Goal: Task Accomplishment & Management: Manage account settings

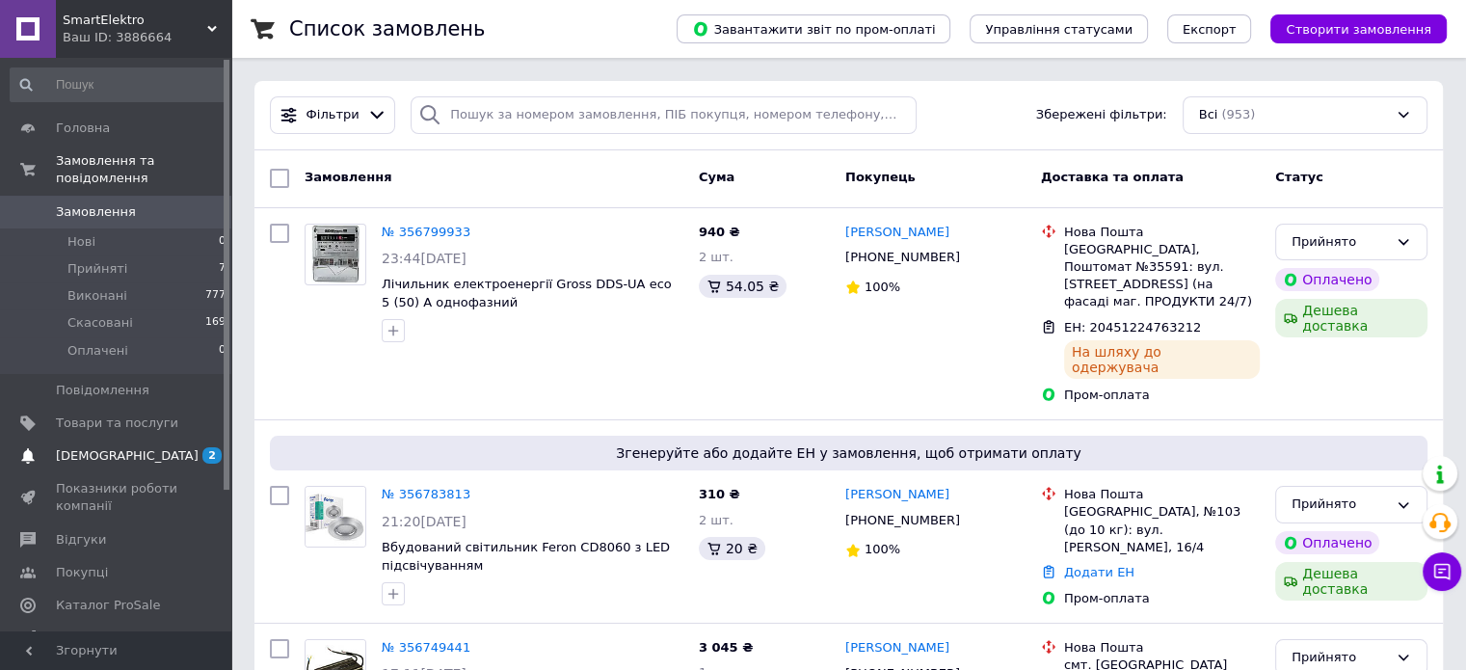
click at [162, 447] on span "[DEMOGRAPHIC_DATA]" at bounding box center [117, 455] width 122 height 17
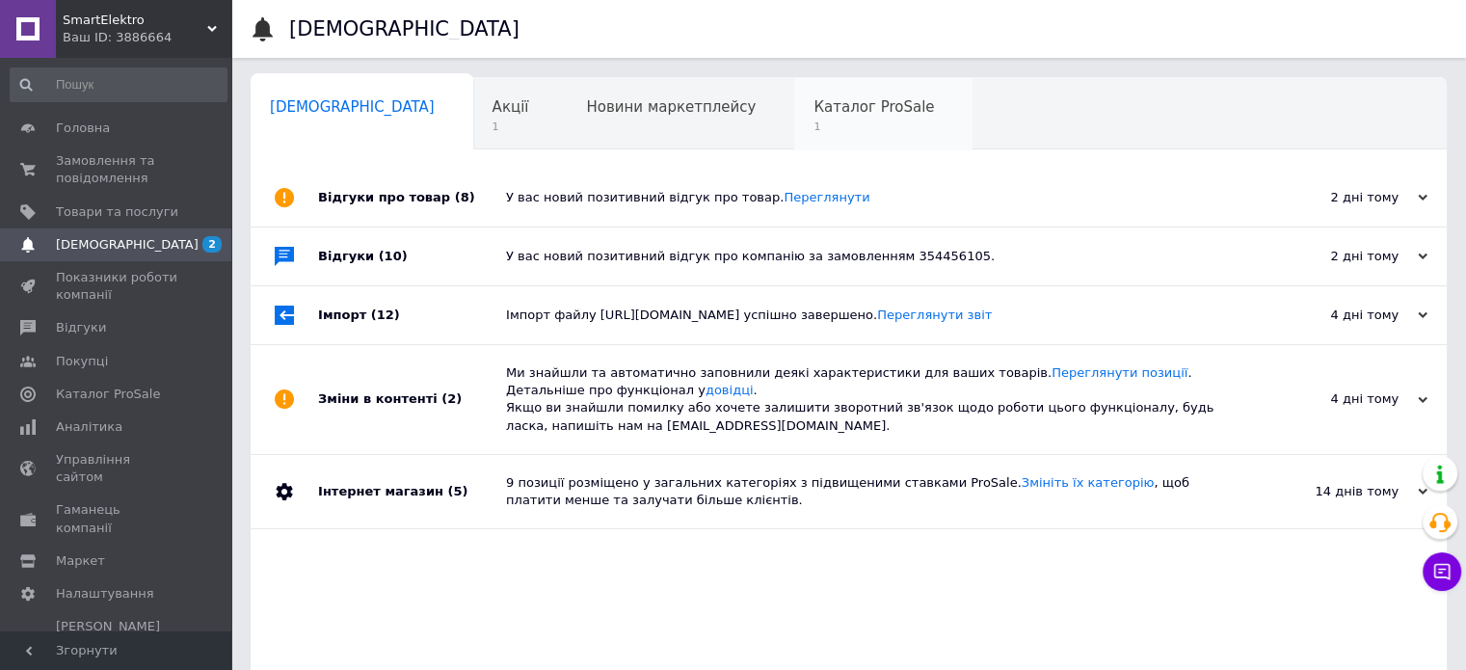
click at [814, 115] on span "Каталог ProSale" at bounding box center [874, 106] width 120 height 17
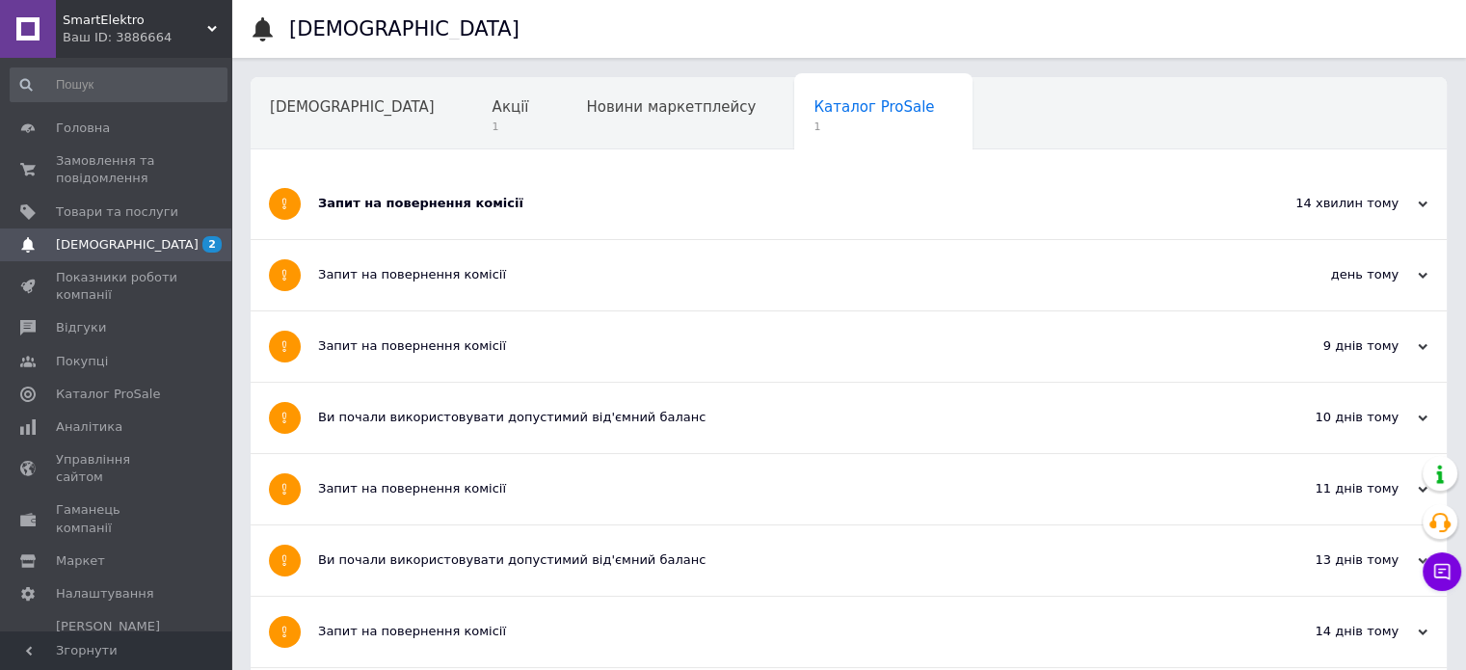
click at [553, 203] on div "Запит на повернення комісії" at bounding box center [776, 203] width 917 height 17
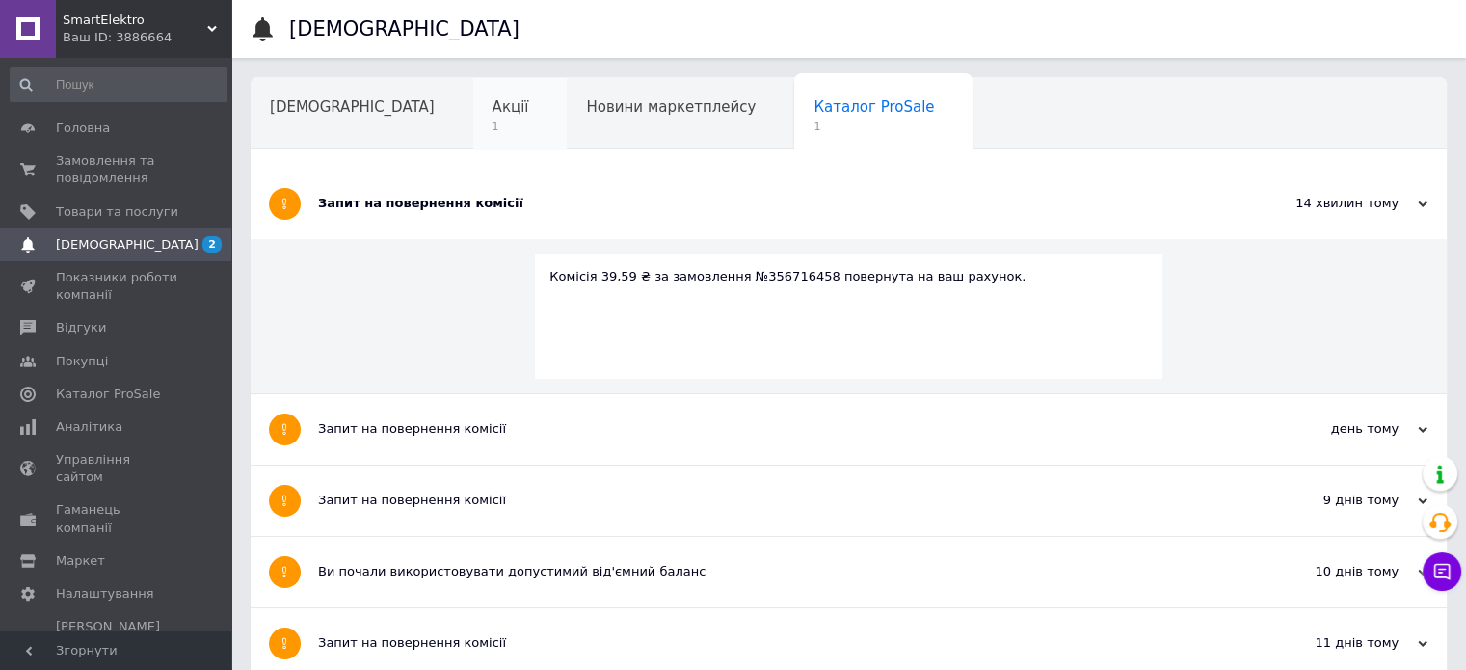
click at [493, 120] on span "1" at bounding box center [511, 127] width 37 height 14
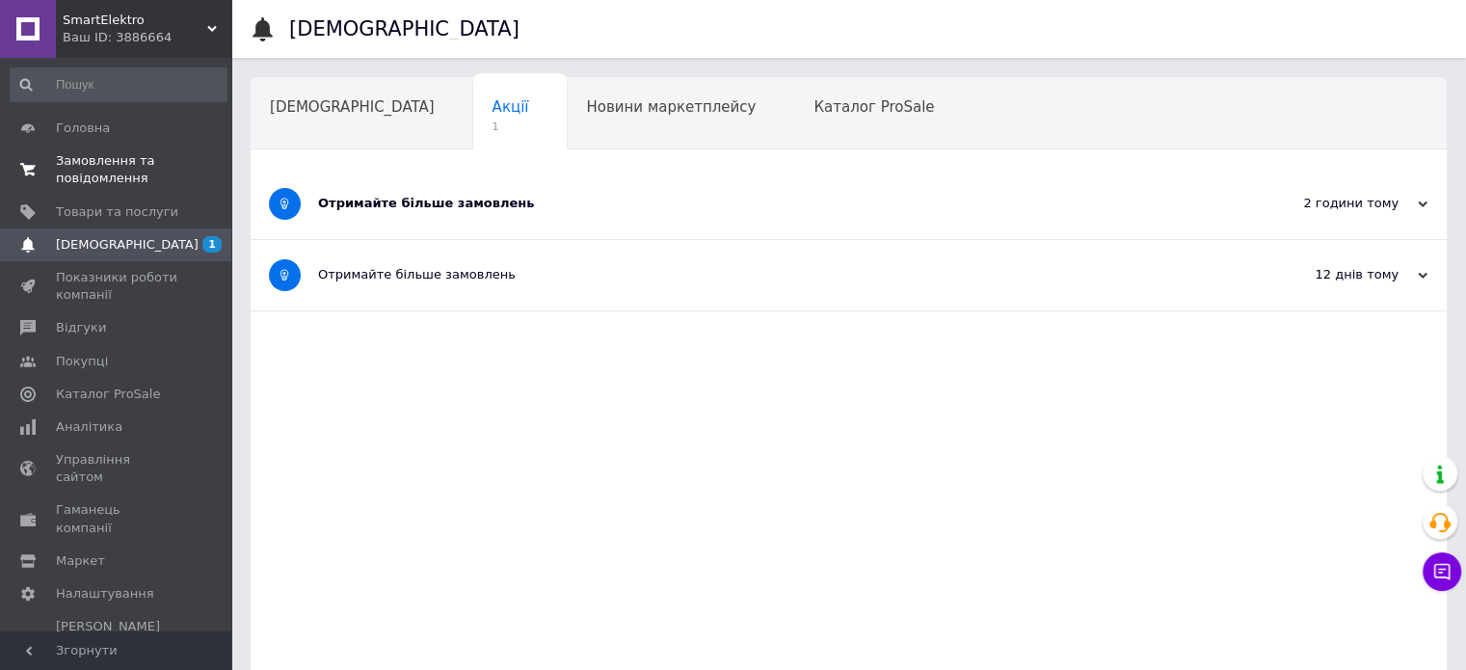
click at [129, 182] on span "Замовлення та повідомлення" at bounding box center [117, 169] width 122 height 35
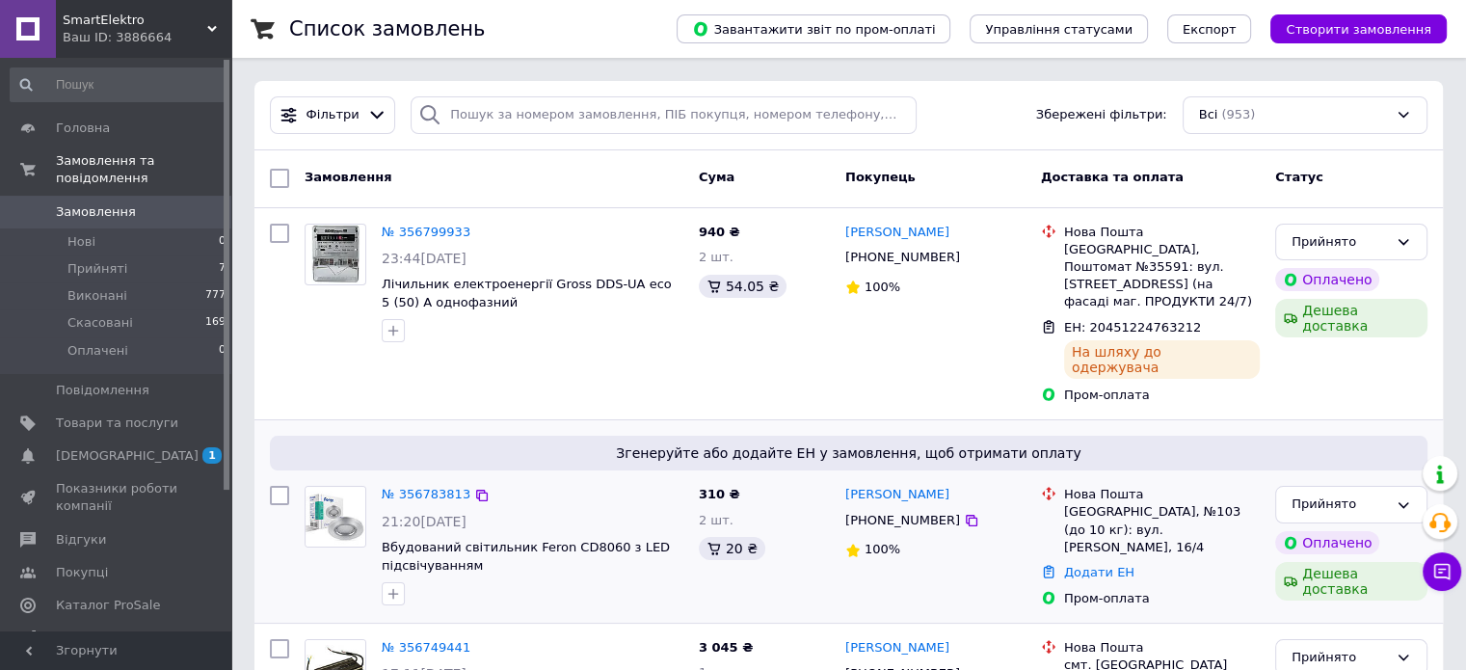
scroll to position [386, 0]
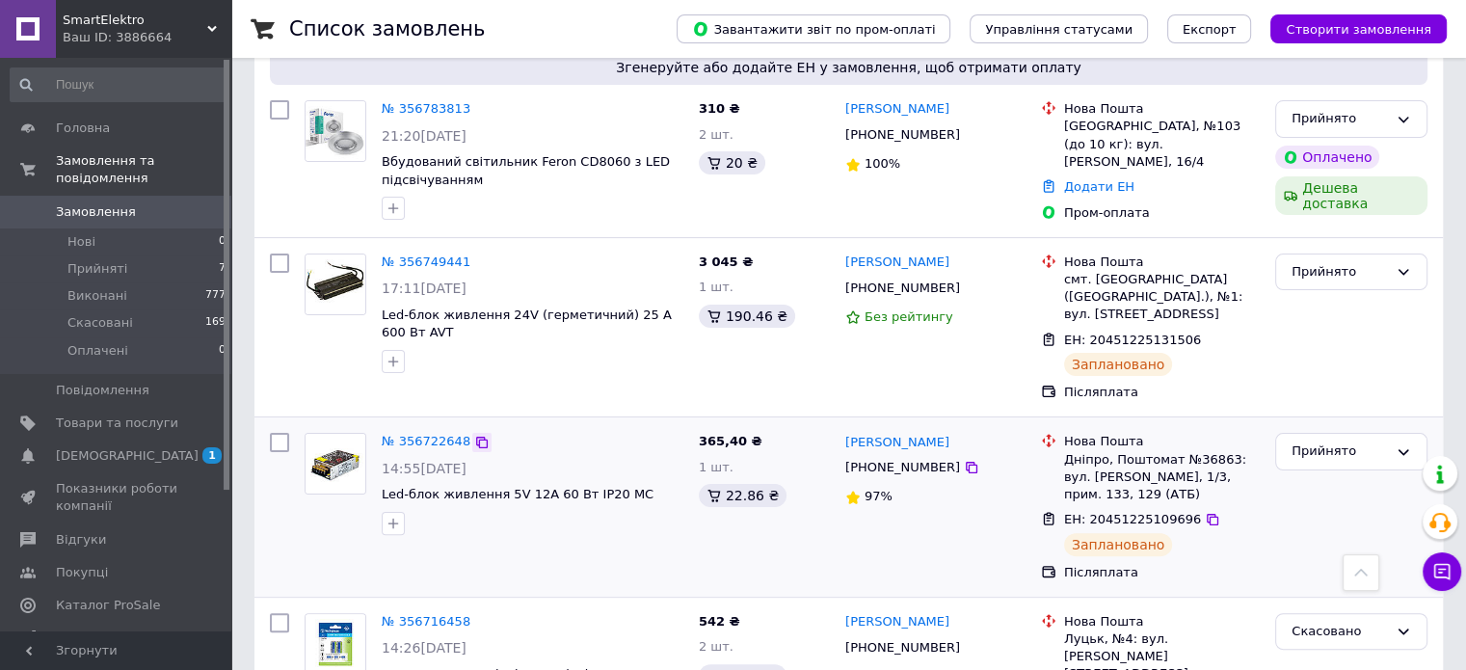
click at [474, 435] on icon at bounding box center [481, 442] width 15 height 15
click at [476, 256] on icon at bounding box center [482, 262] width 12 height 12
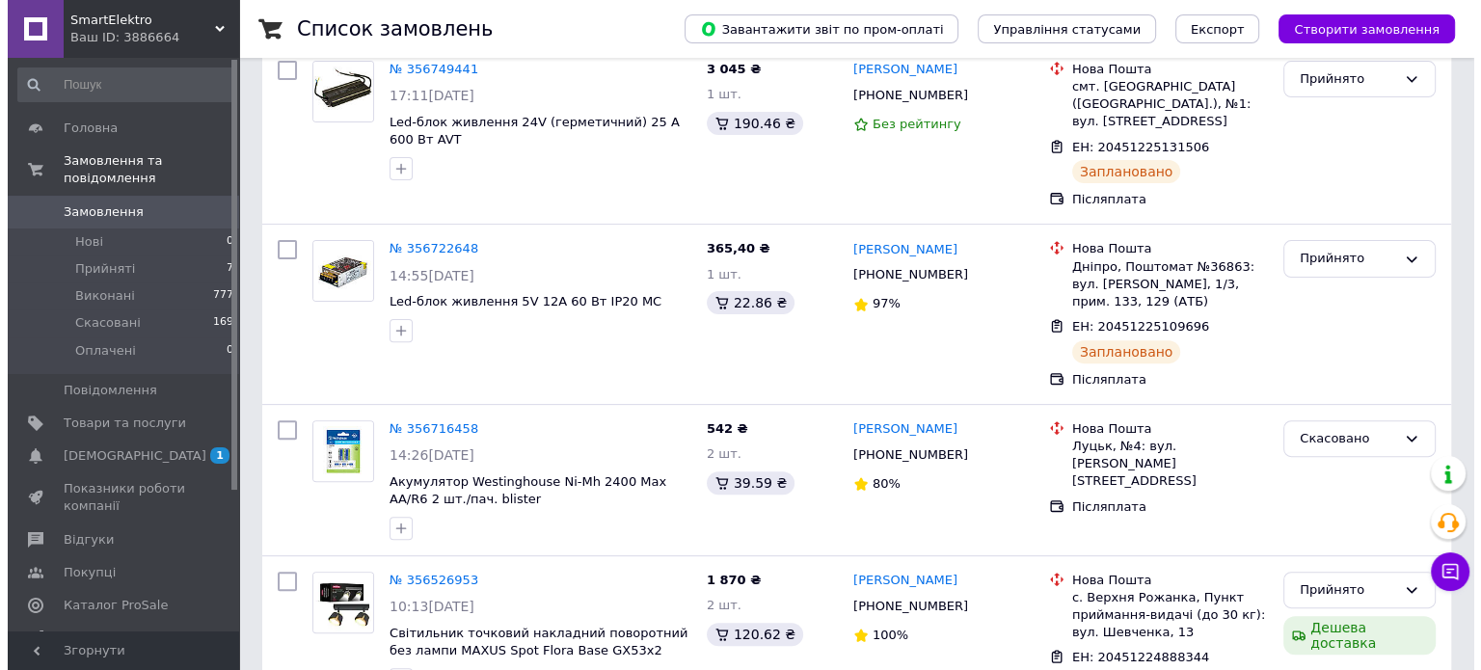
scroll to position [0, 0]
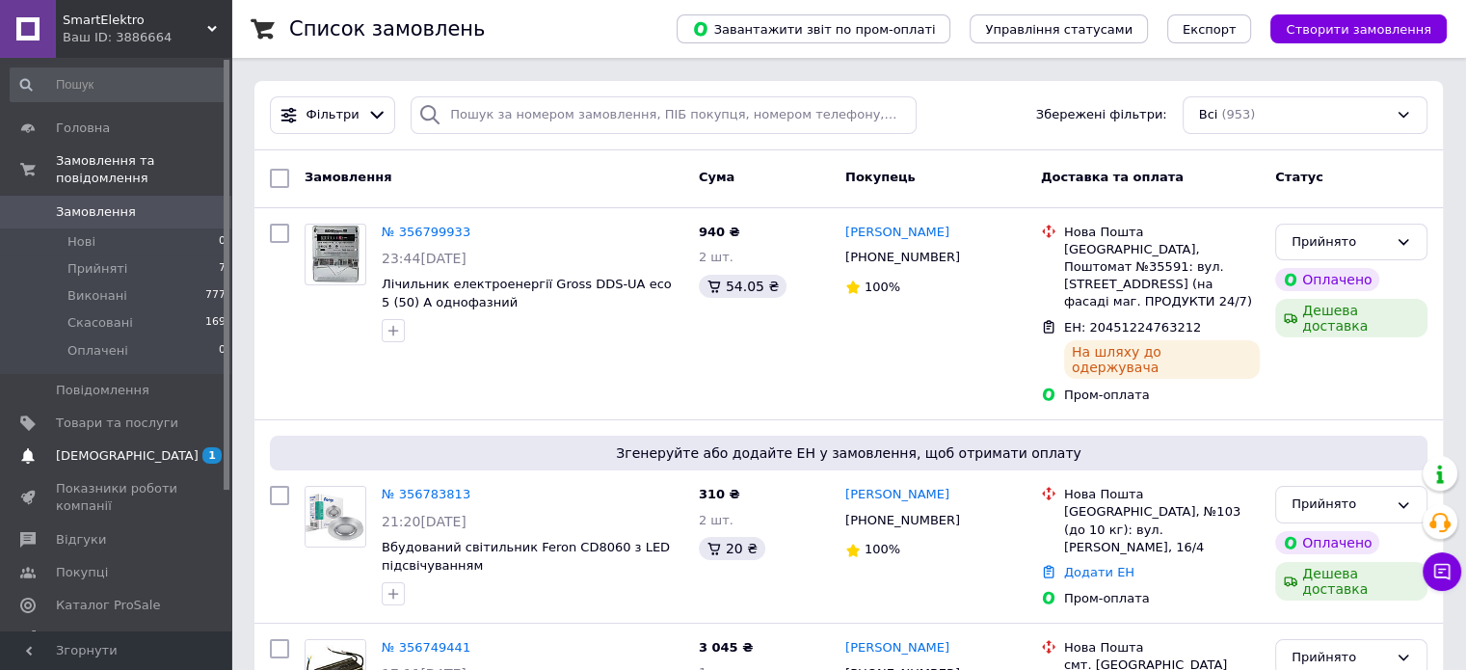
click at [146, 450] on link "[DEMOGRAPHIC_DATA] 1" at bounding box center [118, 456] width 237 height 33
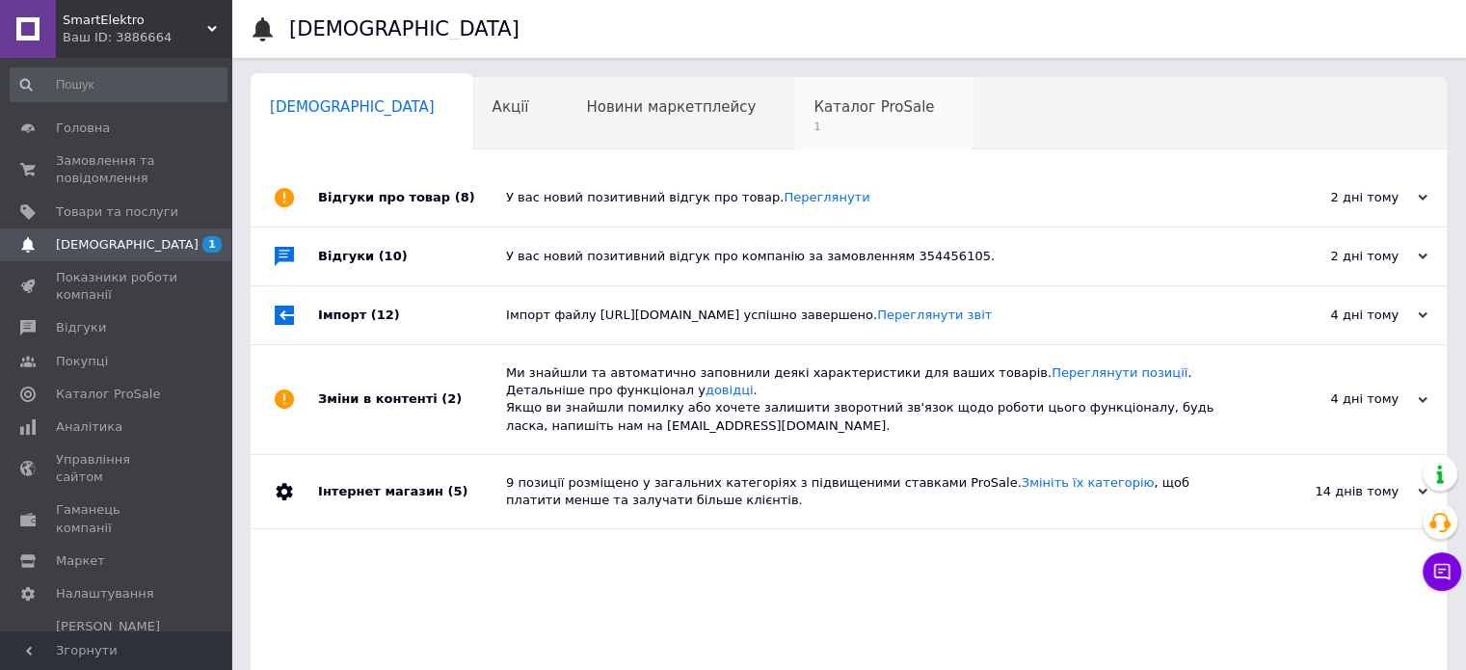
click at [814, 114] on span "Каталог ProSale" at bounding box center [874, 106] width 120 height 17
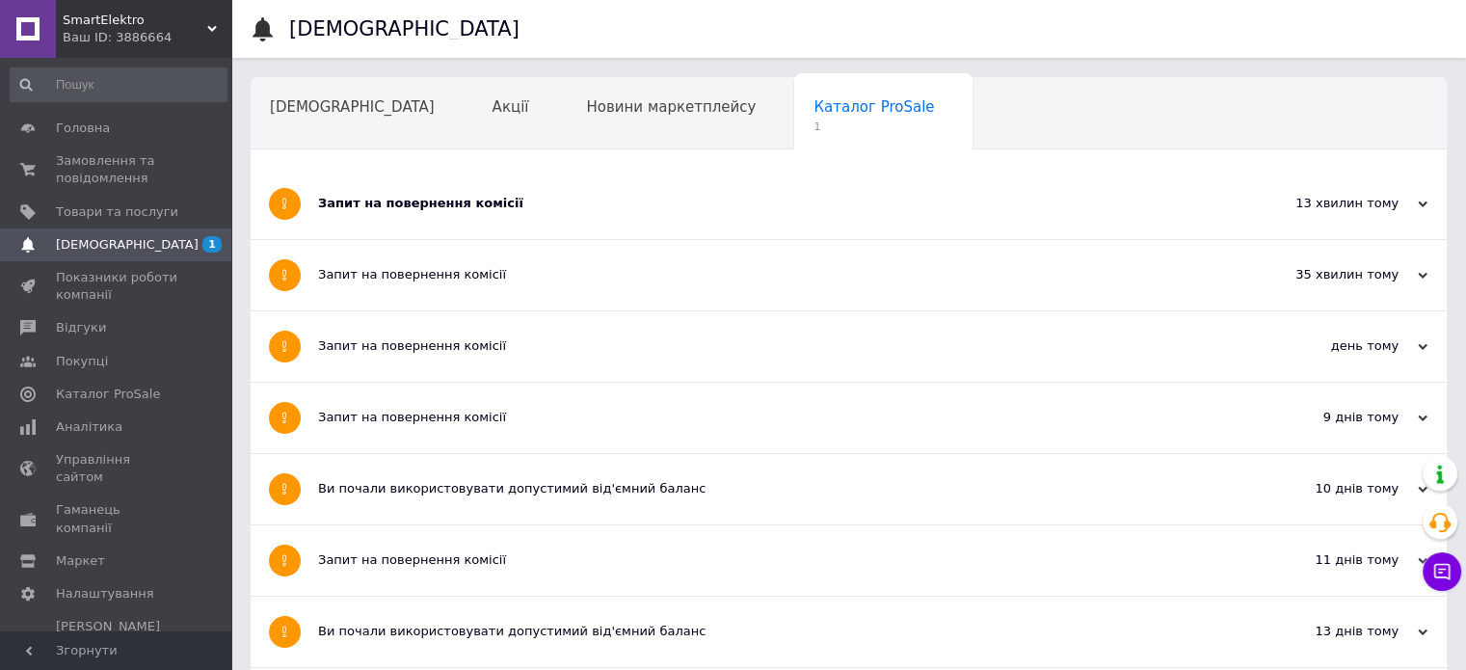
click at [594, 181] on div "Запит на повернення комісії" at bounding box center [776, 204] width 917 height 70
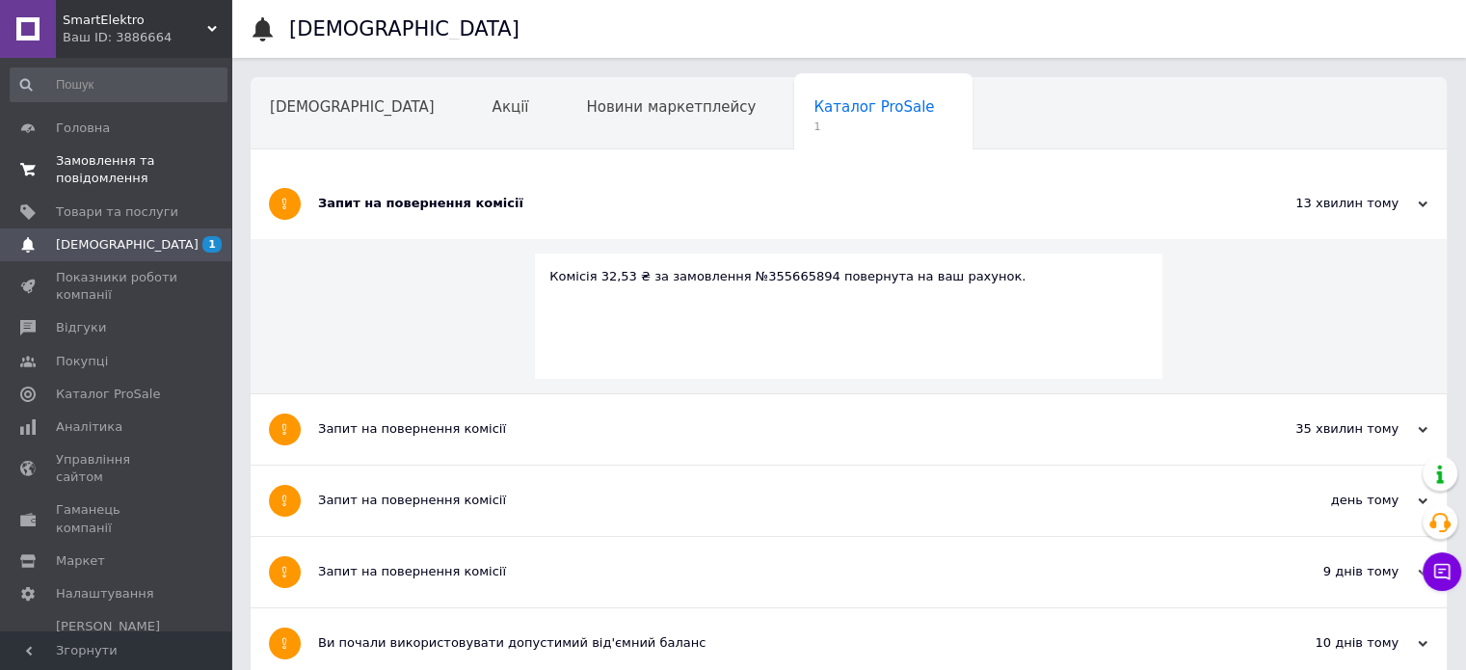
click at [139, 179] on span "Замовлення та повідомлення" at bounding box center [117, 169] width 122 height 35
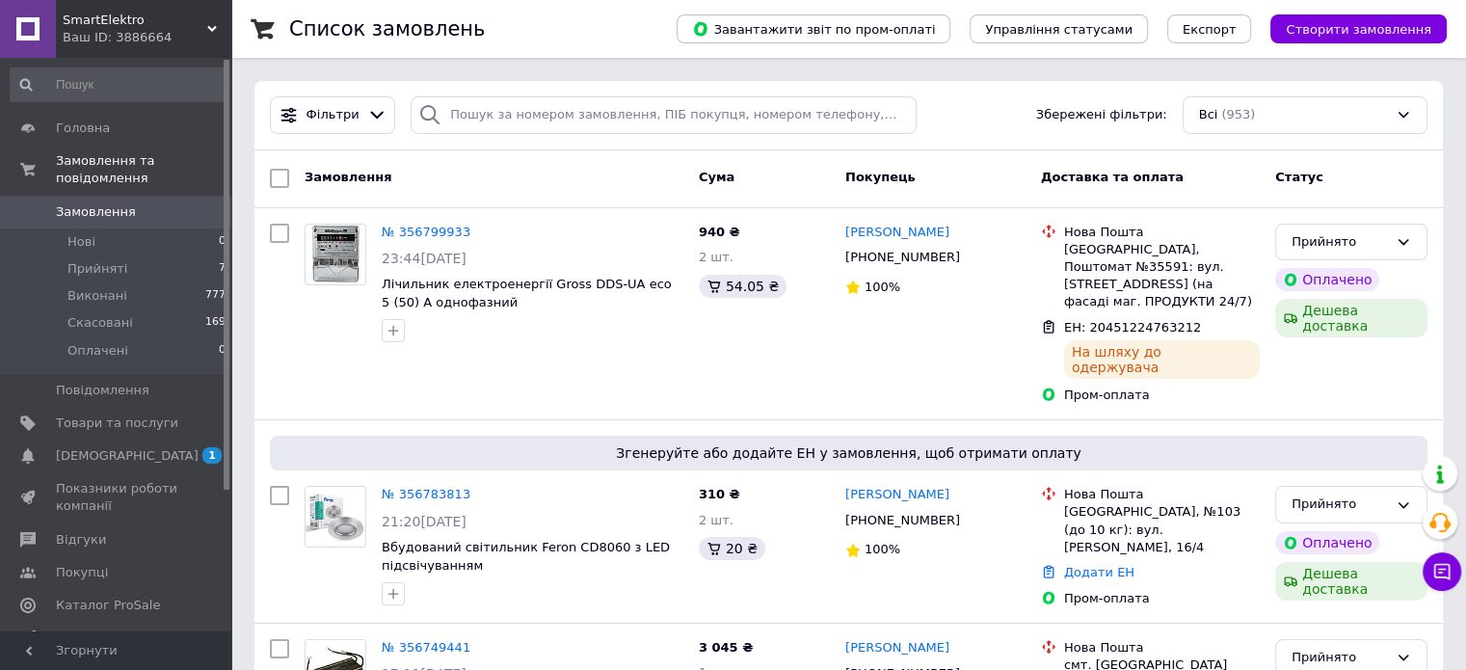
click at [107, 203] on span "Замовлення" at bounding box center [96, 211] width 80 height 17
click at [120, 414] on span "Товари та послуги" at bounding box center [117, 422] width 122 height 17
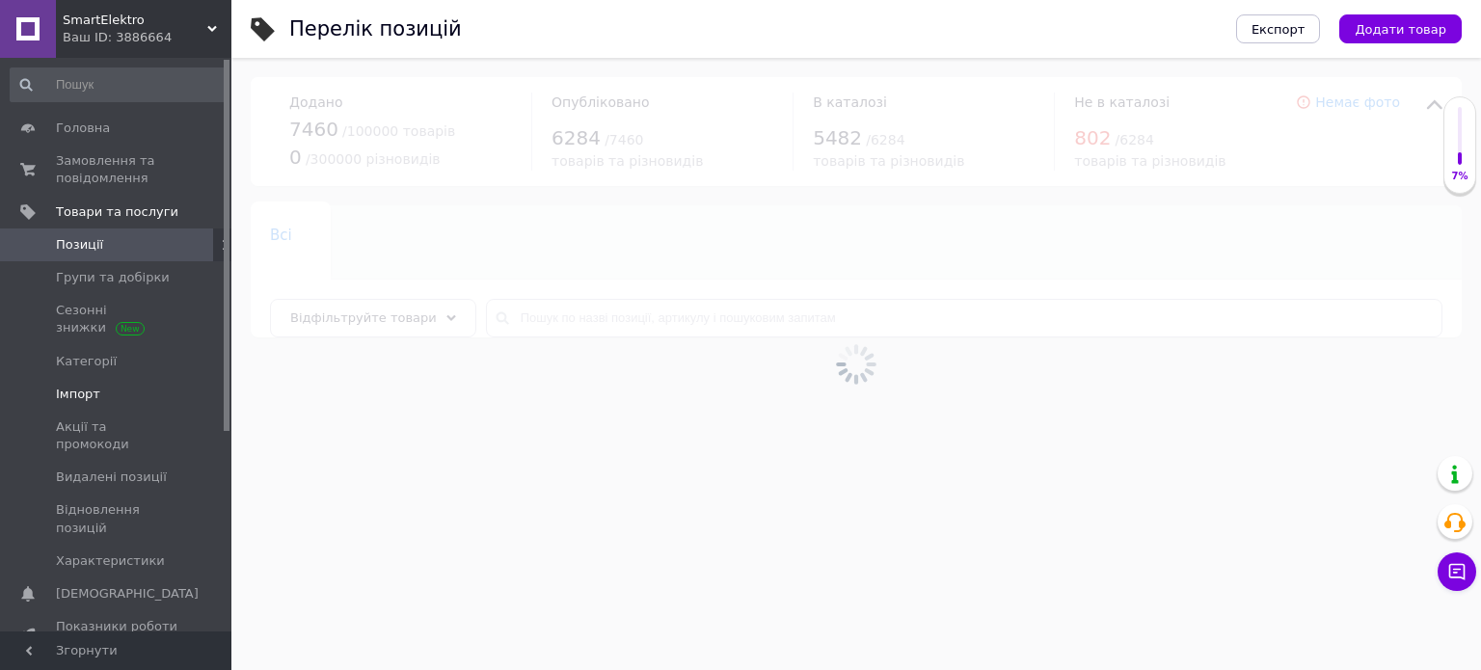
click at [89, 384] on link "Імпорт" at bounding box center [118, 394] width 237 height 33
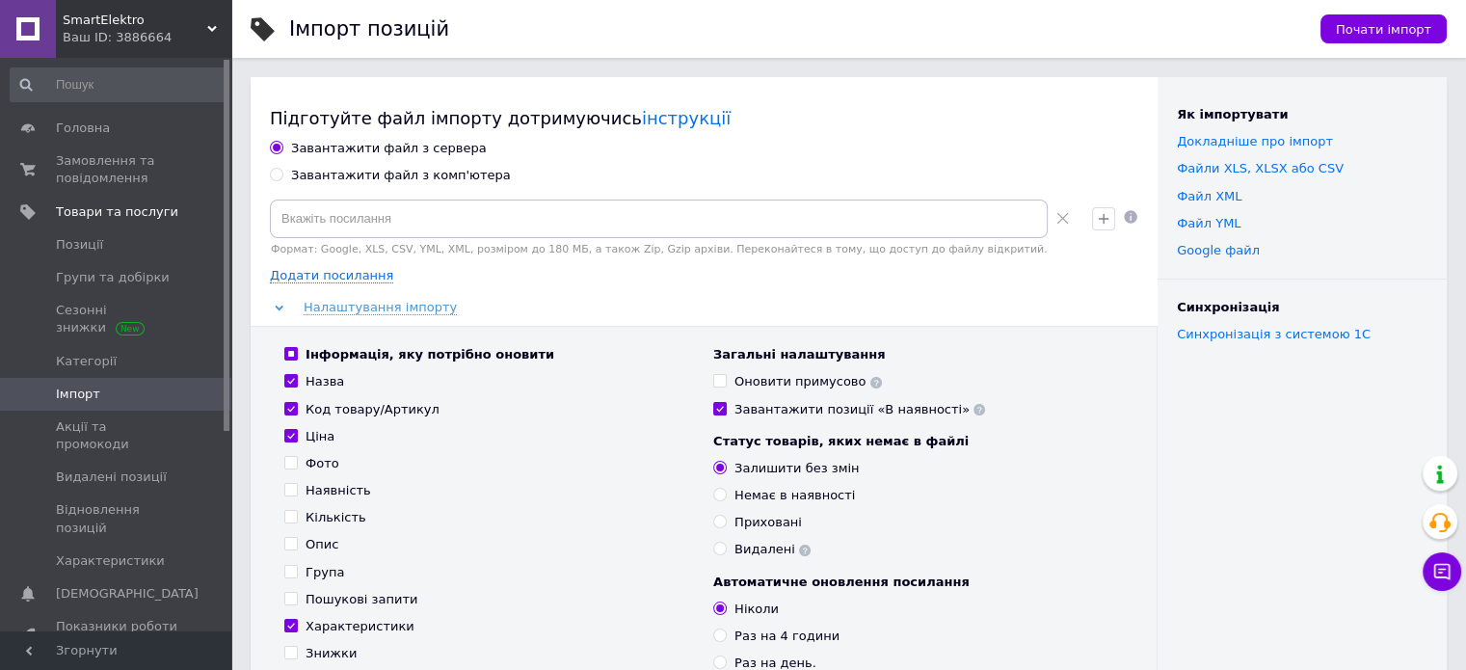
click at [285, 168] on label "Завантажити файл з комп'ютера" at bounding box center [390, 175] width 241 height 17
click at [282, 168] on input "Завантажити файл з комп'ютера" at bounding box center [276, 174] width 13 height 13
radio input "true"
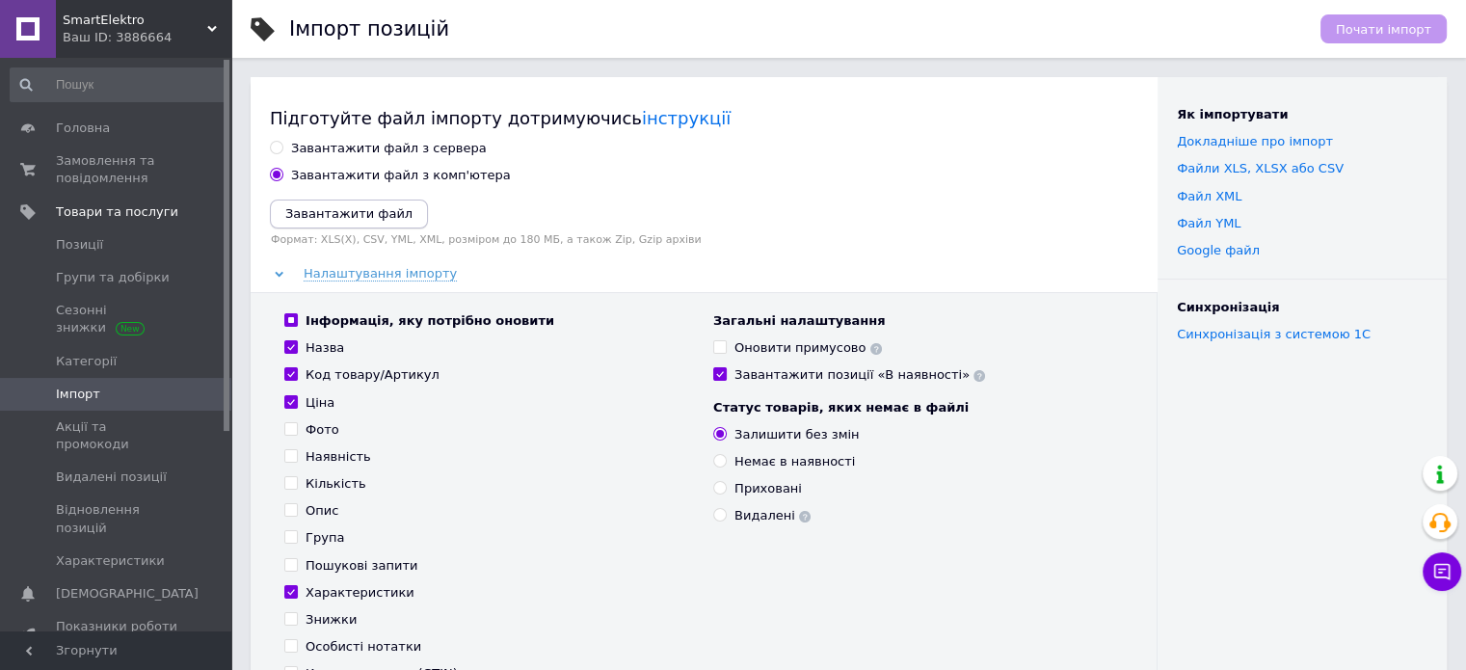
click at [372, 215] on icon "Завантажити файл" at bounding box center [348, 213] width 127 height 14
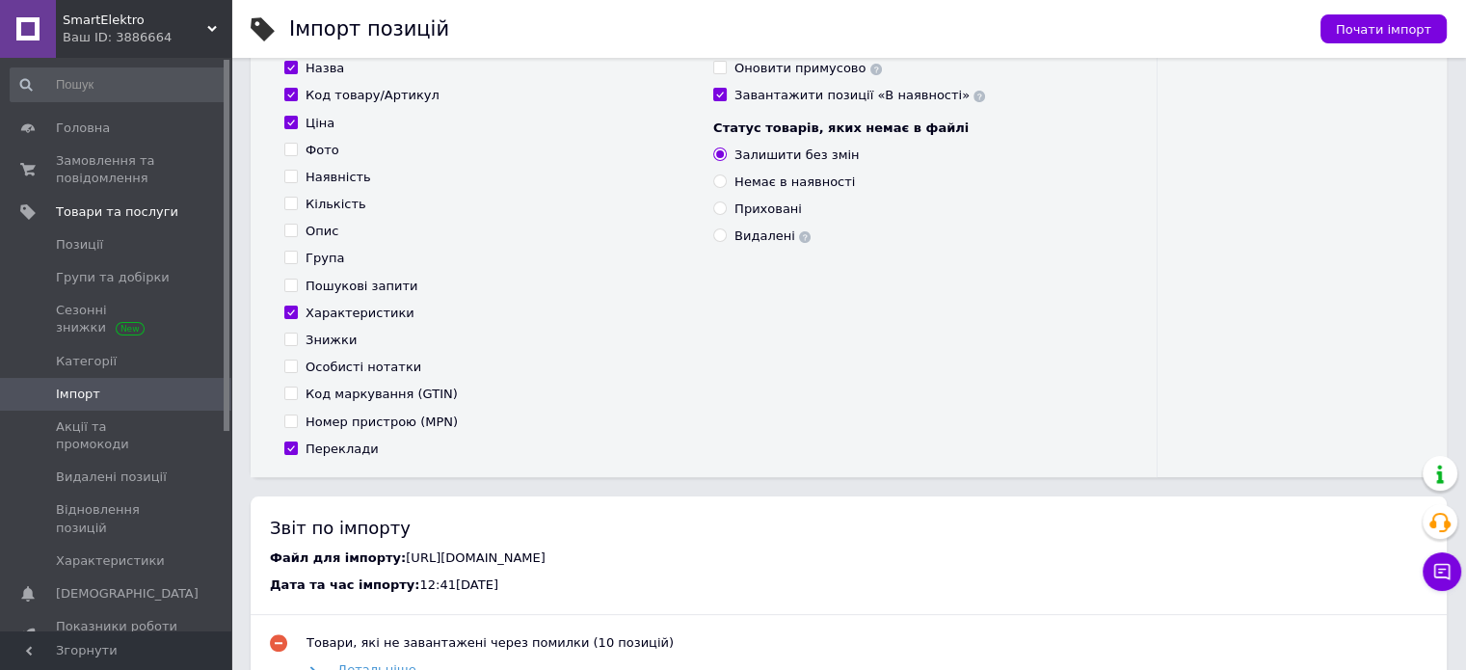
scroll to position [96, 0]
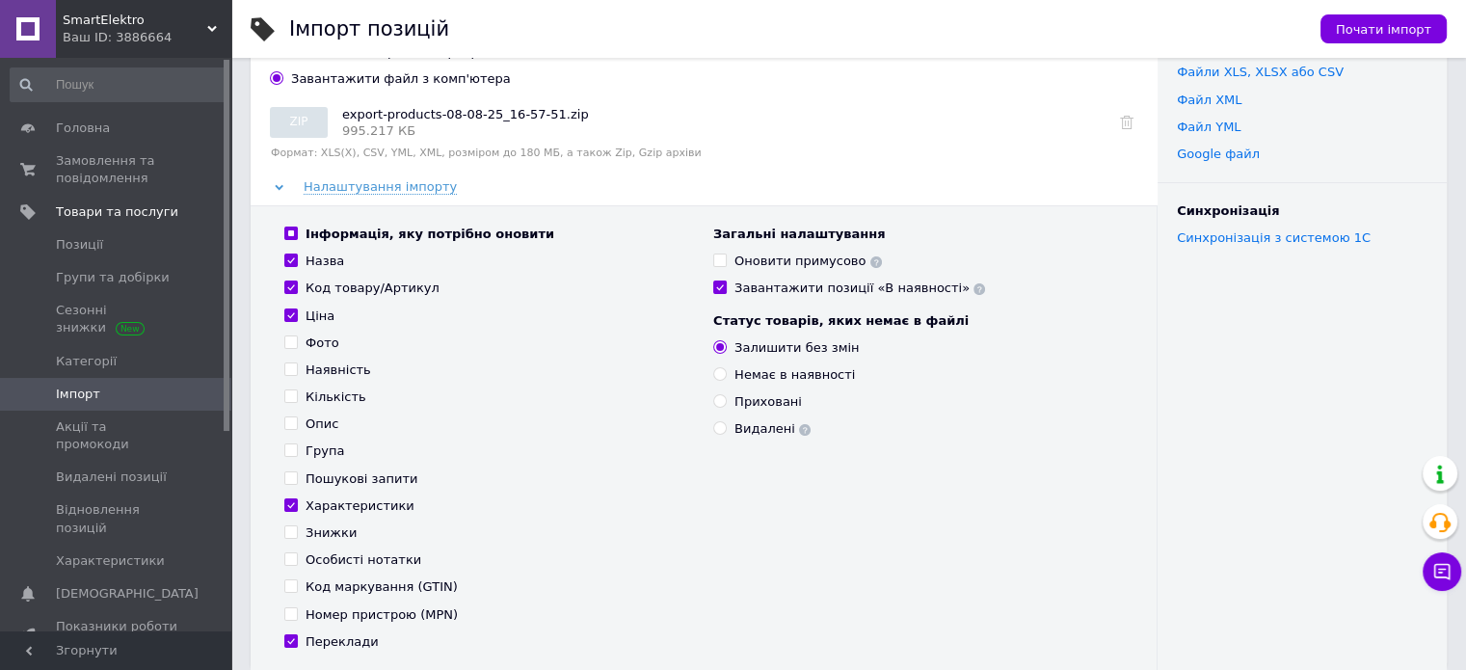
click at [294, 347] on span at bounding box center [290, 341] width 13 height 13
click at [294, 347] on input "Фото" at bounding box center [290, 341] width 13 height 13
checkbox input "true"
click at [291, 423] on input "Опис" at bounding box center [290, 422] width 13 height 13
checkbox input "true"
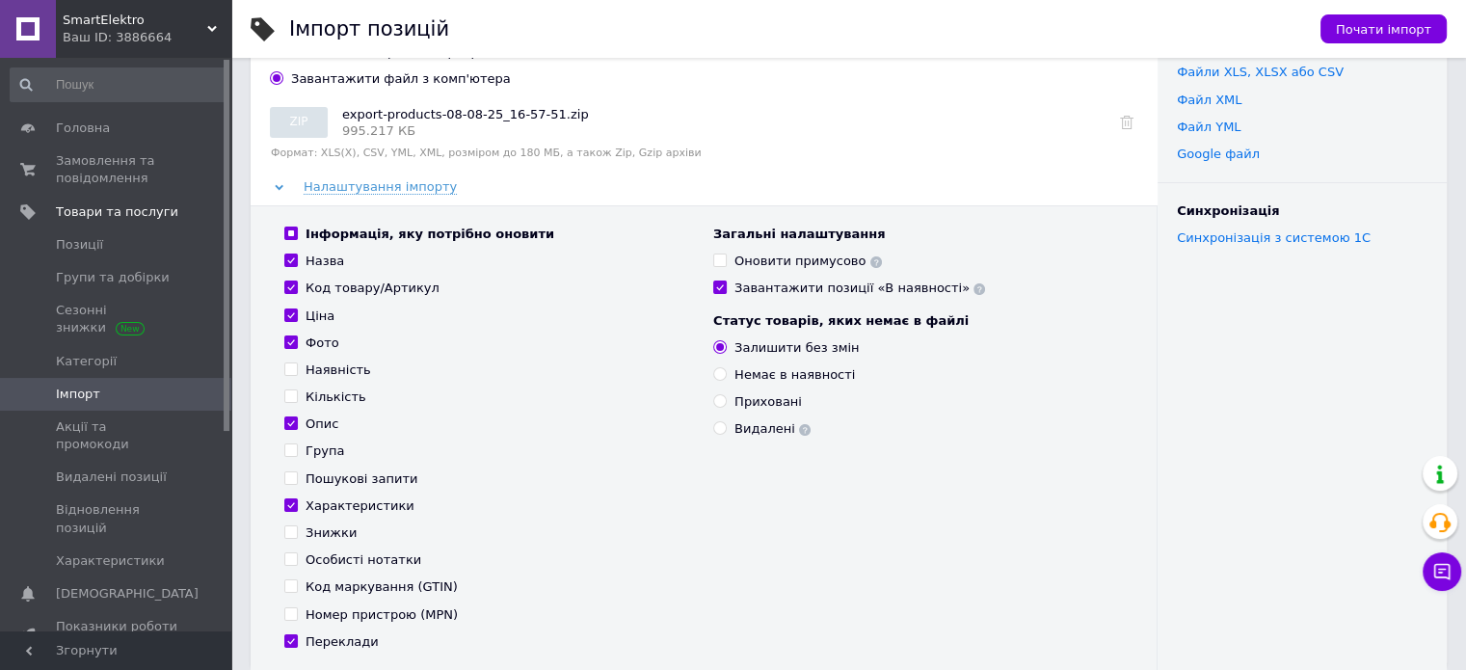
click at [291, 473] on input "Пошукові запити" at bounding box center [290, 477] width 13 height 13
checkbox input "true"
click at [291, 373] on input "Наявність" at bounding box center [290, 368] width 13 height 13
checkbox input "true"
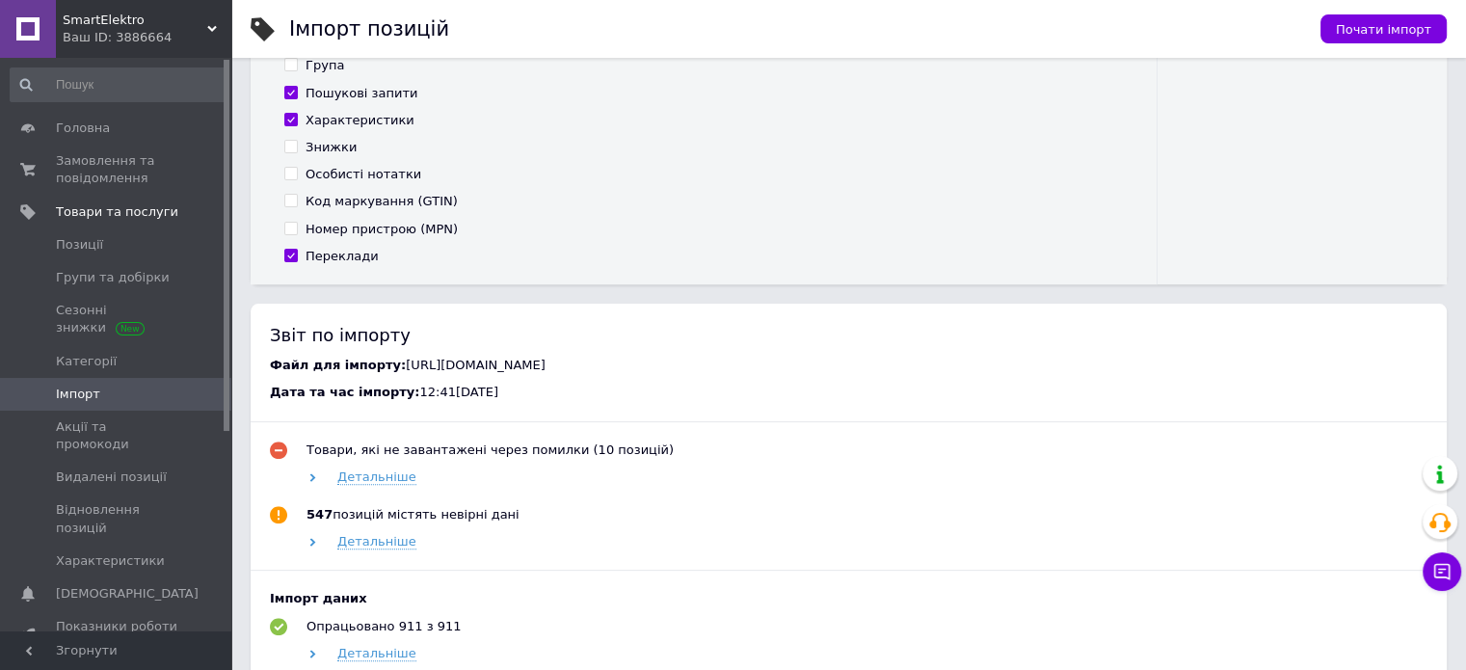
scroll to position [0, 0]
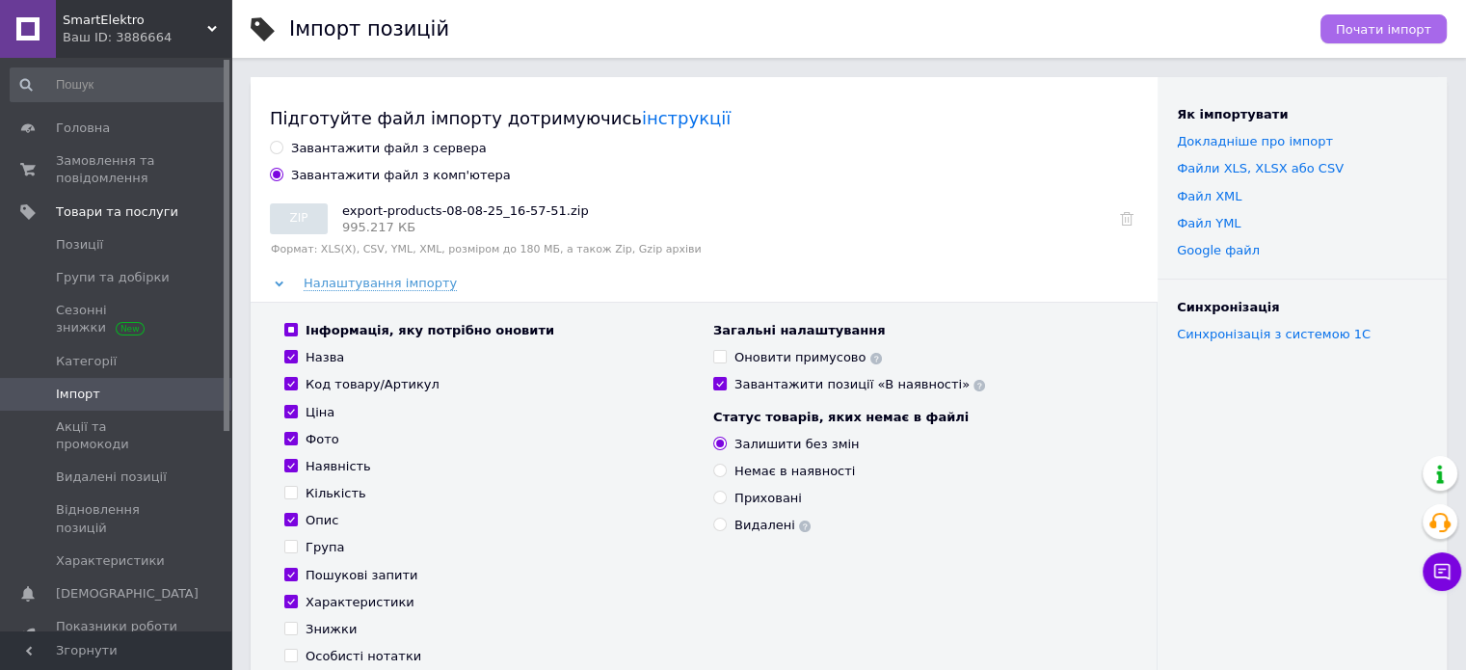
click at [1367, 32] on span "Почати імпорт" at bounding box center [1383, 29] width 95 height 14
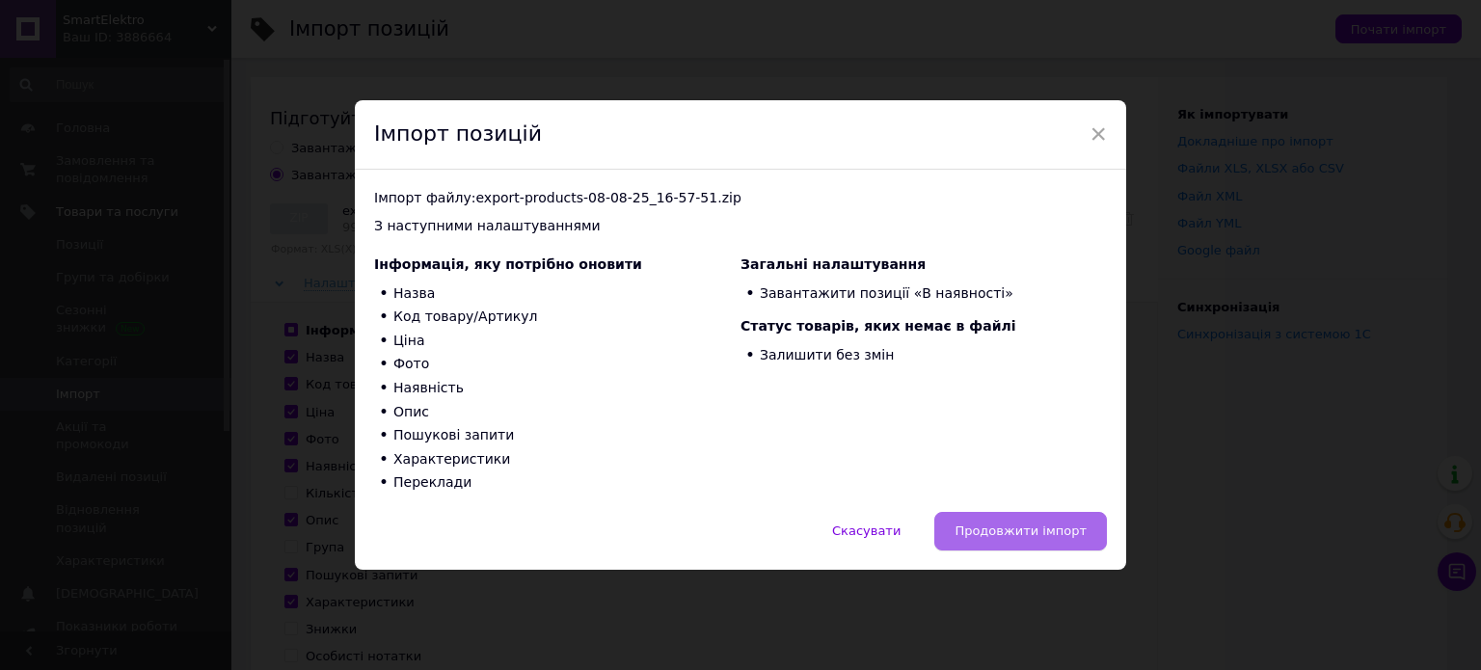
click at [1007, 525] on span "Продовжити імпорт" at bounding box center [1020, 530] width 132 height 14
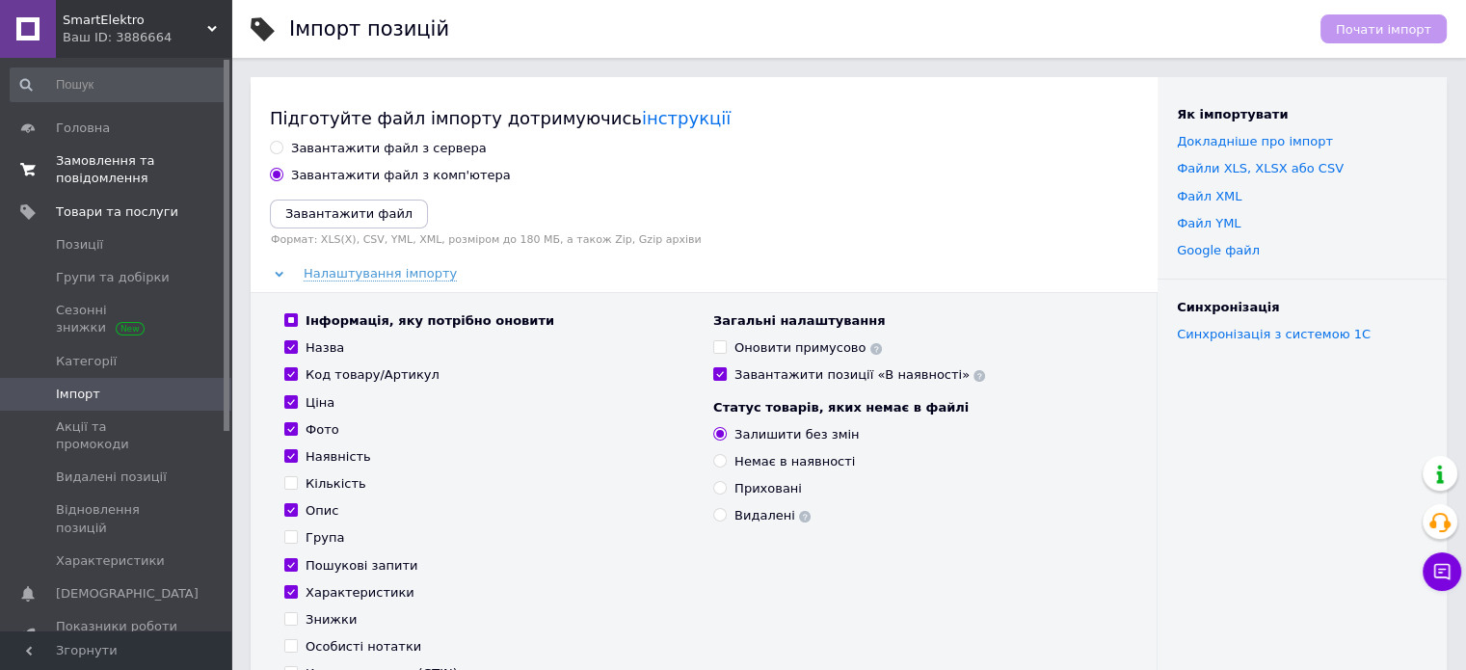
click at [114, 174] on span "Замовлення та повідомлення" at bounding box center [117, 169] width 122 height 35
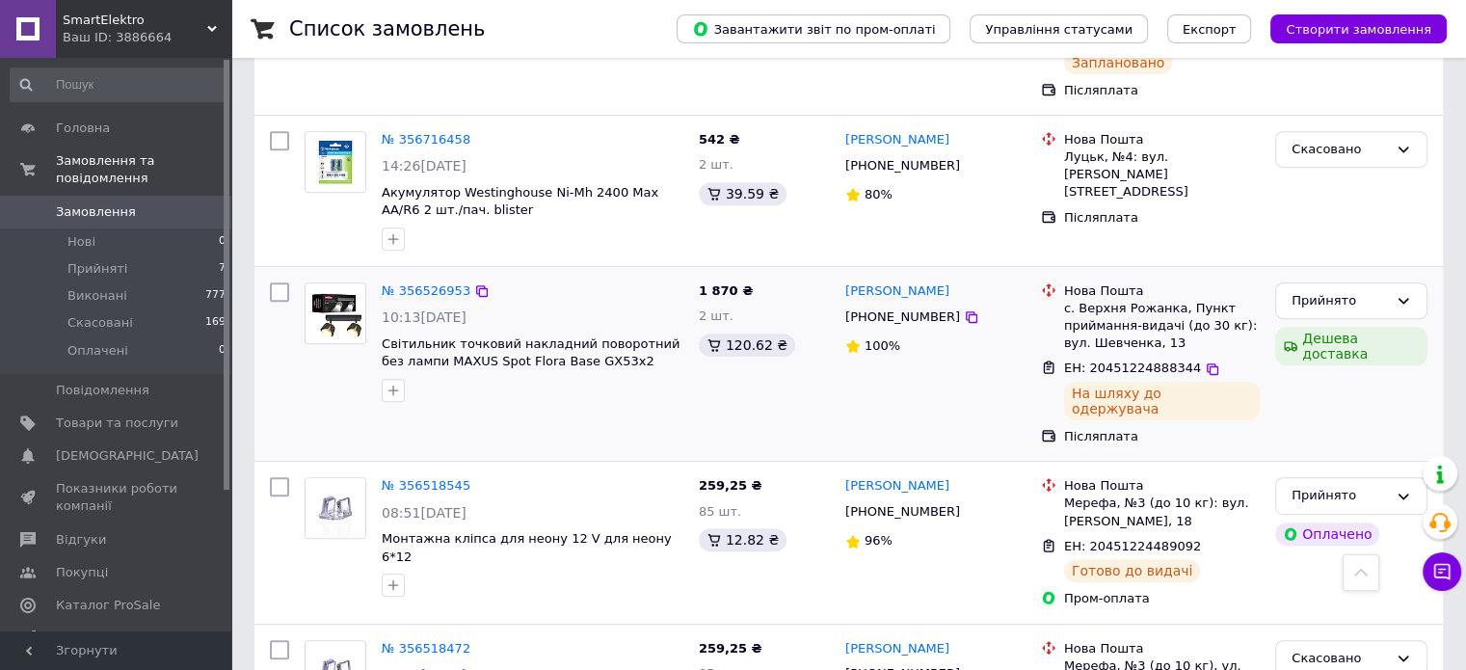
scroll to position [1060, 0]
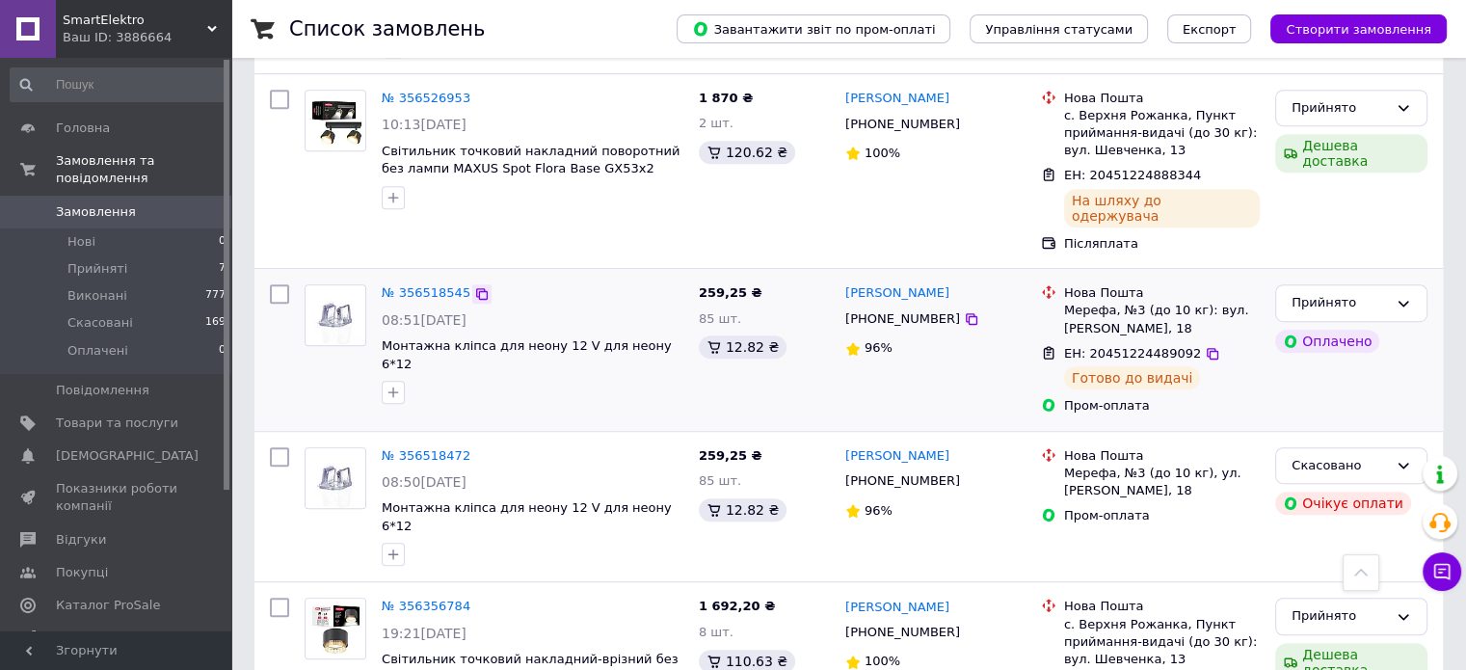
click at [474, 286] on icon at bounding box center [481, 293] width 15 height 15
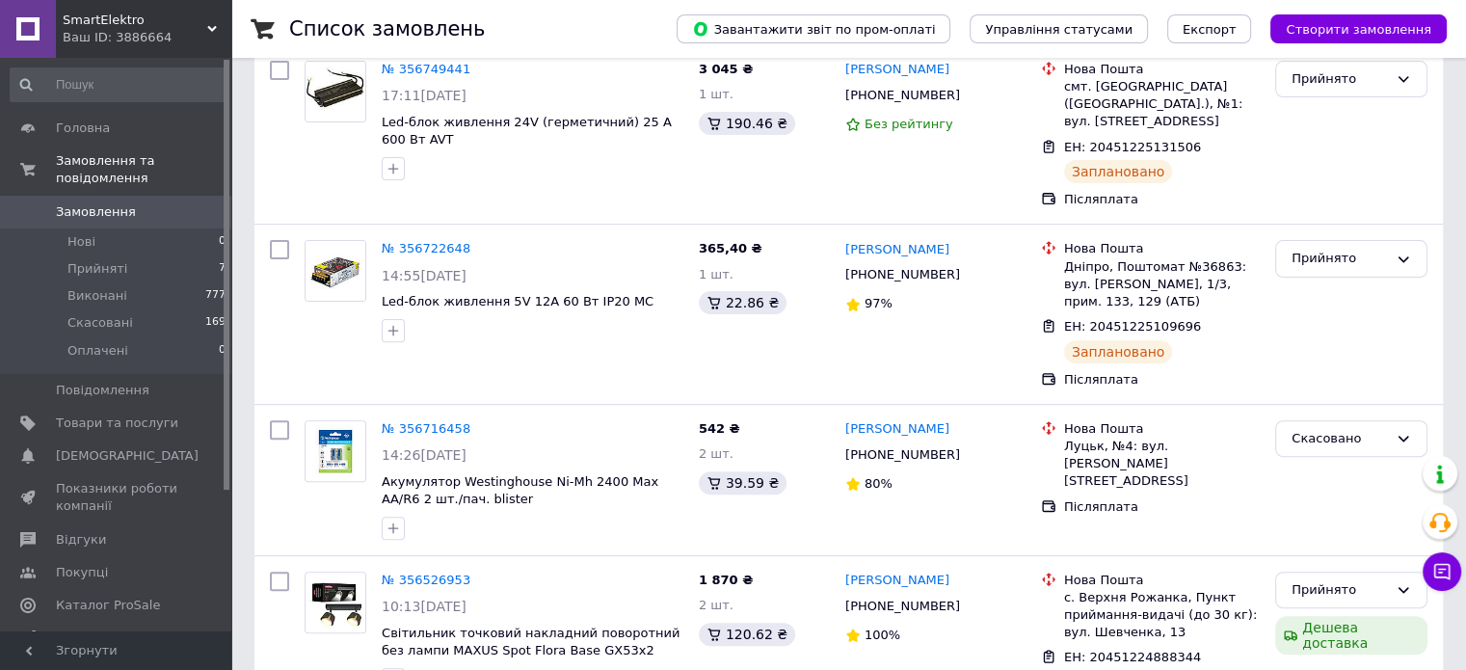
scroll to position [0, 0]
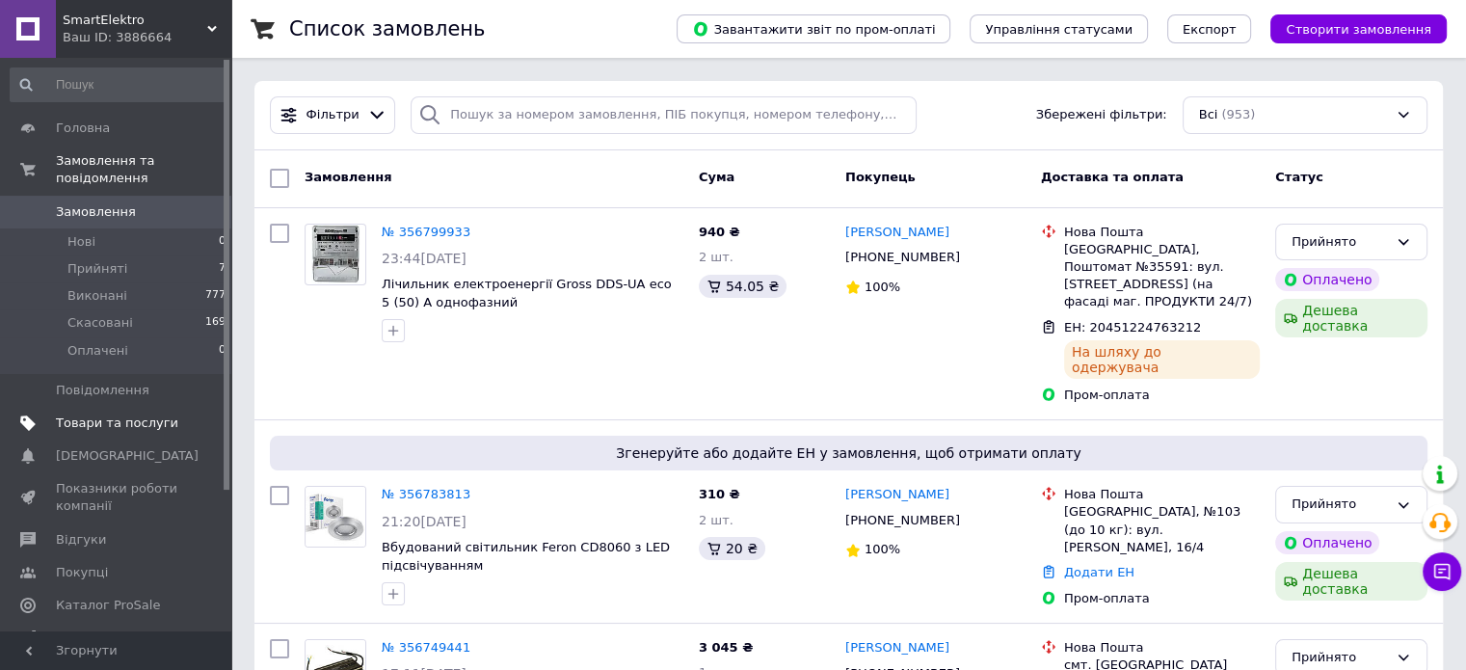
click at [108, 407] on link "Товари та послуги" at bounding box center [118, 423] width 237 height 33
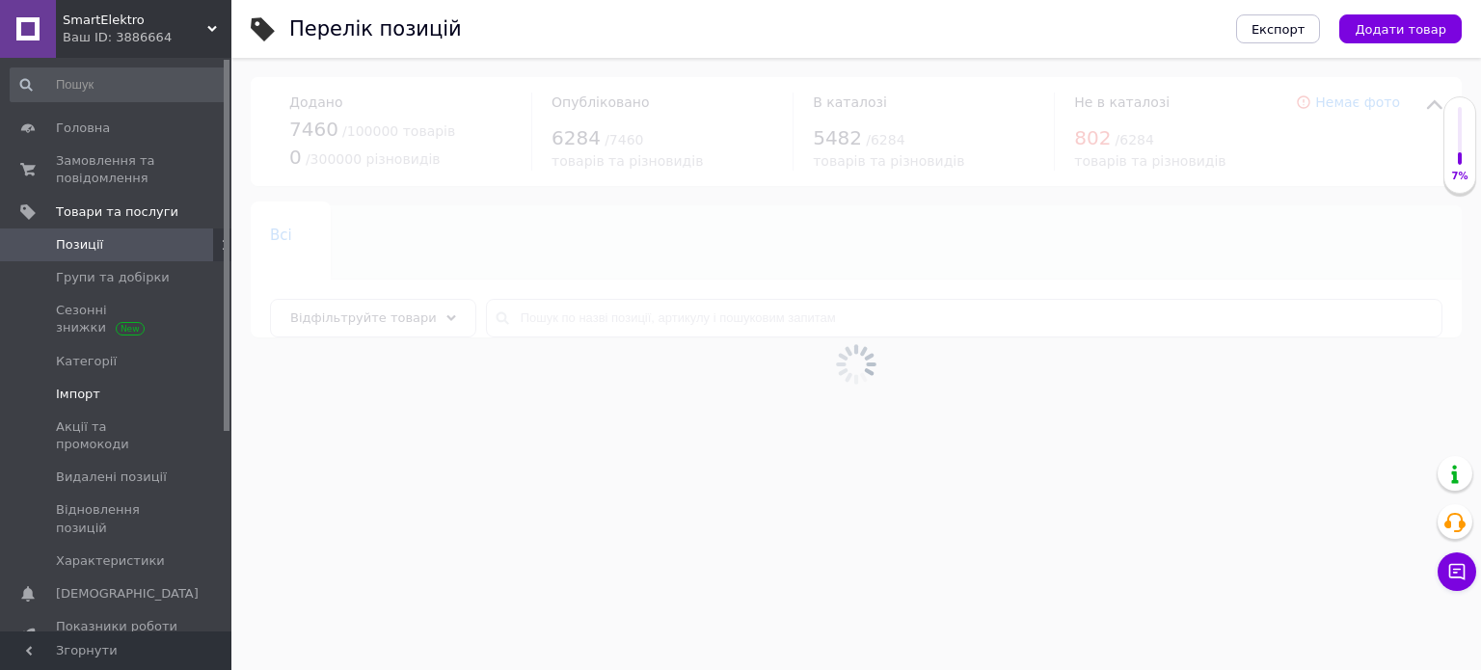
click at [113, 392] on span "Імпорт" at bounding box center [117, 394] width 122 height 17
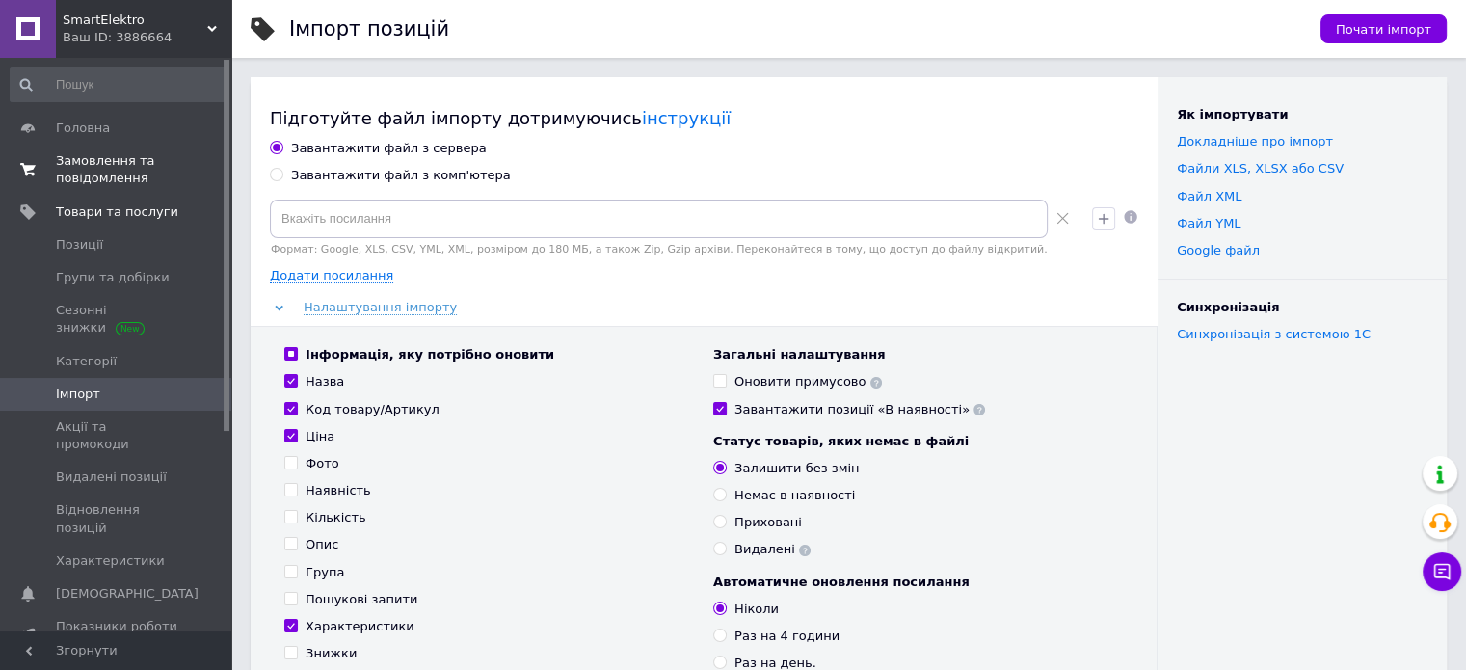
click at [122, 159] on span "Замовлення та повідомлення" at bounding box center [117, 169] width 122 height 35
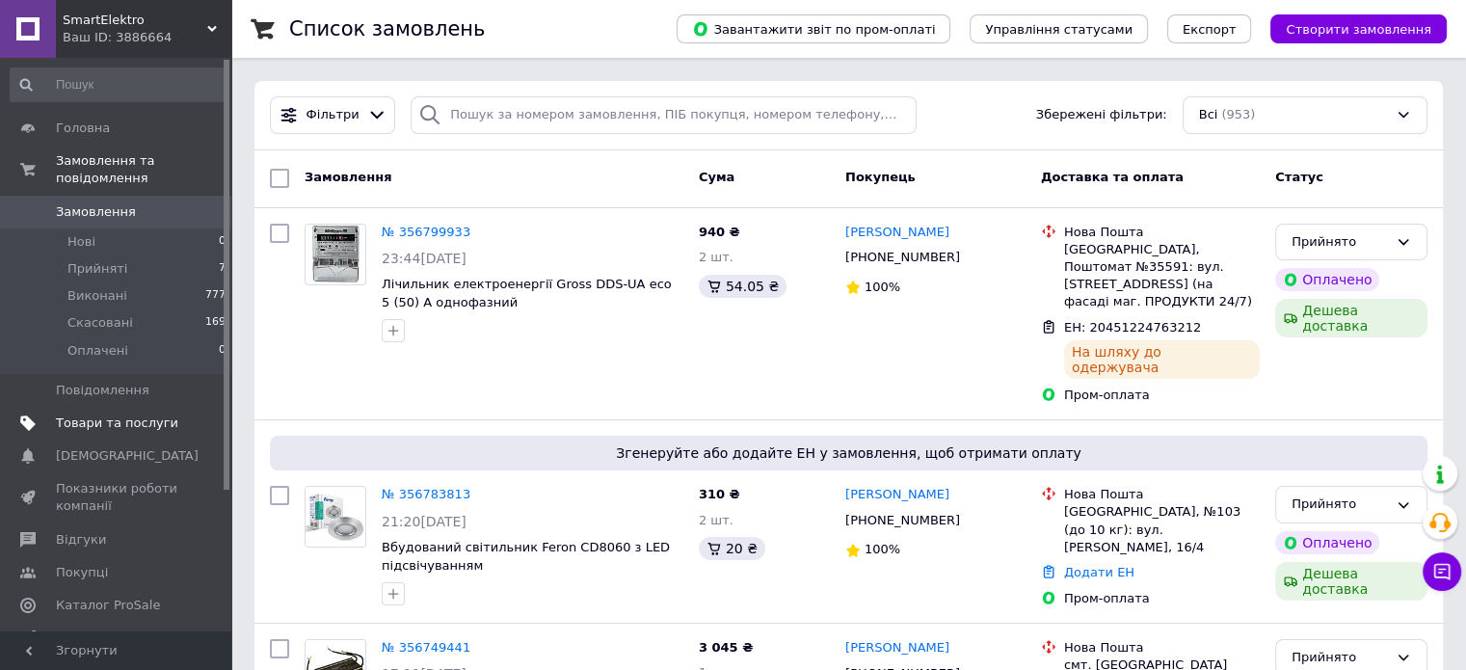
click at [118, 414] on span "Товари та послуги" at bounding box center [117, 422] width 122 height 17
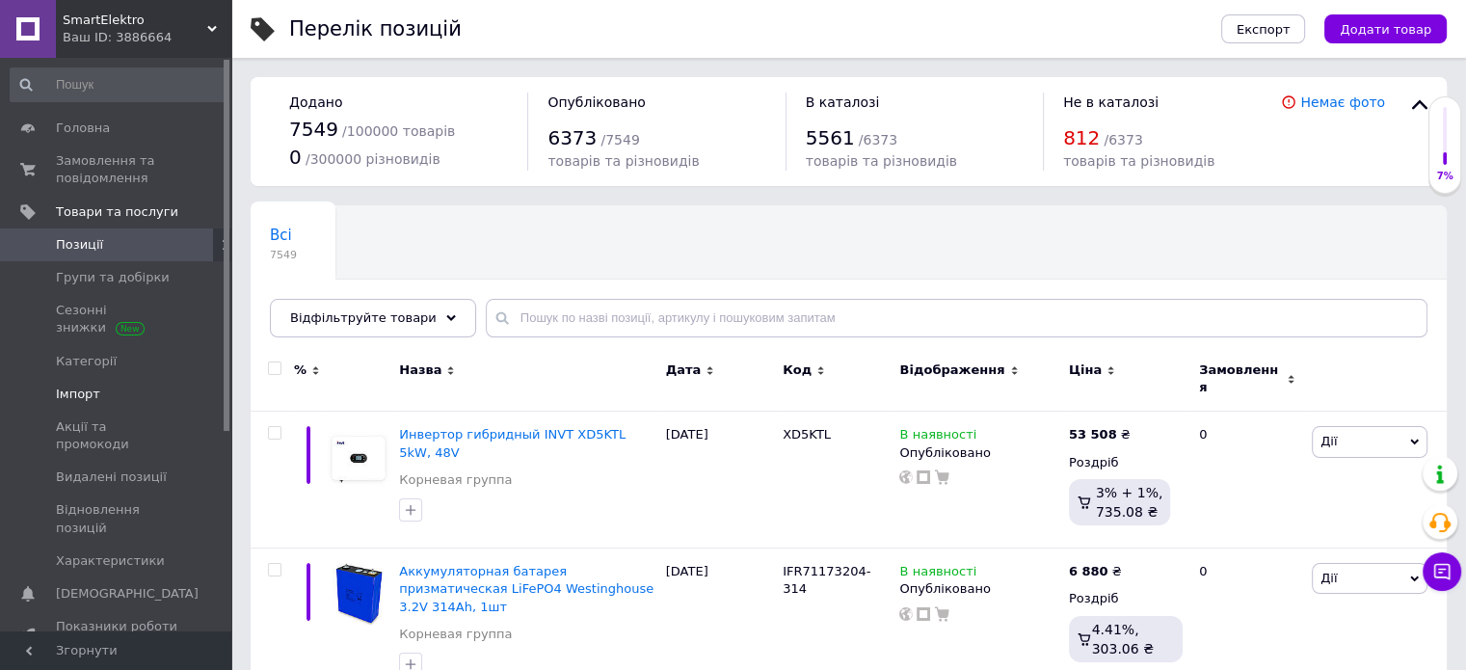
click at [113, 388] on span "Імпорт" at bounding box center [117, 394] width 122 height 17
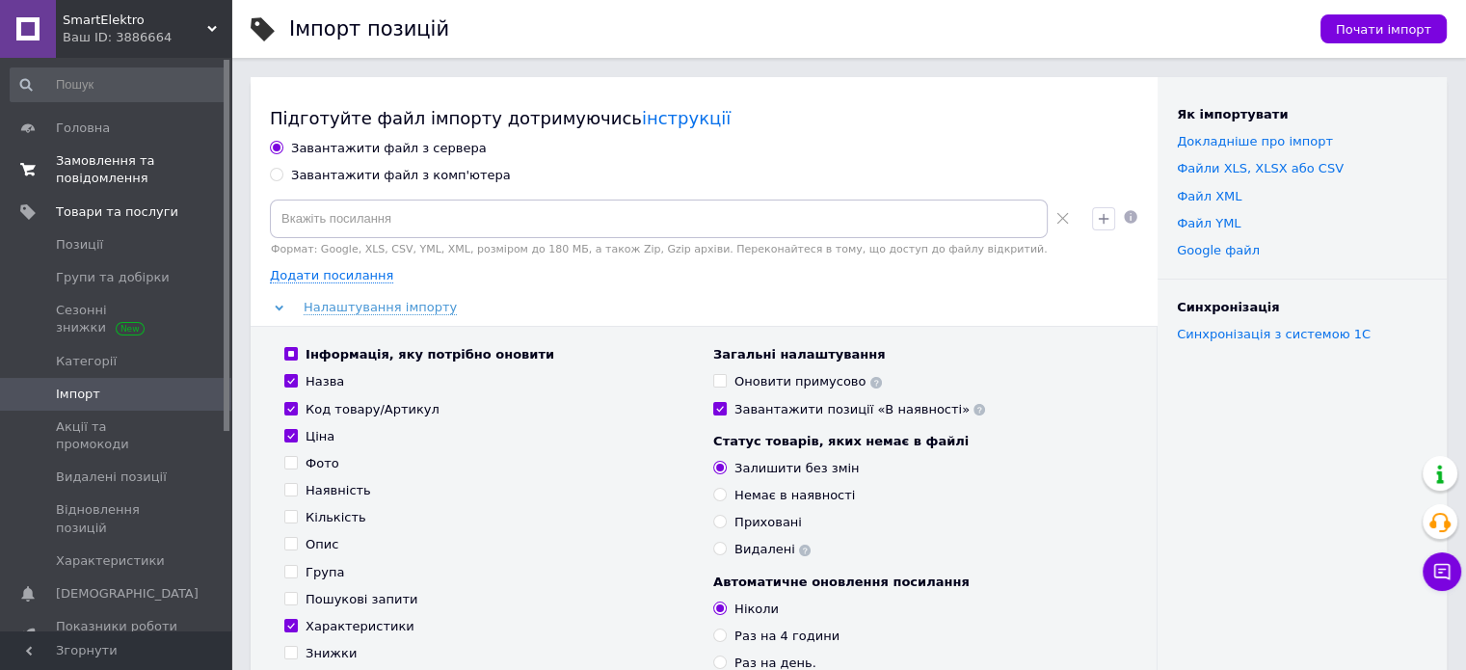
click at [100, 173] on span "Замовлення та повідомлення" at bounding box center [117, 169] width 122 height 35
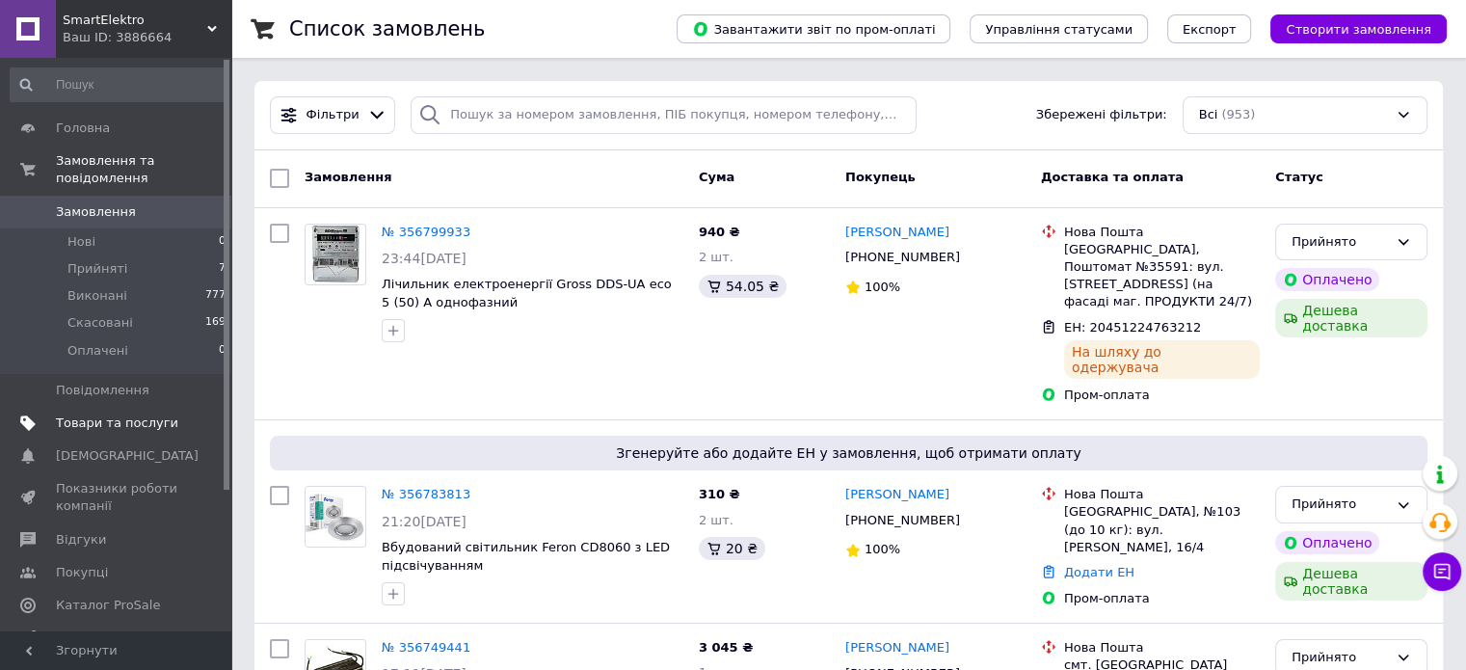
click at [101, 414] on span "Товари та послуги" at bounding box center [117, 422] width 122 height 17
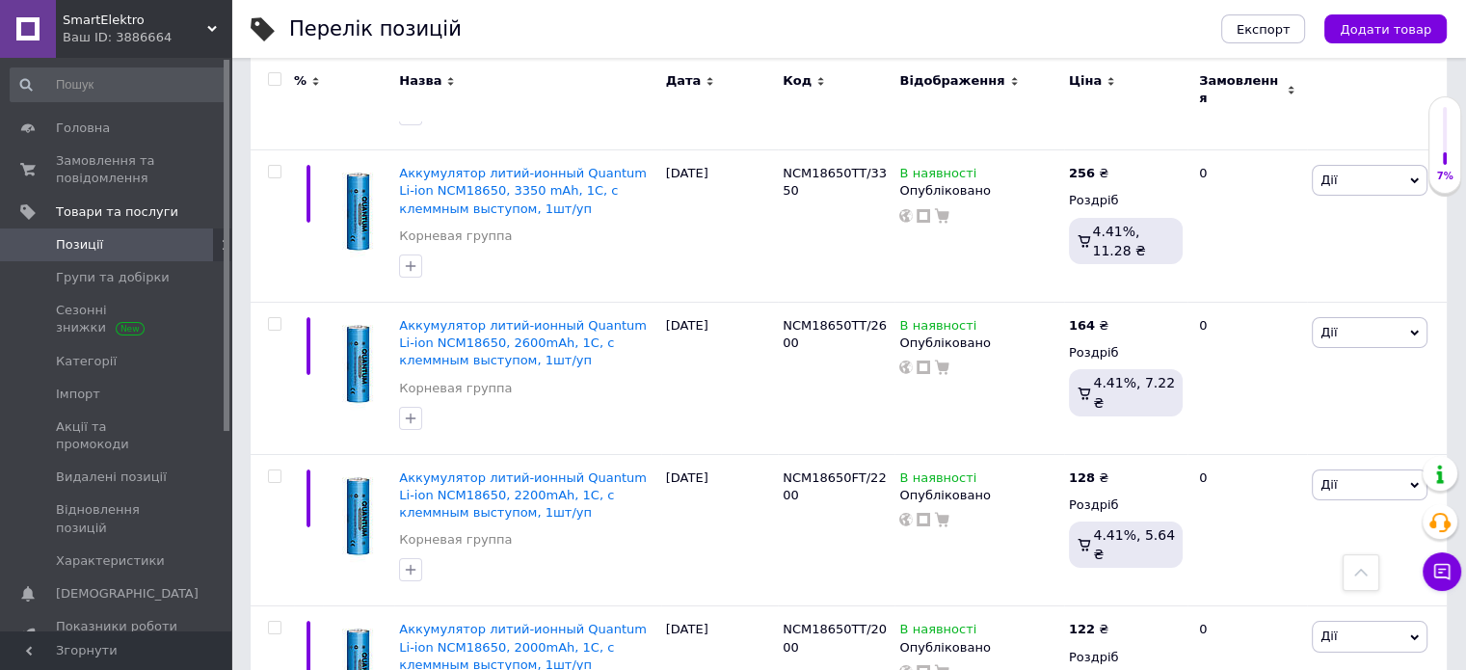
scroll to position [7033, 0]
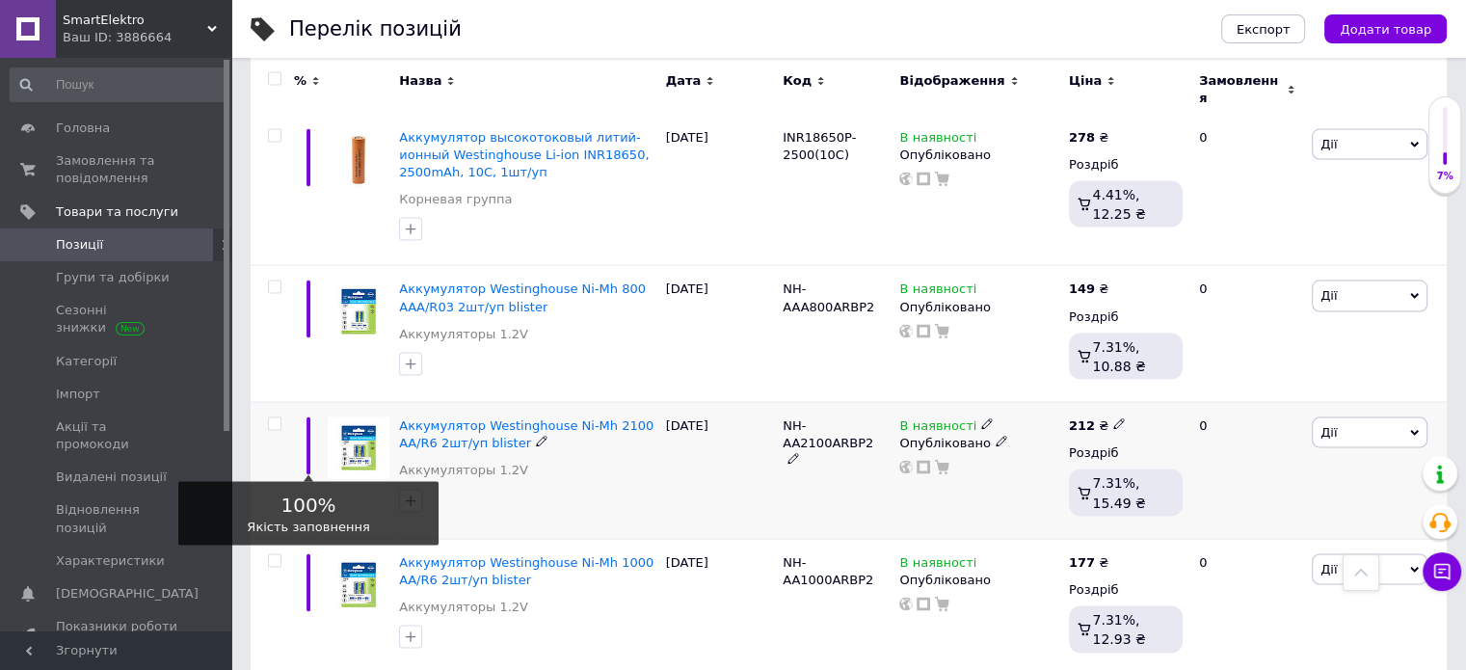
scroll to position [3755, 0]
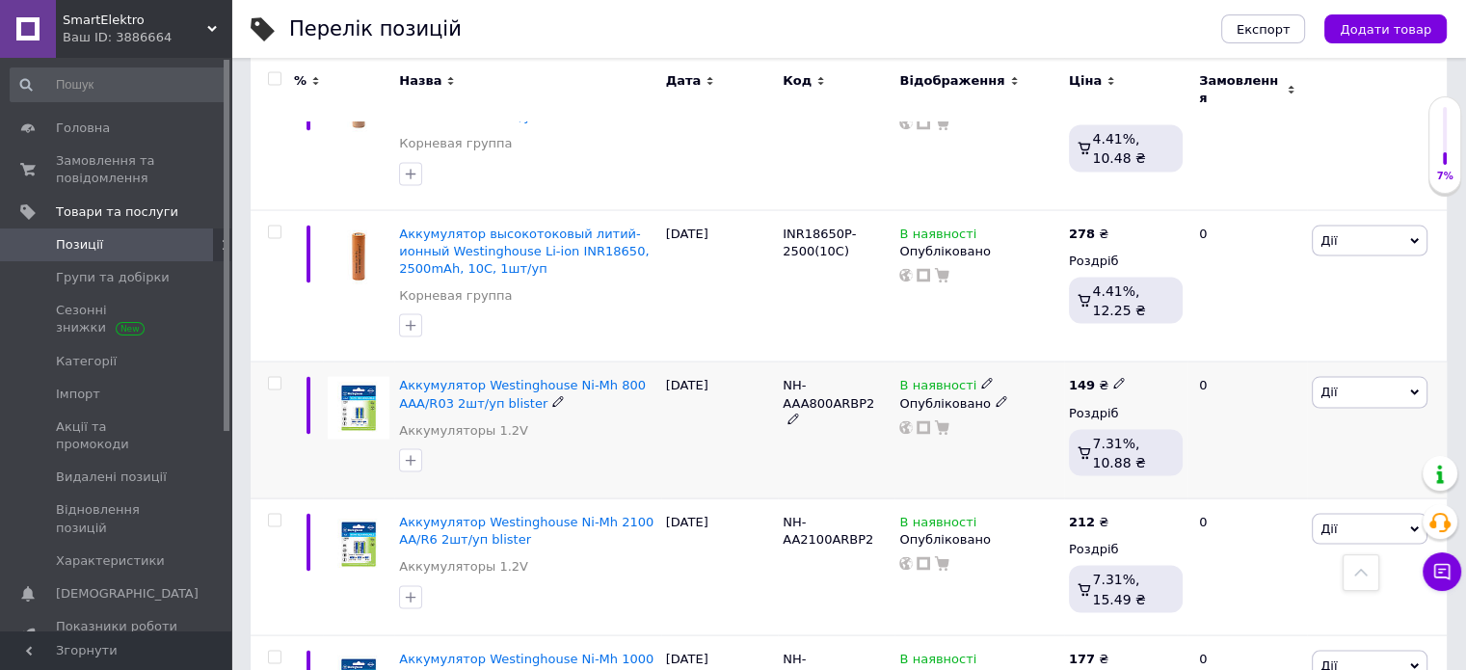
click at [274, 378] on input "checkbox" at bounding box center [274, 384] width 13 height 13
checkbox input "true"
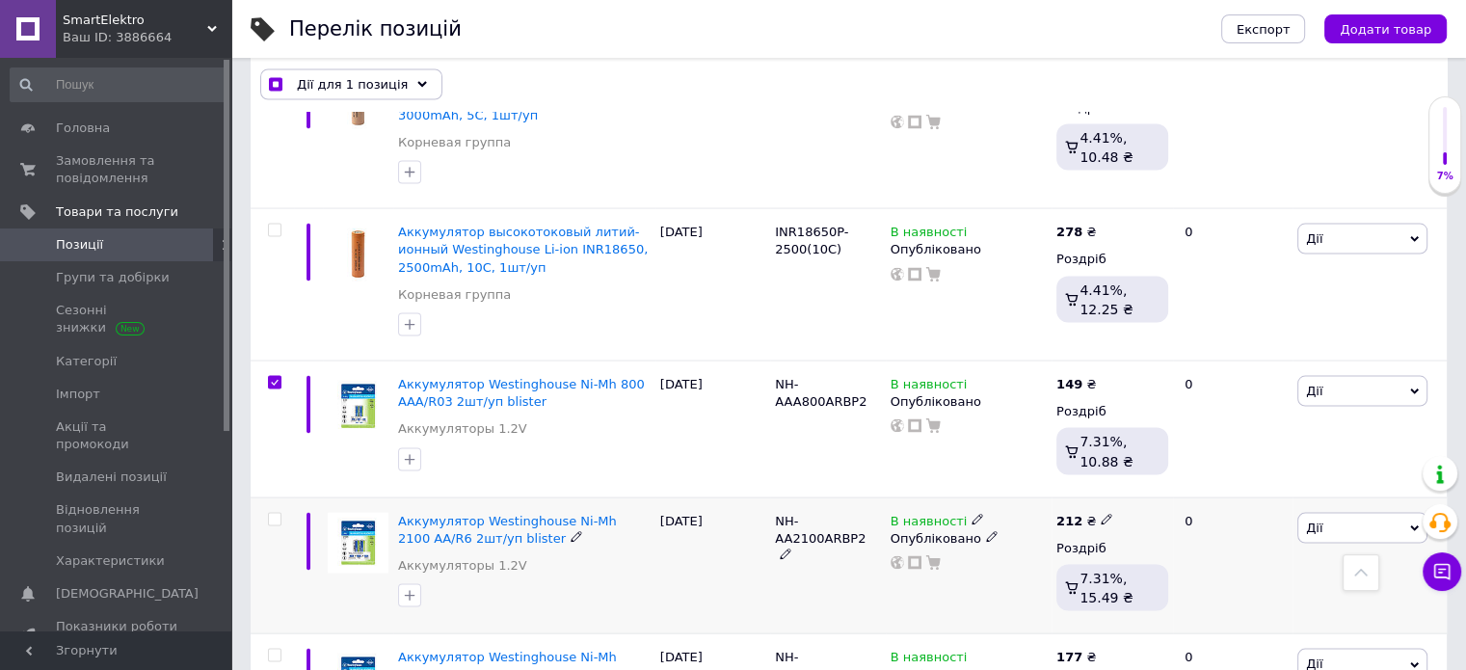
click at [268, 514] on input "checkbox" at bounding box center [274, 520] width 13 height 13
checkbox input "true"
click at [274, 650] on input "checkbox" at bounding box center [274, 656] width 13 height 13
checkbox input "true"
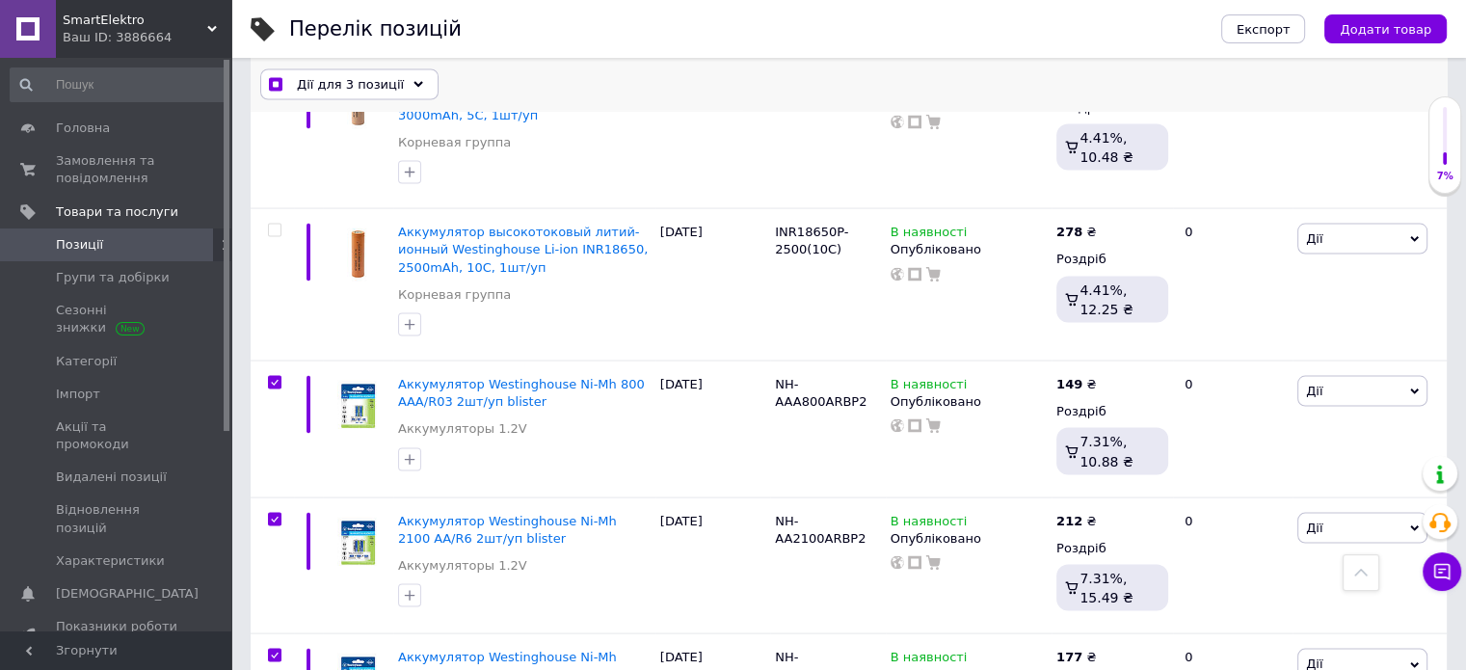
click at [365, 84] on span "Дії для 3 позиції" at bounding box center [350, 84] width 107 height 17
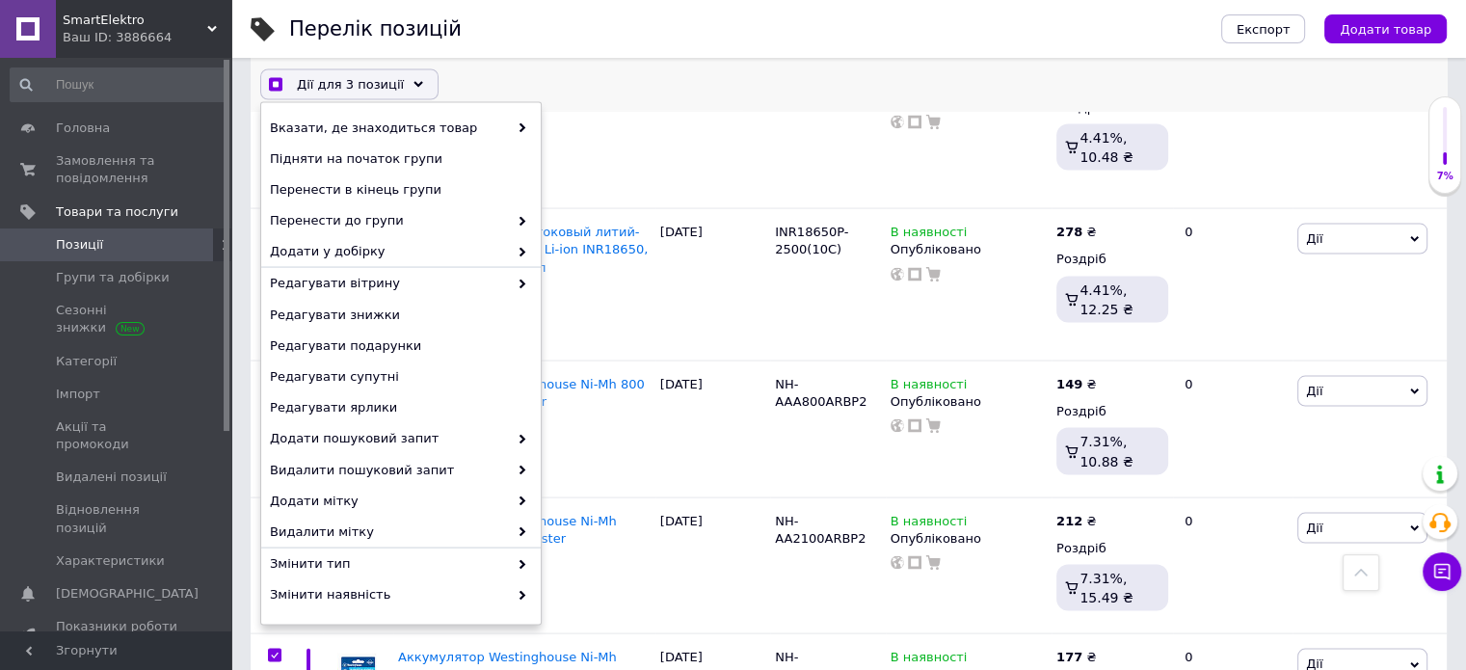
scroll to position [151, 0]
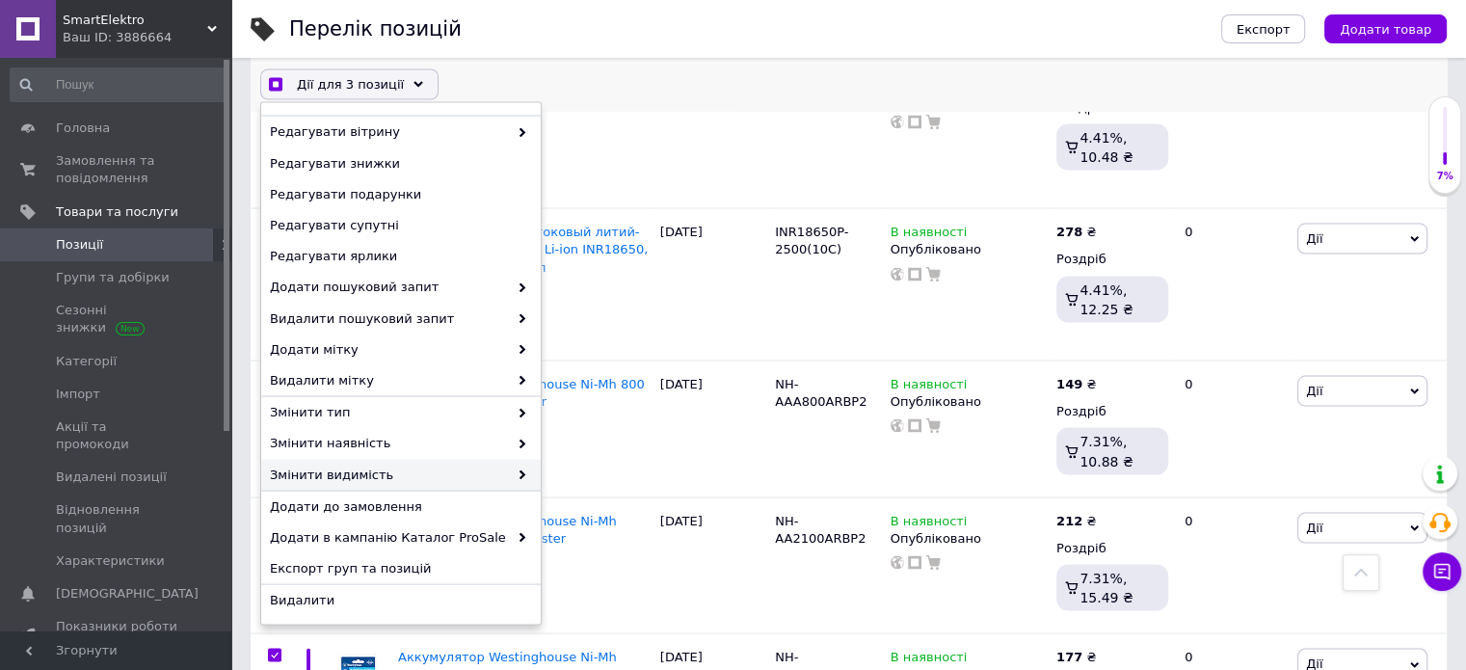
click at [366, 471] on span "Змінити видимість" at bounding box center [389, 475] width 238 height 17
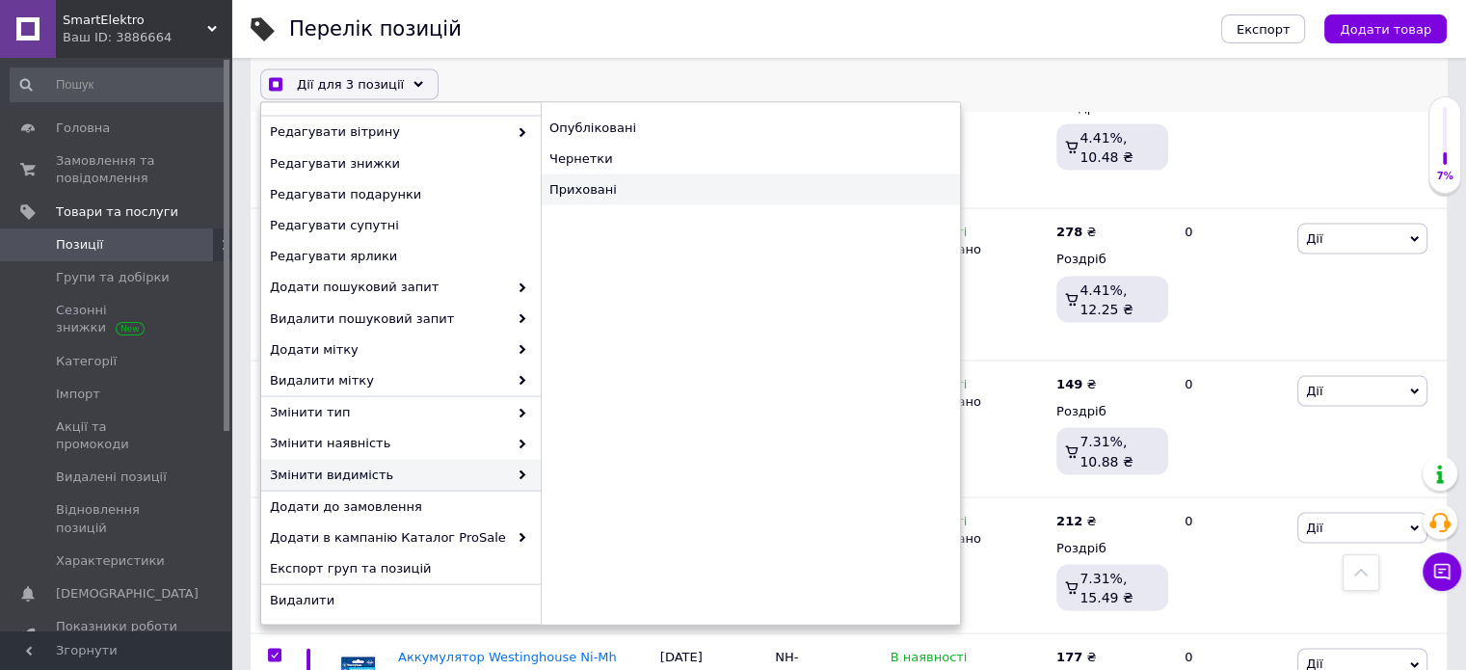
checkbox input "true"
click at [623, 185] on div "Приховані" at bounding box center [750, 189] width 419 height 31
checkbox input "false"
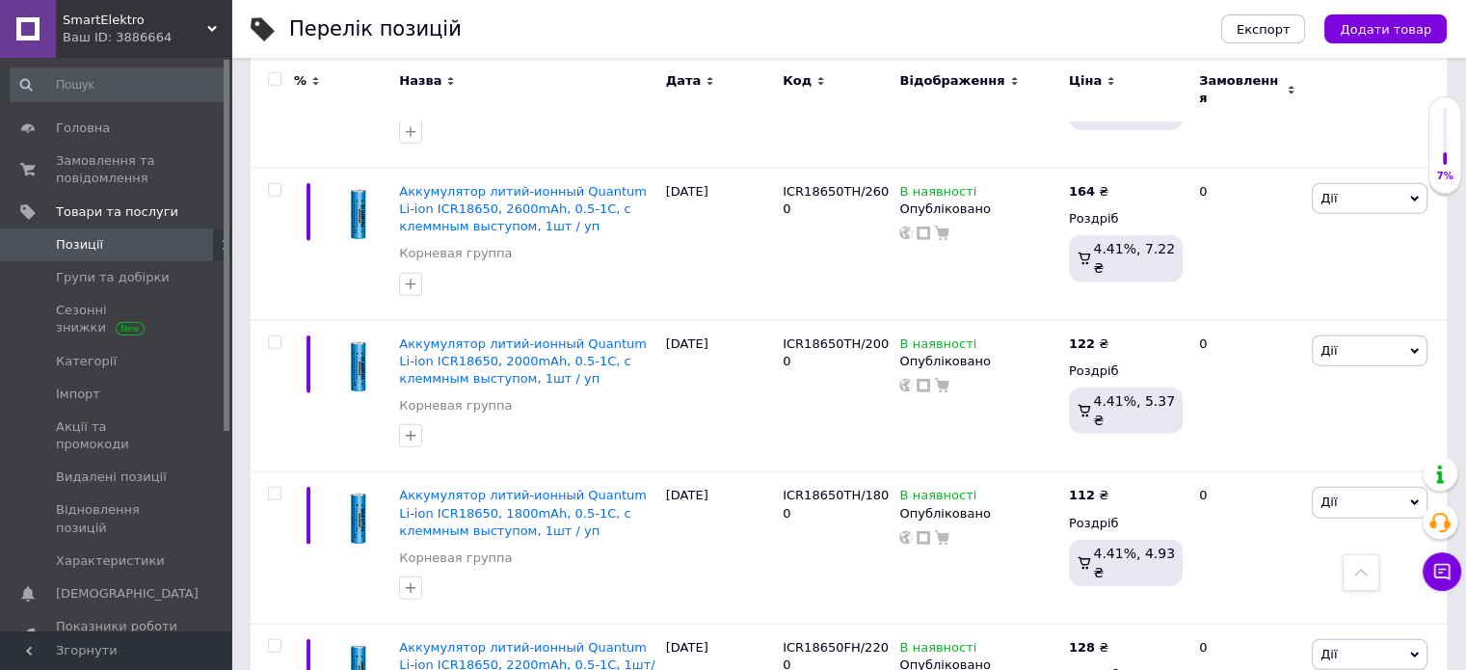
scroll to position [5105, 0]
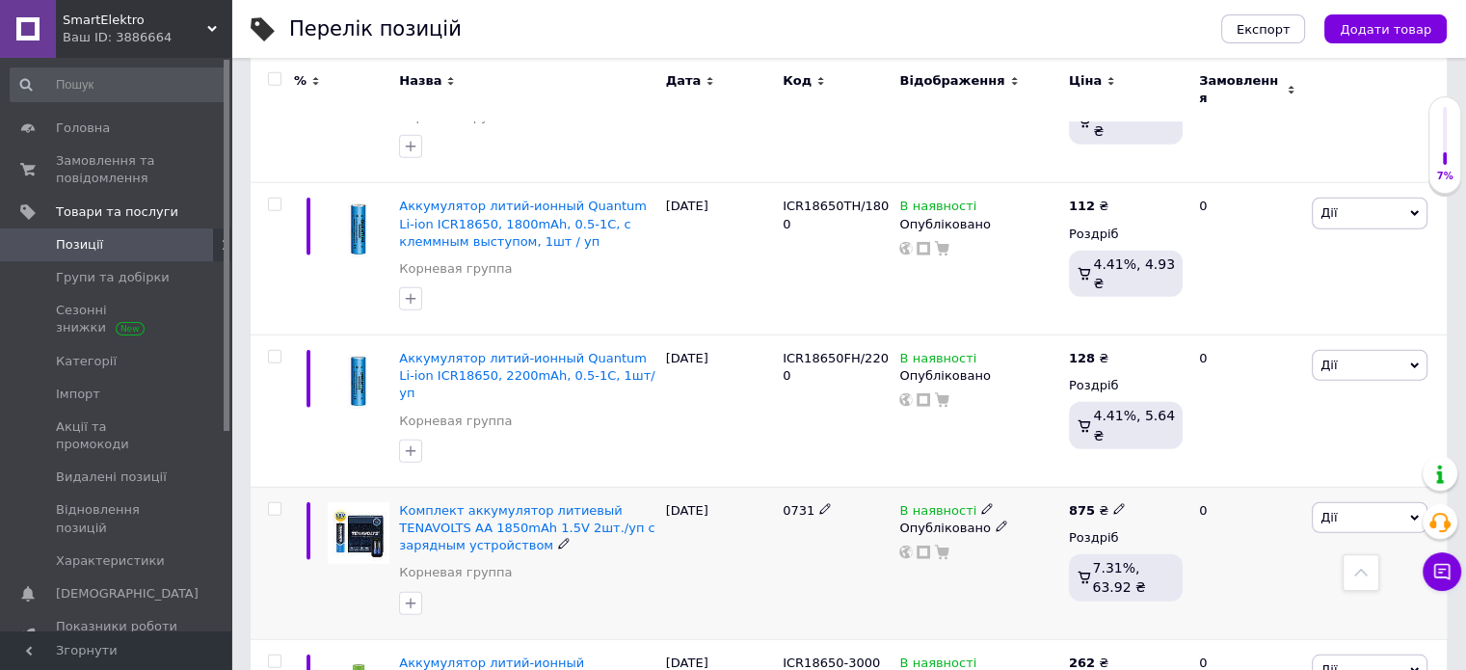
click at [278, 503] on input "checkbox" at bounding box center [274, 509] width 13 height 13
checkbox input "true"
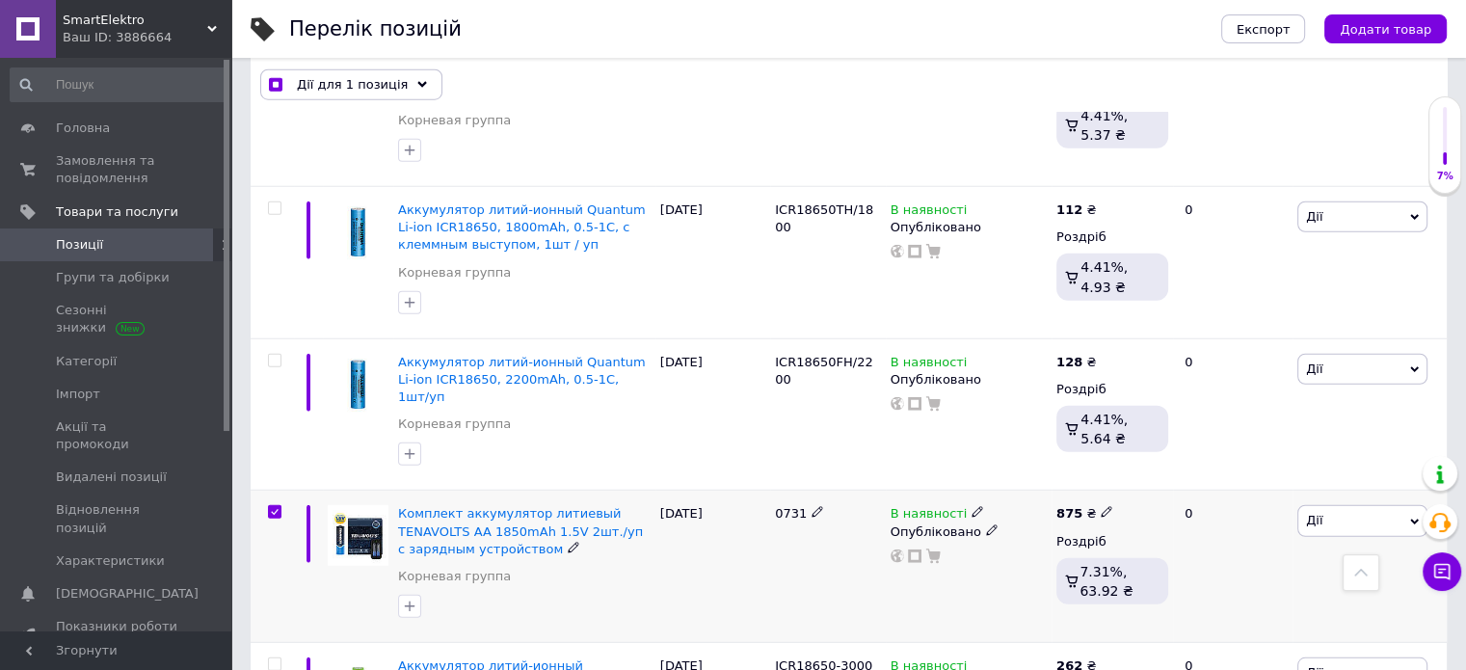
scroll to position [5112, 0]
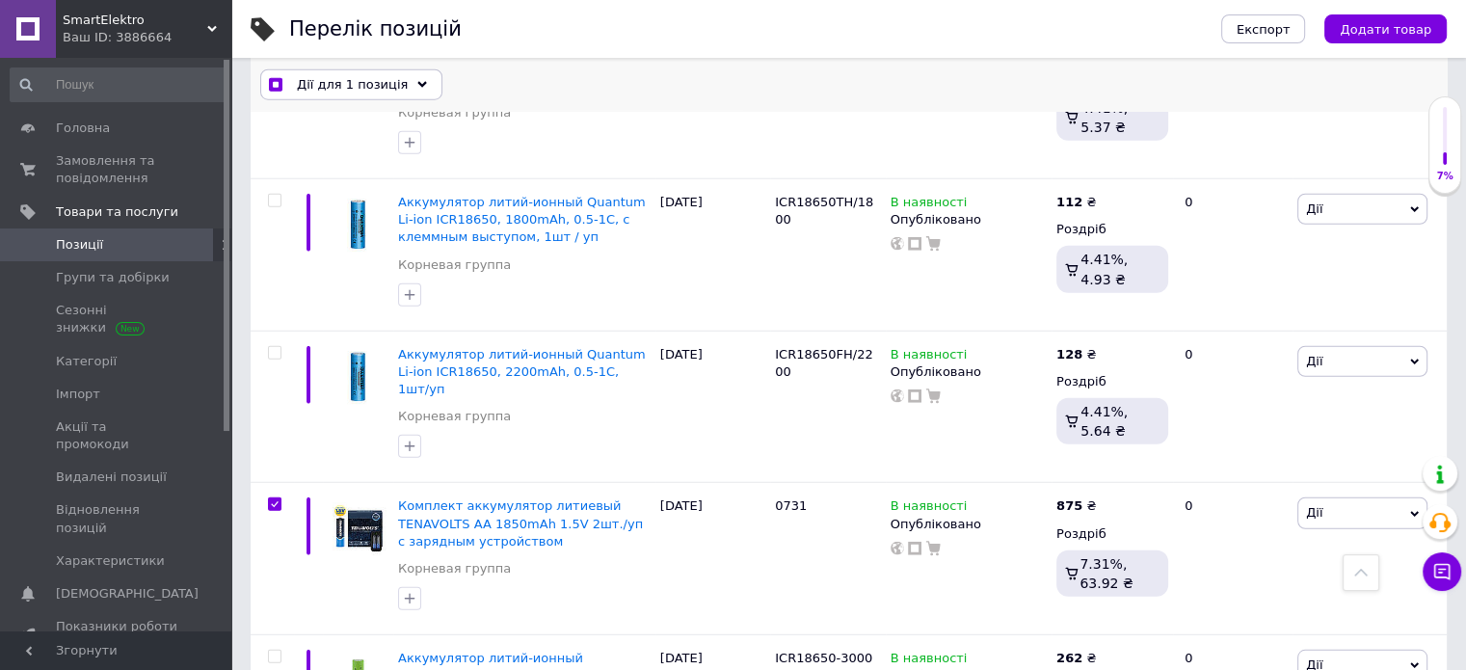
click at [357, 88] on span "Дії для 1 позиція" at bounding box center [352, 84] width 111 height 17
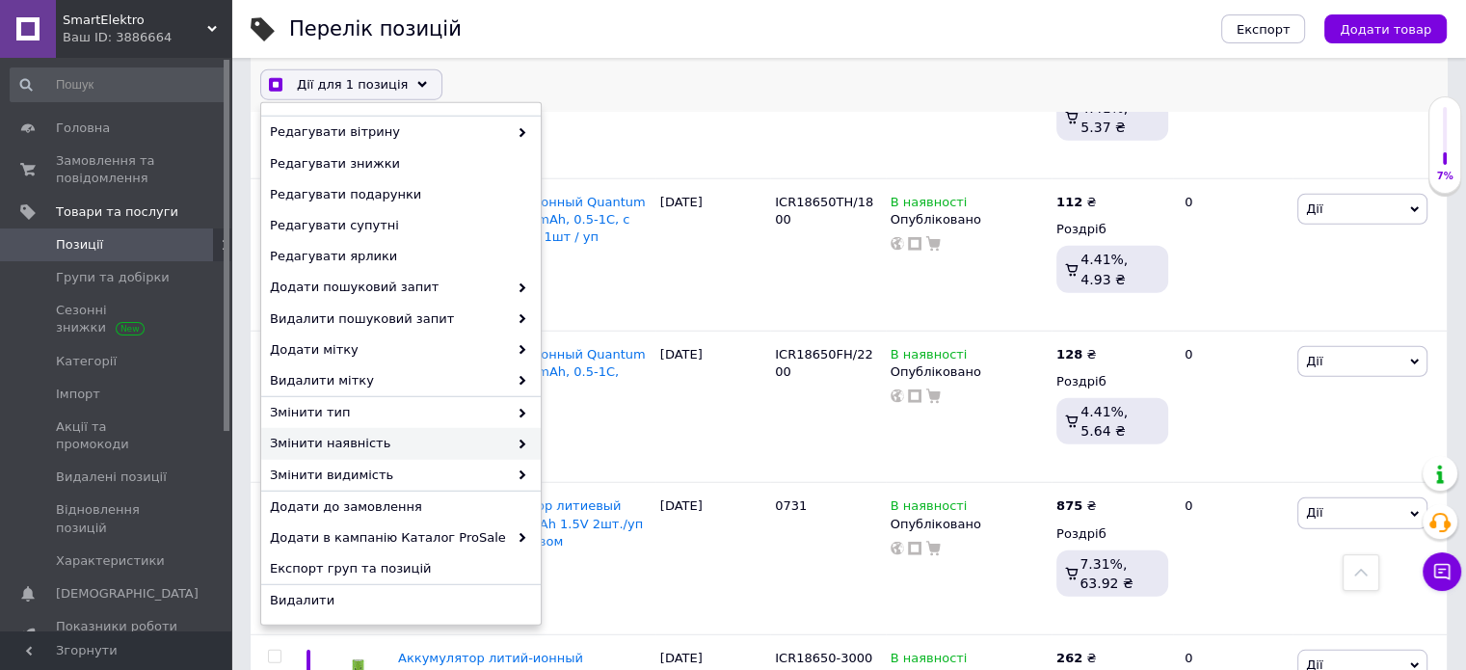
scroll to position [5498, 0]
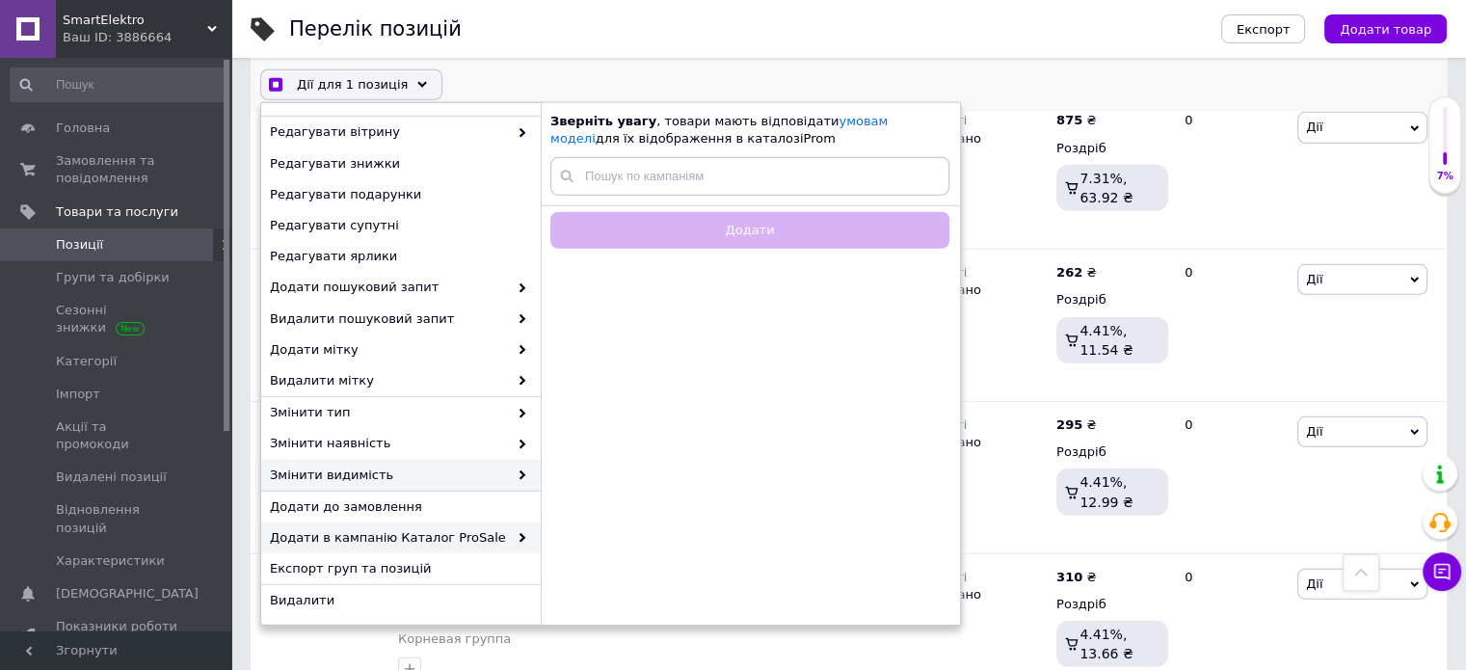
click at [371, 477] on span "Змінити видимість" at bounding box center [389, 475] width 238 height 17
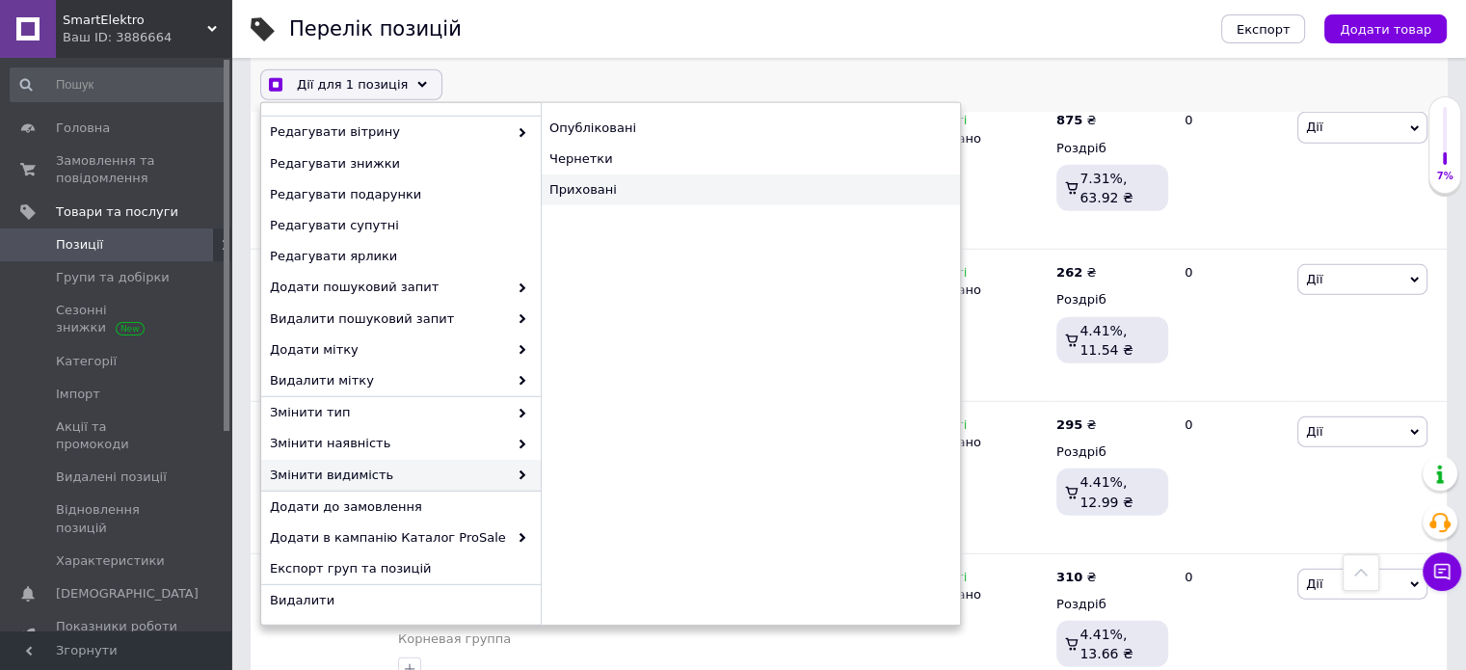
click at [635, 200] on div "Приховані" at bounding box center [750, 189] width 419 height 31
checkbox input "true"
checkbox input "false"
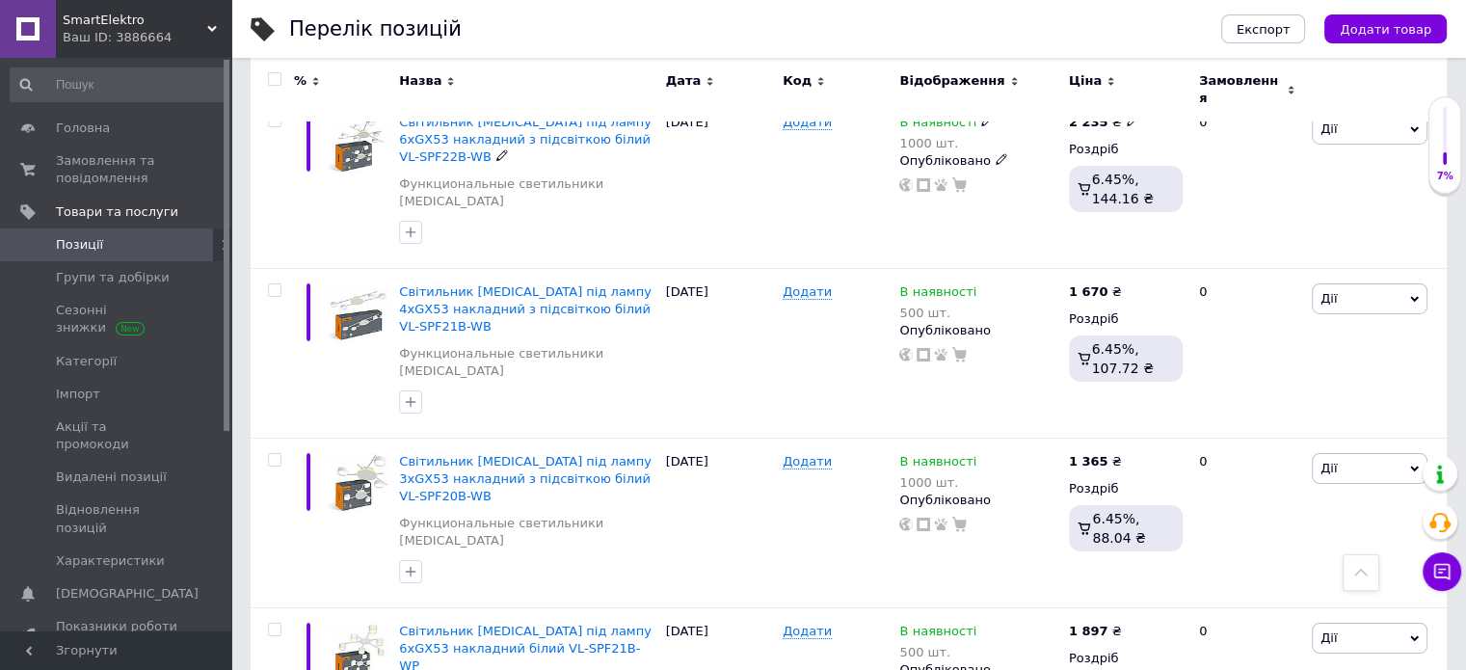
scroll to position [7029, 0]
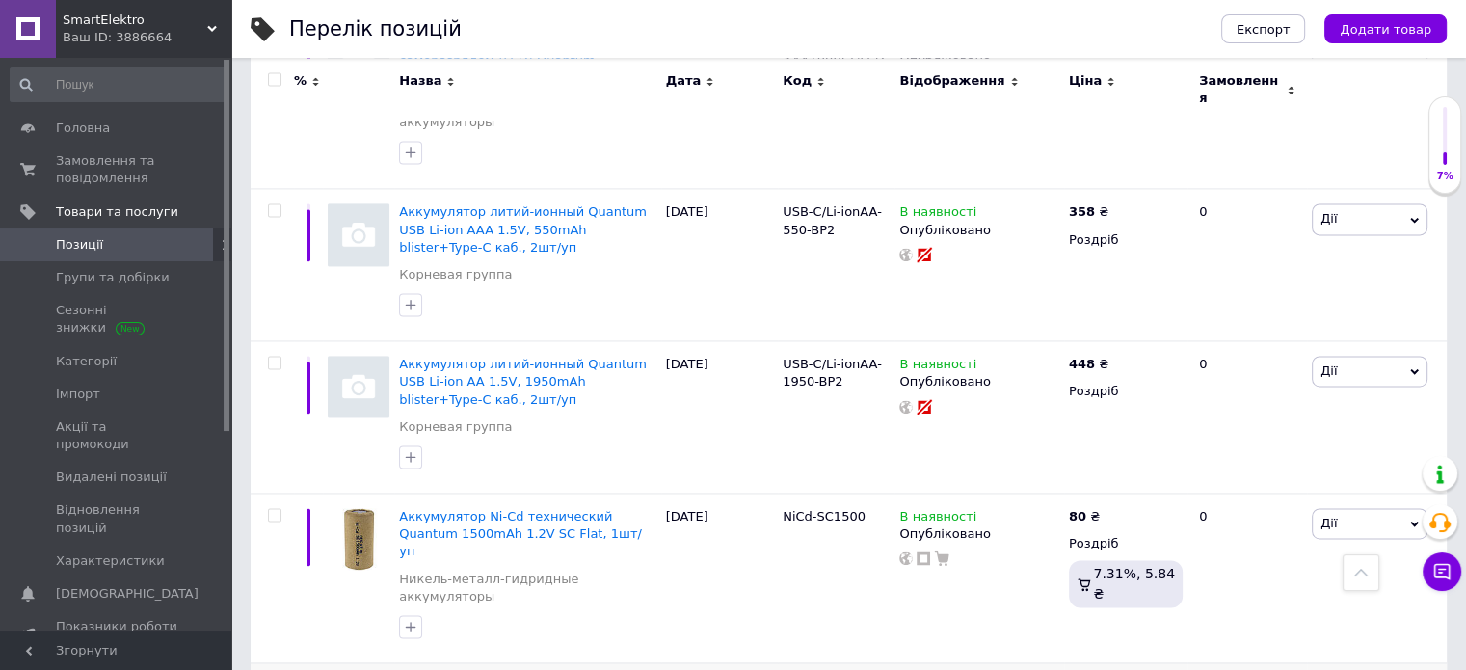
scroll to position [2892, 0]
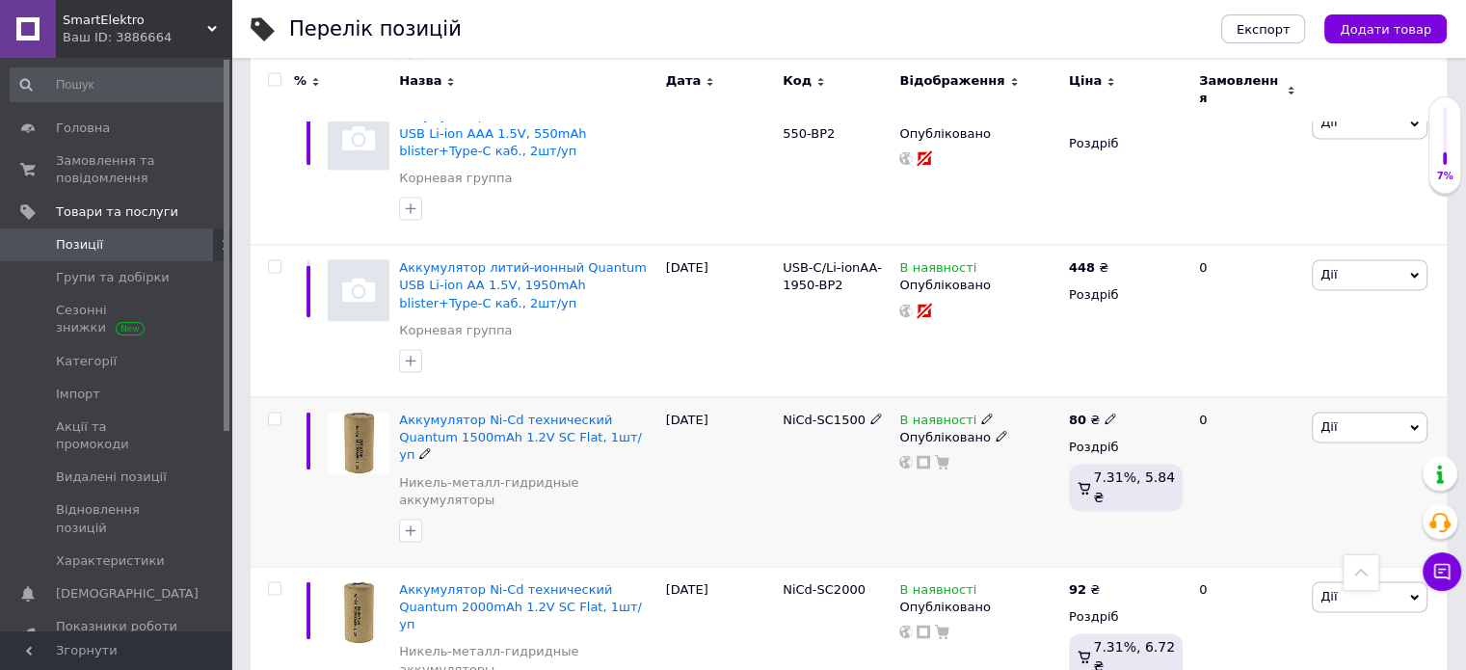
click at [271, 413] on input "checkbox" at bounding box center [274, 419] width 13 height 13
checkbox input "true"
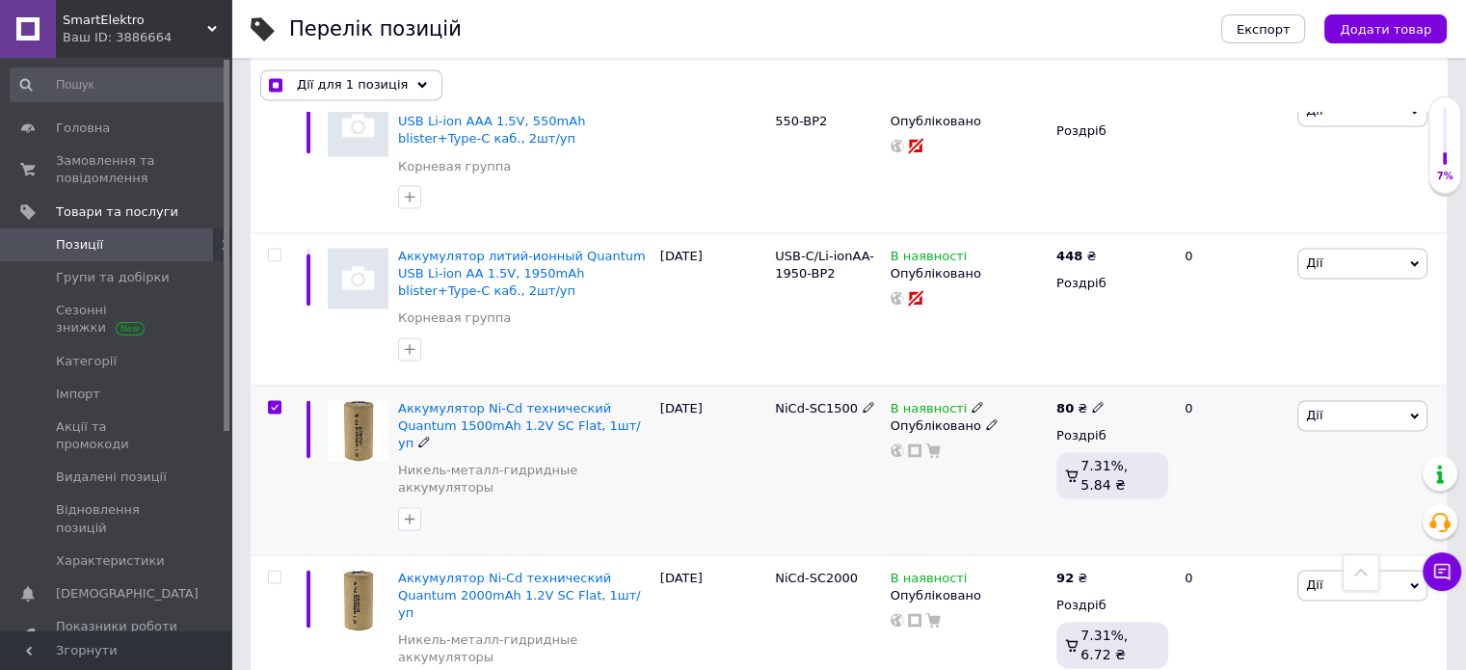
scroll to position [2891, 0]
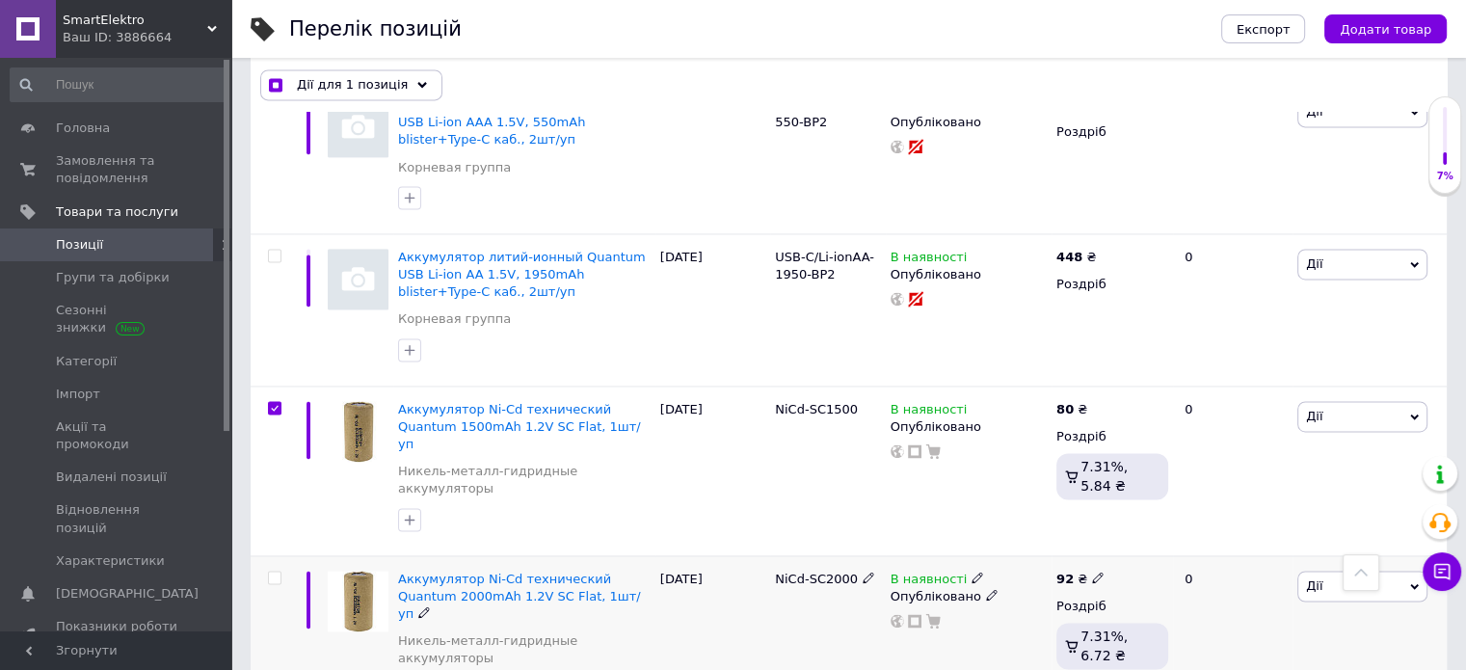
click at [274, 572] on input "checkbox" at bounding box center [274, 578] width 13 height 13
checkbox input "true"
click at [387, 74] on div "Дії для 2 позиції" at bounding box center [349, 84] width 178 height 31
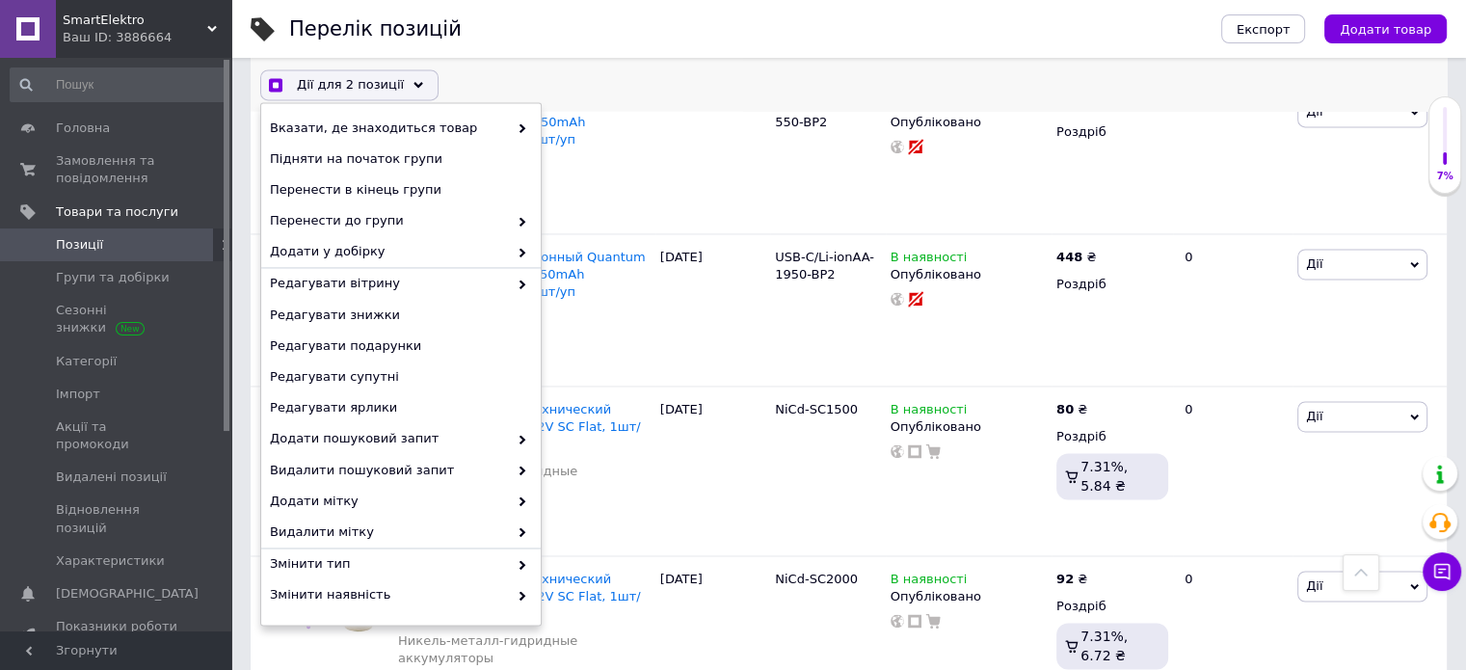
scroll to position [151, 0]
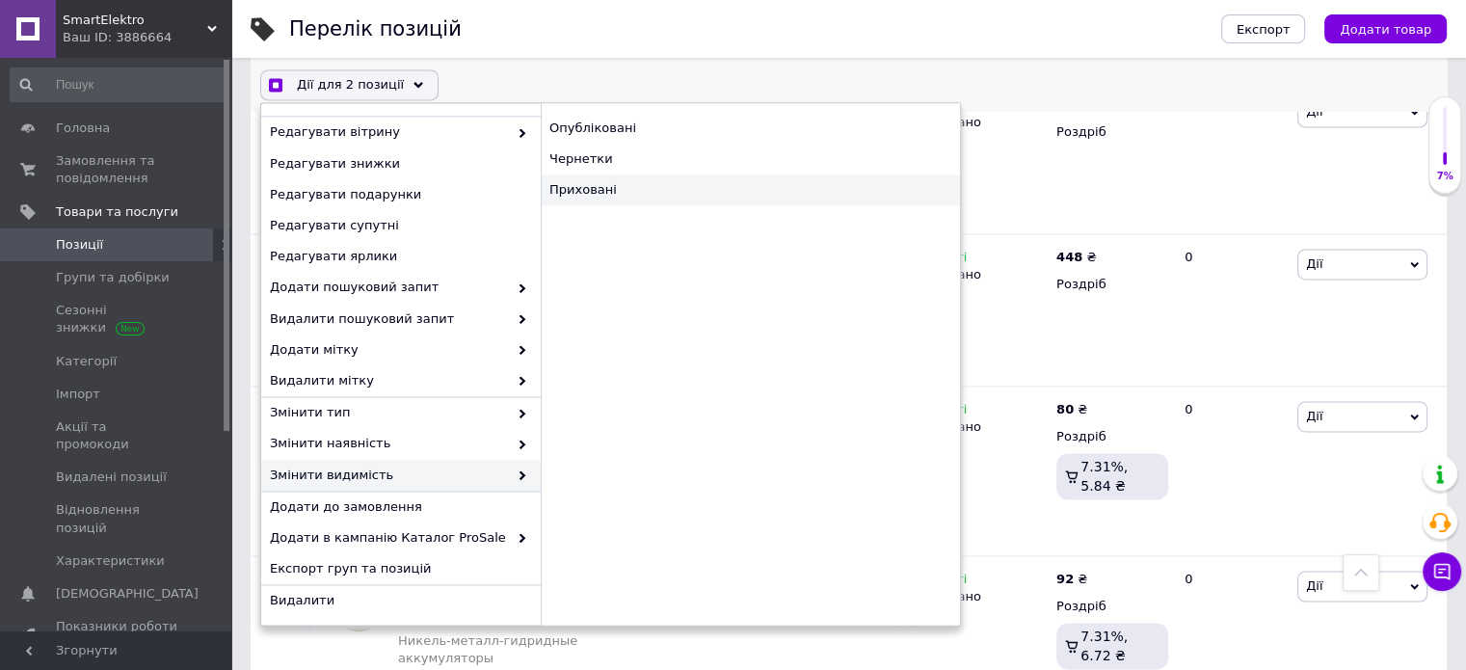
click at [631, 196] on div "Приховані" at bounding box center [750, 189] width 419 height 31
checkbox input "true"
checkbox input "false"
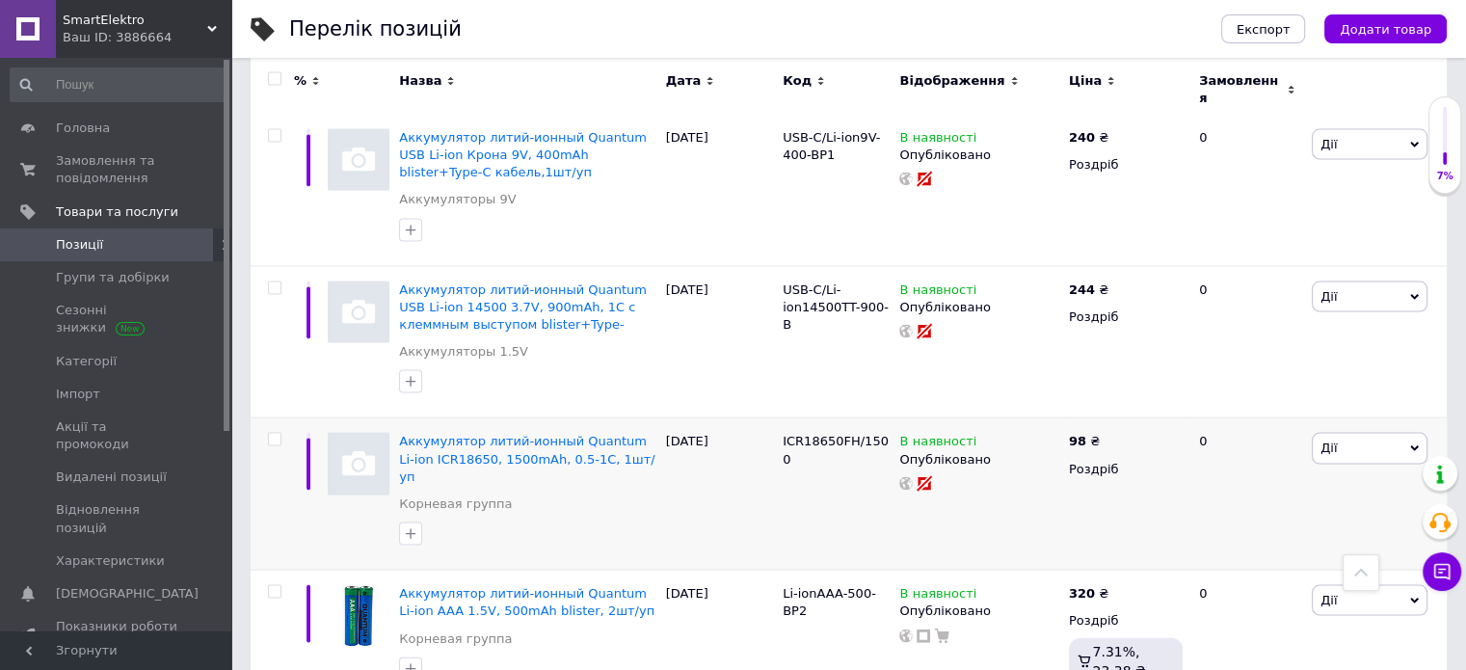
scroll to position [3856, 0]
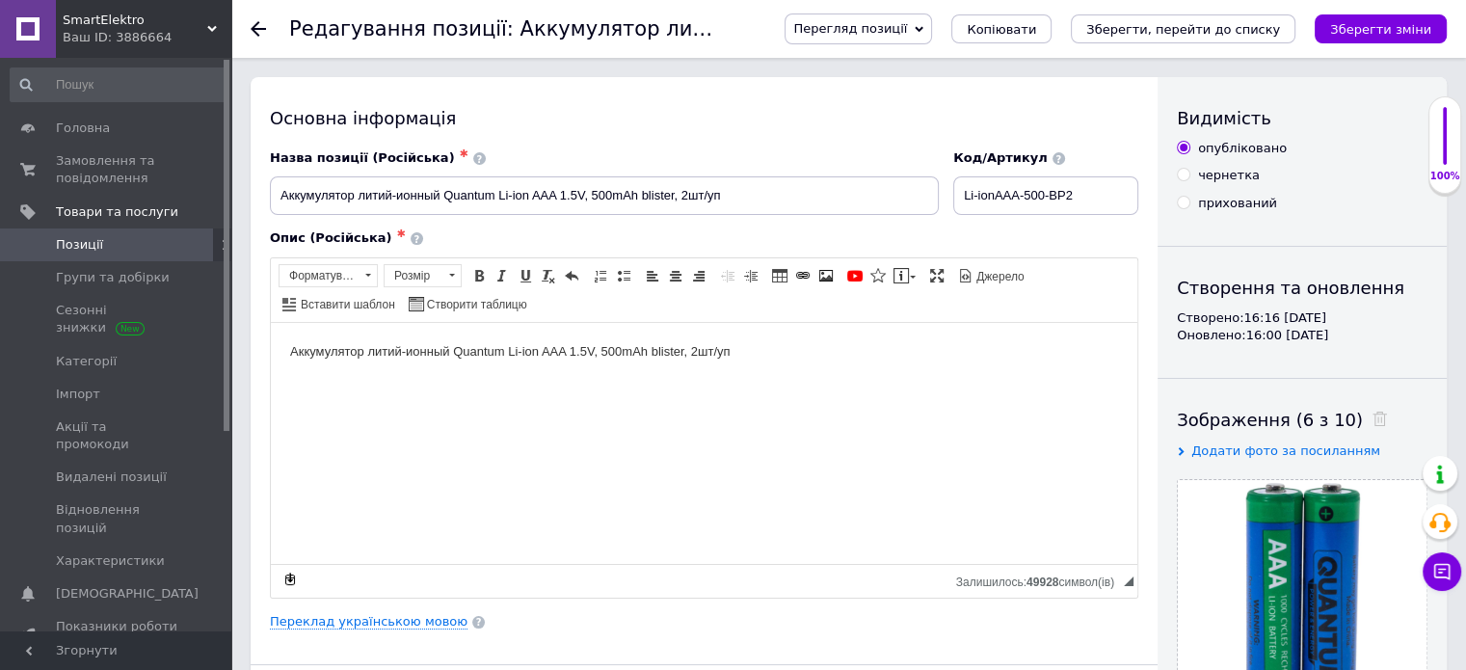
click at [262, 27] on icon at bounding box center [258, 28] width 15 height 15
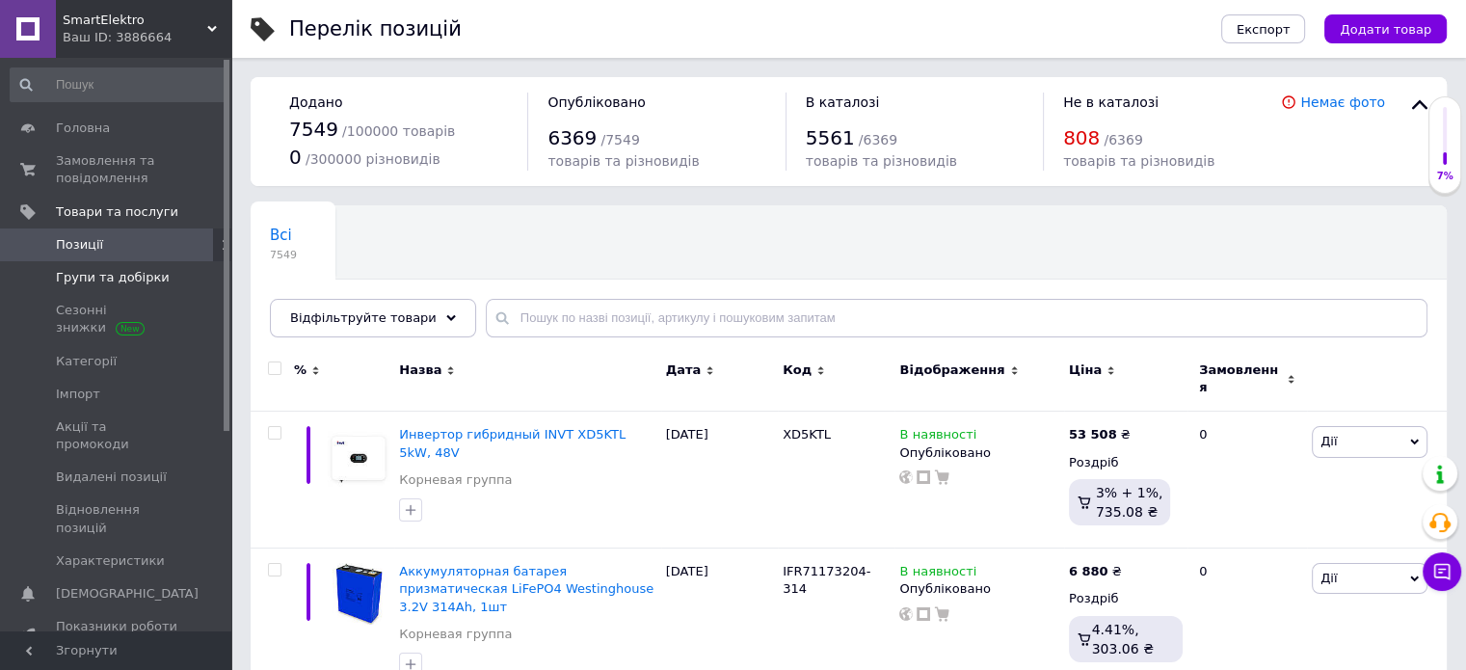
click at [96, 283] on span "Групи та добірки" at bounding box center [113, 277] width 114 height 17
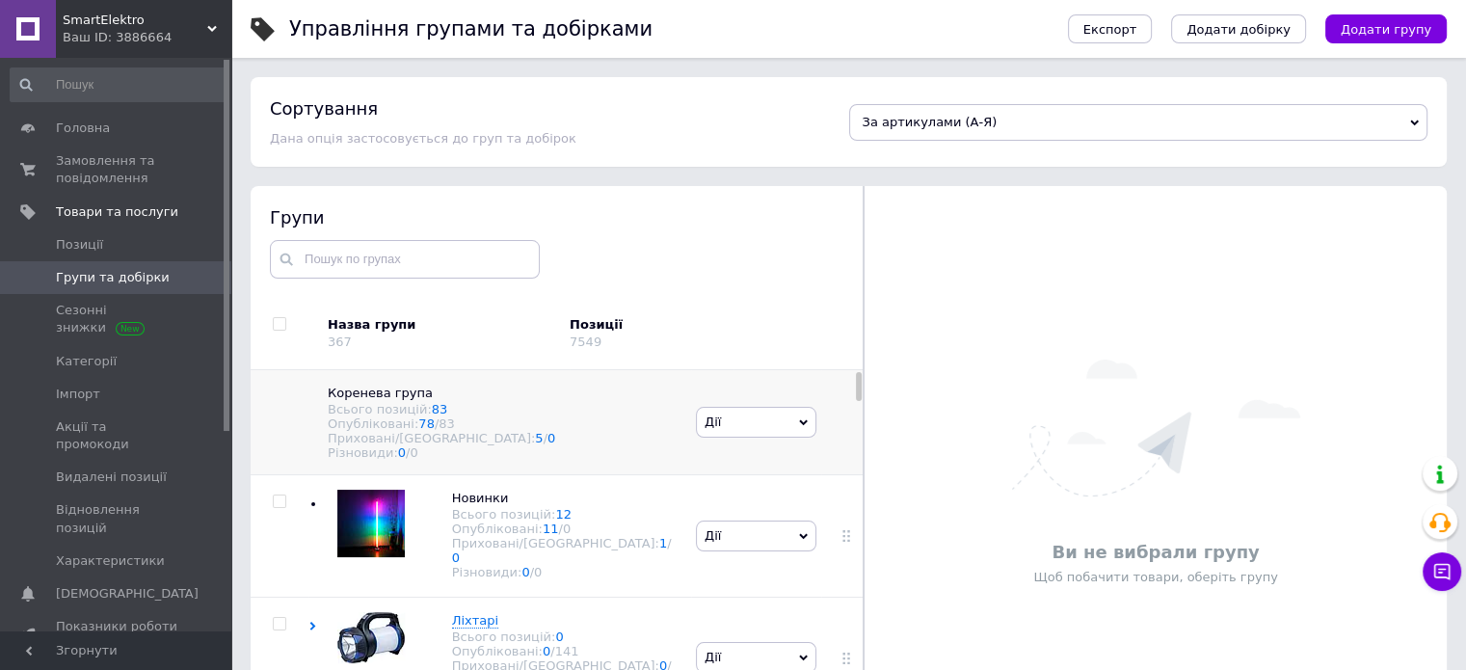
click at [744, 432] on span "Дії" at bounding box center [756, 422] width 120 height 31
click at [742, 469] on li "Додати підгрупу" at bounding box center [756, 467] width 119 height 44
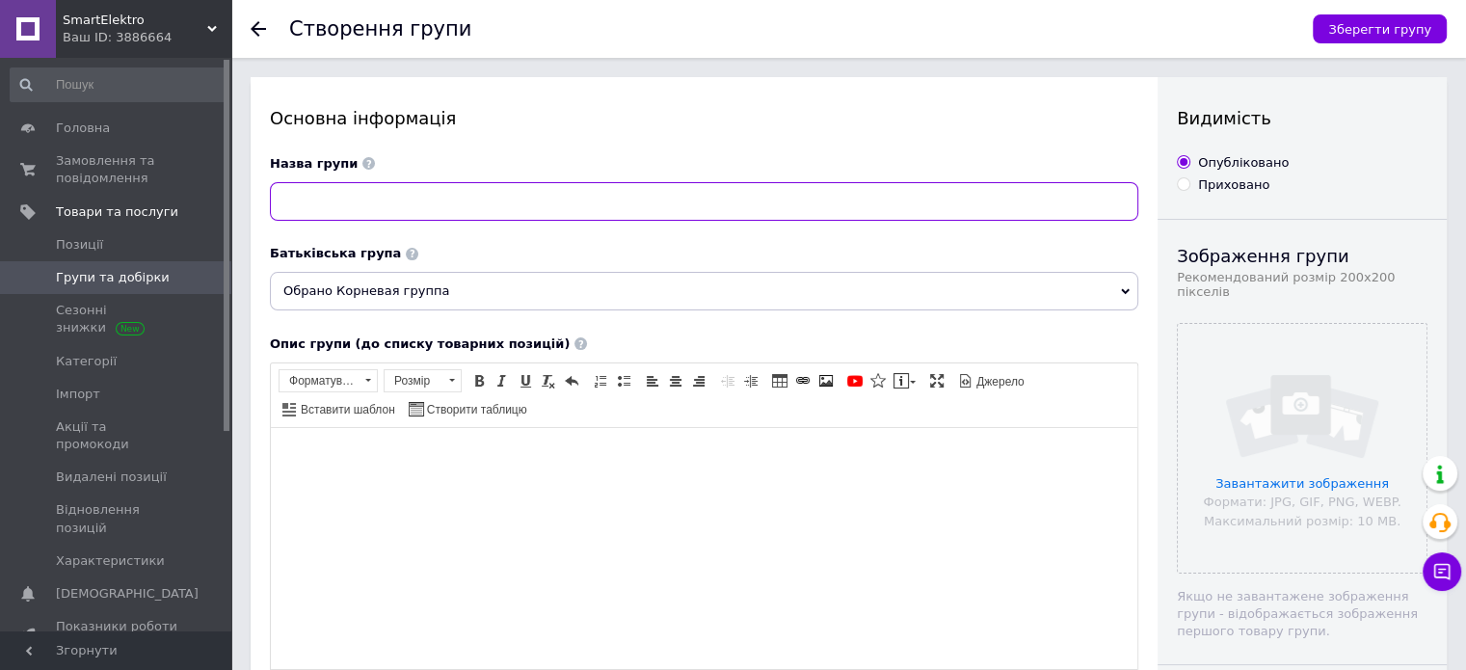
paste input "гібридний інвертор"
type input "гібридний інвертор"
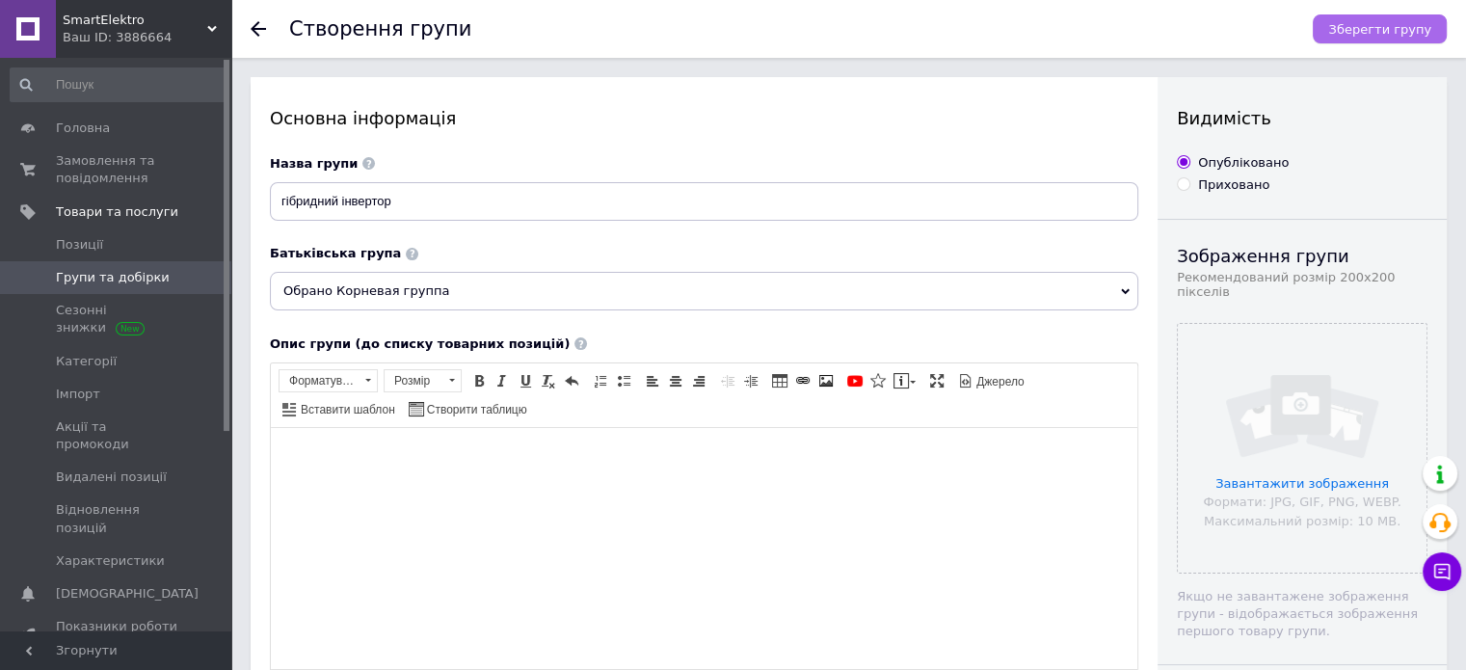
click at [1392, 30] on span "Зберегти групу" at bounding box center [1379, 29] width 103 height 14
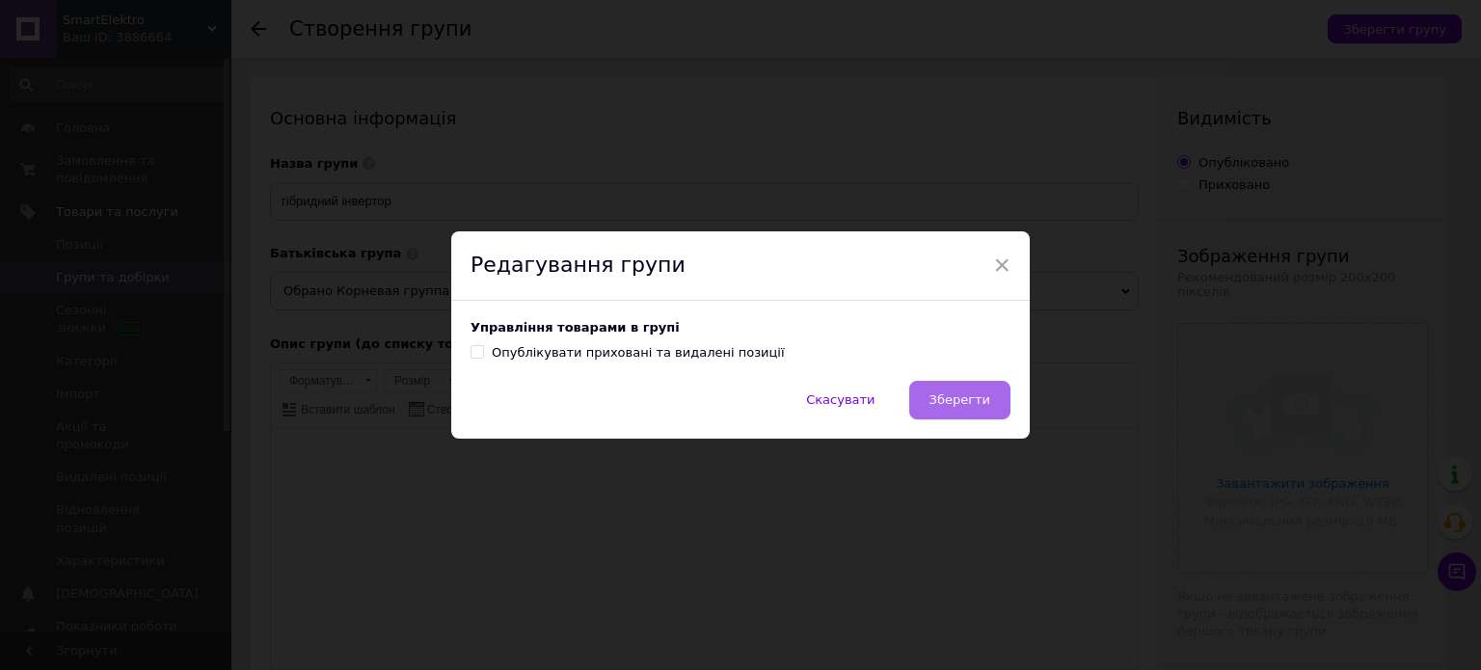
click at [991, 407] on button "Зберегти" at bounding box center [959, 400] width 101 height 39
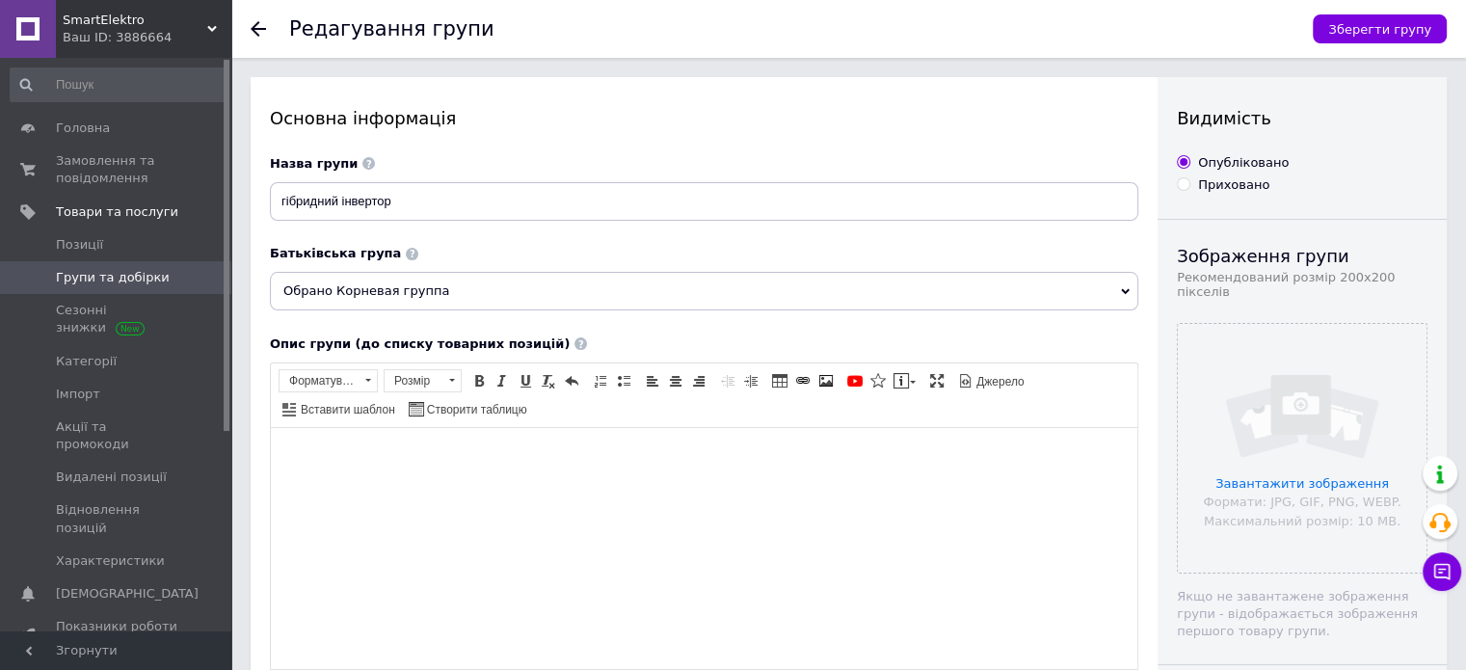
click at [87, 275] on span "Групи та добірки" at bounding box center [113, 277] width 114 height 17
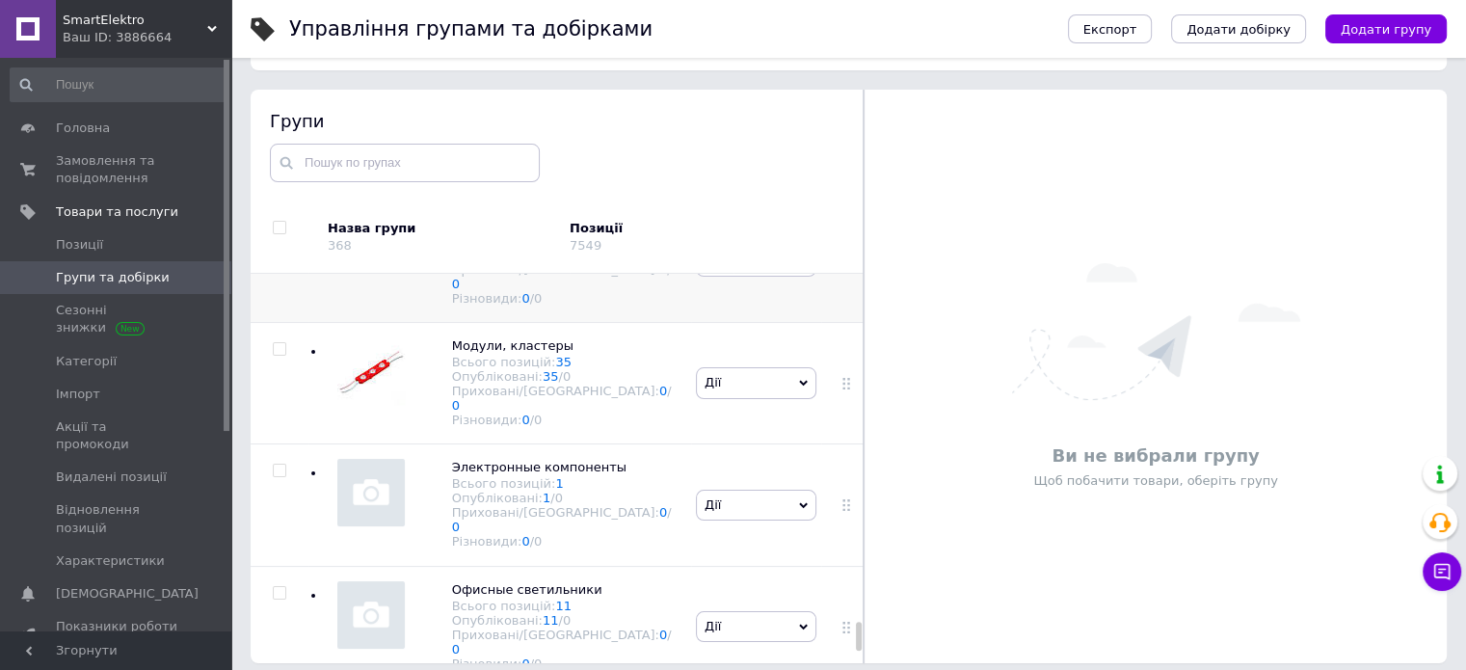
scroll to position [6270, 0]
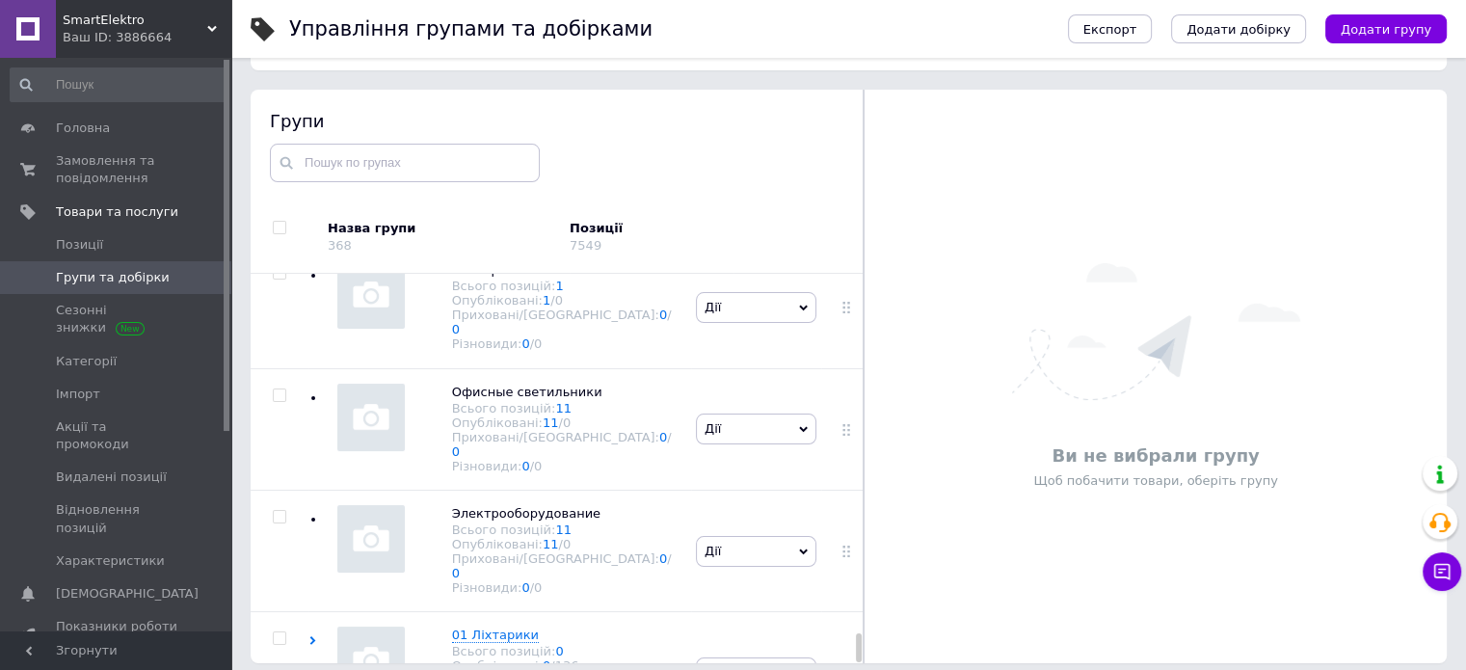
click at [0, 0] on icon at bounding box center [0, 0] width 0 height 0
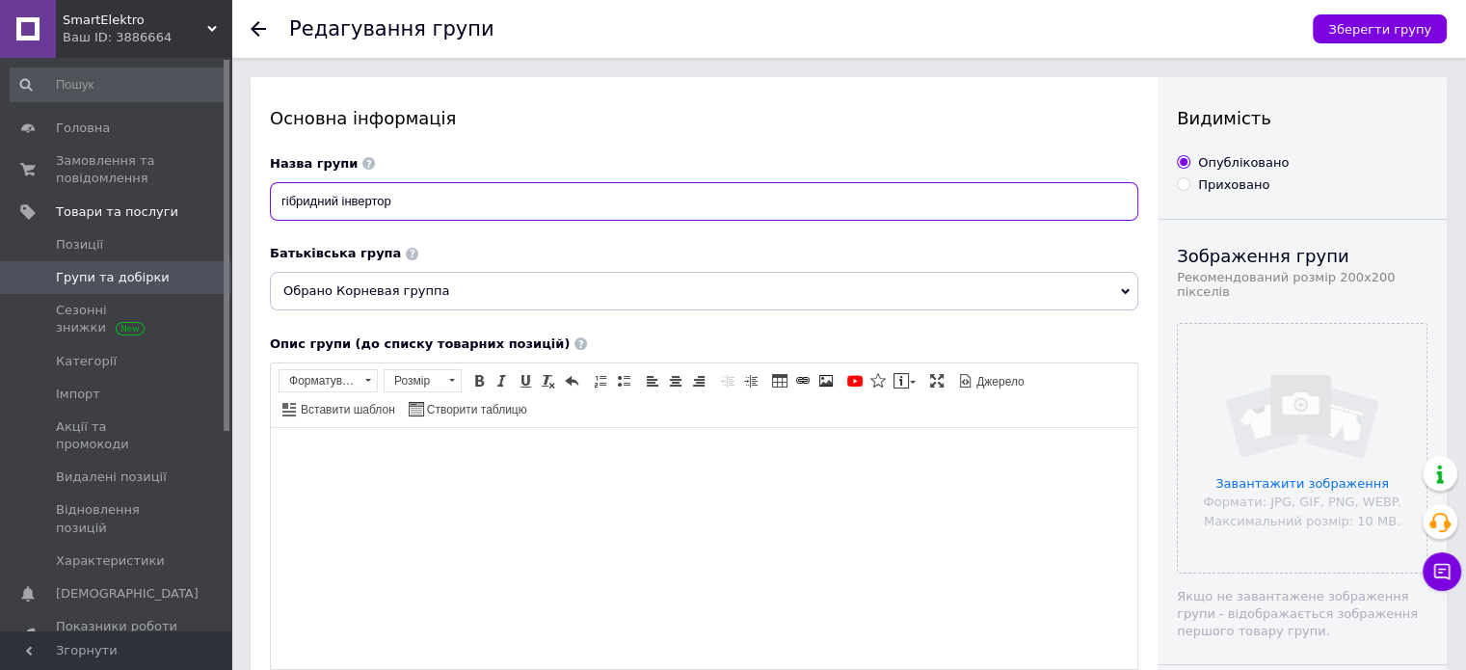
click at [280, 203] on input "гібридний інвертор" at bounding box center [704, 201] width 868 height 39
type input "Гібридний інвертор"
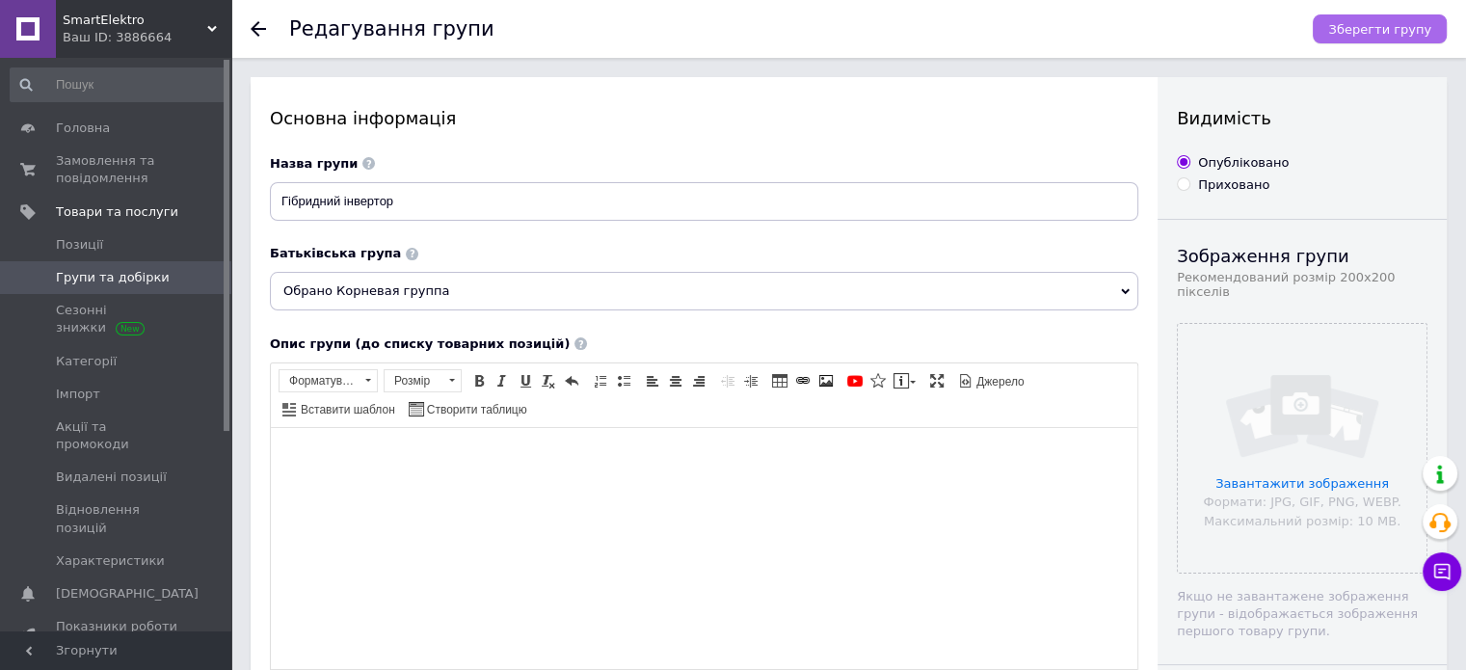
click at [1382, 25] on span "Зберегти групу" at bounding box center [1379, 29] width 103 height 14
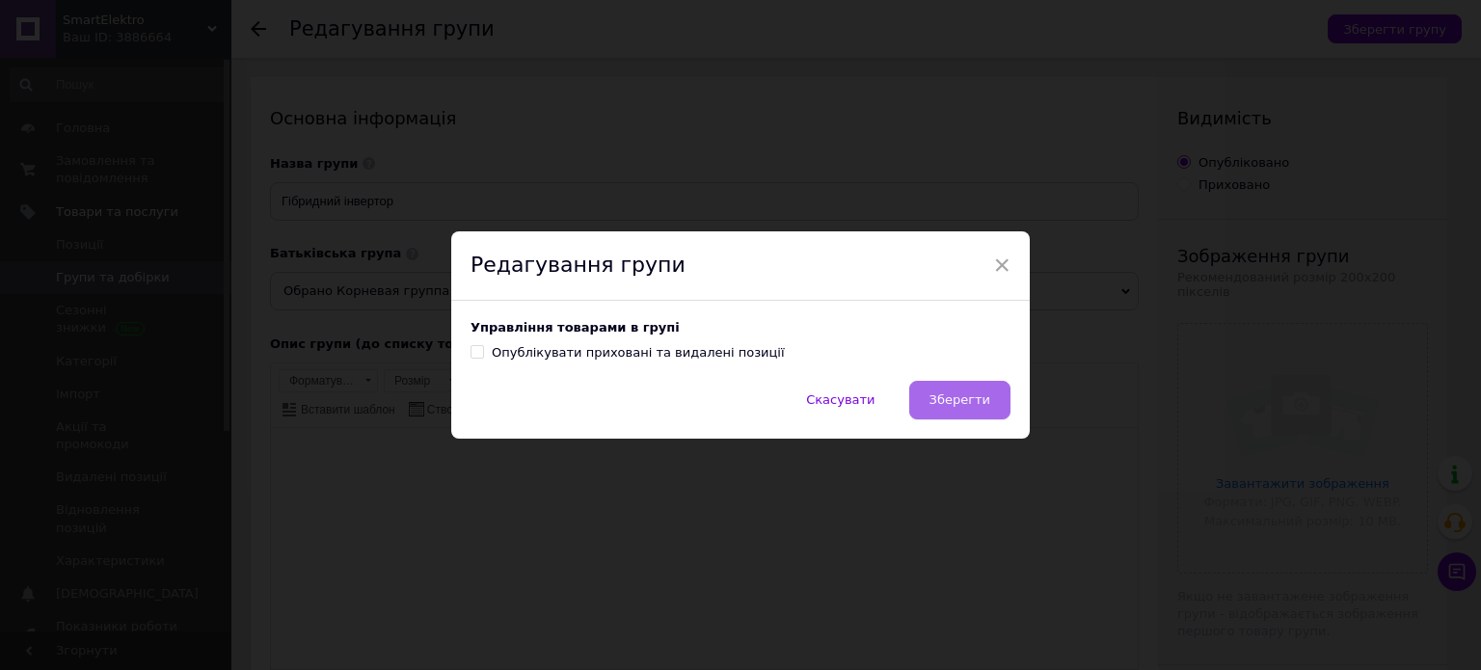
click at [979, 386] on button "Зберегти" at bounding box center [959, 400] width 101 height 39
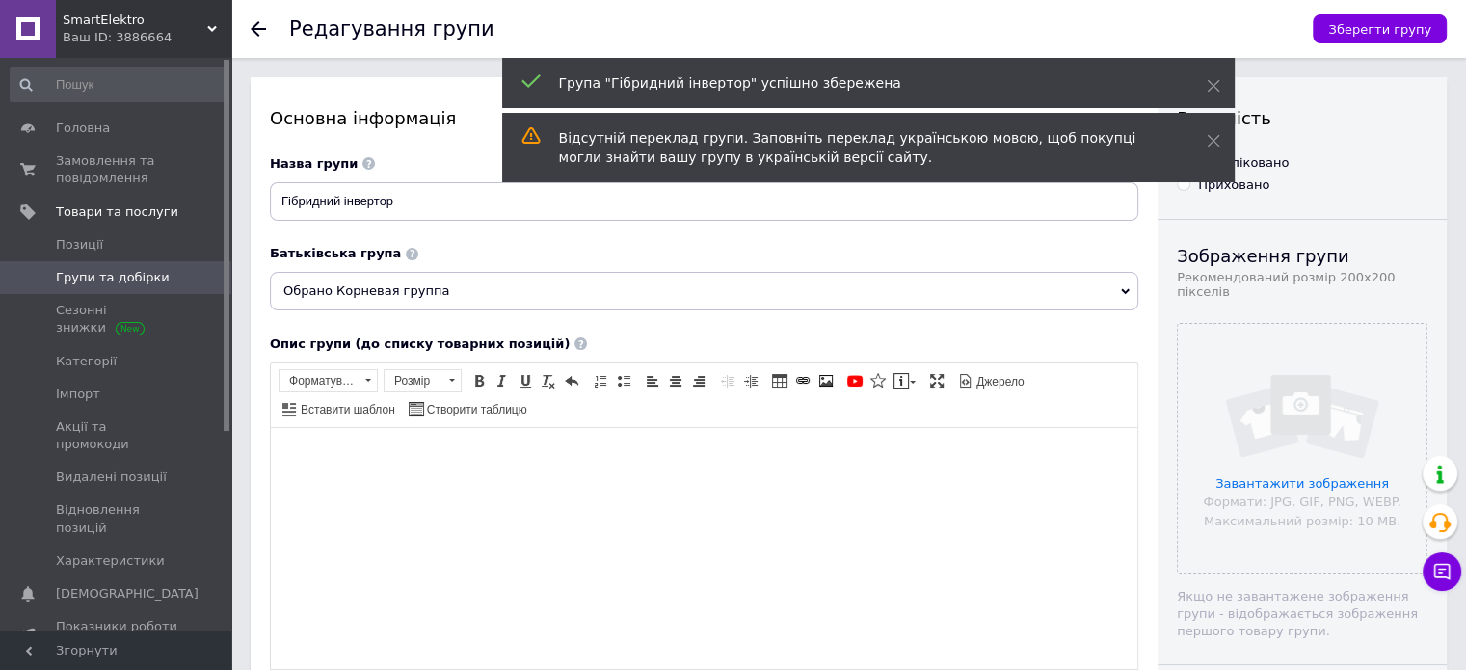
click at [96, 286] on link "Групи та добірки" at bounding box center [118, 277] width 237 height 33
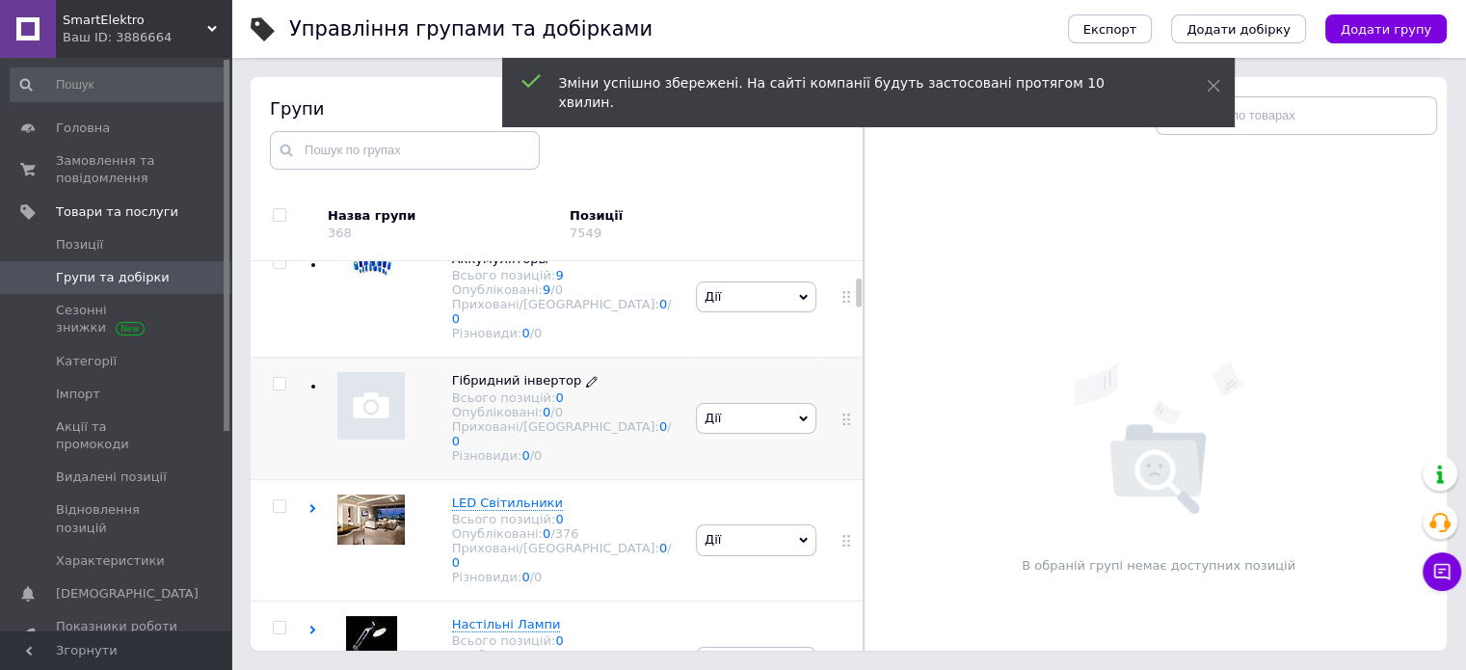
scroll to position [272, 0]
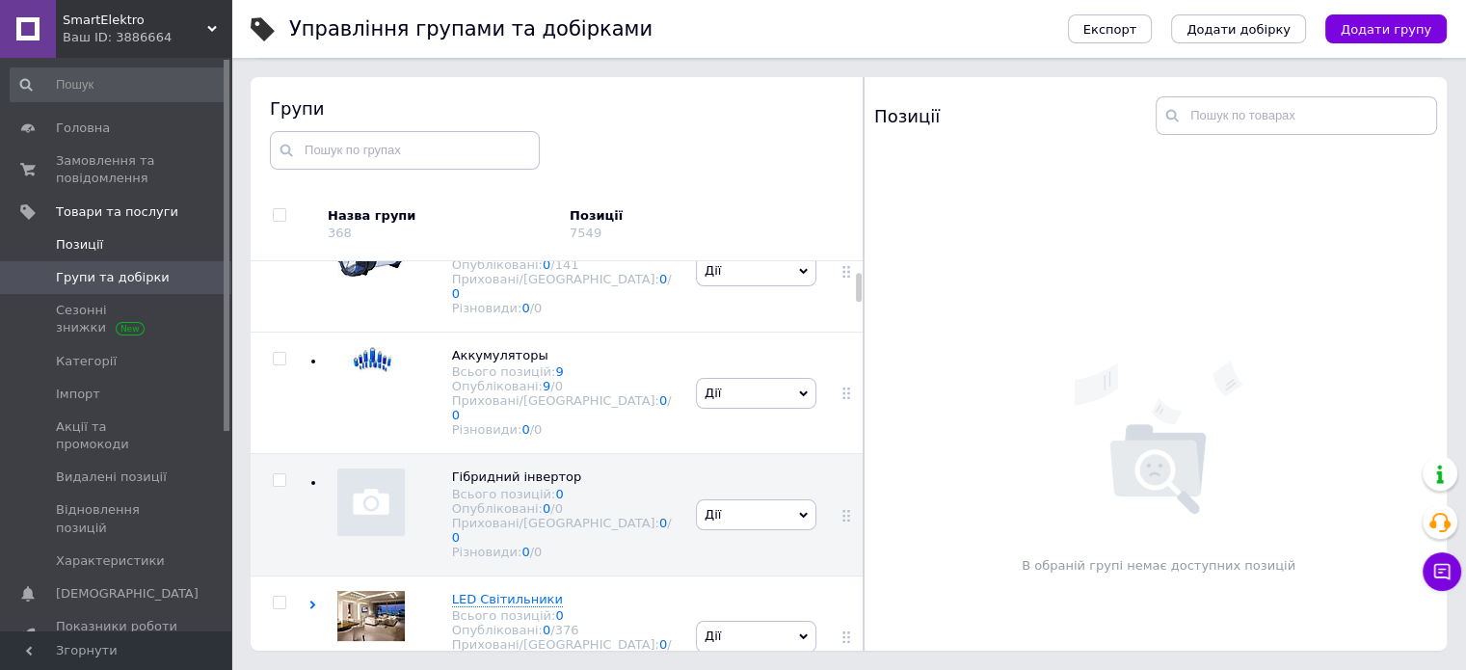
click at [69, 246] on span "Позиції" at bounding box center [79, 244] width 47 height 17
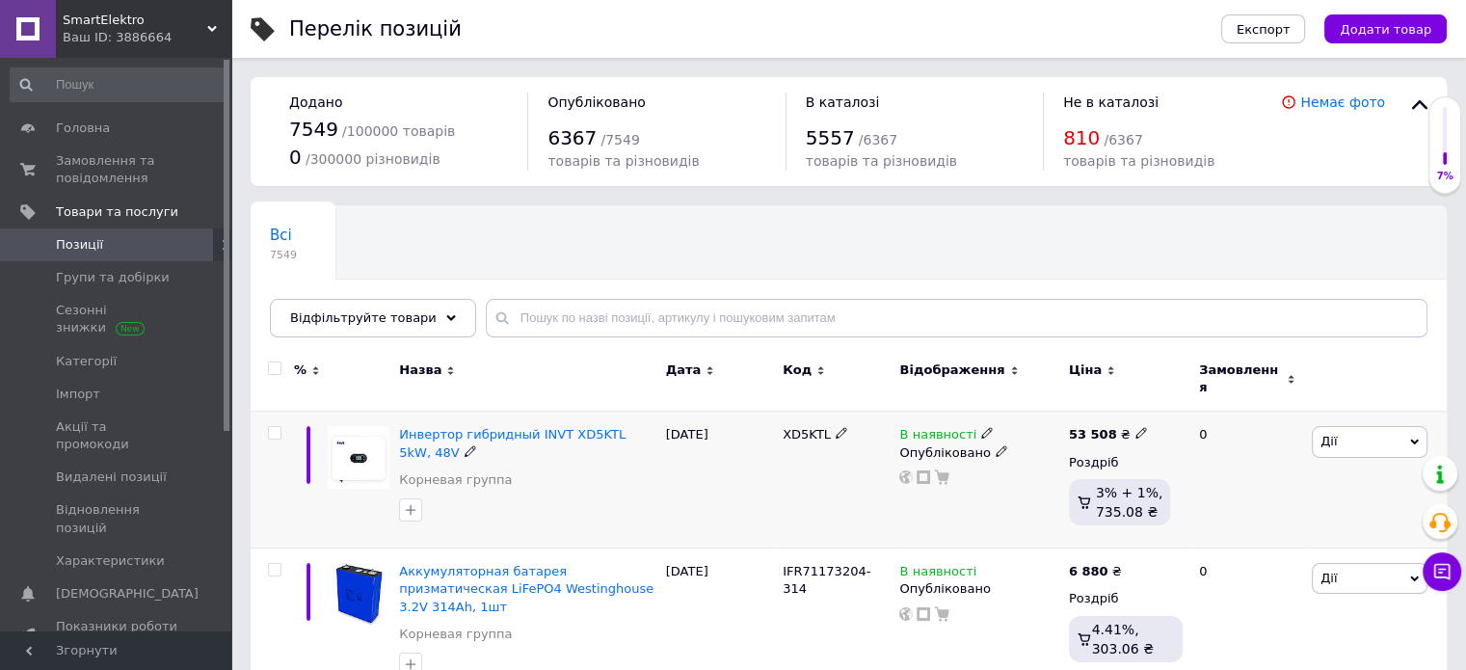
click at [273, 427] on input "checkbox" at bounding box center [274, 433] width 13 height 13
checkbox input "true"
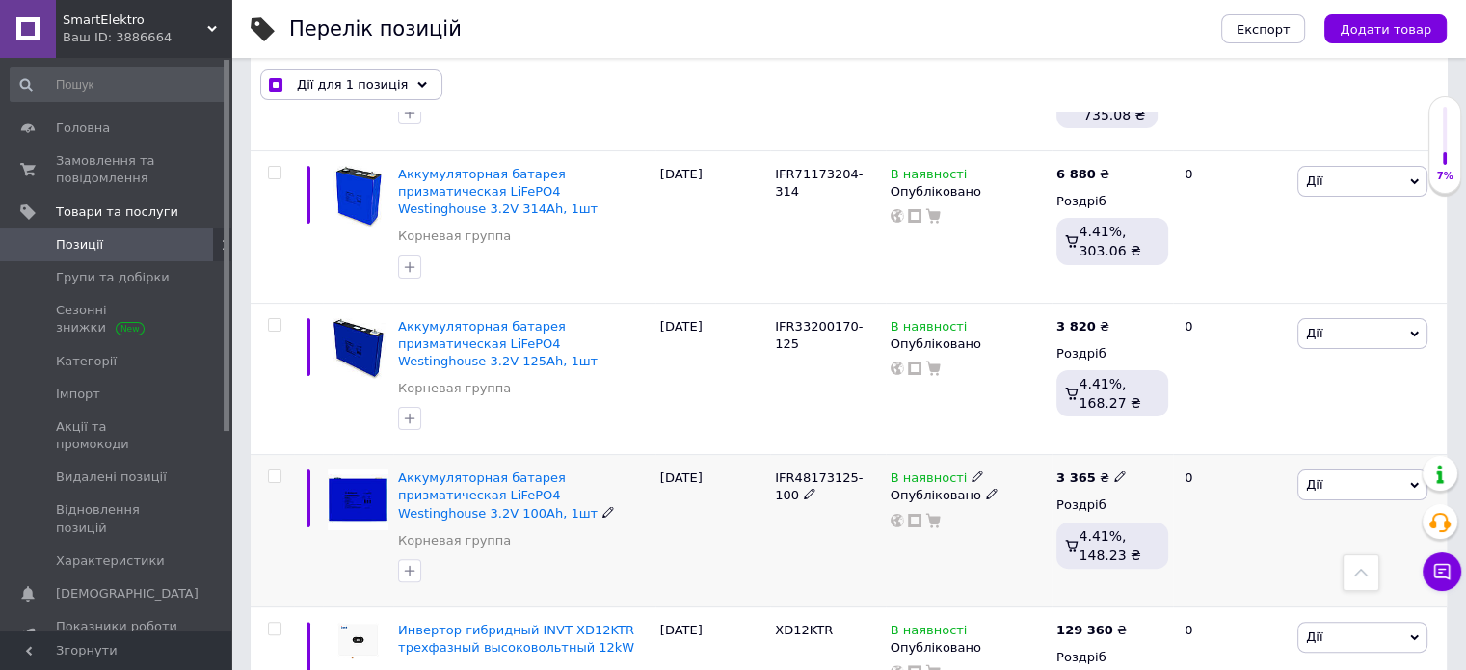
scroll to position [482, 0]
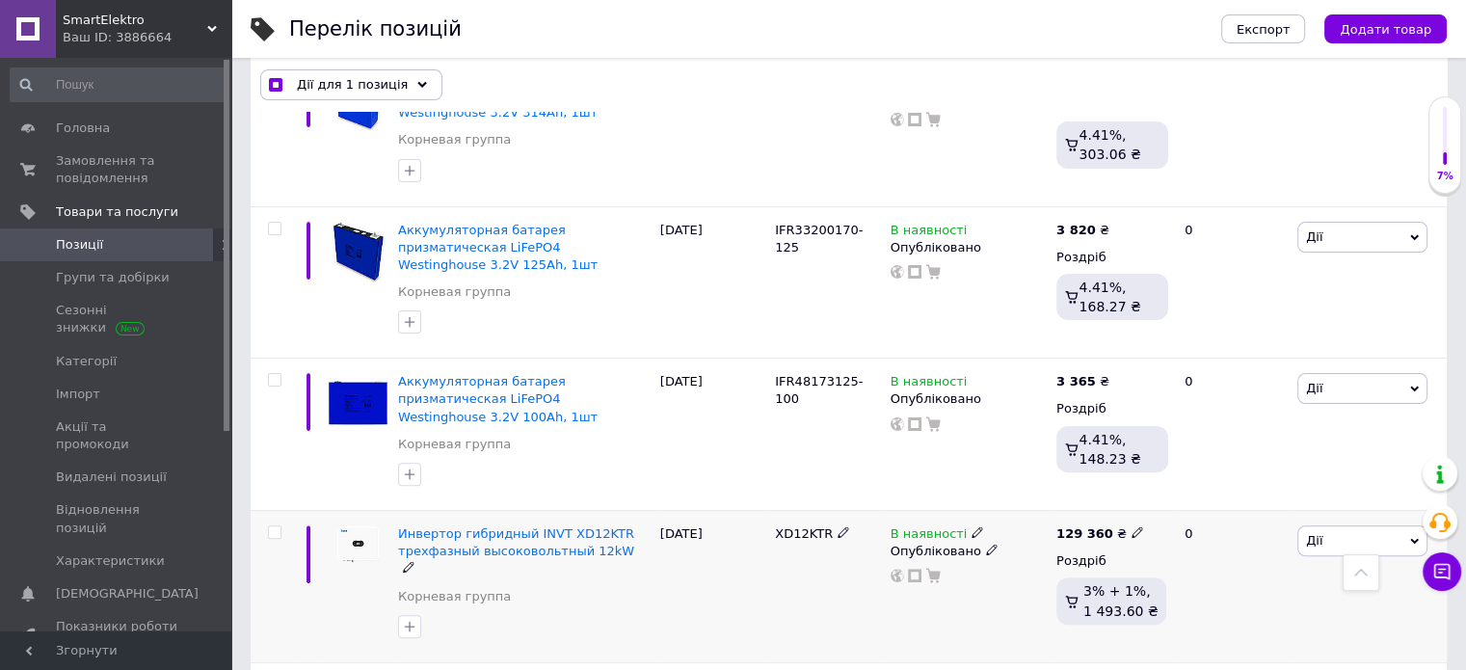
click at [271, 526] on input "checkbox" at bounding box center [274, 532] width 13 height 13
checkbox input "true"
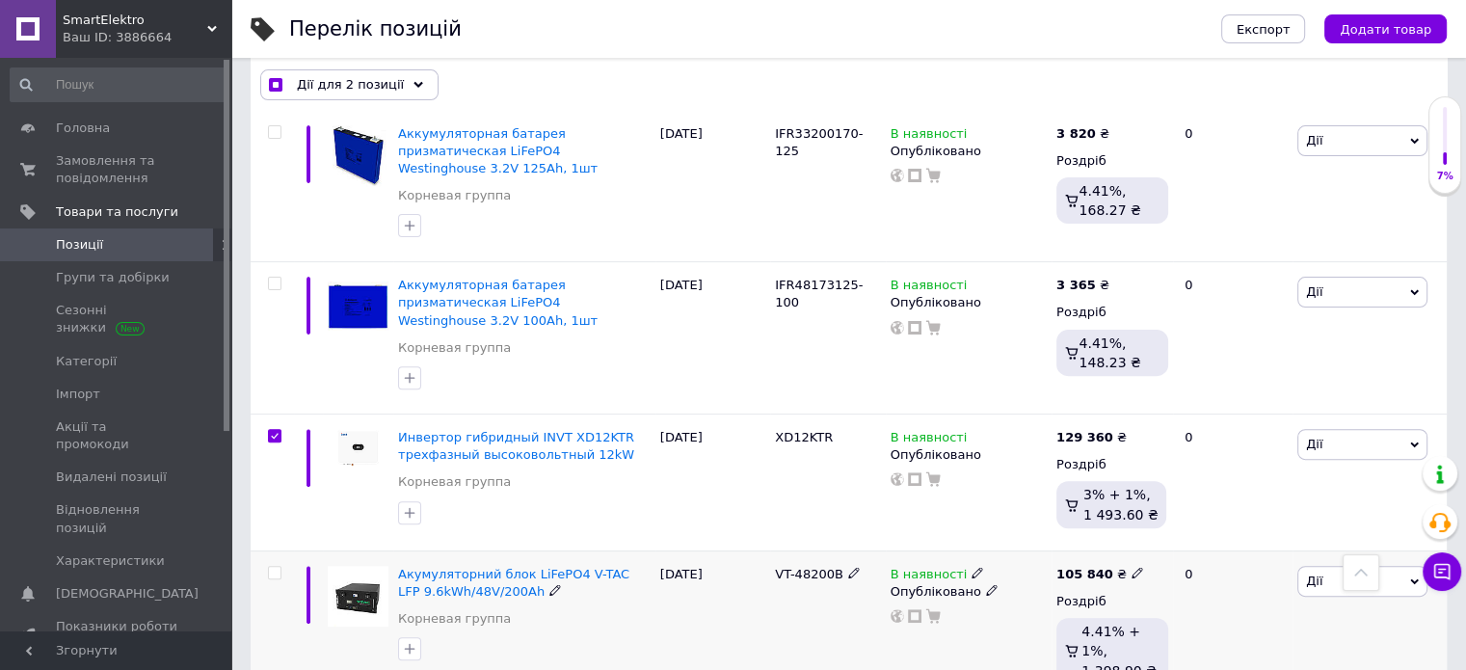
scroll to position [771, 0]
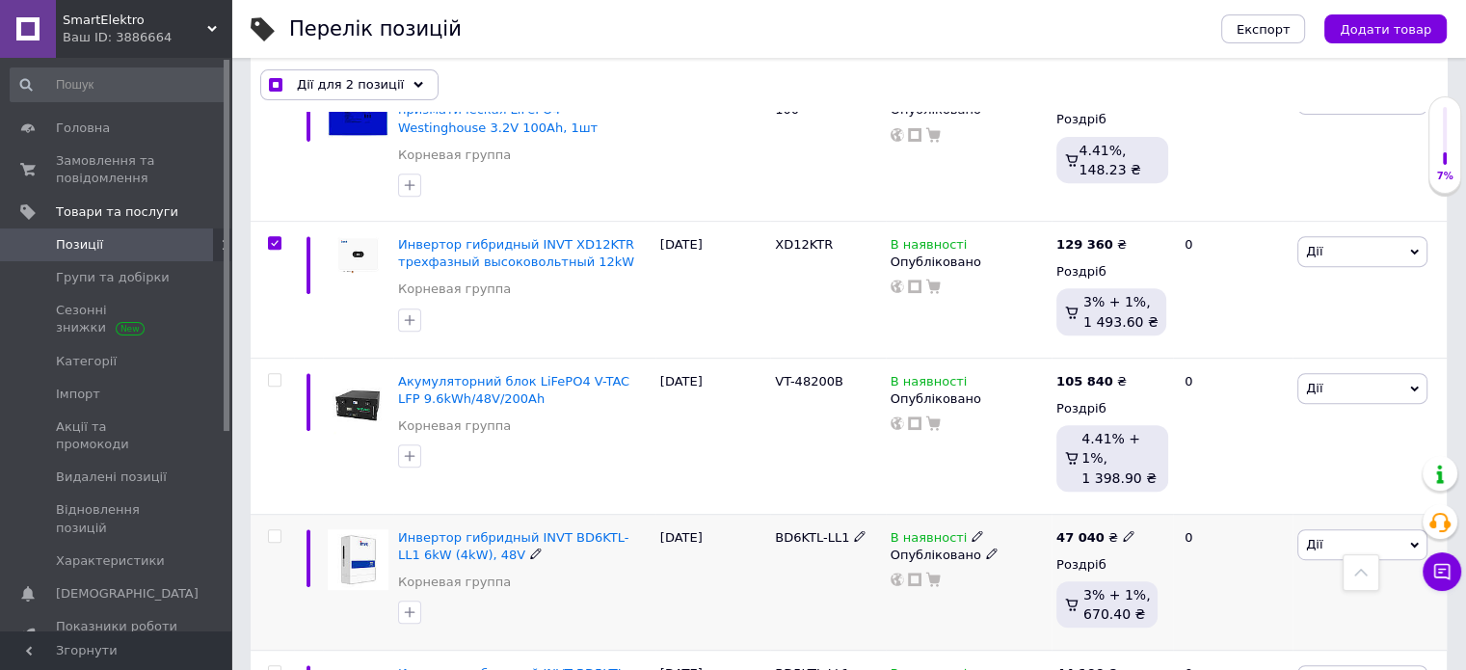
click at [268, 530] on input "checkbox" at bounding box center [274, 536] width 13 height 13
checkbox input "true"
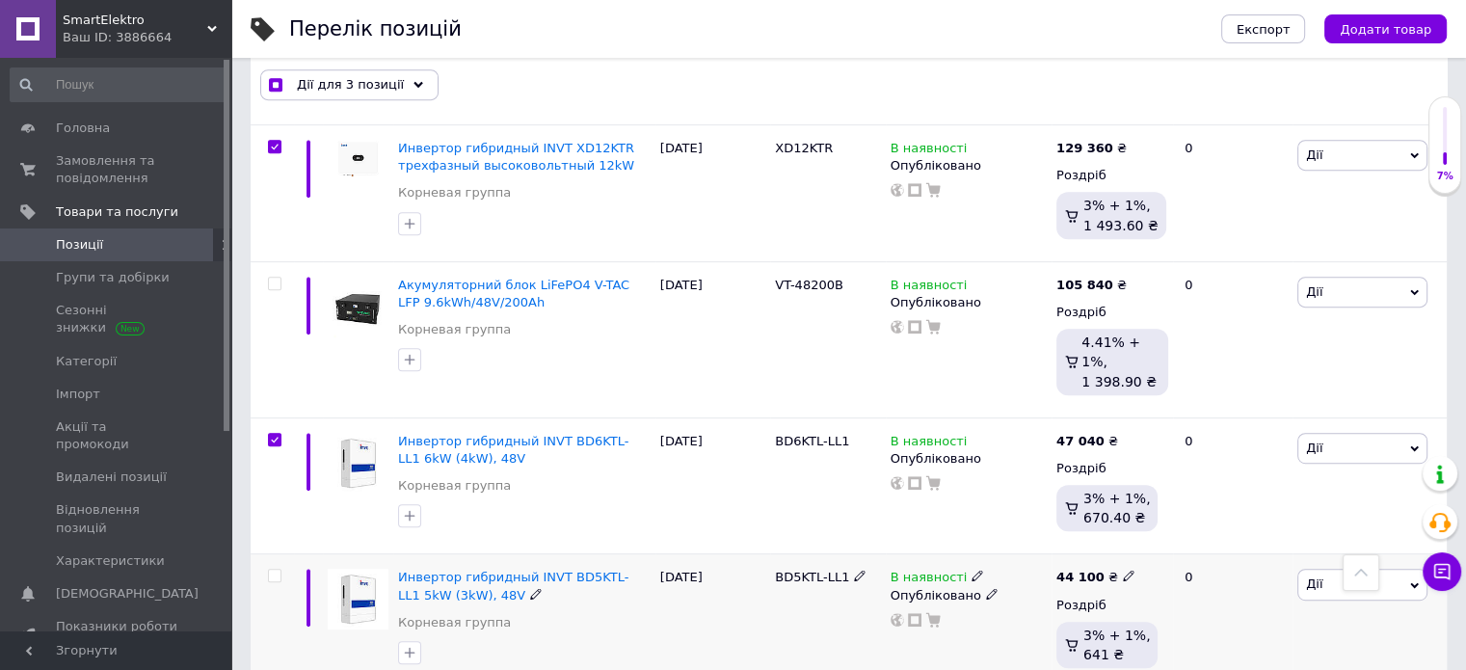
click at [278, 570] on input "checkbox" at bounding box center [274, 576] width 13 height 13
checkbox input "true"
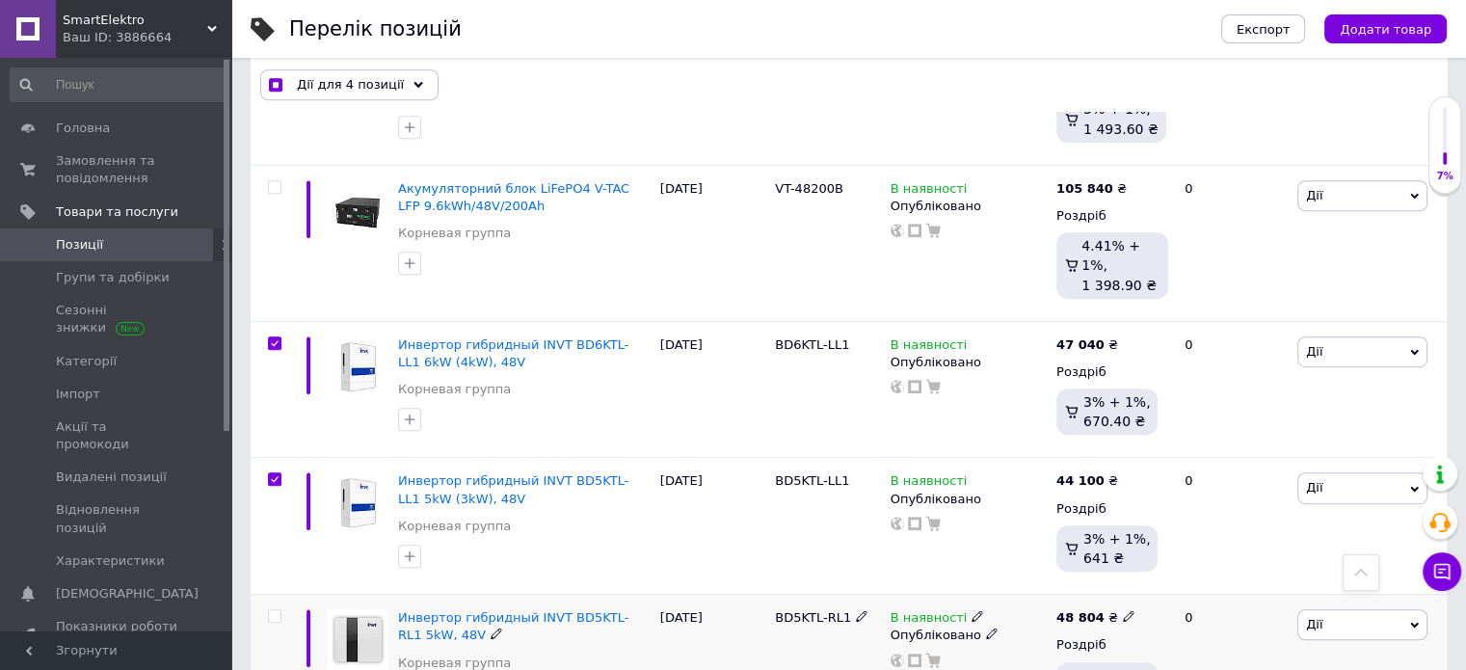
click at [271, 610] on input "checkbox" at bounding box center [274, 616] width 13 height 13
checkbox input "true"
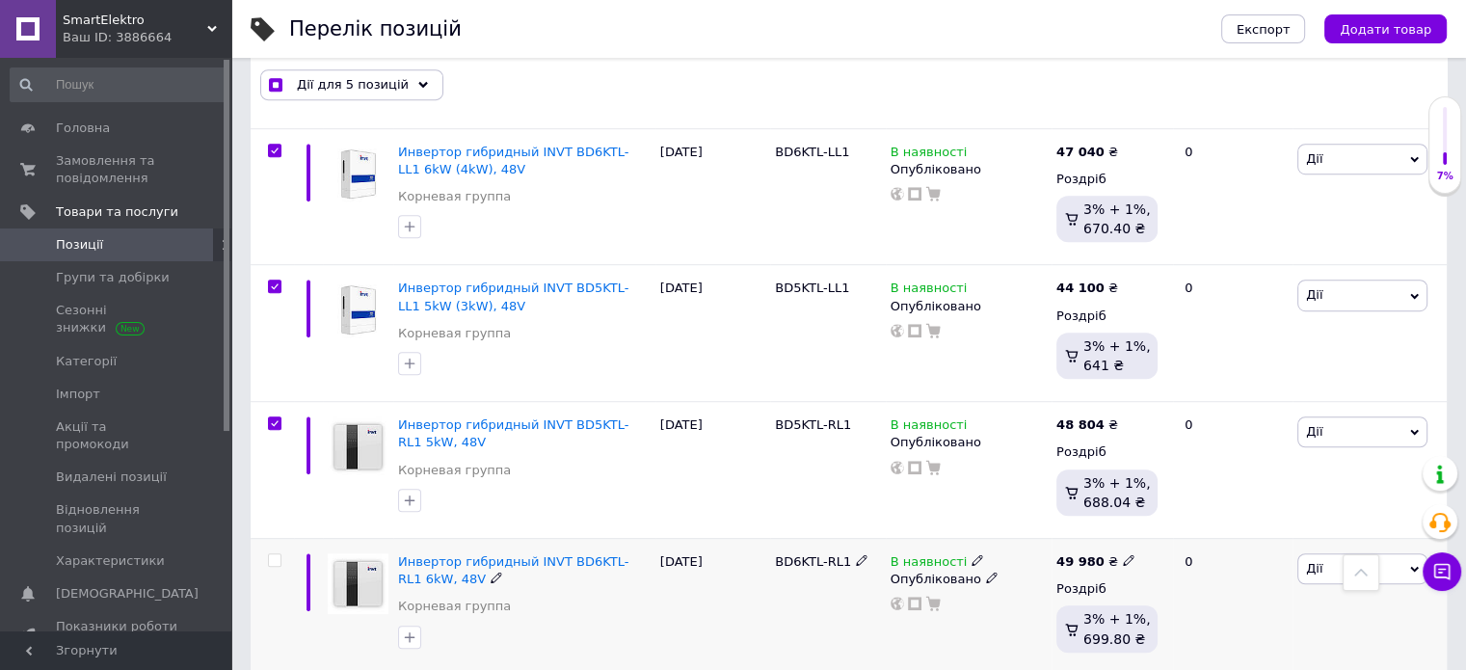
click at [271, 554] on input "checkbox" at bounding box center [274, 560] width 13 height 13
checkbox input "true"
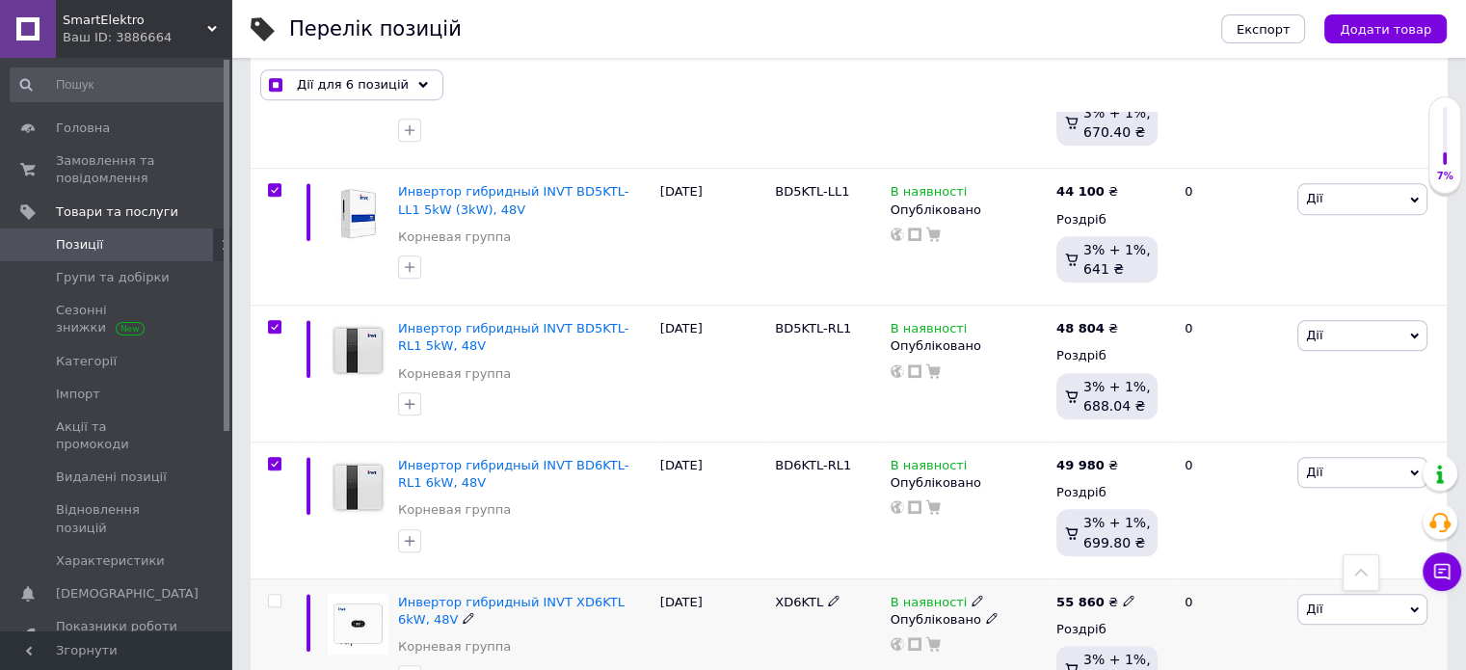
click at [277, 595] on input "checkbox" at bounding box center [274, 601] width 13 height 13
checkbox input "true"
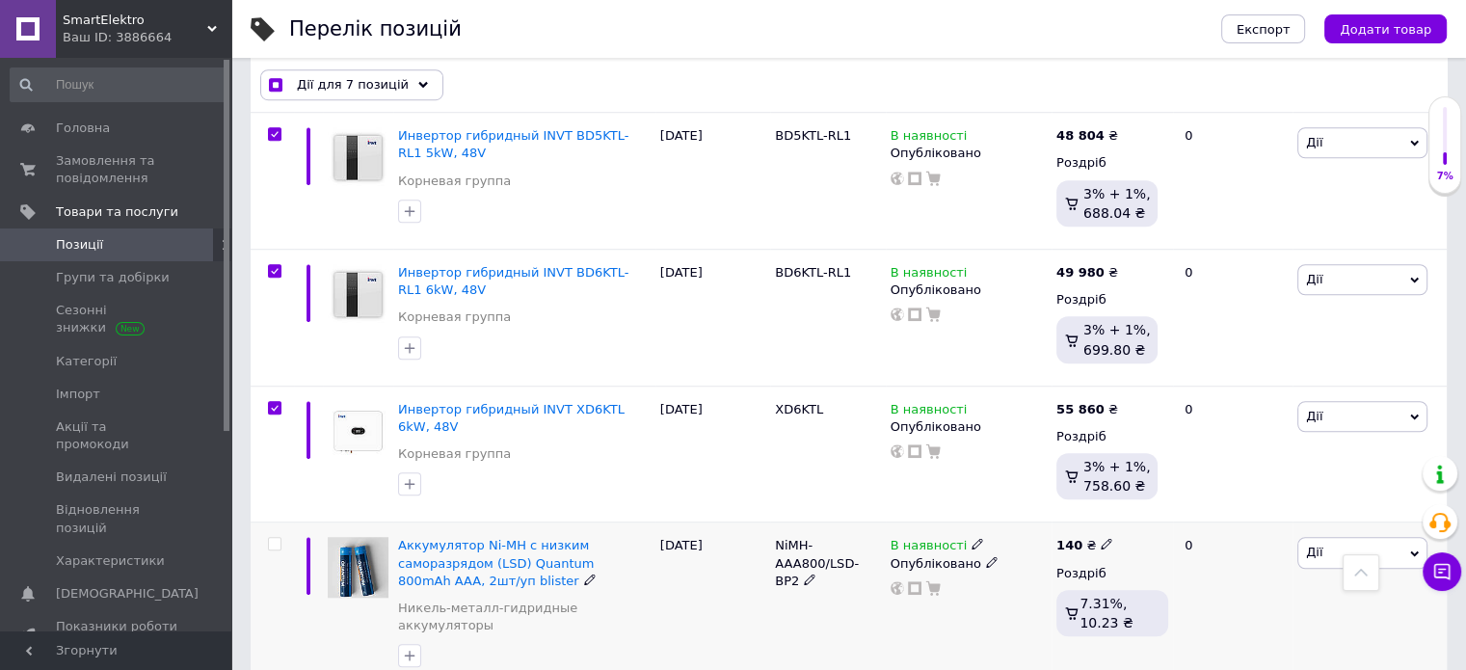
scroll to position [1542, 0]
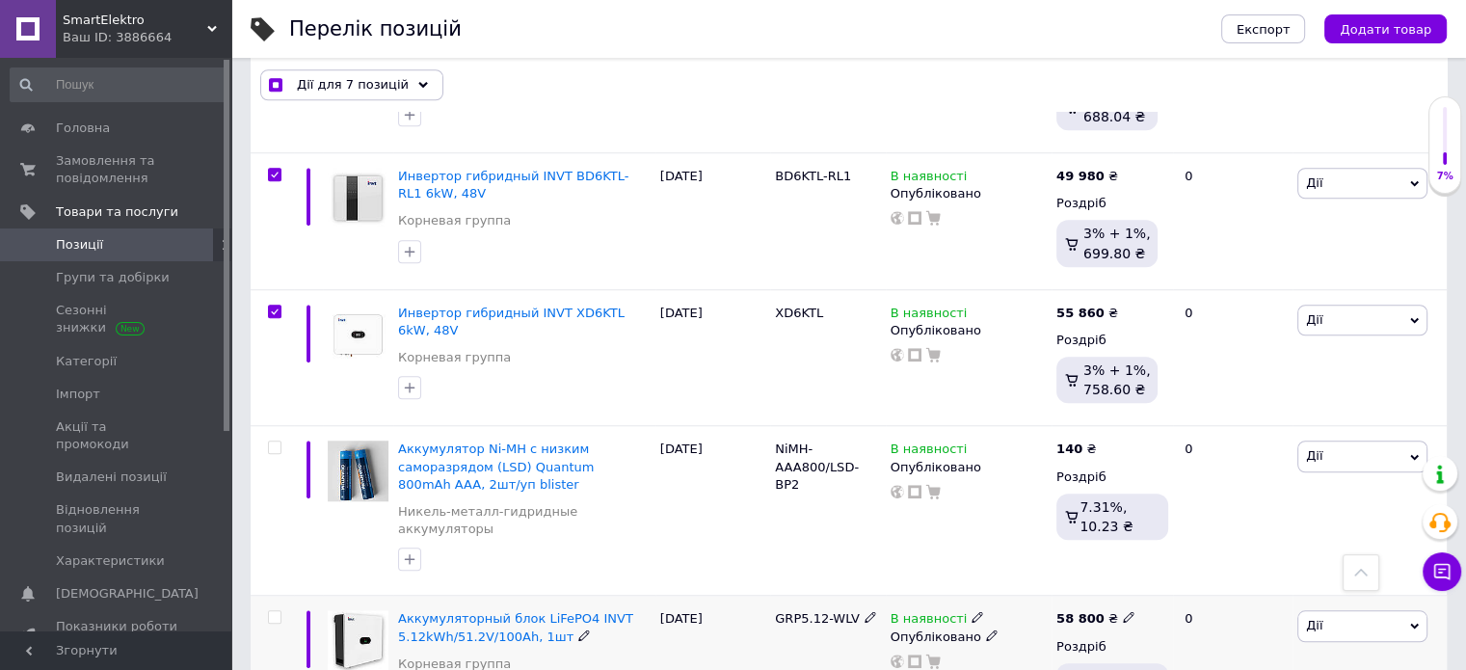
click at [275, 611] on input "checkbox" at bounding box center [274, 617] width 13 height 13
checkbox input "true"
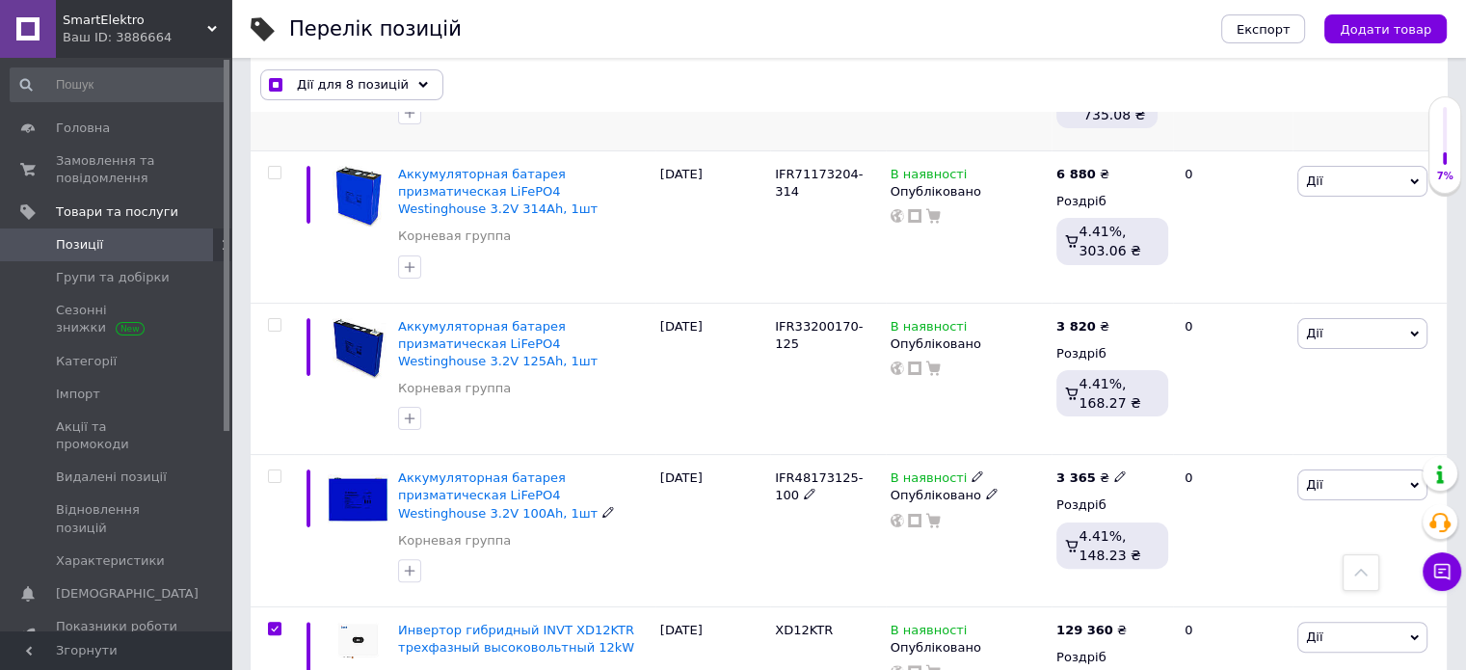
scroll to position [0, 0]
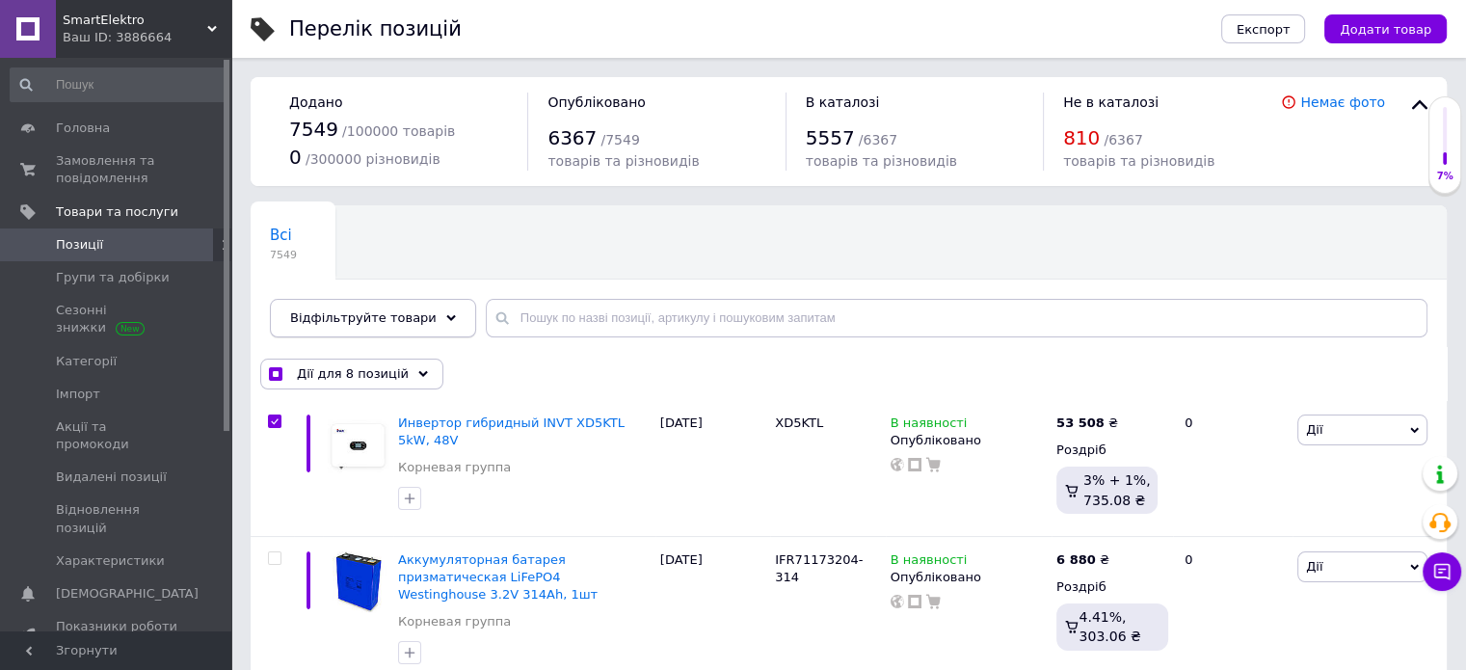
click at [393, 317] on span "Відфільтруйте товари" at bounding box center [363, 317] width 147 height 14
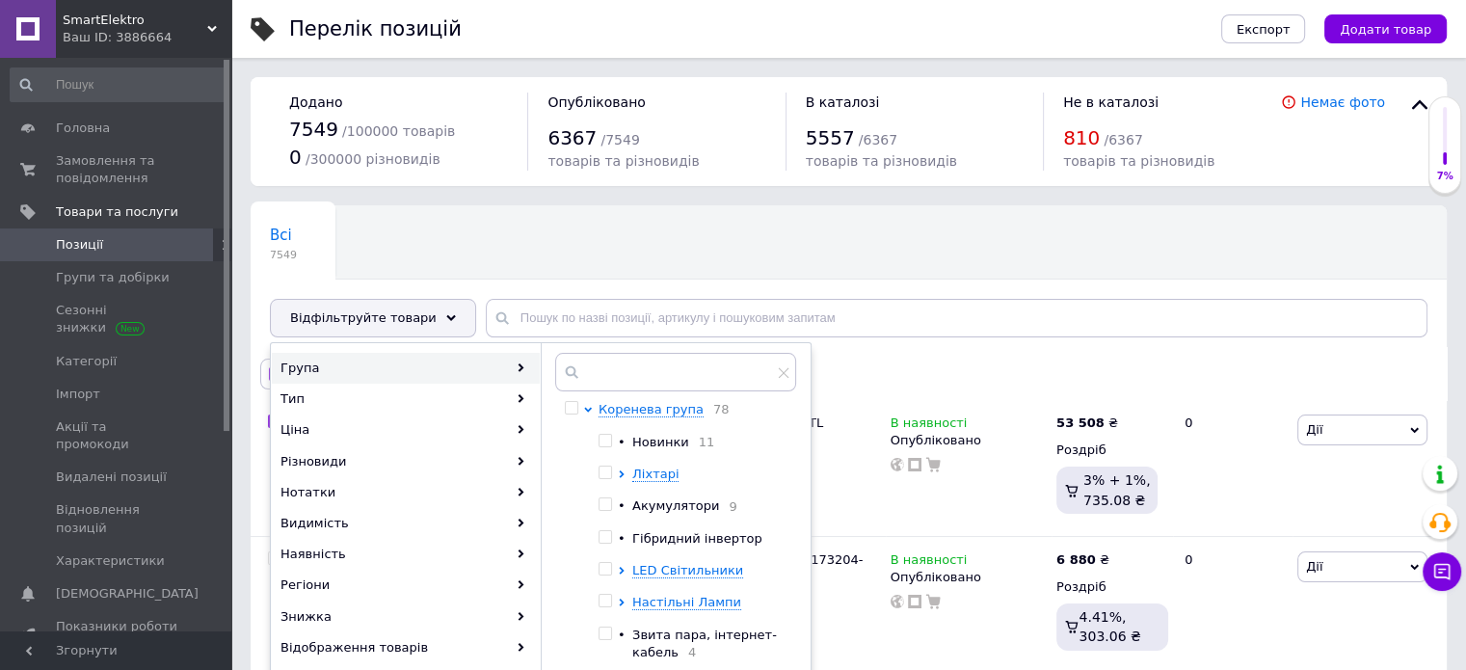
click at [787, 216] on div "Всі 7549 Ok Відфільтровано... Зберегти" at bounding box center [849, 280] width 1196 height 159
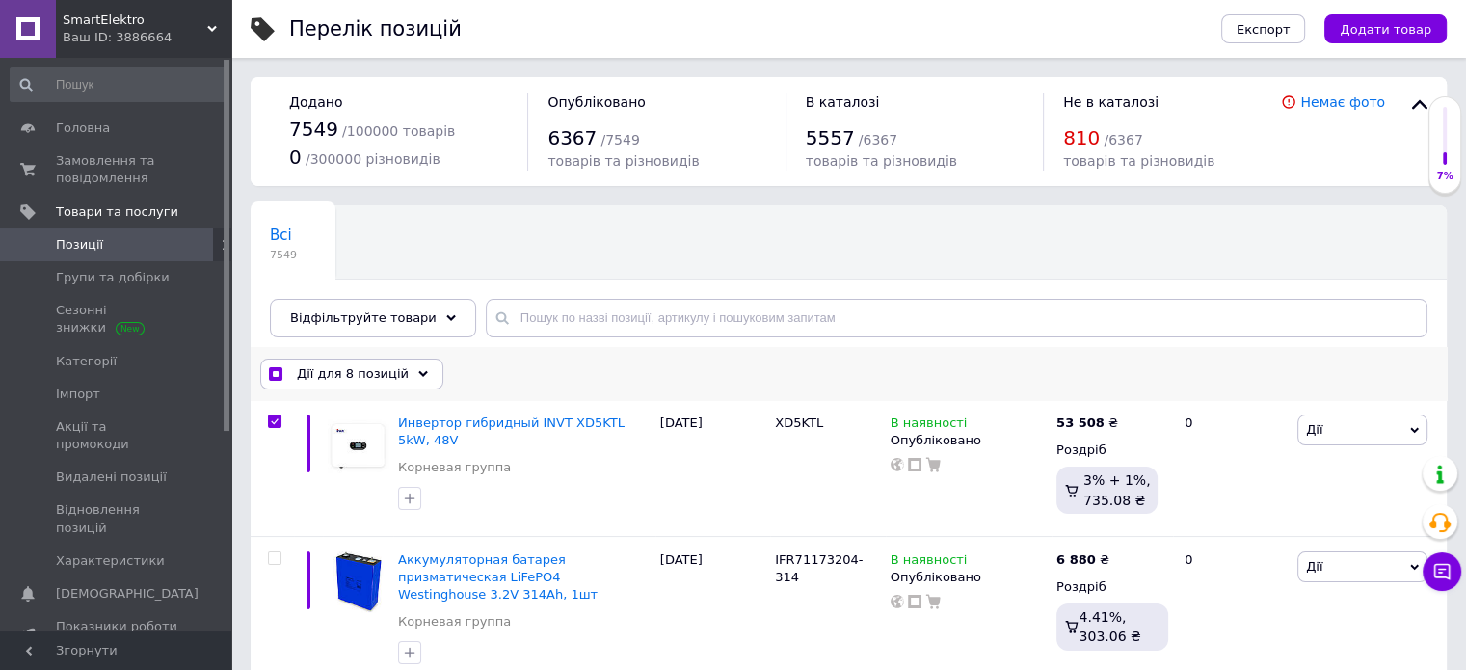
click at [398, 373] on div "Дії для 8 позицій" at bounding box center [351, 374] width 183 height 31
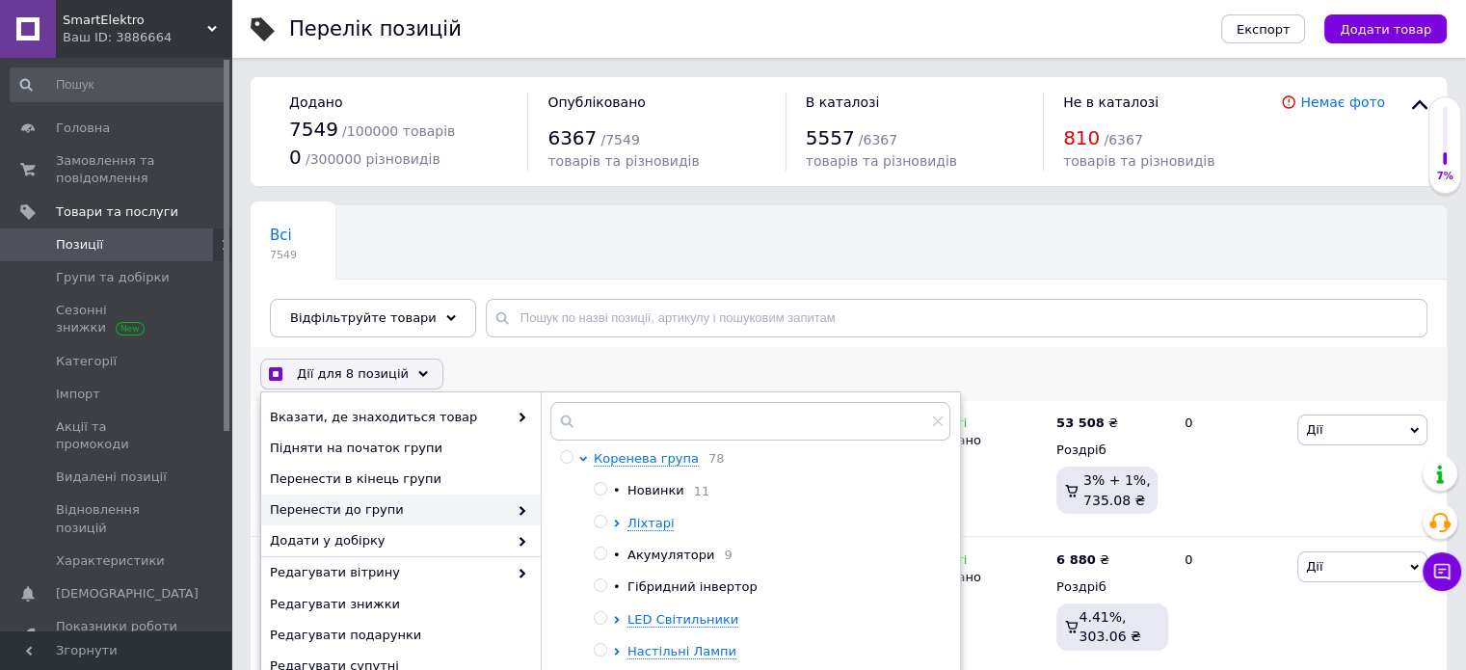
checkbox input "true"
click at [601, 592] on input "radio" at bounding box center [600, 585] width 13 height 13
radio input "true"
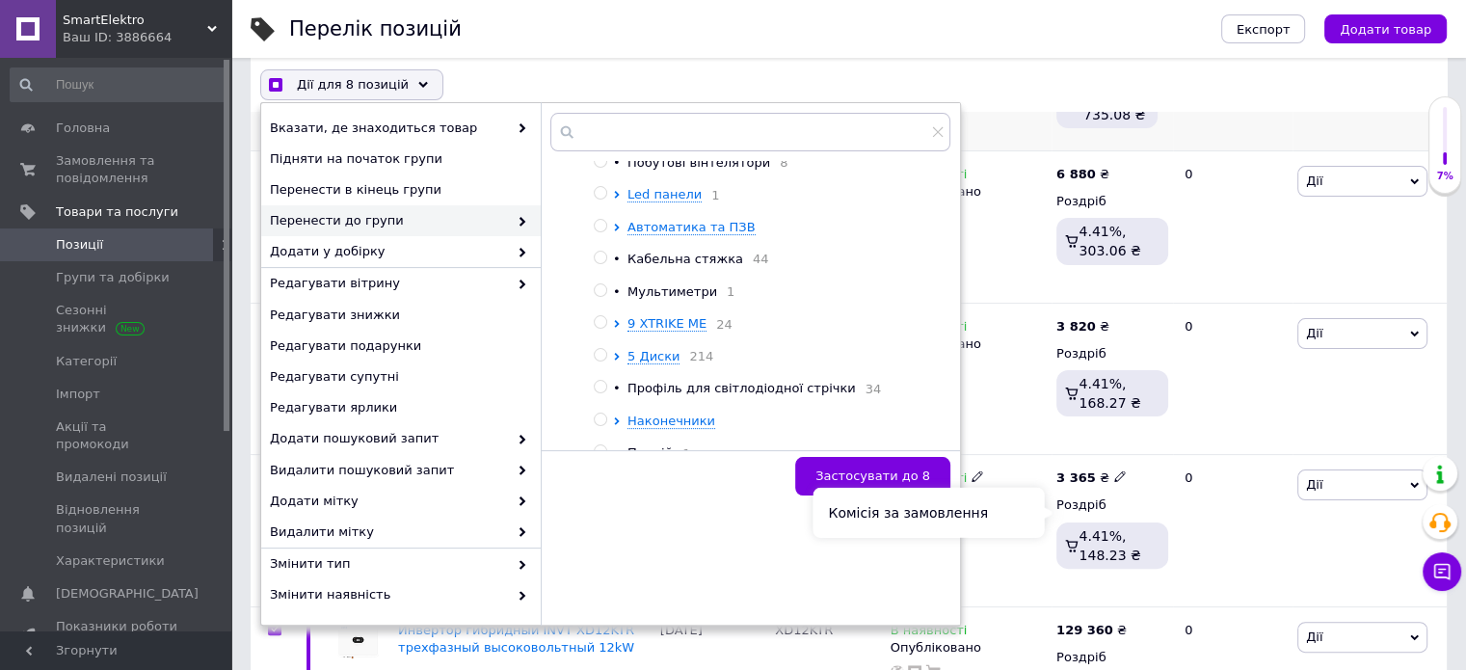
scroll to position [396, 0]
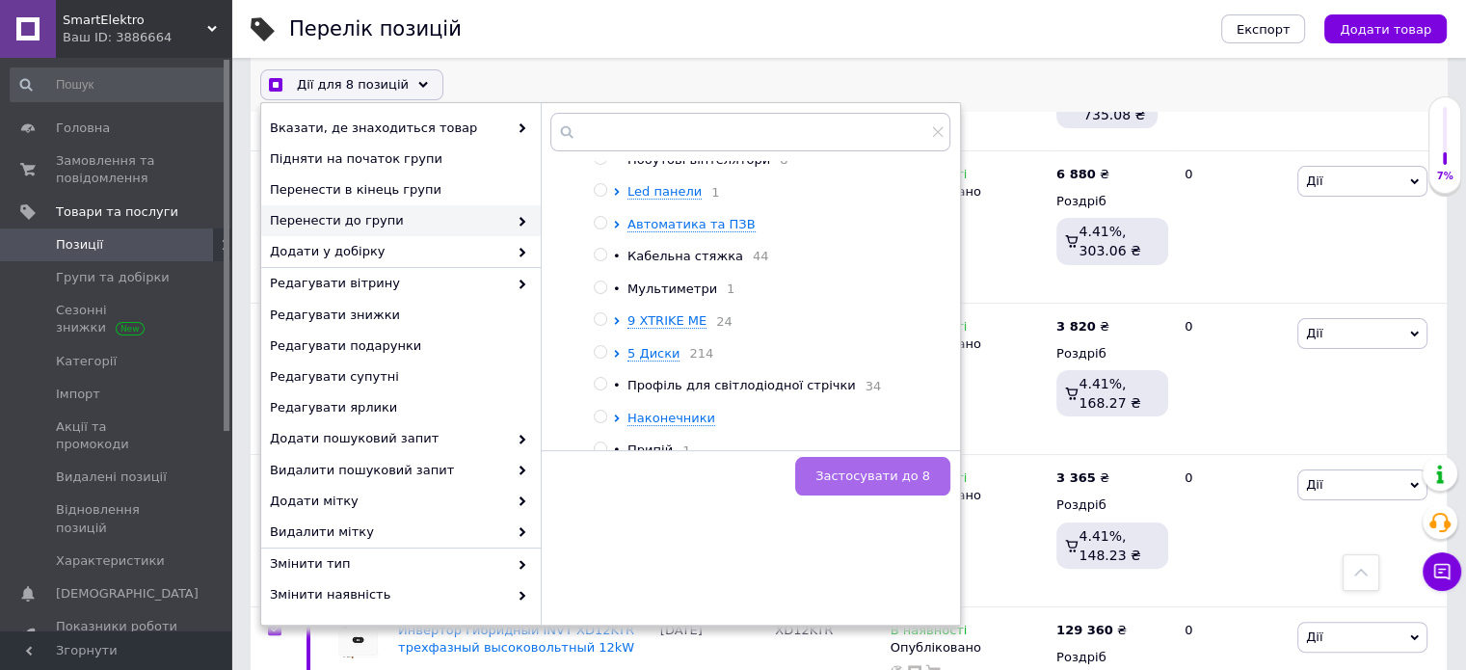
click at [855, 477] on span "Застосувати до 8" at bounding box center [872, 475] width 115 height 14
checkbox input "true"
checkbox input "false"
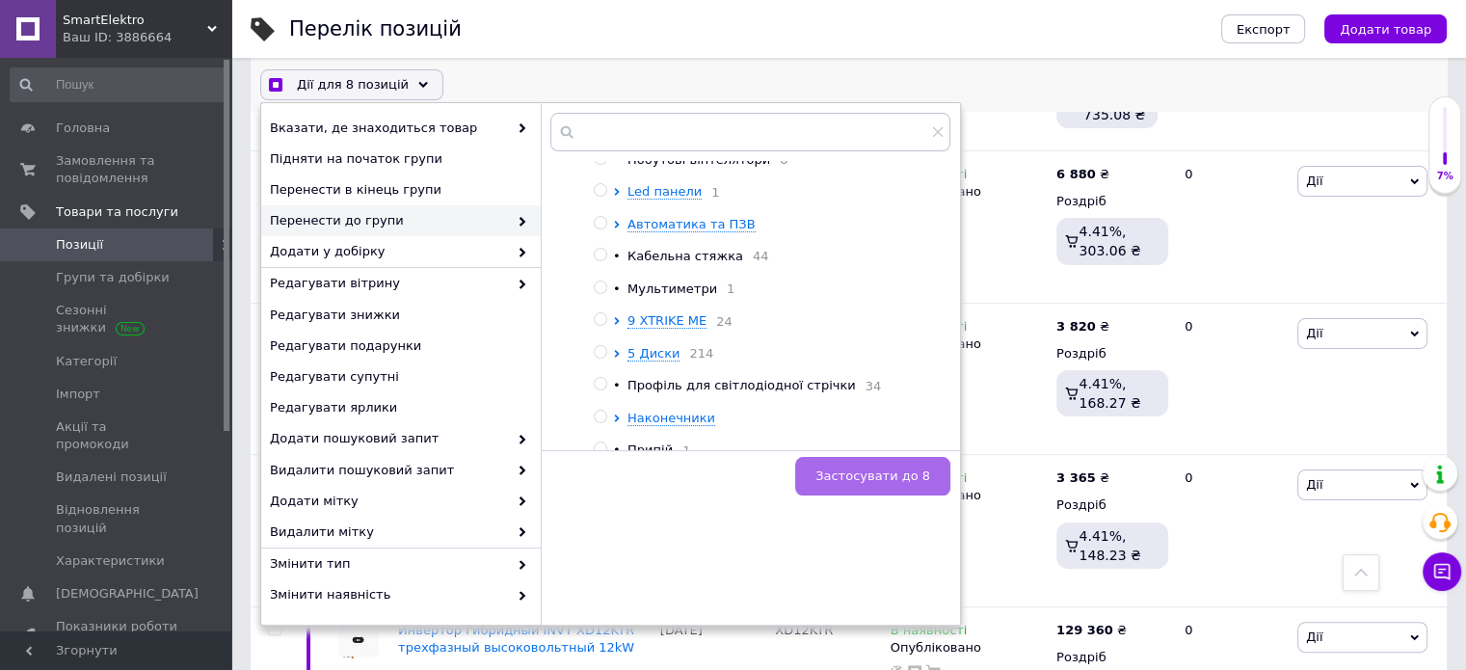
checkbox input "false"
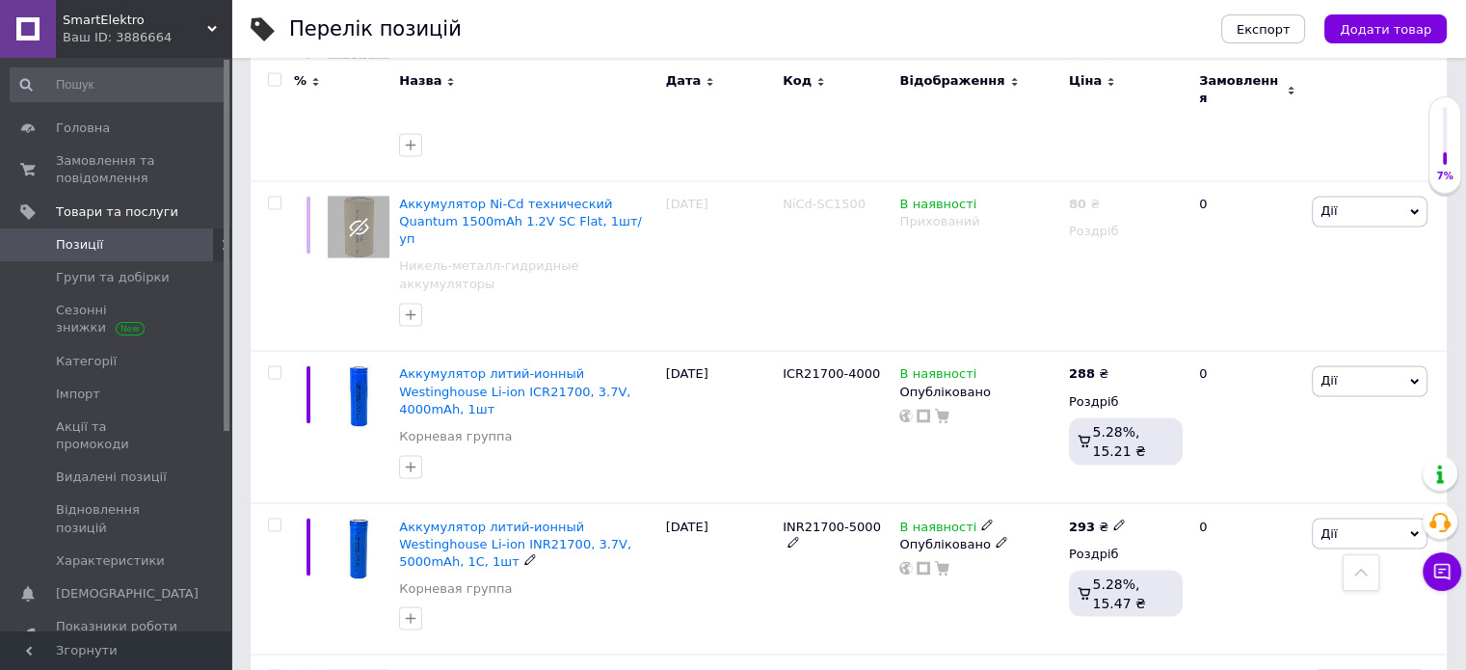
scroll to position [3181, 0]
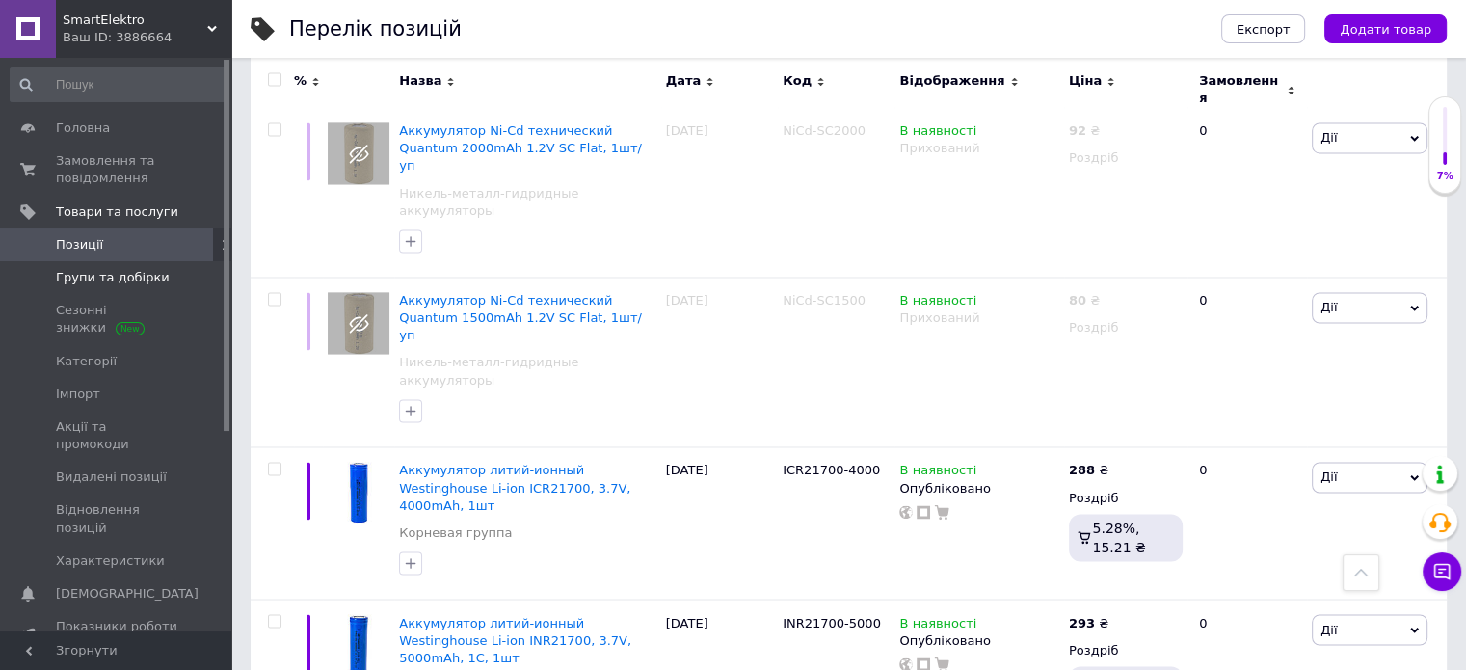
click at [93, 283] on span "Групи та добірки" at bounding box center [113, 277] width 114 height 17
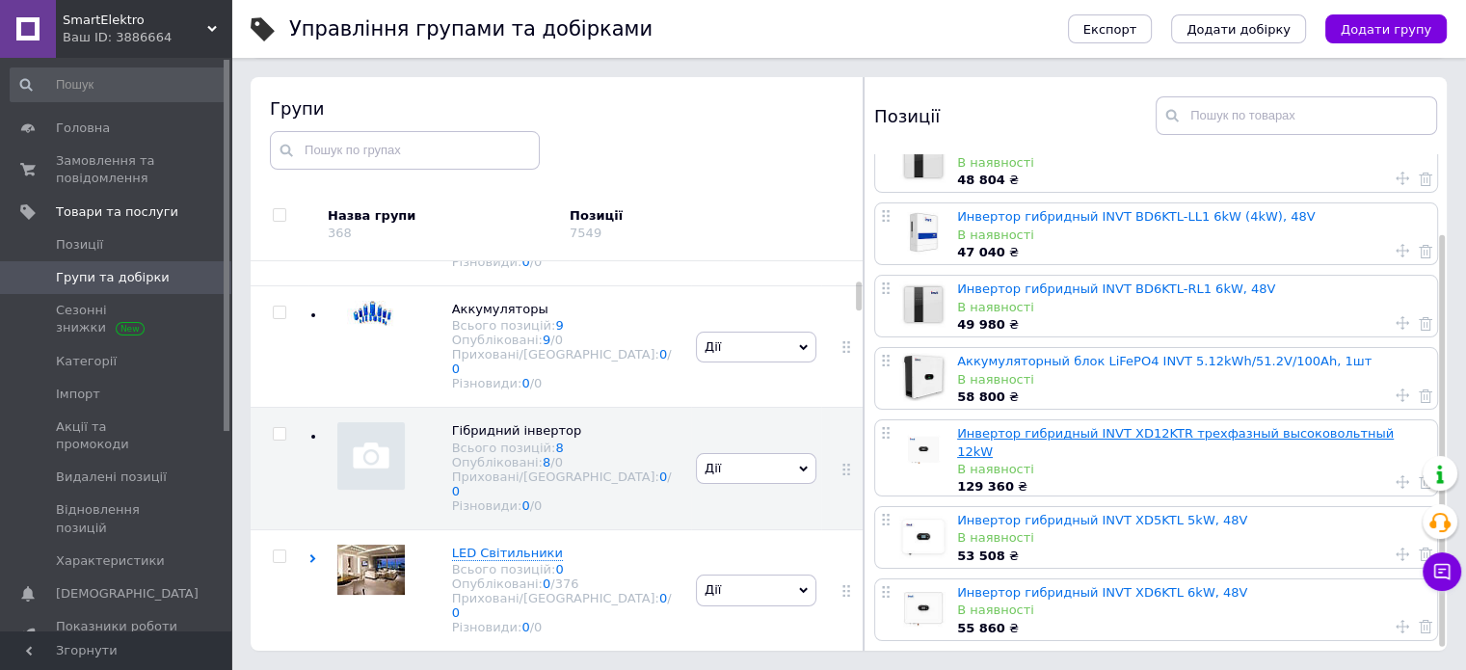
scroll to position [100, 0]
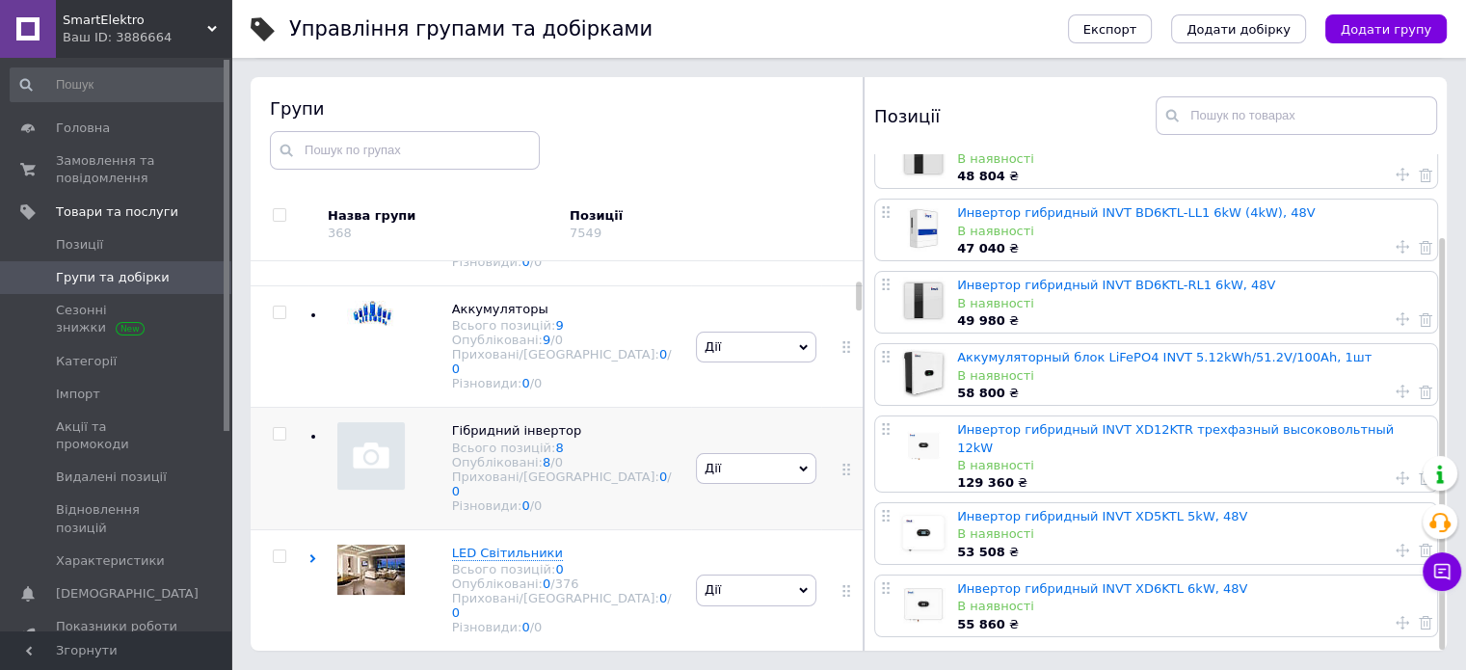
click at [368, 453] on img at bounding box center [370, 455] width 67 height 67
click at [464, 333] on div "Опубліковані: 9 / 0" at bounding box center [564, 340] width 225 height 14
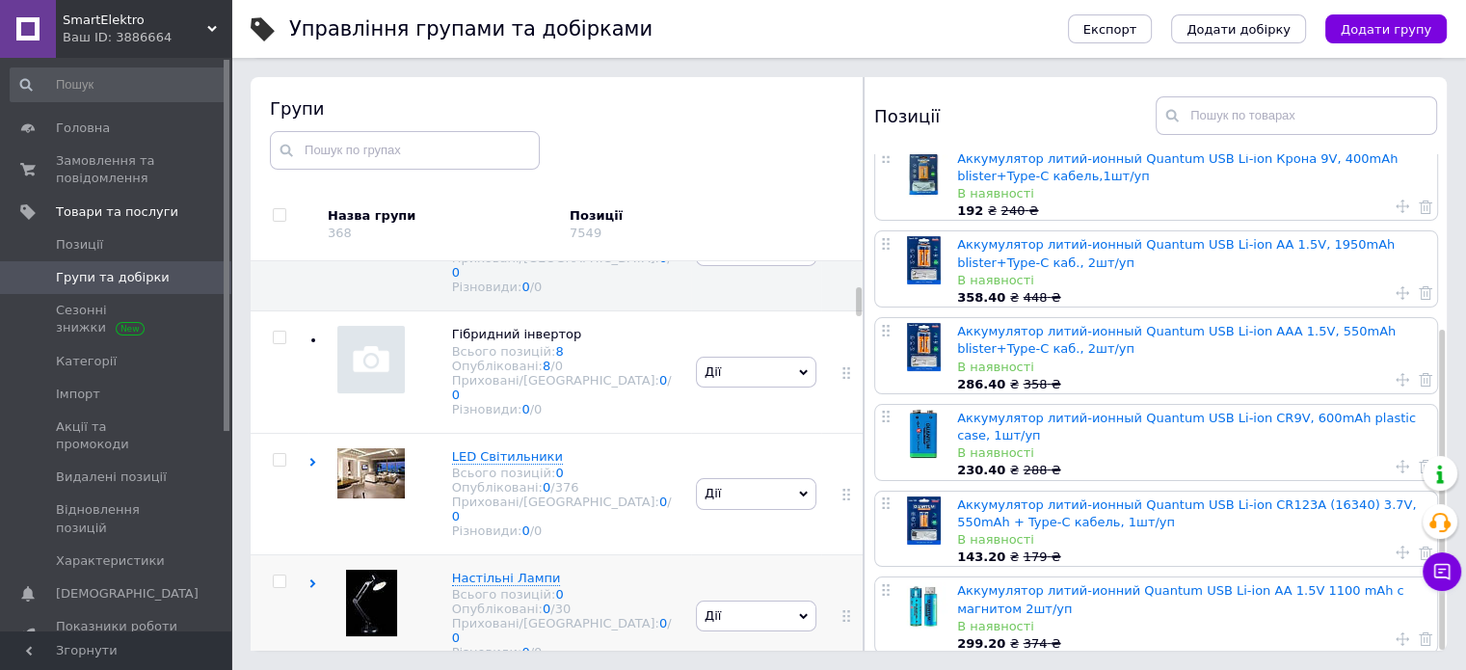
scroll to position [324, 0]
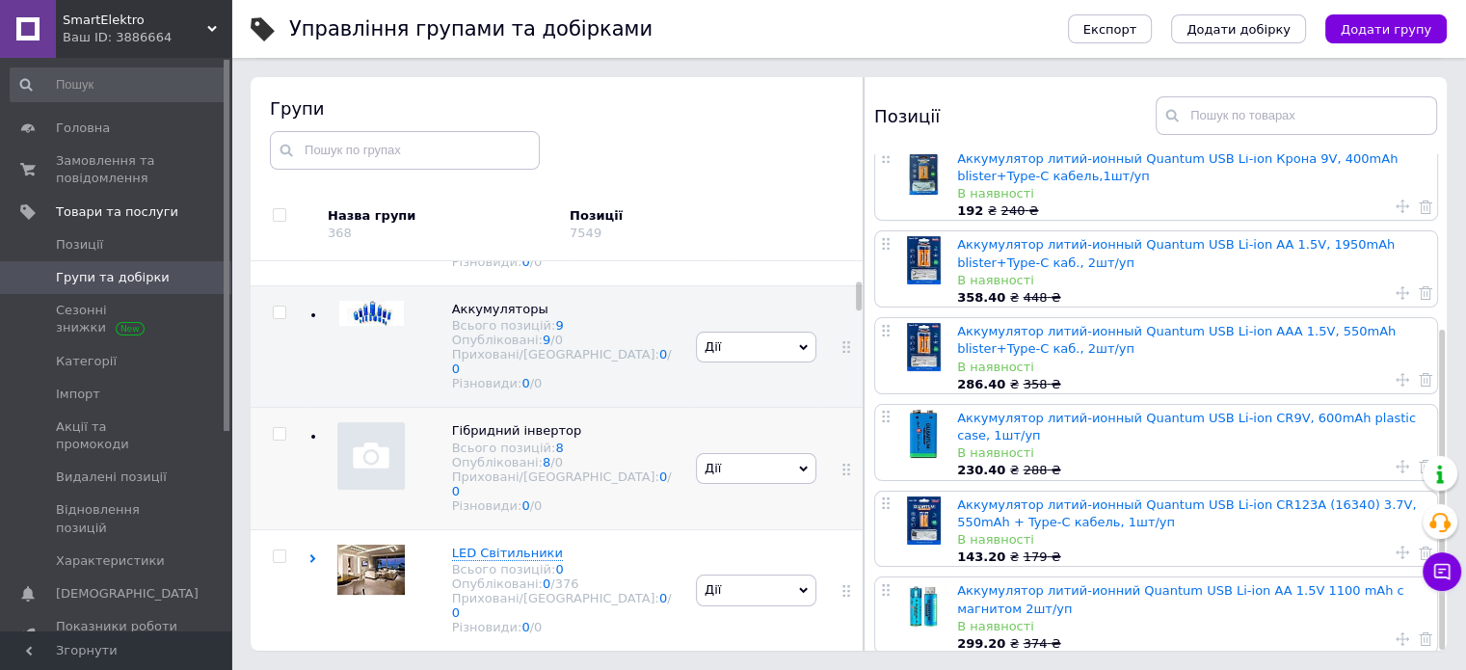
click at [771, 454] on span "Дії" at bounding box center [756, 468] width 120 height 31
click at [783, 537] on li "Редагувати групу" at bounding box center [756, 559] width 119 height 44
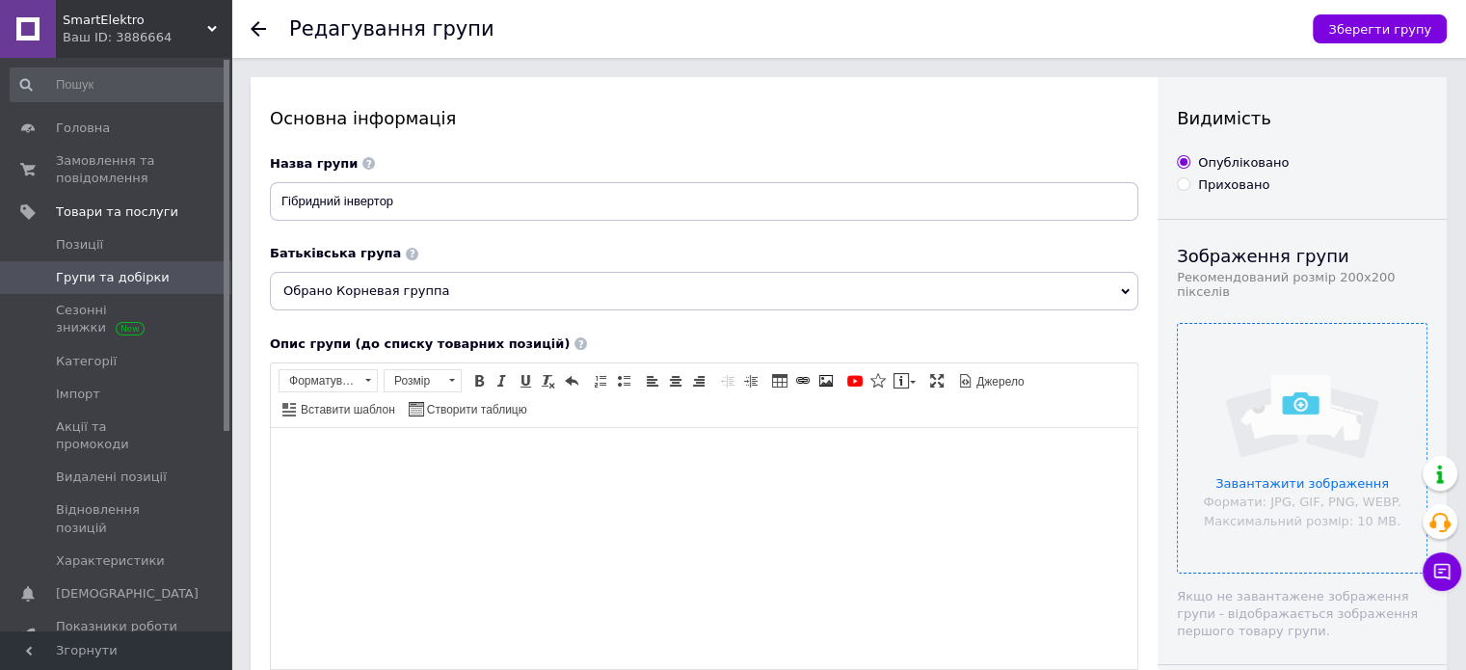
click at [1221, 441] on input "file" at bounding box center [1302, 448] width 249 height 249
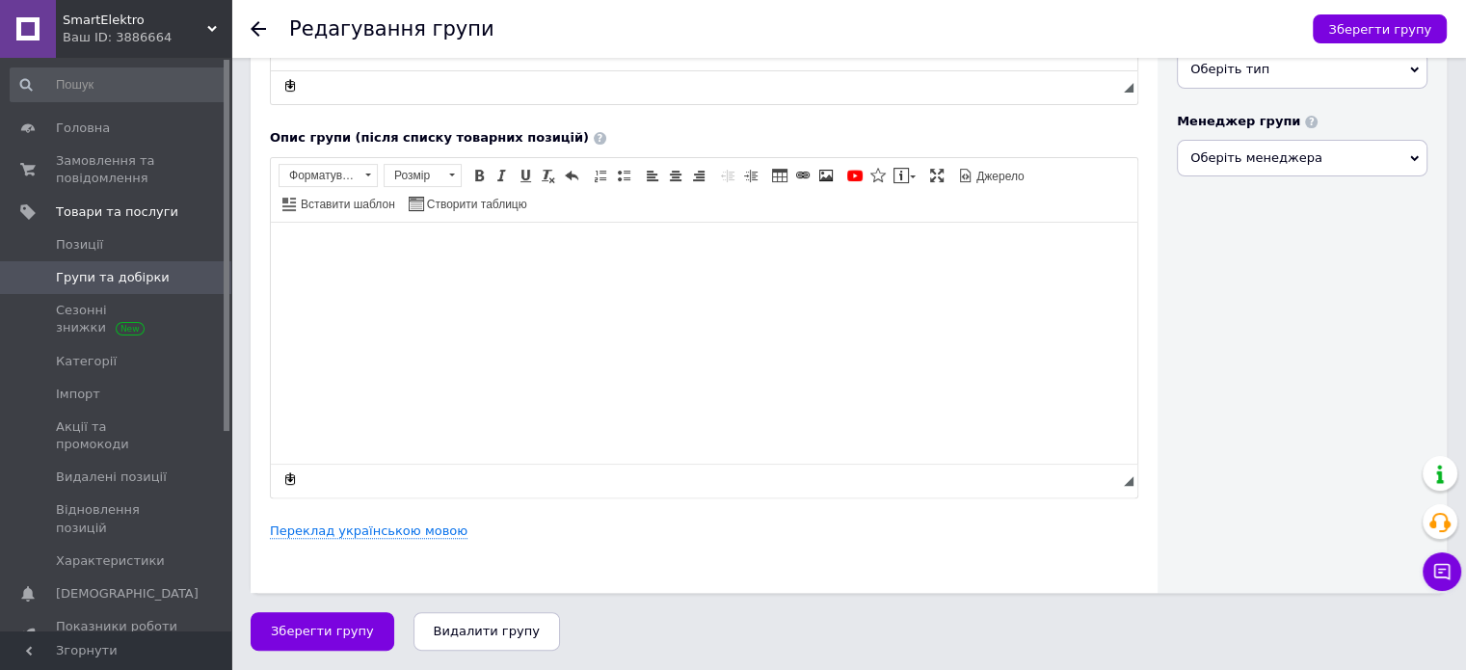
scroll to position [310, 0]
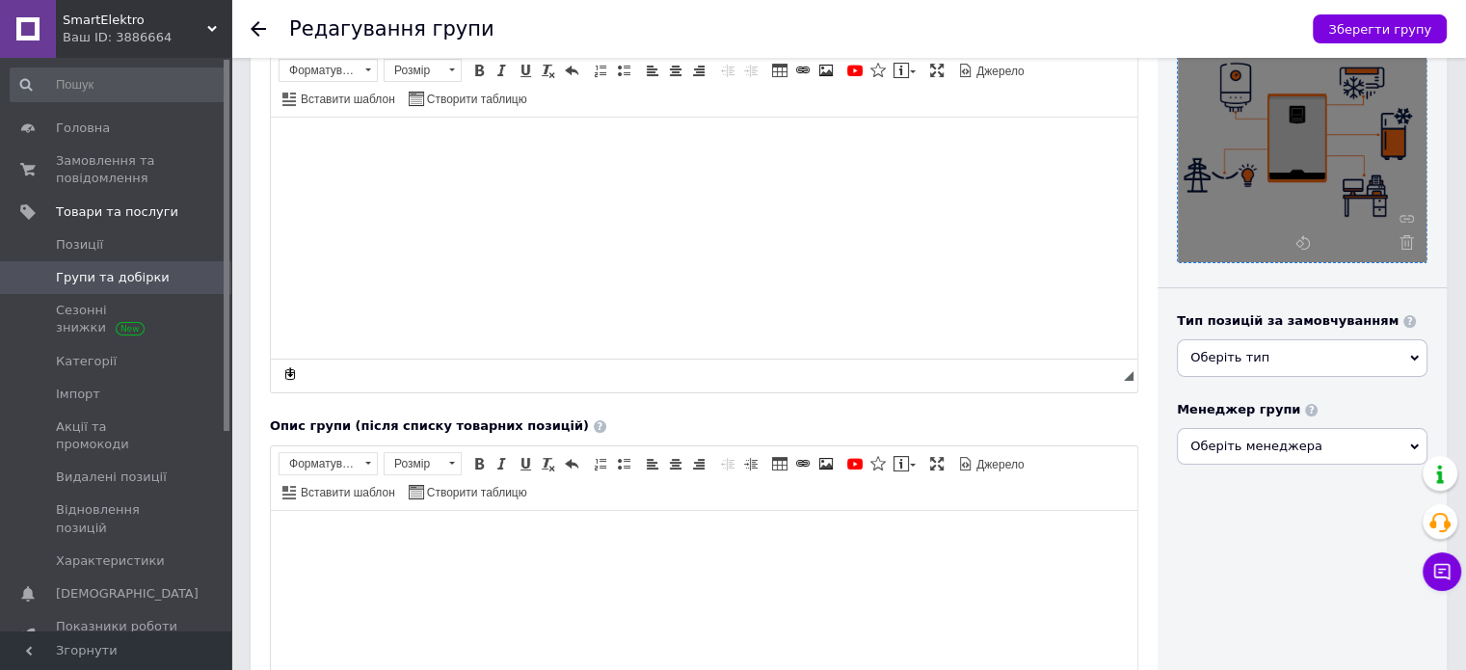
click at [487, 175] on html at bounding box center [704, 146] width 867 height 59
click at [325, 119] on html at bounding box center [704, 146] width 867 height 59
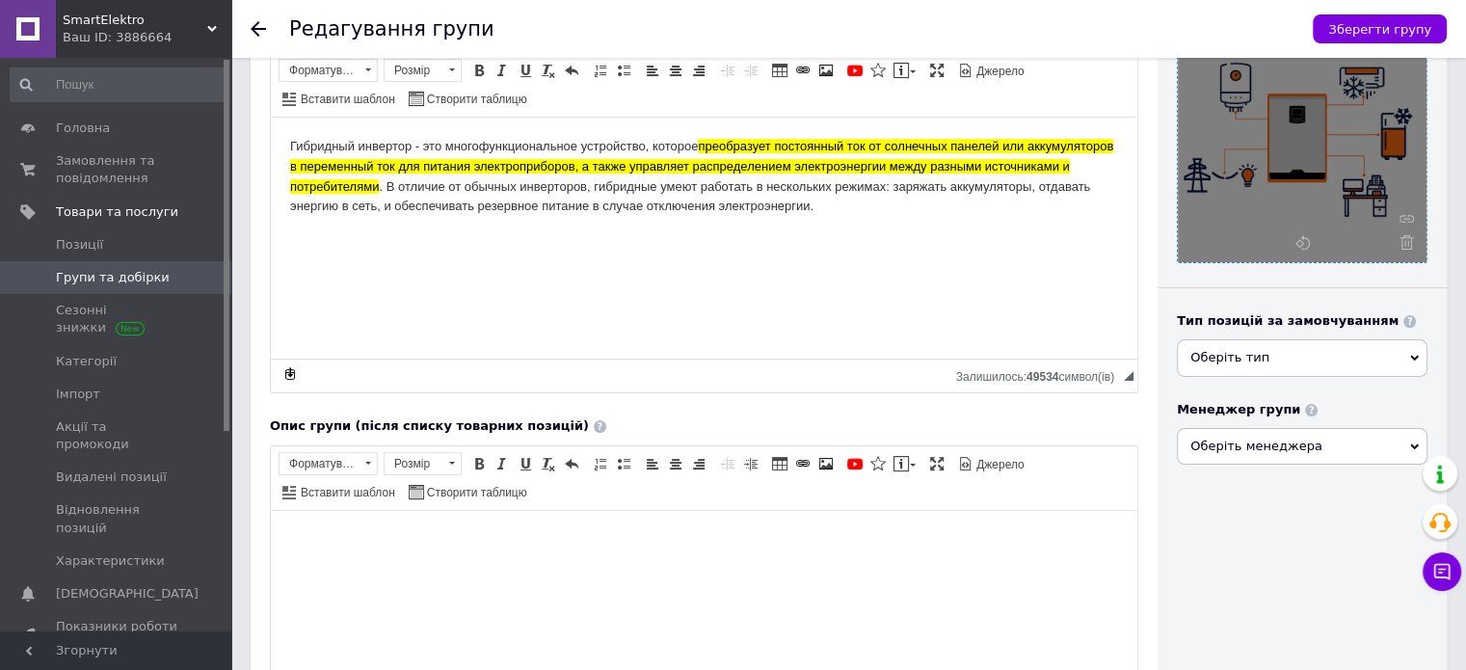
click at [834, 235] on html "Гибридный инвертор - это многофункциональное устройство, которое преобразует по…" at bounding box center [704, 176] width 867 height 119
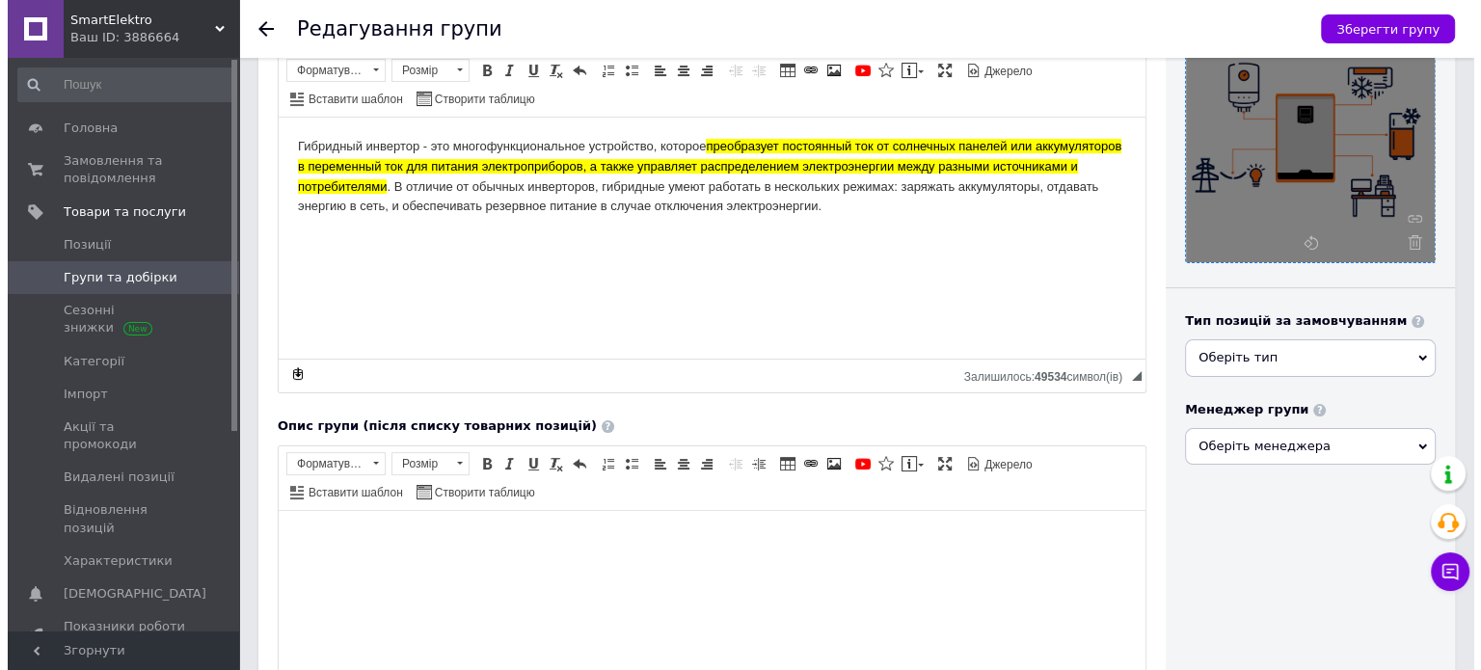
scroll to position [600, 0]
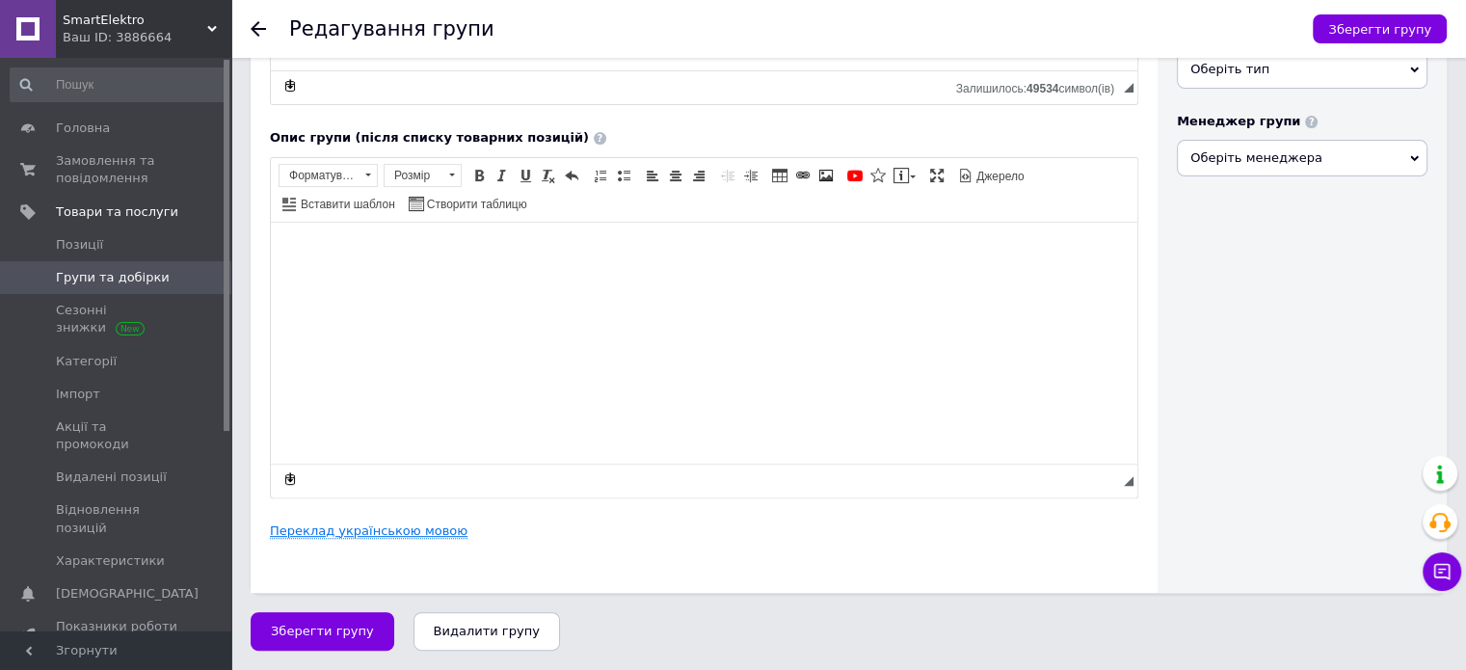
click at [306, 539] on link "Переклад українською мовою" at bounding box center [369, 530] width 198 height 15
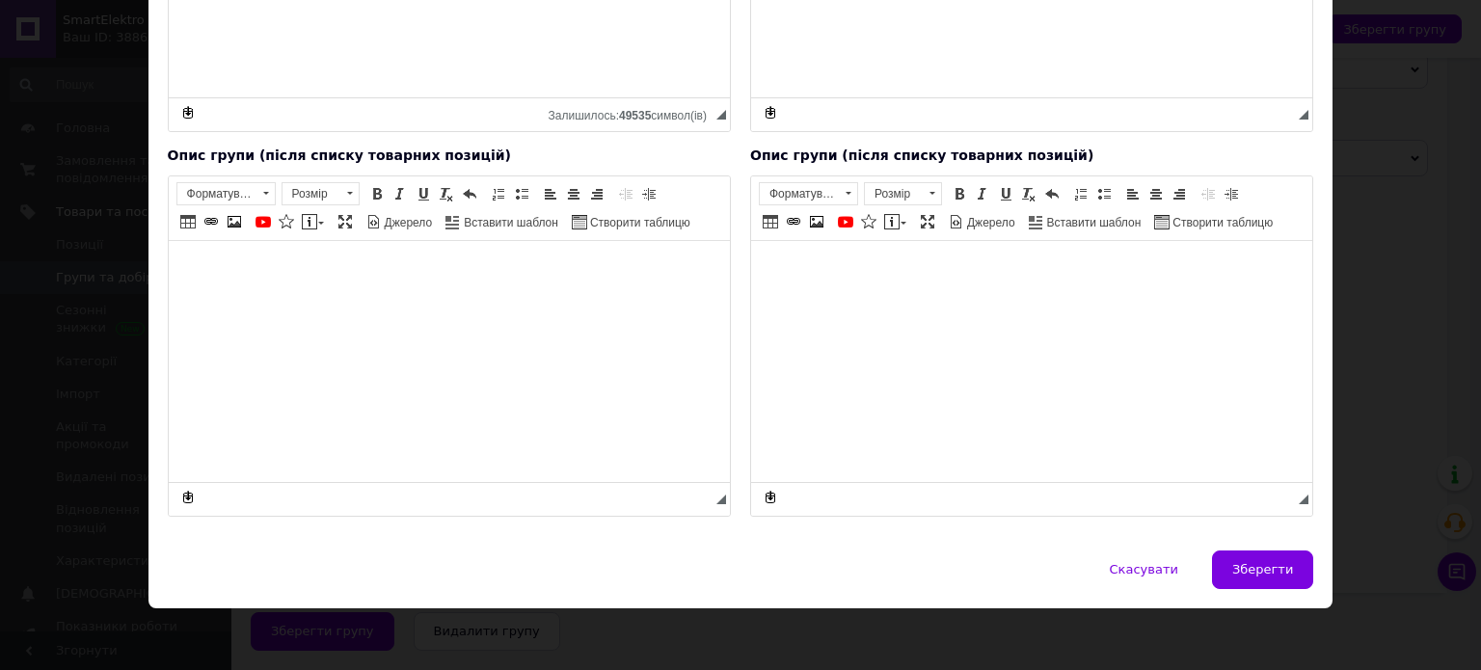
scroll to position [0, 0]
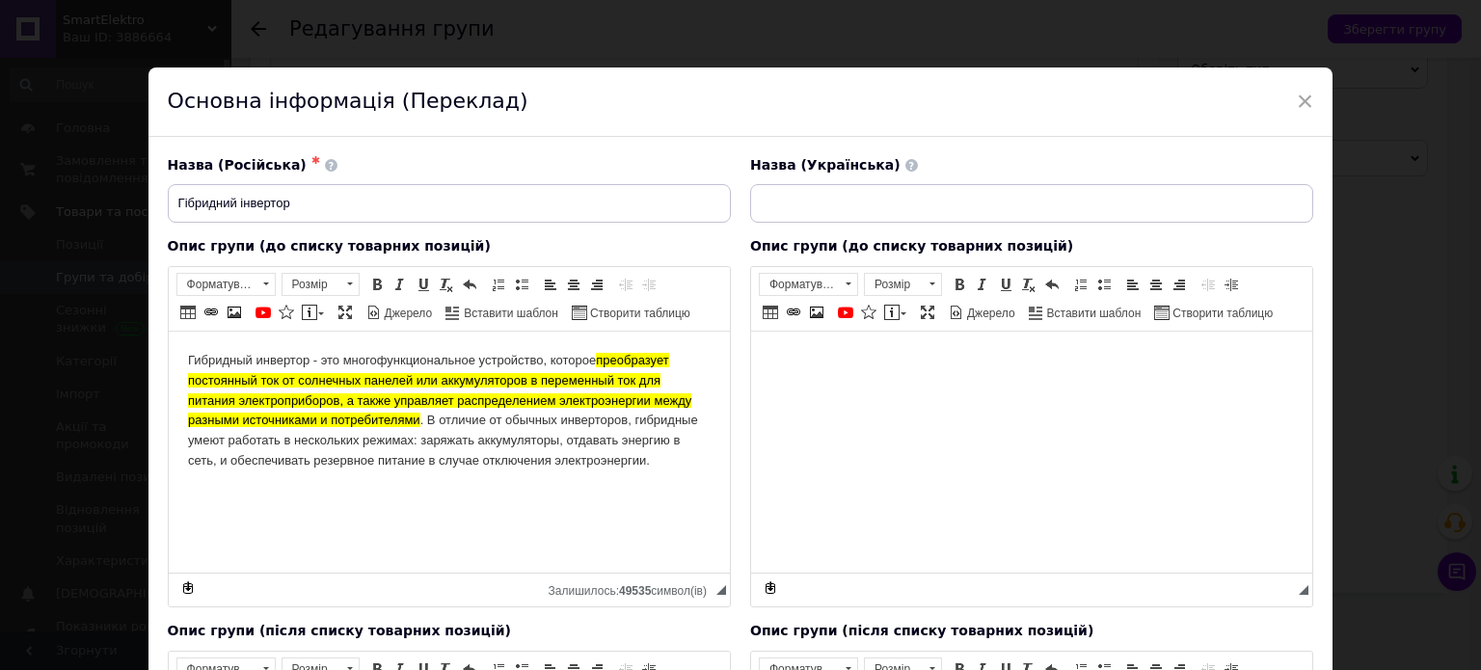
drag, startPoint x: 659, startPoint y: 463, endPoint x: 161, endPoint y: 348, distance: 511.4
click at [168, 348] on html "Гибридный инвертор - это многофункциональное устройство, которое преобразует по…" at bounding box center [448, 410] width 561 height 159
click at [357, 398] on span "Копіювати" at bounding box center [354, 402] width 74 height 23
copy body "Гибридный инвертор - это многофункциональное устройство, которое преобразует по…"
drag, startPoint x: 208, startPoint y: 194, endPoint x: 146, endPoint y: 192, distance: 62.7
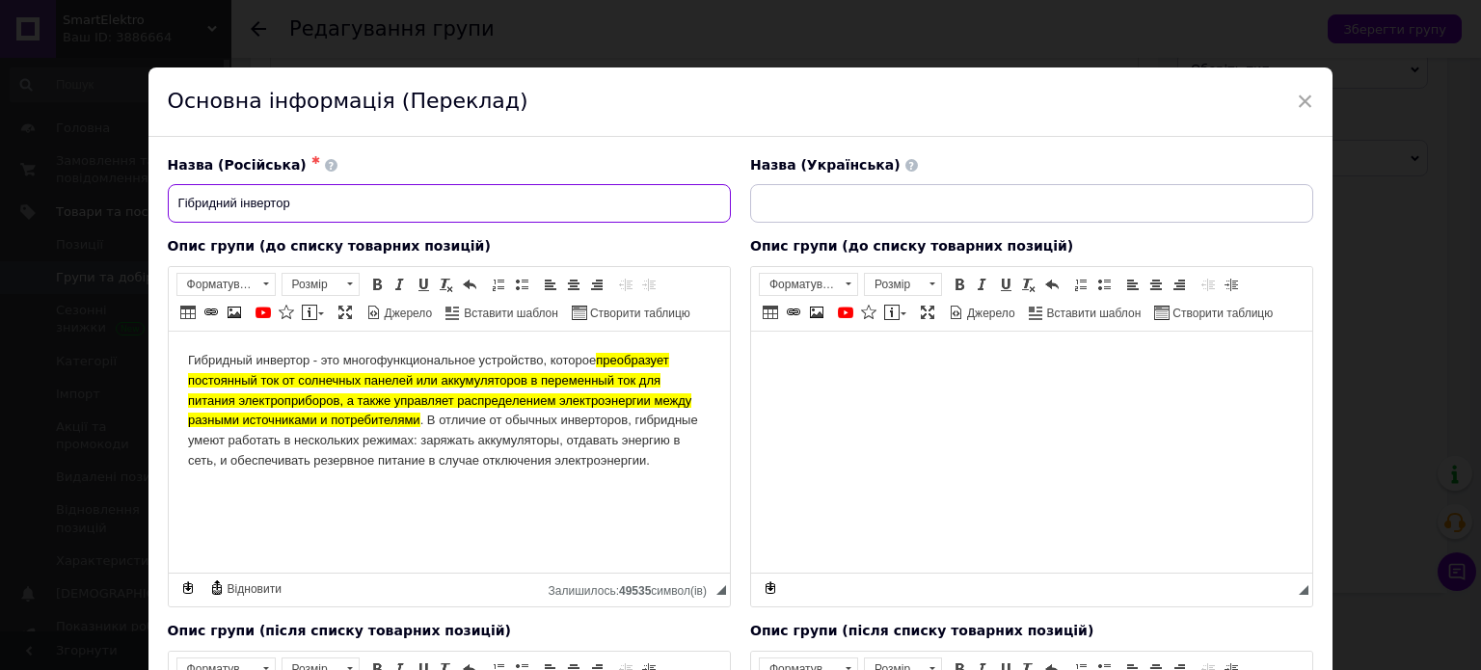
click at [146, 192] on div "× Основна інформація (Переклад) Назва (Російська) ✱ Гібридний інвертор Назва (У…" at bounding box center [740, 335] width 1481 height 670
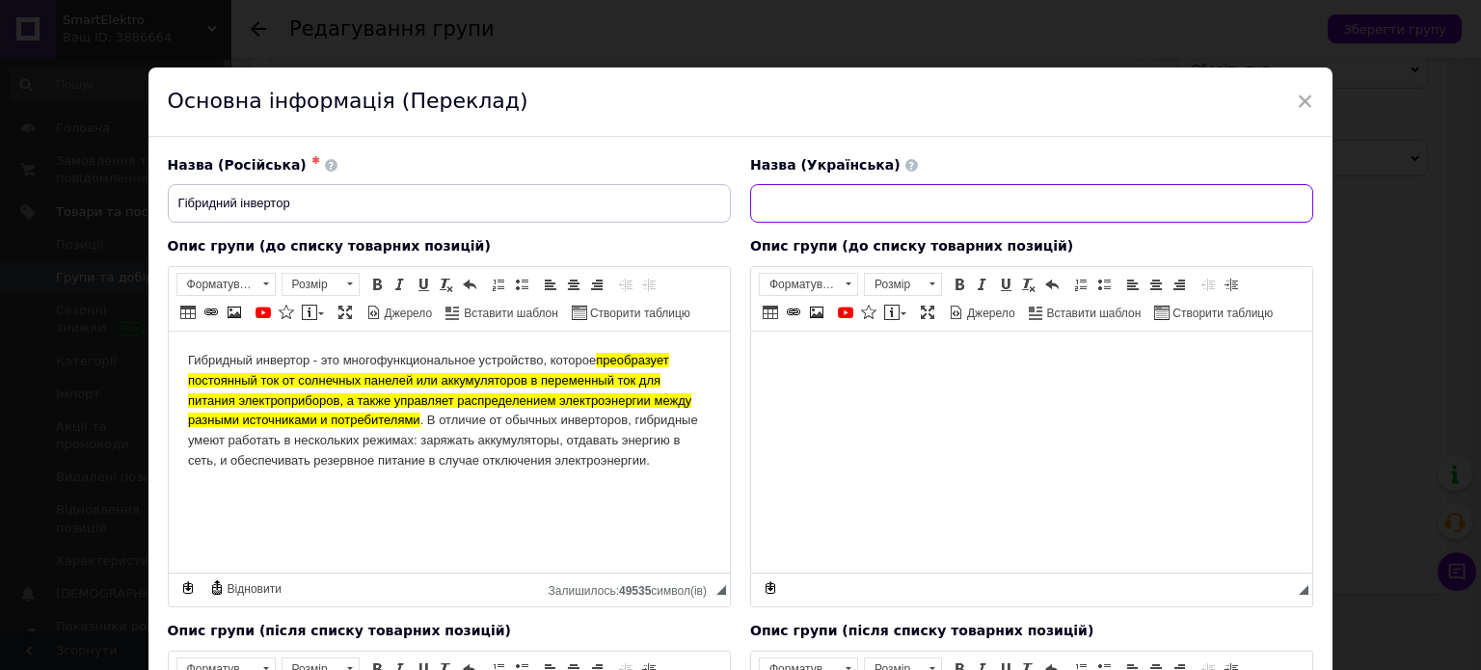
click at [855, 212] on input at bounding box center [1031, 203] width 563 height 39
paste input "Гібридний інвертор"
type input "Гібридний інвертор"
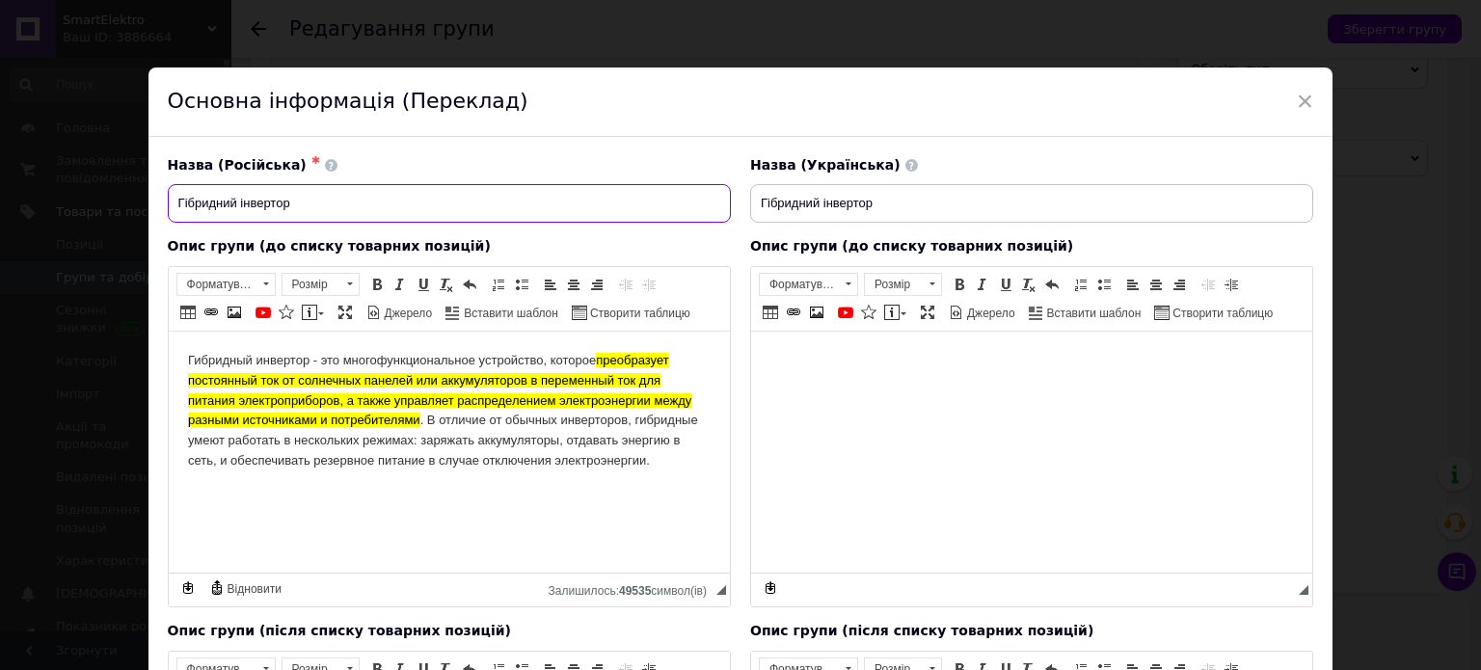
drag, startPoint x: 317, startPoint y: 209, endPoint x: 154, endPoint y: 207, distance: 162.9
click at [154, 207] on div "Назва (Російська) ✱ Гібридний інвертор Назва (Українська) Гібридний інвертор Оп…" at bounding box center [740, 581] width 1185 height 889
type input "Гибридный инвертор"
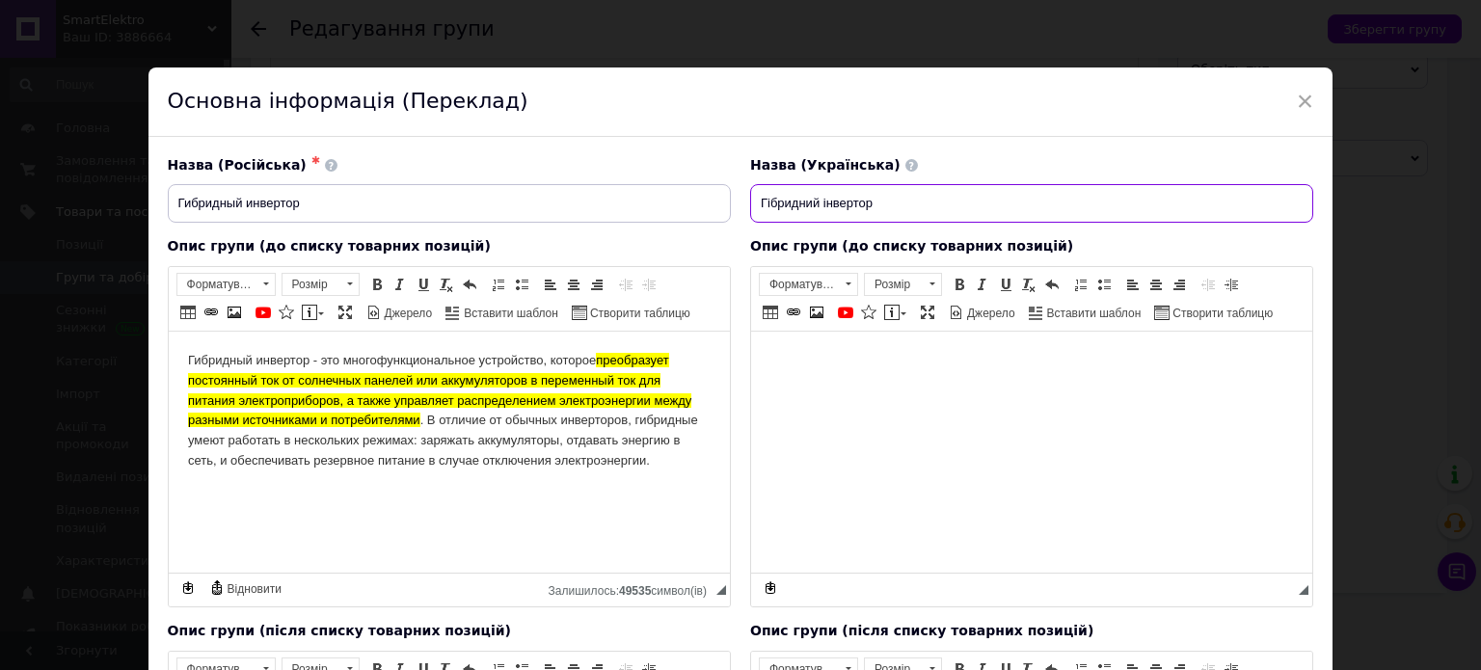
click at [1037, 207] on input "Гібридний інвертор" at bounding box center [1031, 203] width 563 height 39
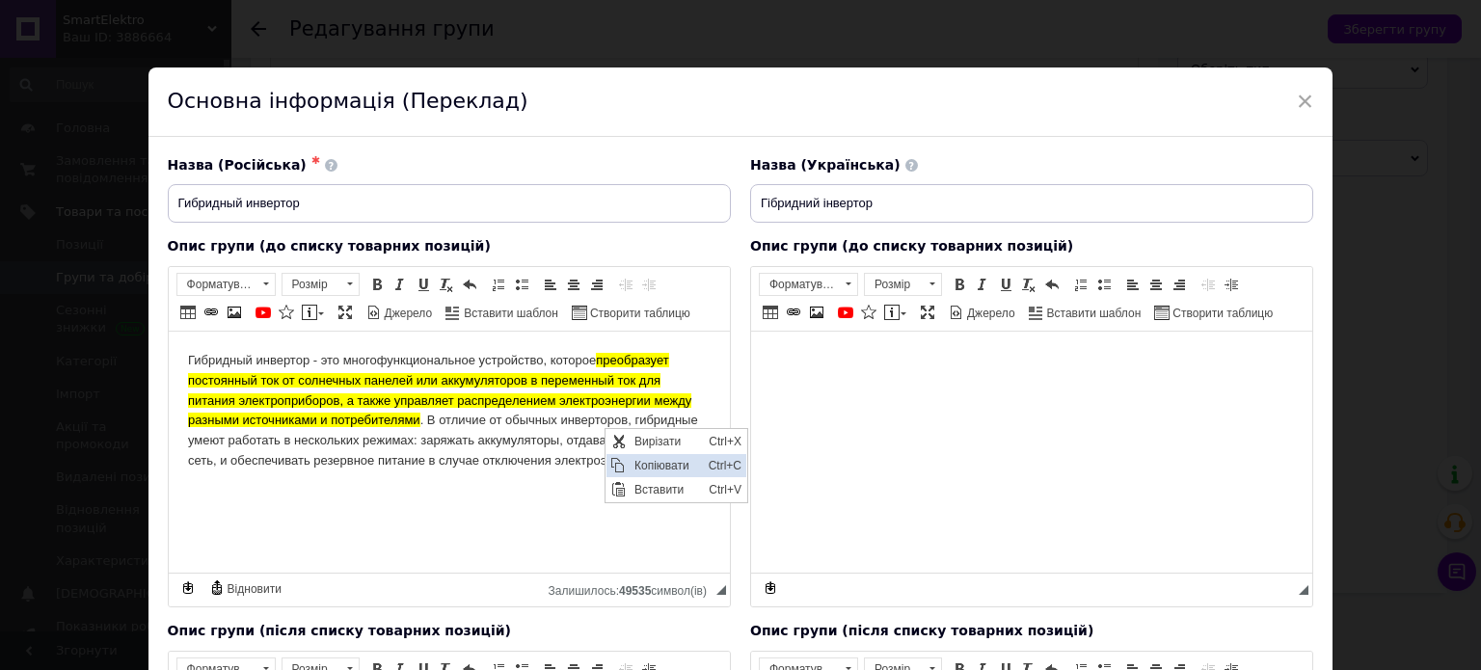
click at [648, 456] on span "Копіювати" at bounding box center [665, 464] width 74 height 23
click at [788, 341] on html at bounding box center [1030, 360] width 561 height 59
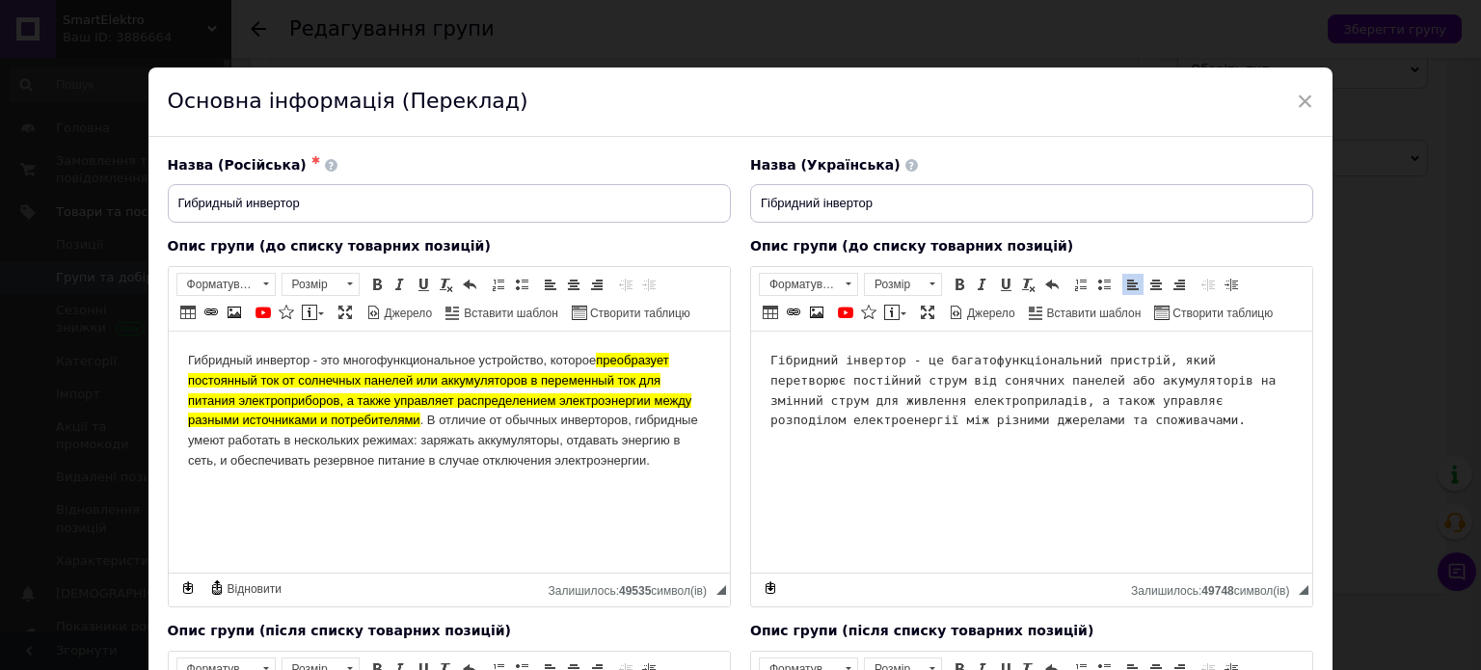
click at [548, 446] on body "Гибридный инвертор - это многофункциональное устройство, которое преобразует по…" at bounding box center [448, 410] width 522 height 120
drag, startPoint x: 428, startPoint y: 420, endPoint x: 651, endPoint y: 457, distance: 225.7
click at [651, 457] on body "Гибридный инвертор - это многофункциональное устройство, которое преобразует по…" at bounding box center [448, 410] width 522 height 120
click at [648, 462] on body "Гибридный инвертор - это многофункциональное устройство, которое преобразует по…" at bounding box center [448, 410] width 522 height 120
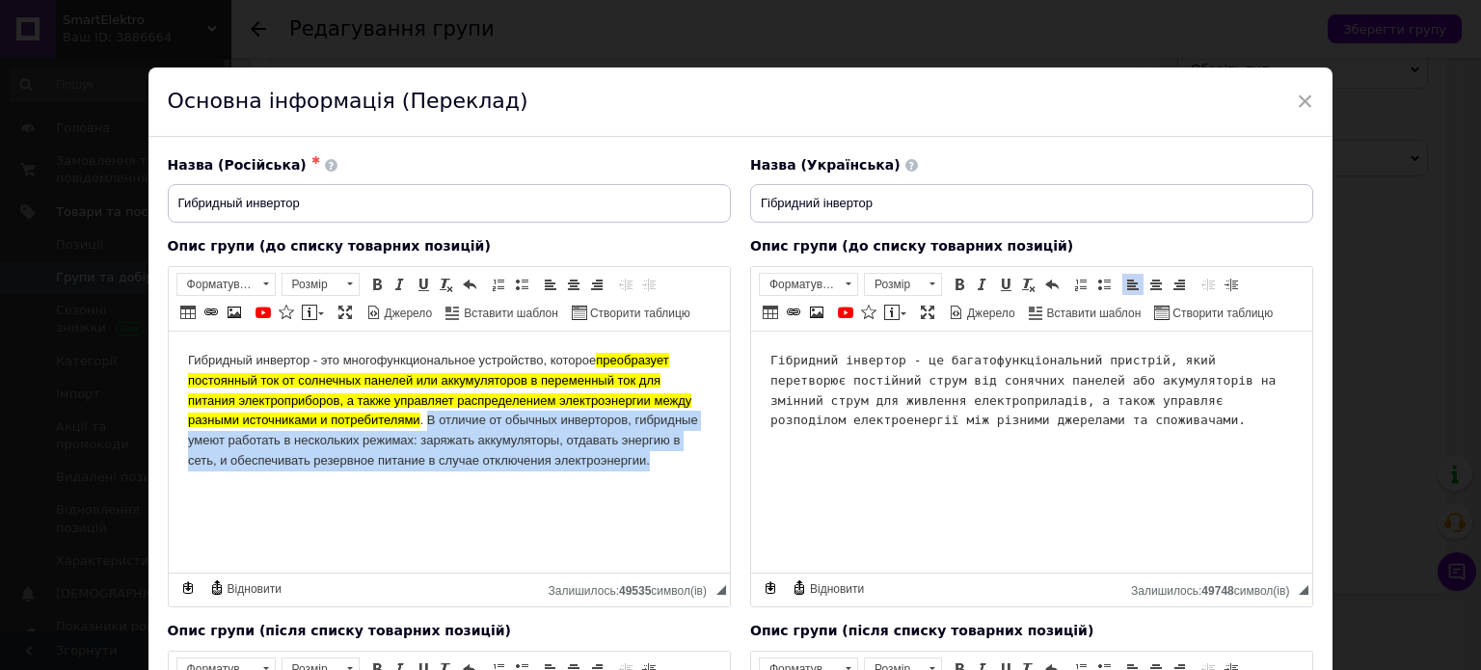
drag, startPoint x: 647, startPoint y: 459, endPoint x: 427, endPoint y: 427, distance: 222.1
click at [427, 427] on body "Гибридный инвертор - это многофункциональное устройство, которое преобразует по…" at bounding box center [448, 410] width 522 height 120
copy body "В отличие от обычных инверторов, гибридные умеют работать в нескольких режимах:…"
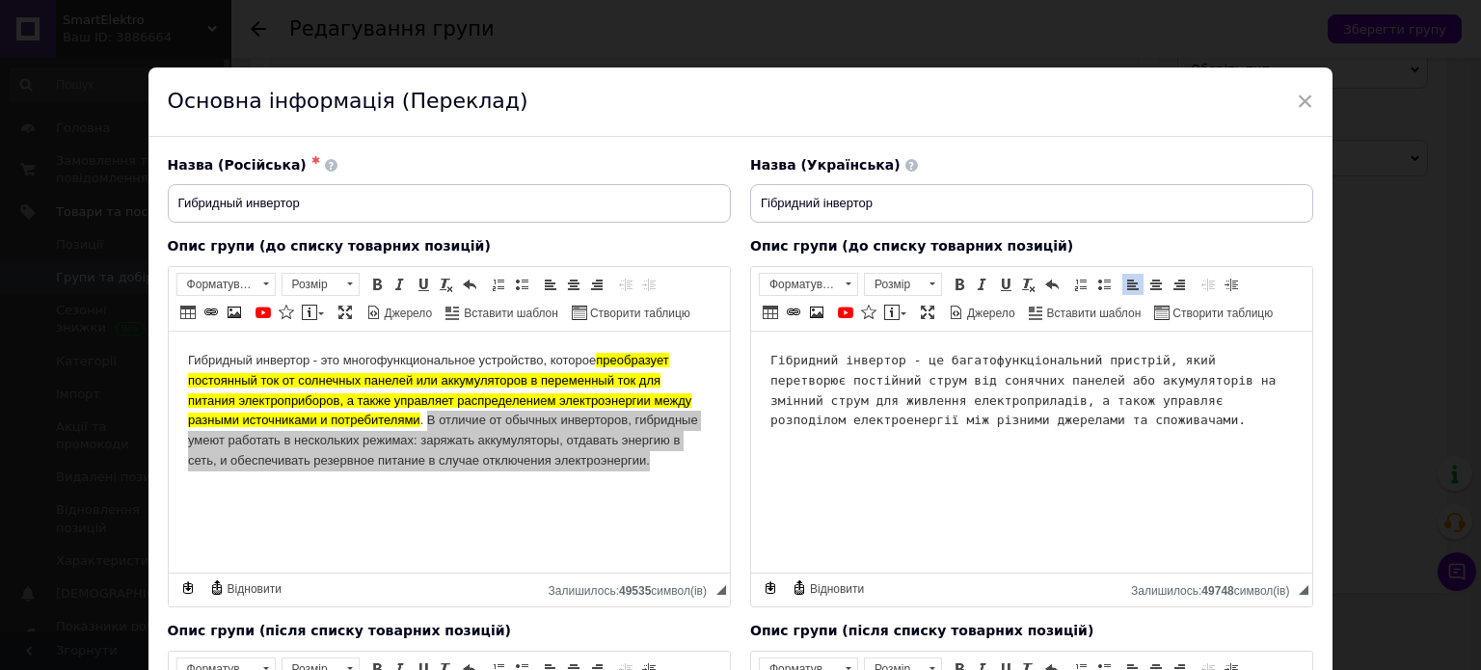
click at [1011, 415] on pre "Гібридний інвертор - це багатофункціональний пристрій, який перетворює постійни…" at bounding box center [1030, 390] width 522 height 80
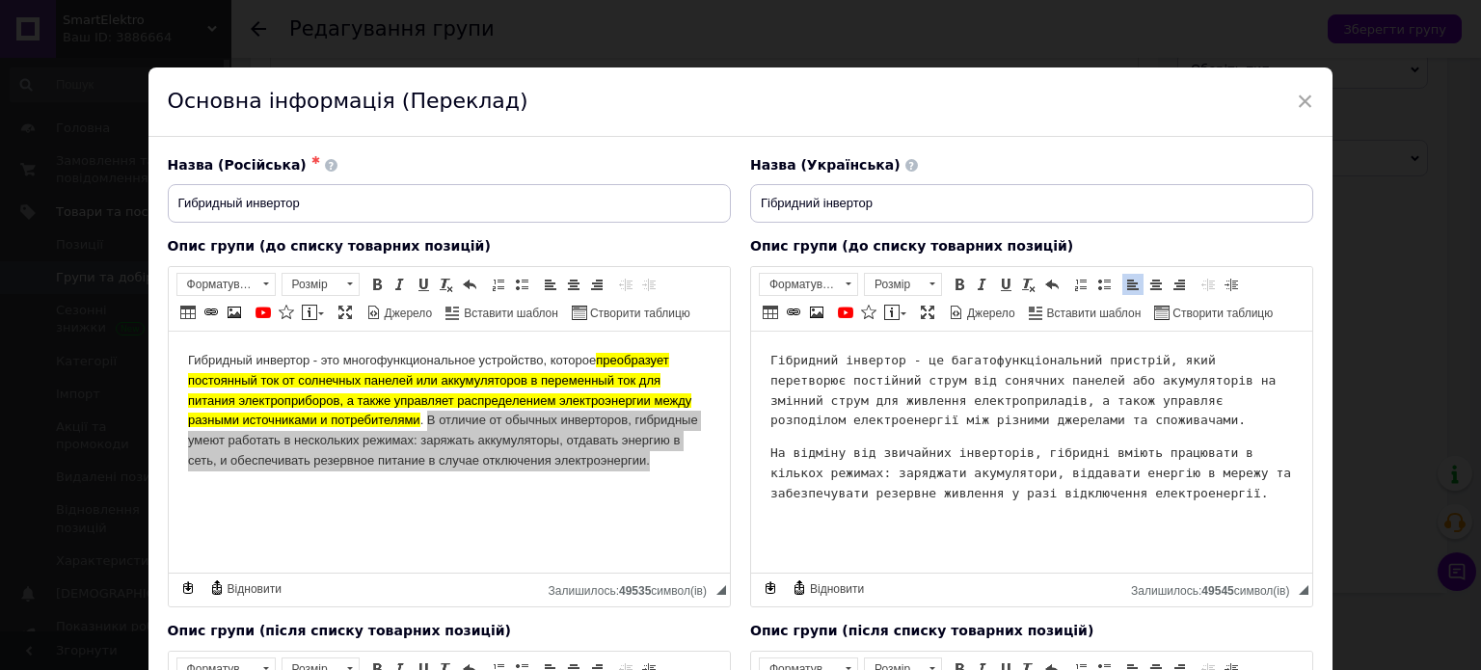
click at [769, 457] on pre "На відміну від звичайних інверторів, гібридні вміють працювати в кількох режима…" at bounding box center [1030, 472] width 522 height 60
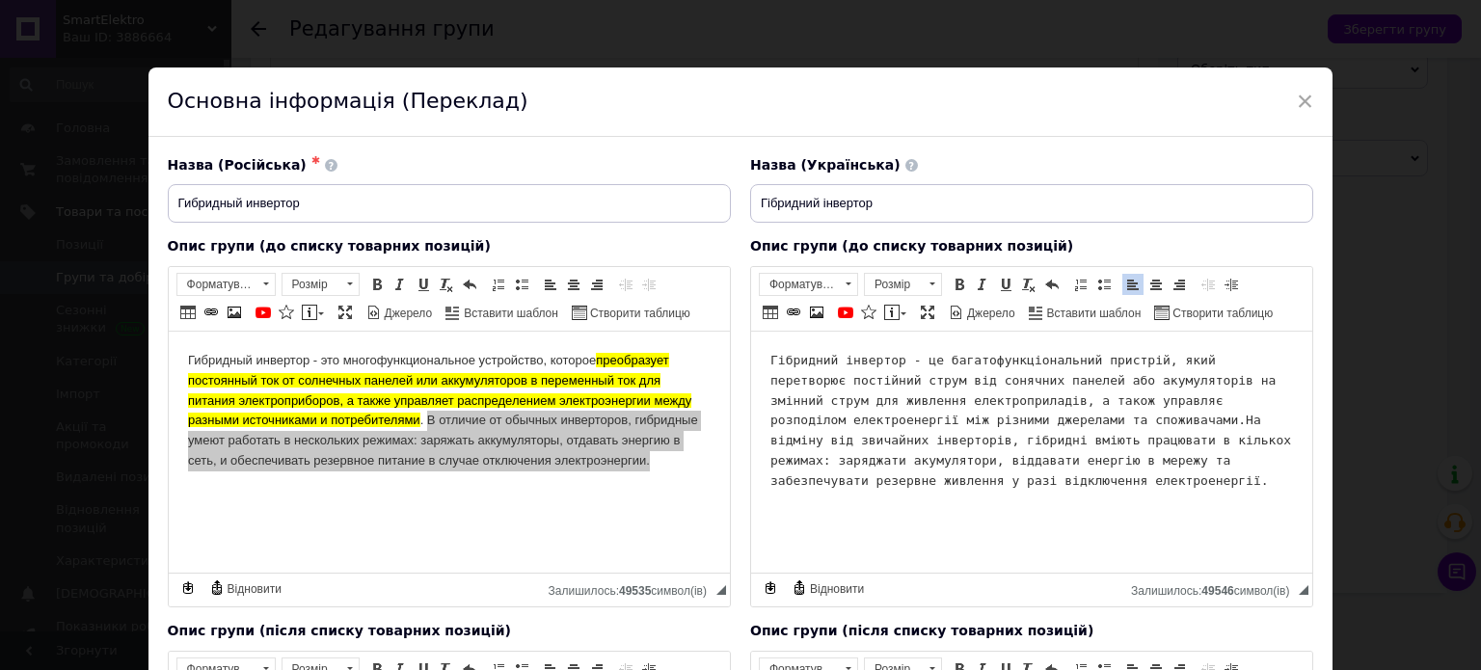
click at [1087, 510] on html "Гібридний інвертор - це багатофункціональний пристрій, який перетворює постійни…" at bounding box center [1030, 420] width 561 height 179
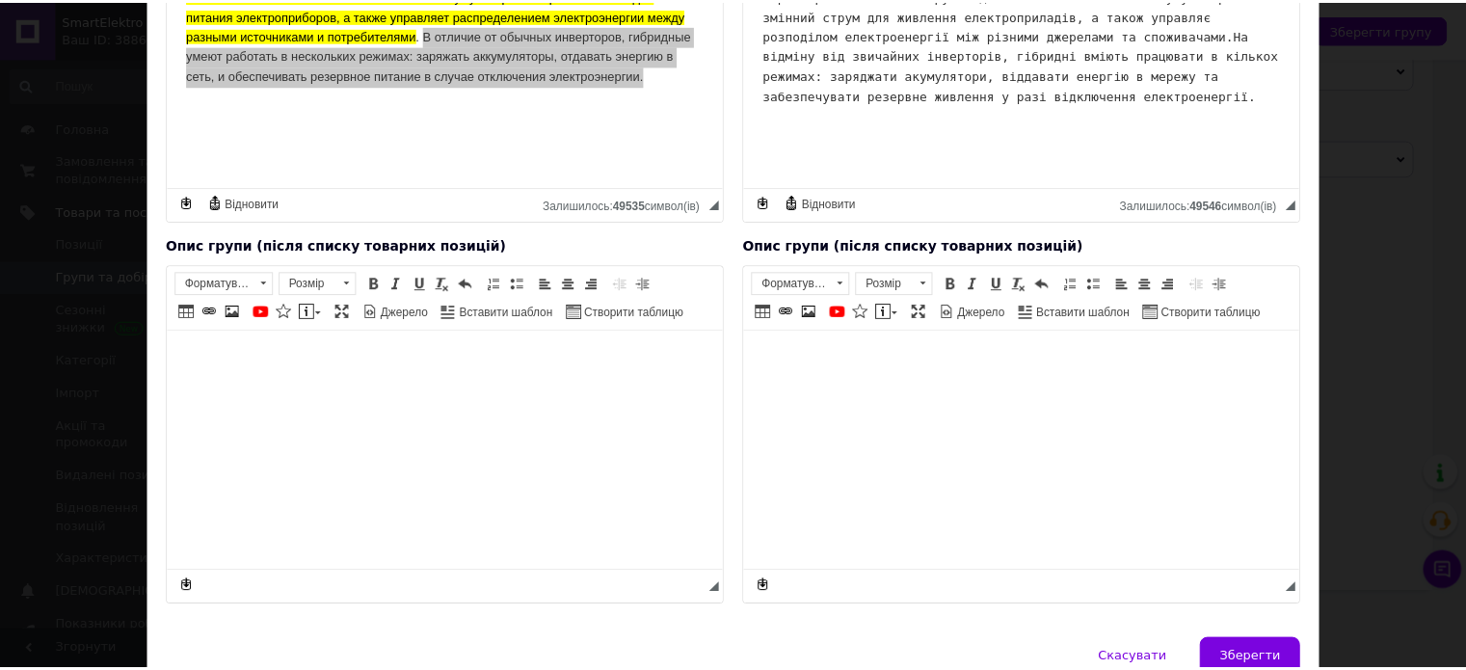
scroll to position [475, 0]
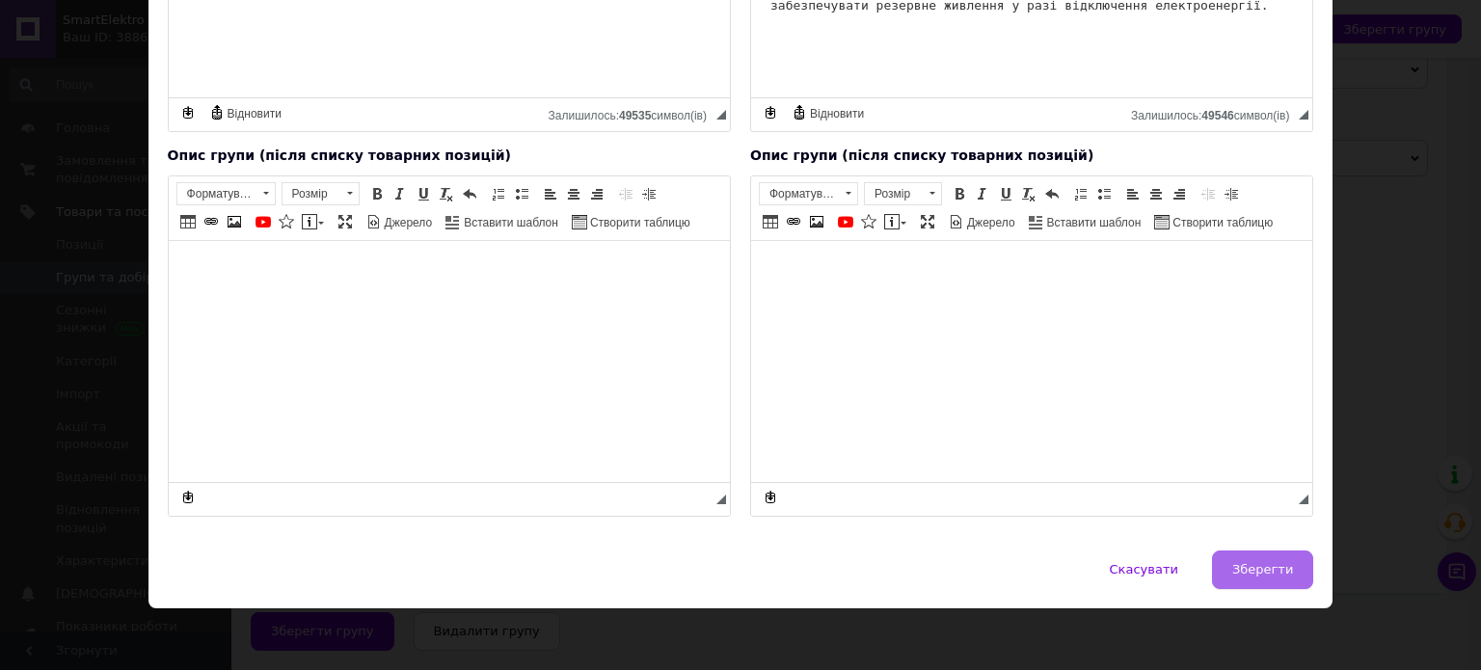
click at [1251, 567] on span "Зберегти" at bounding box center [1262, 569] width 61 height 14
type input "Гибридный инвертор"
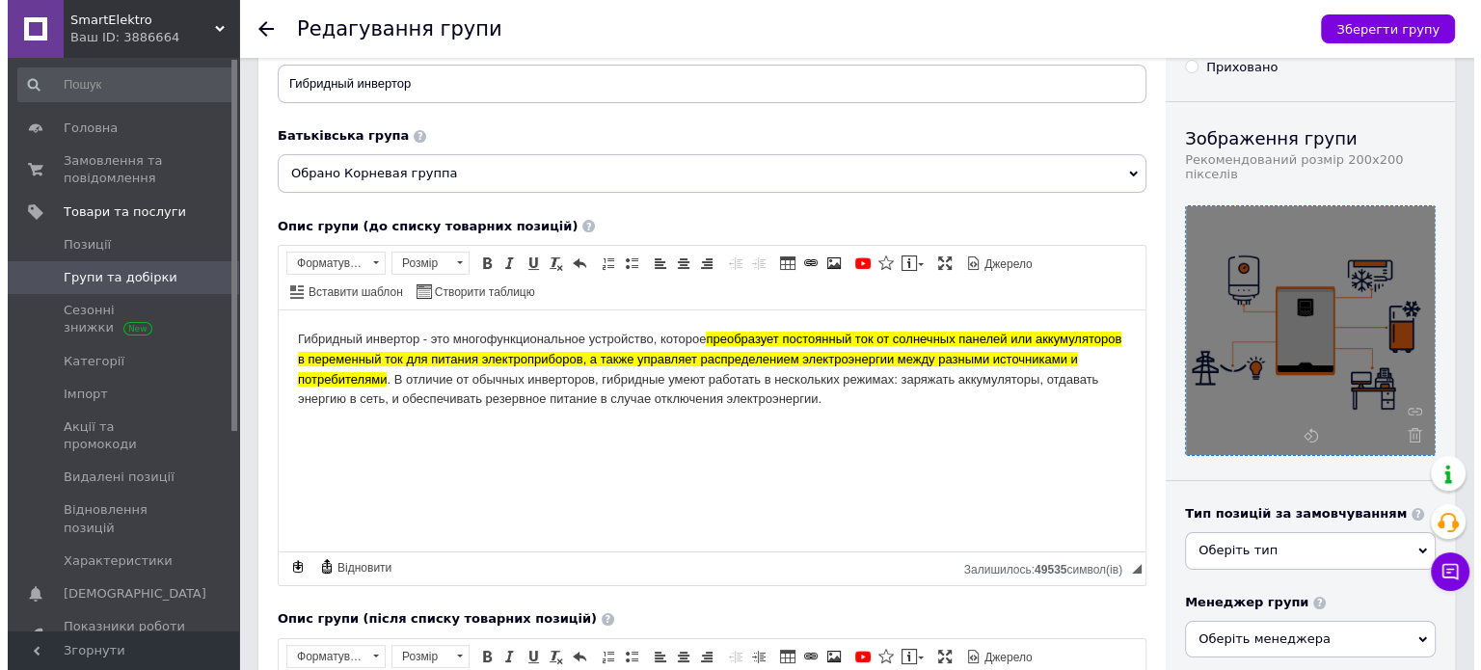
scroll to position [0, 0]
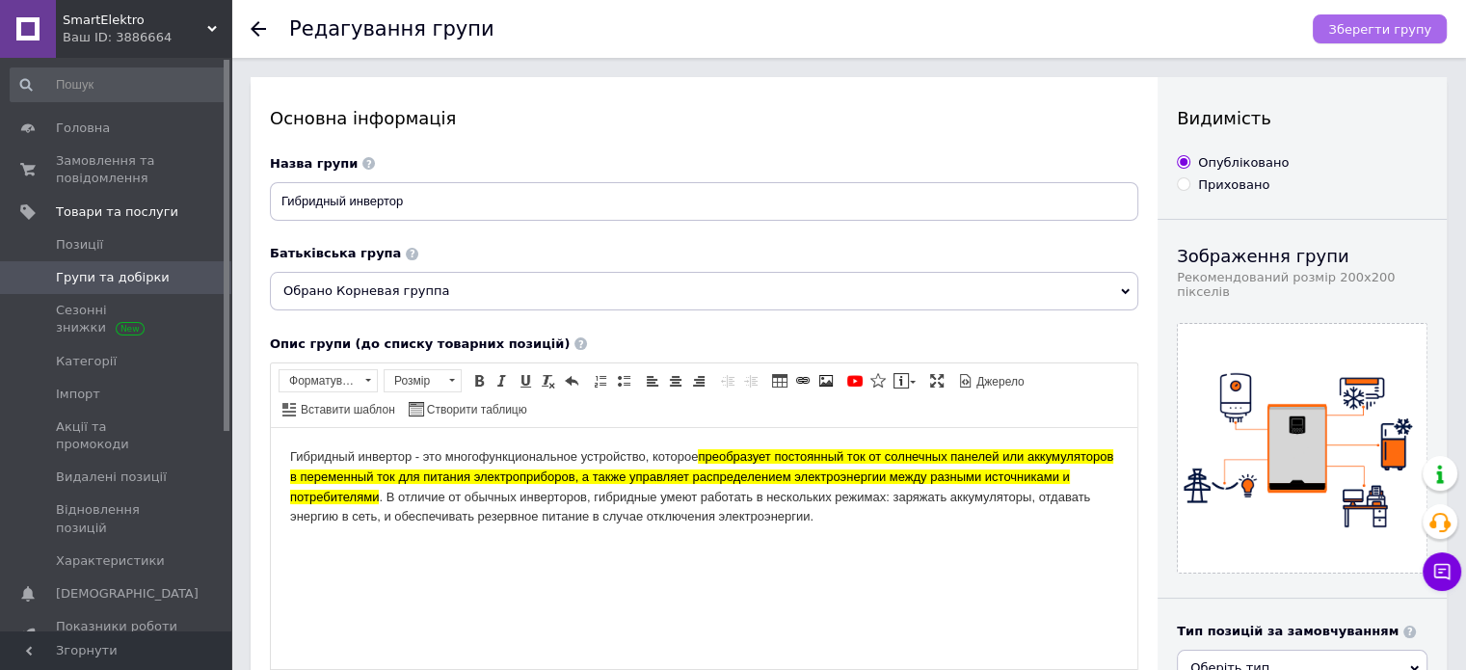
click at [1348, 34] on span "Зберегти групу" at bounding box center [1379, 29] width 103 height 14
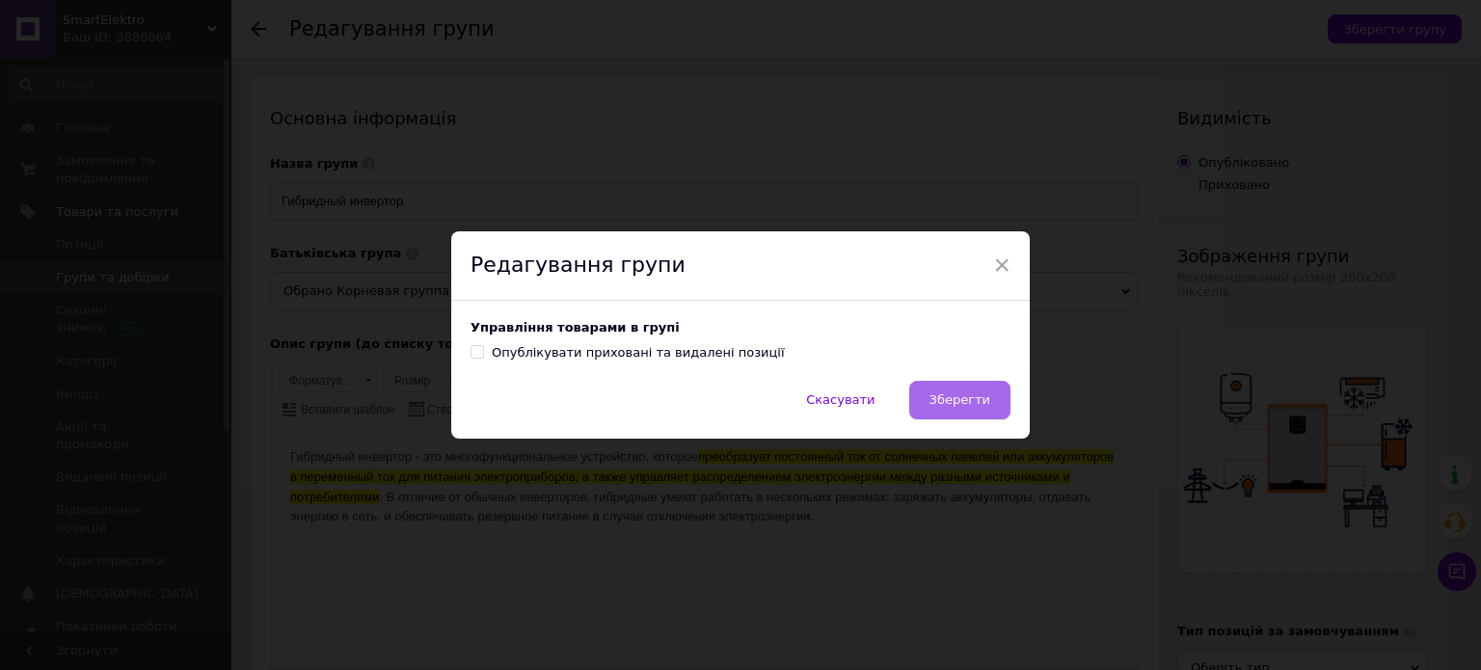
click at [943, 396] on span "Зберегти" at bounding box center [959, 399] width 61 height 14
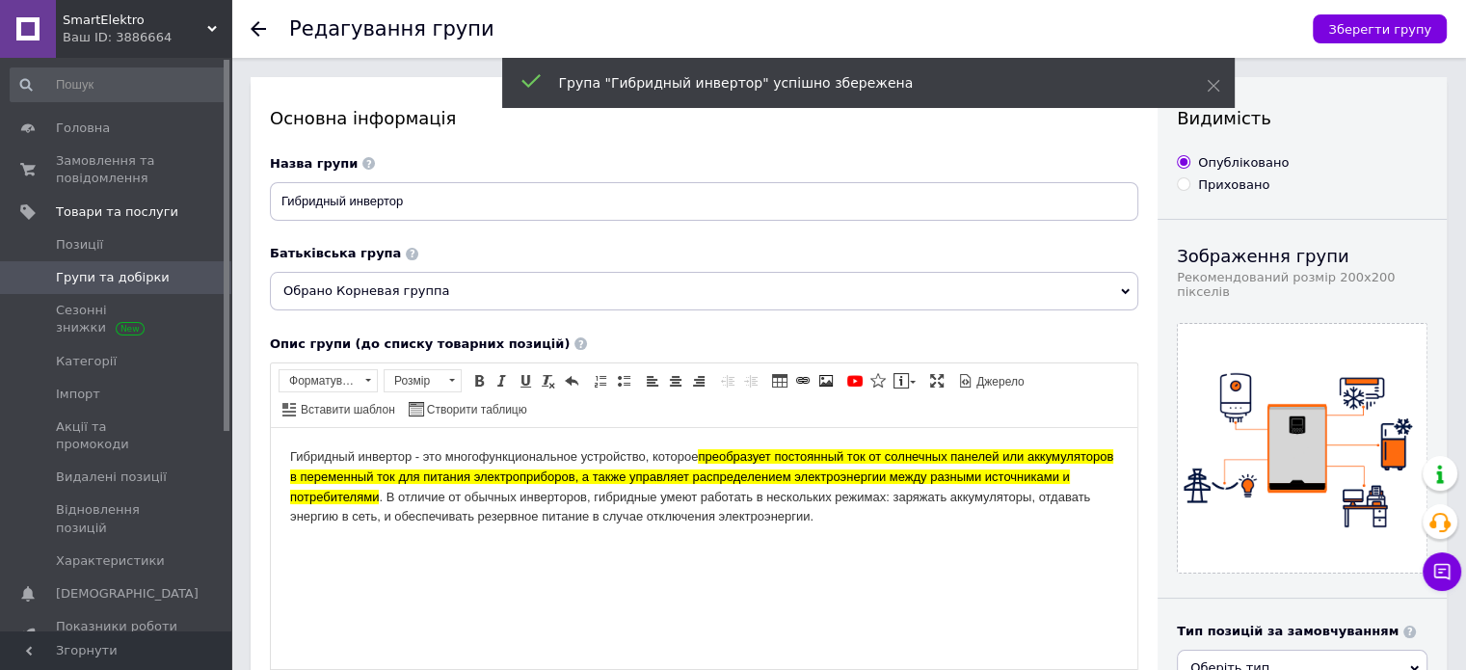
click at [93, 277] on span "Групи та добірки" at bounding box center [113, 277] width 114 height 17
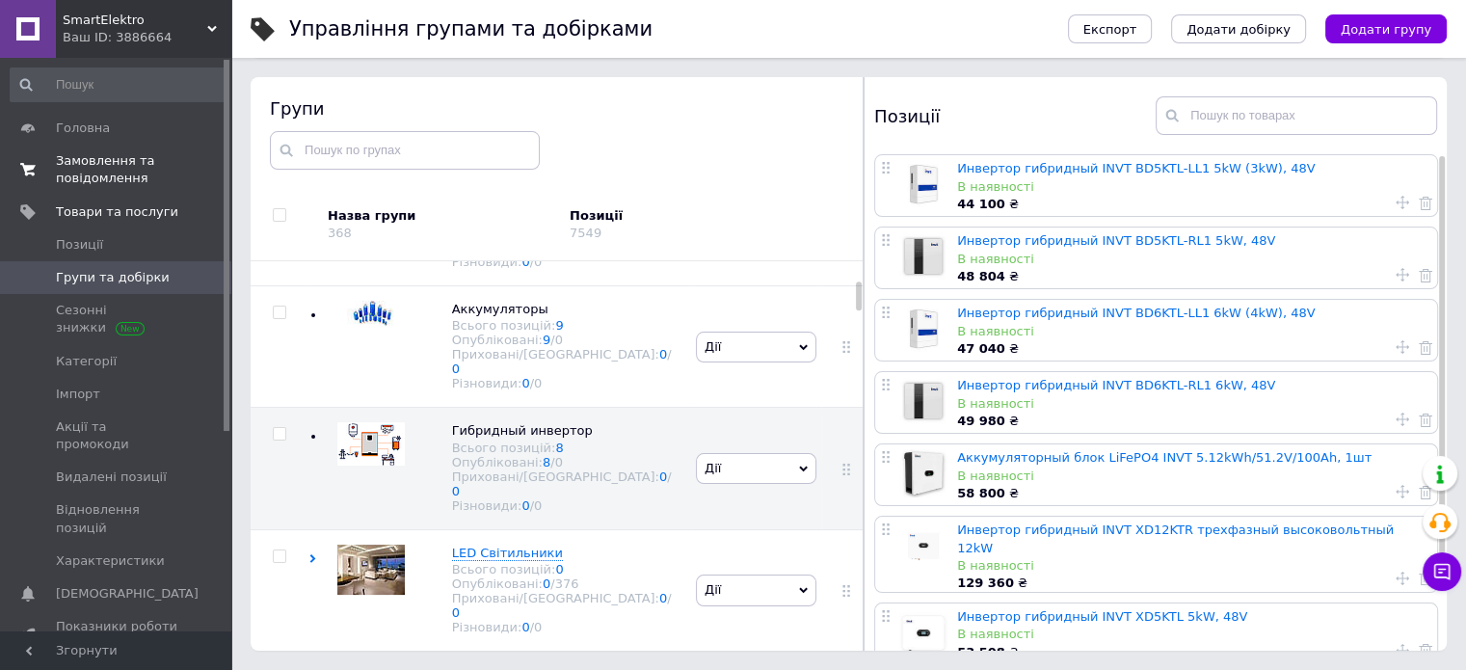
click at [77, 160] on span "Замовлення та повідомлення" at bounding box center [117, 169] width 122 height 35
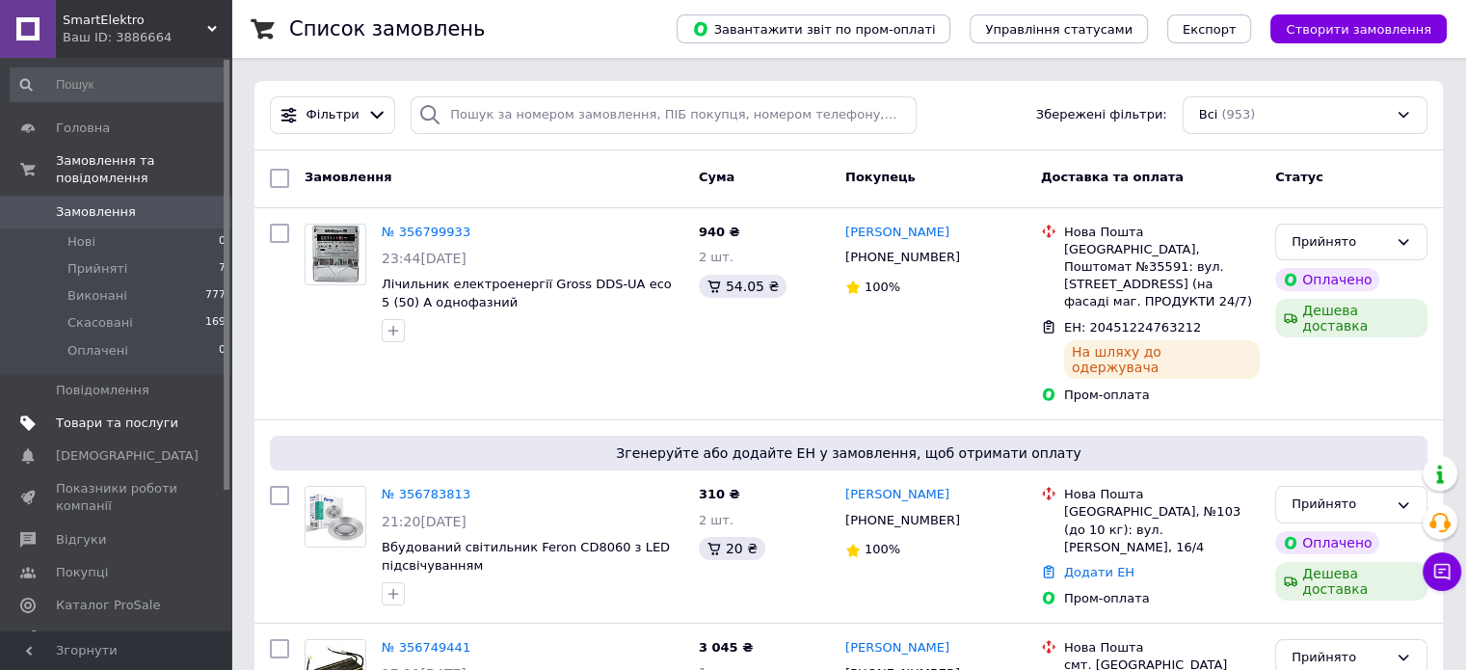
click at [117, 414] on span "Товари та послуги" at bounding box center [117, 422] width 122 height 17
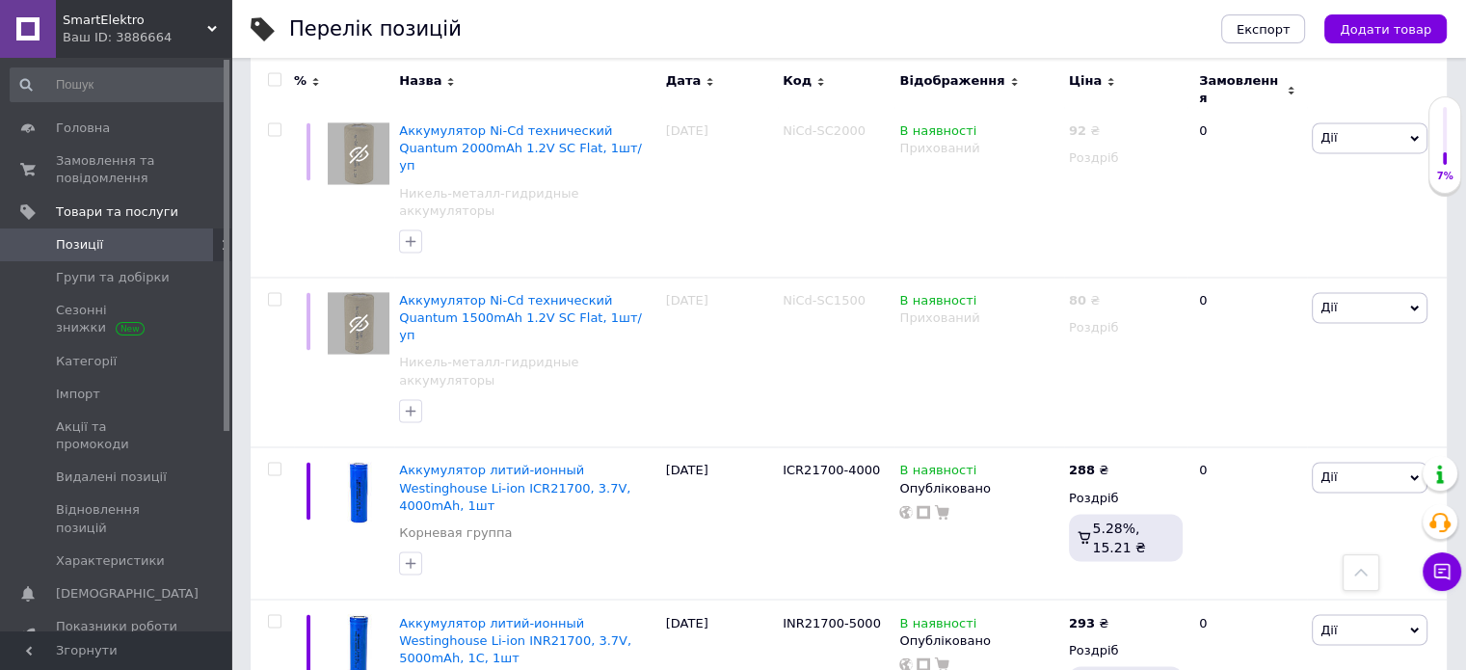
scroll to position [3277, 0]
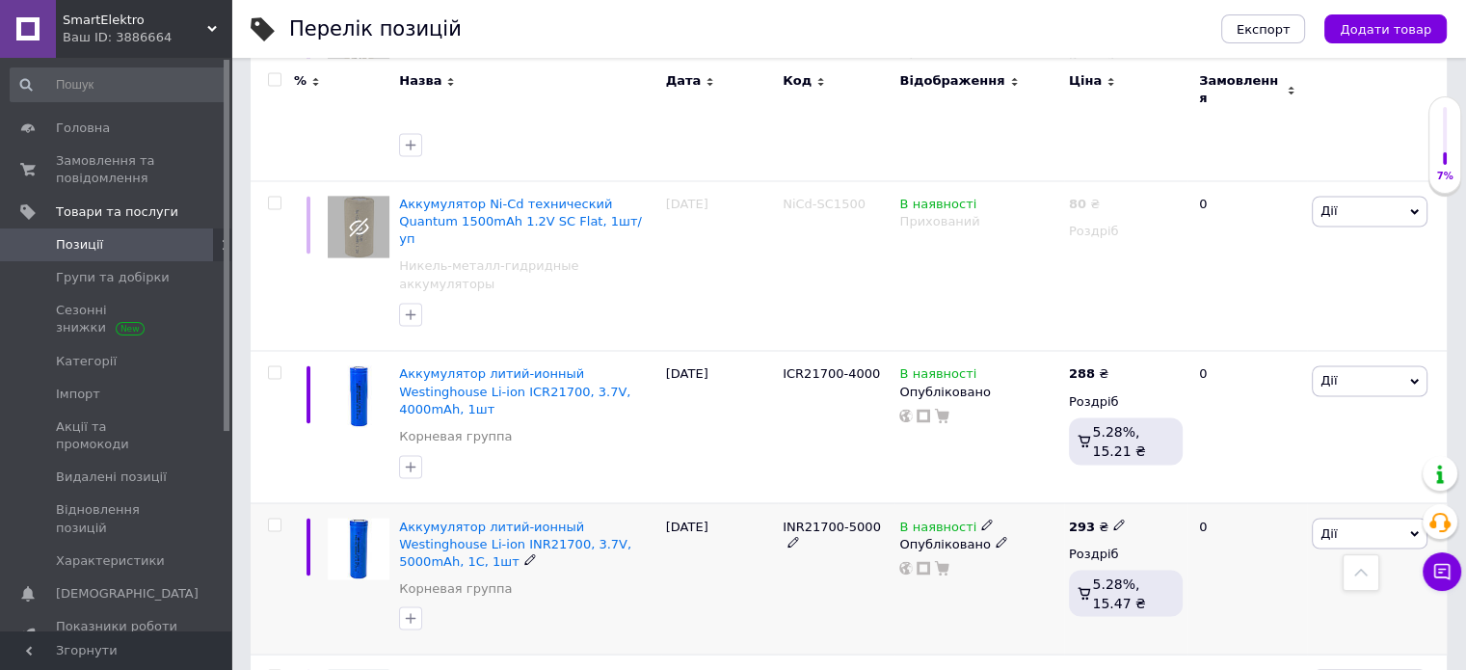
click at [278, 519] on input "checkbox" at bounding box center [274, 525] width 13 height 13
checkbox input "true"
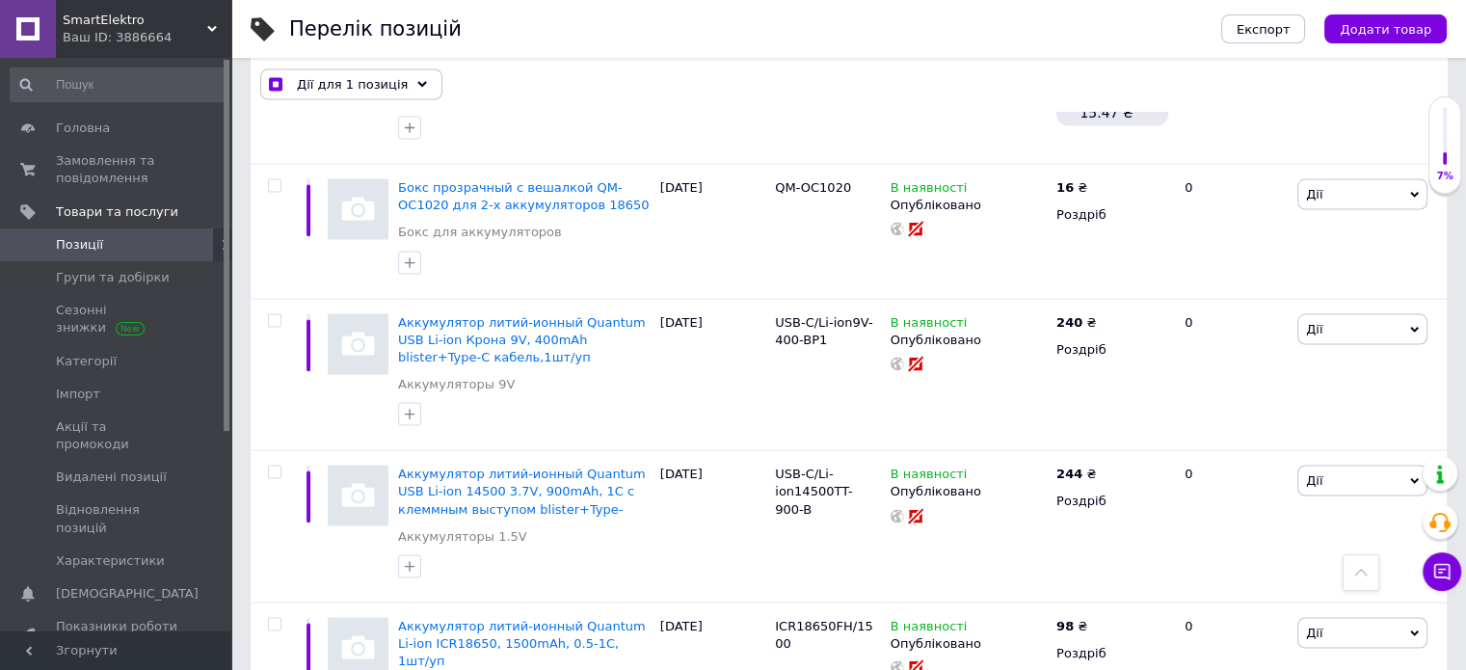
scroll to position [3948, 0]
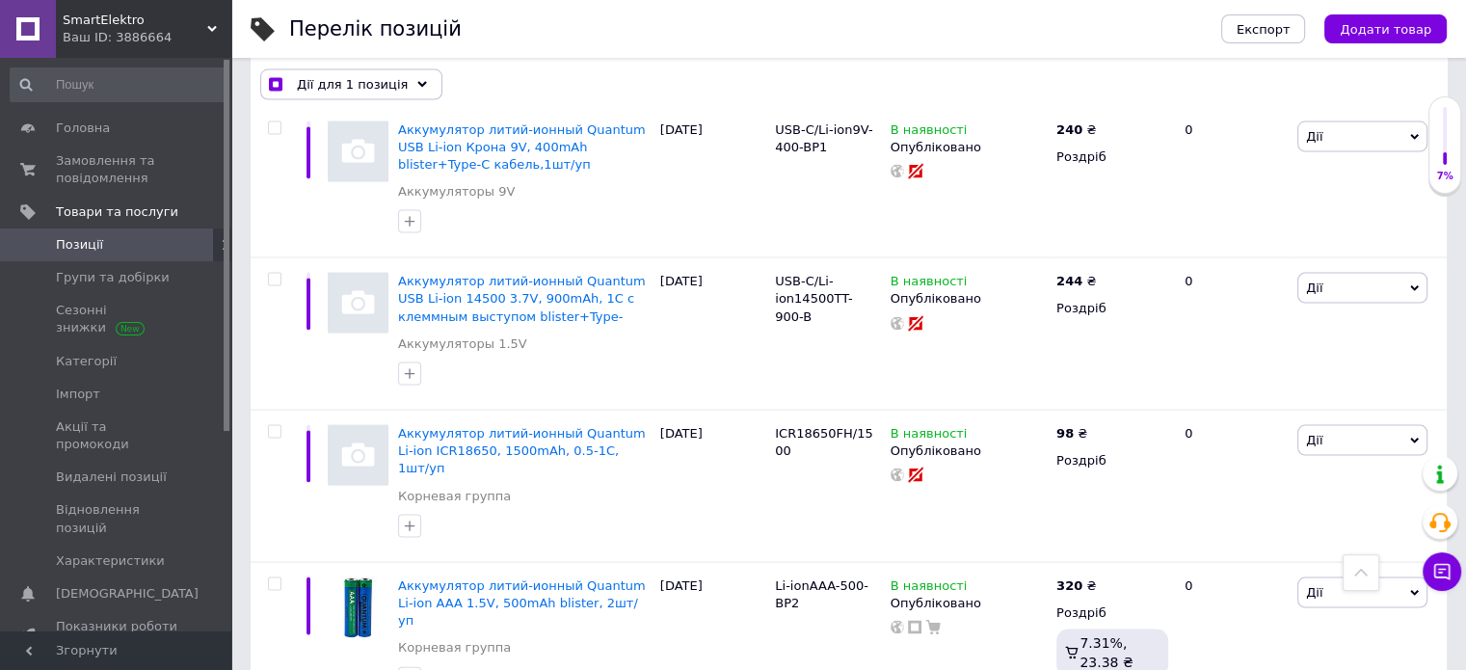
checkbox input "true"
click at [414, 81] on icon at bounding box center [419, 85] width 10 height 10
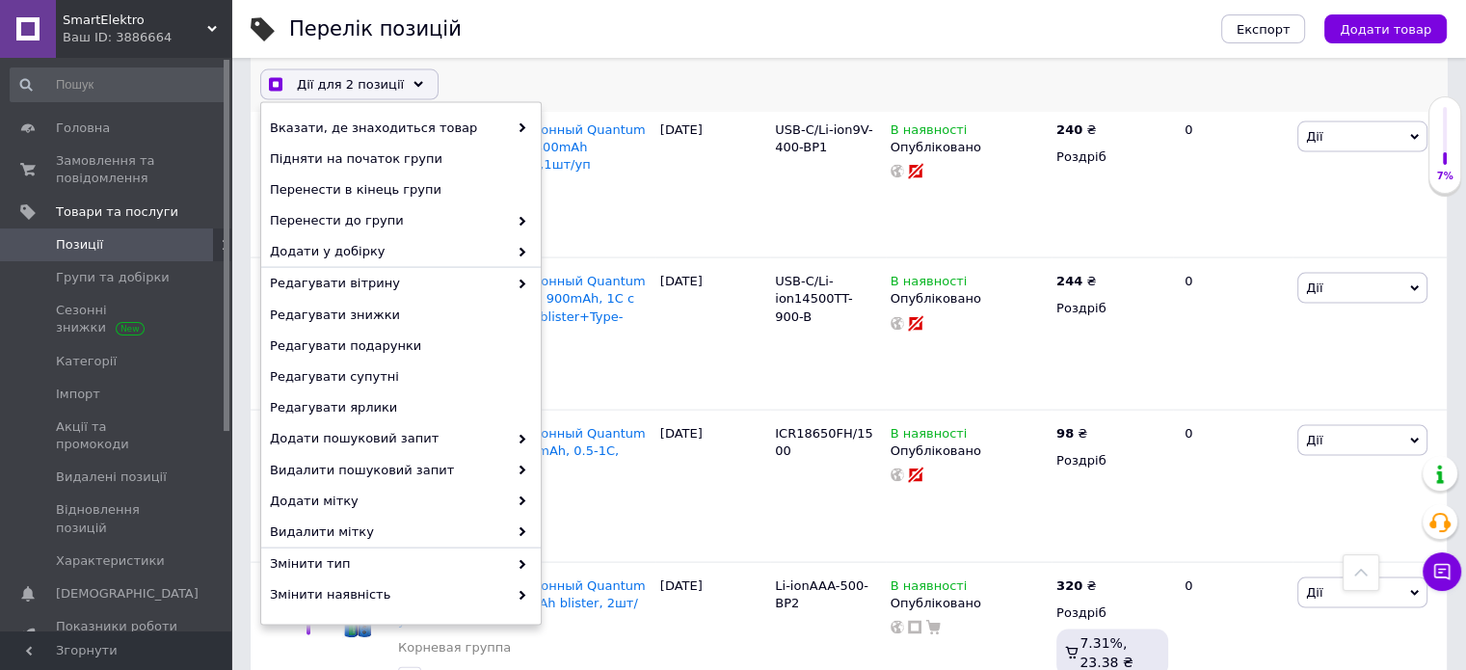
scroll to position [151, 0]
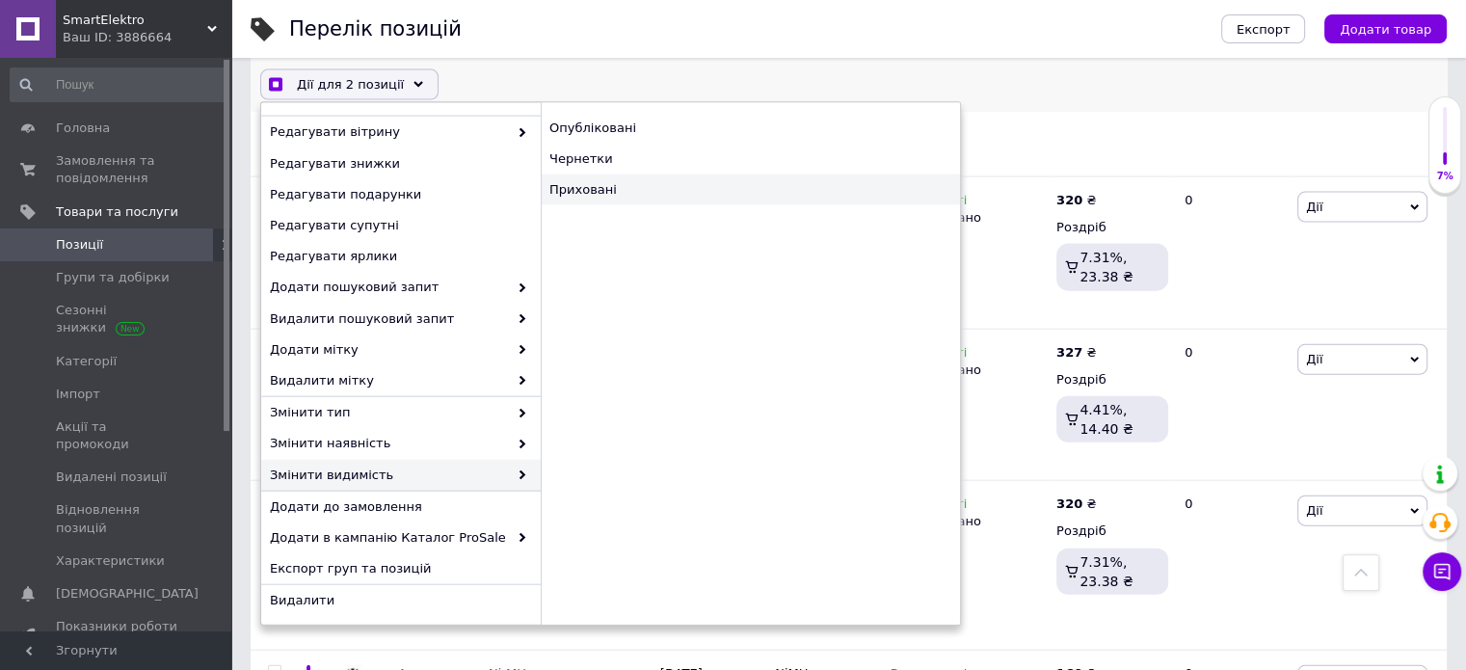
click at [645, 200] on div "Приховані" at bounding box center [750, 189] width 419 height 31
checkbox input "true"
checkbox input "false"
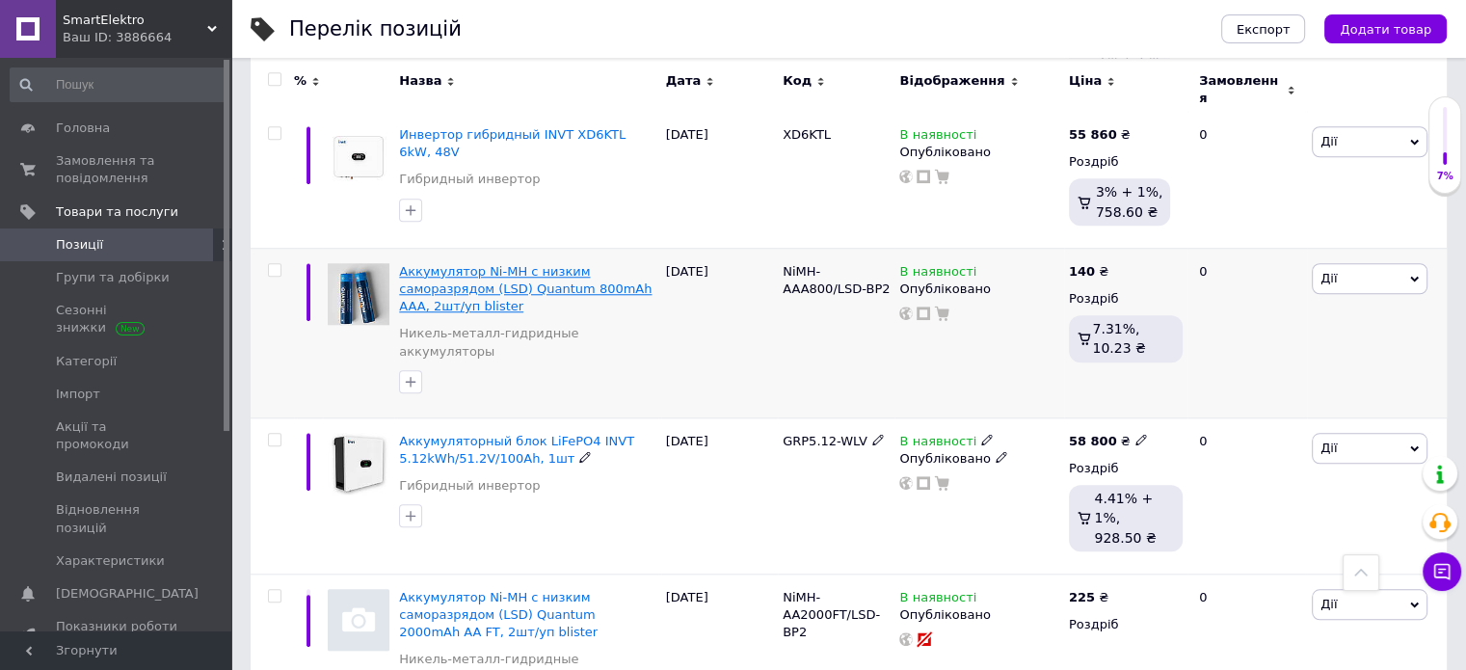
scroll to position [1539, 0]
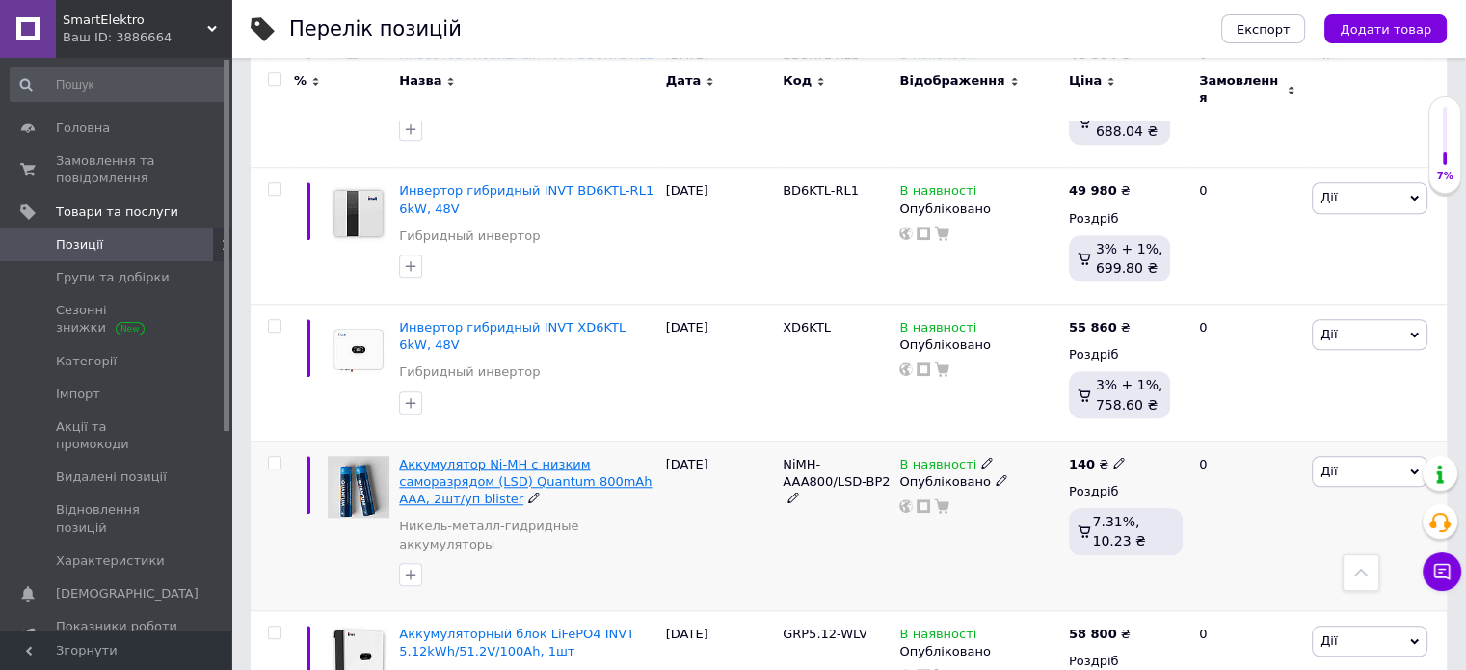
click at [428, 457] on span "Аккумулятор Ni-MH с низким саморазрядом (LSD) Quantum 800mAh AAA, 2шт/уп blister" at bounding box center [525, 481] width 253 height 49
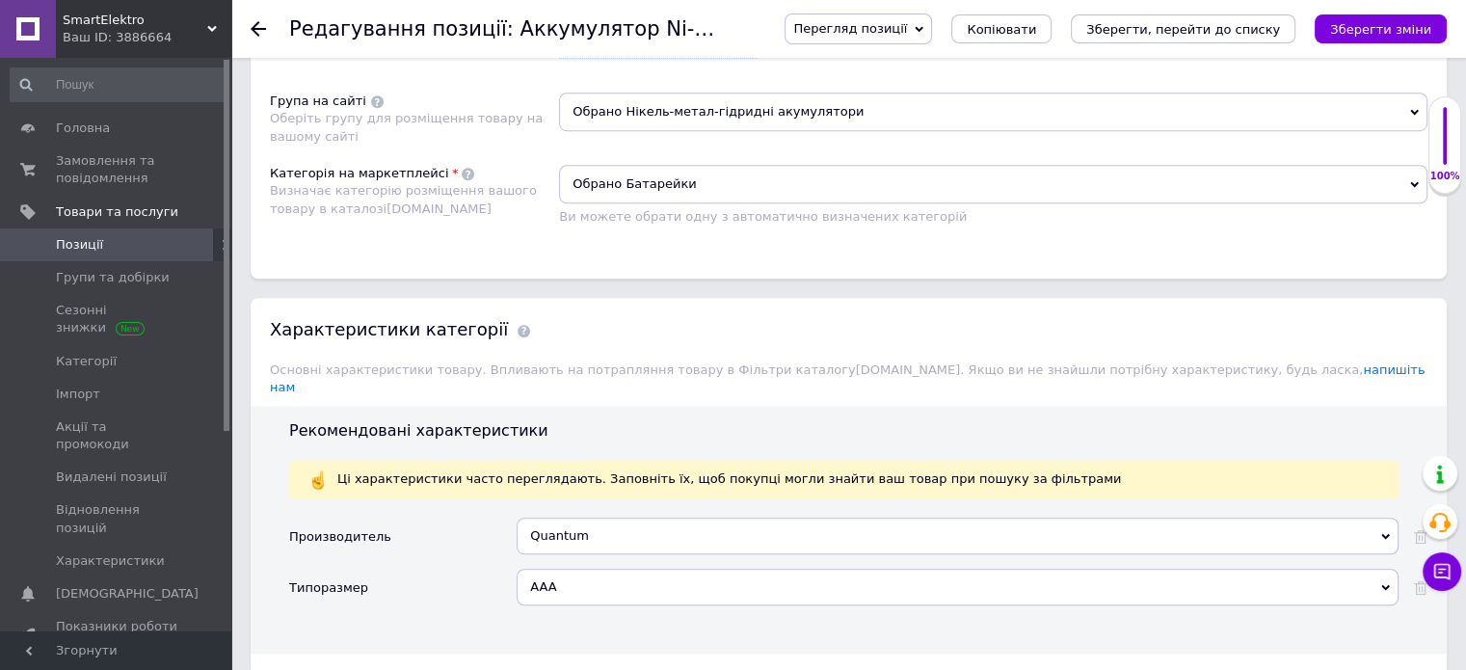
scroll to position [1157, 0]
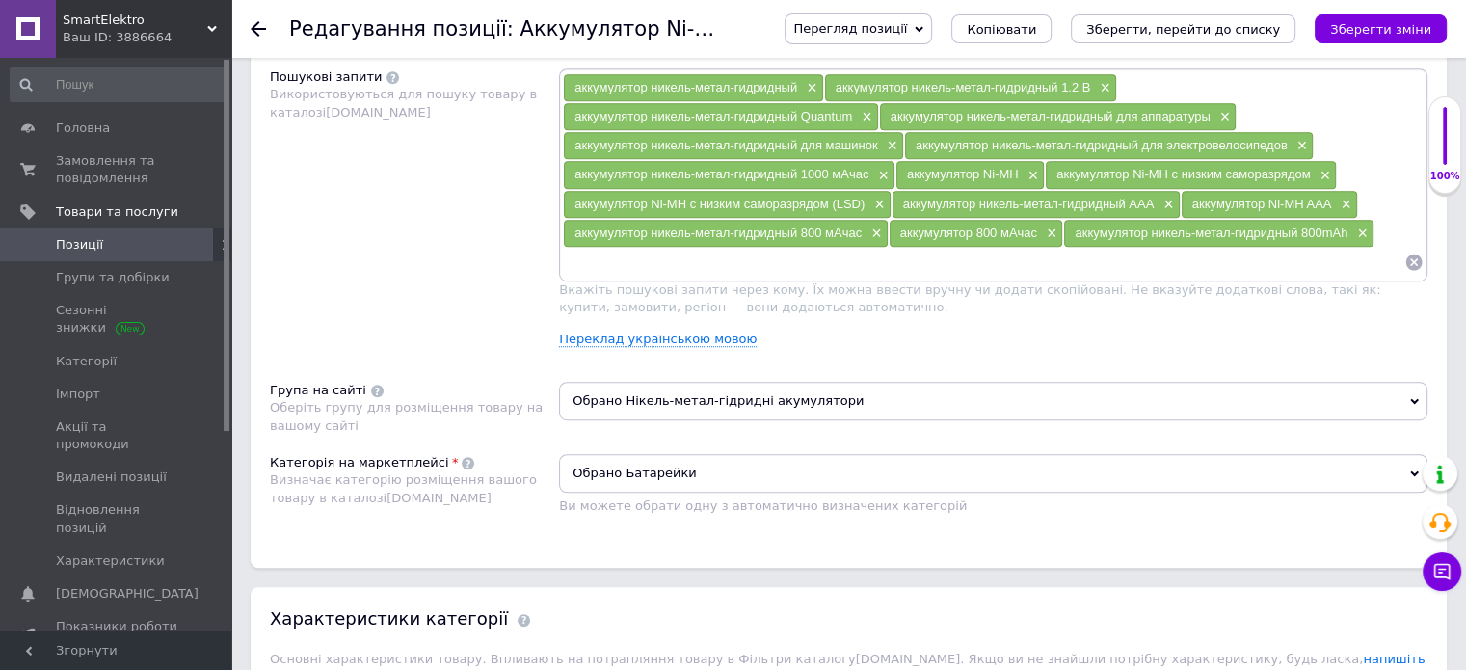
click at [254, 30] on use at bounding box center [258, 28] width 15 height 15
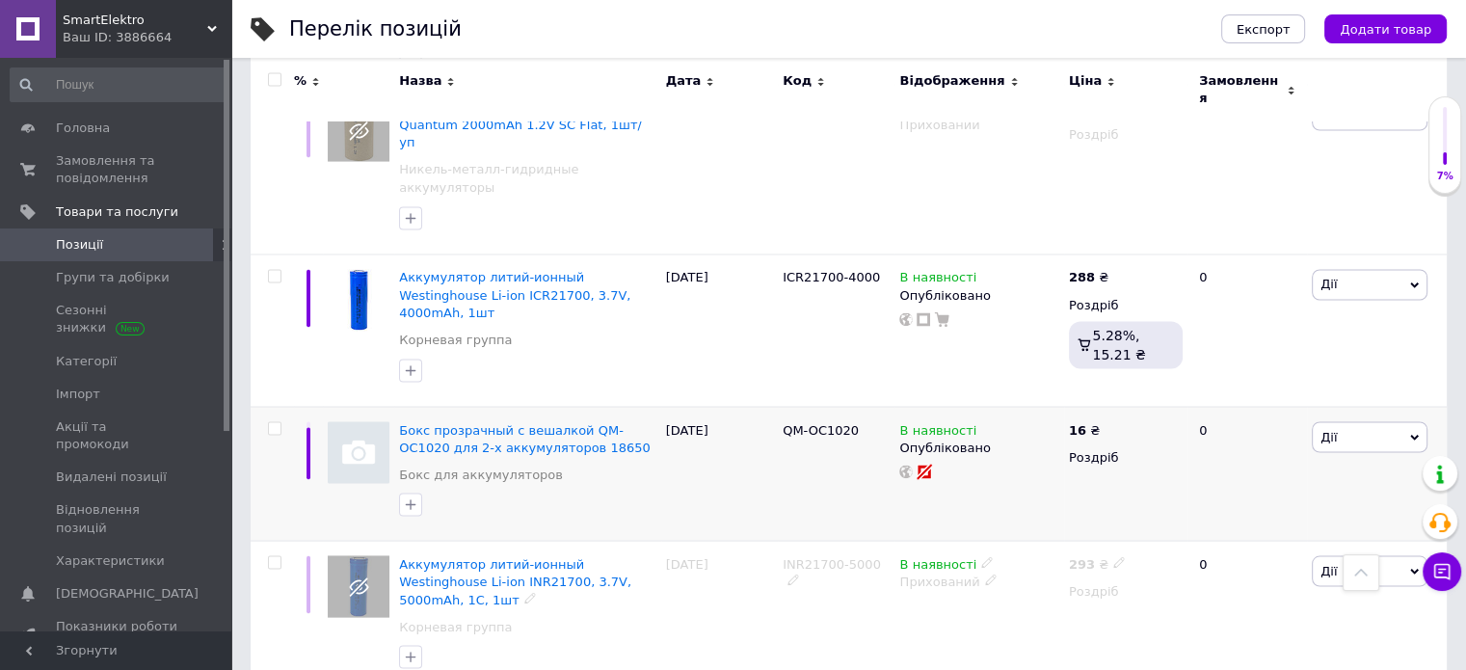
scroll to position [3084, 0]
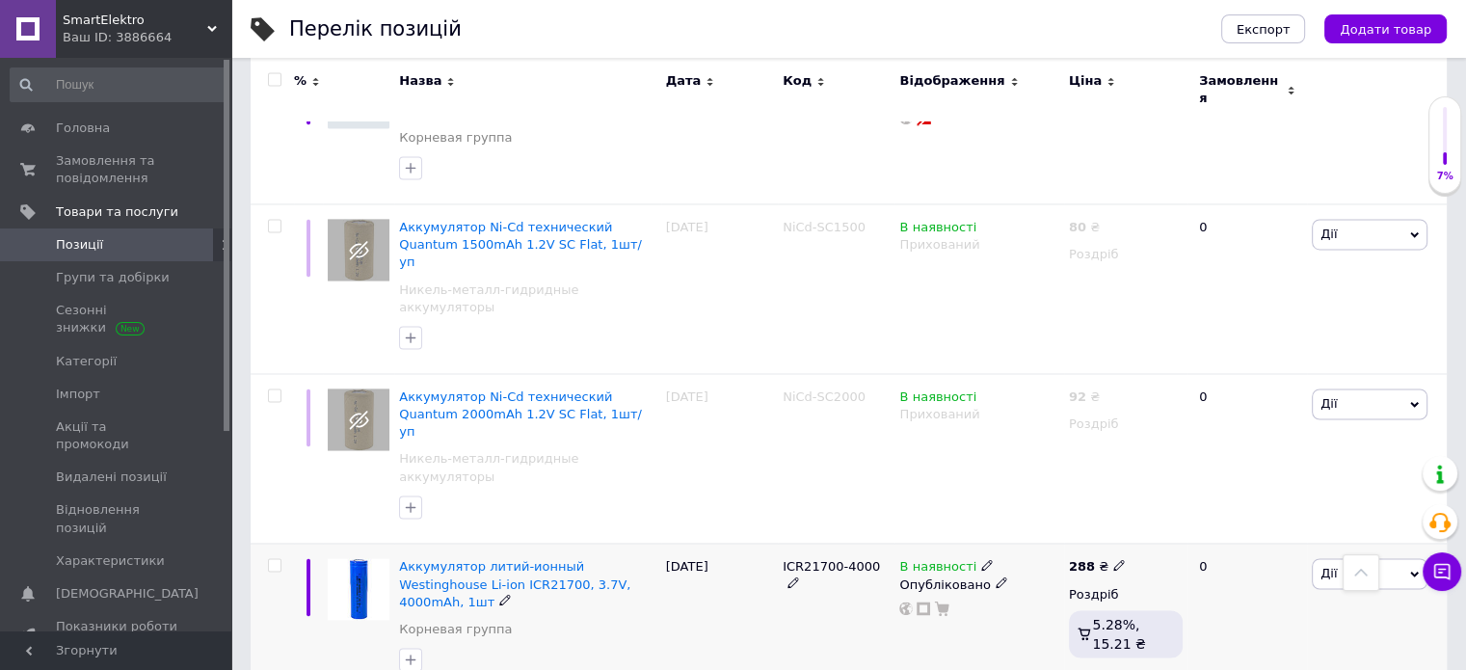
click at [272, 559] on input "checkbox" at bounding box center [274, 565] width 13 height 13
checkbox input "true"
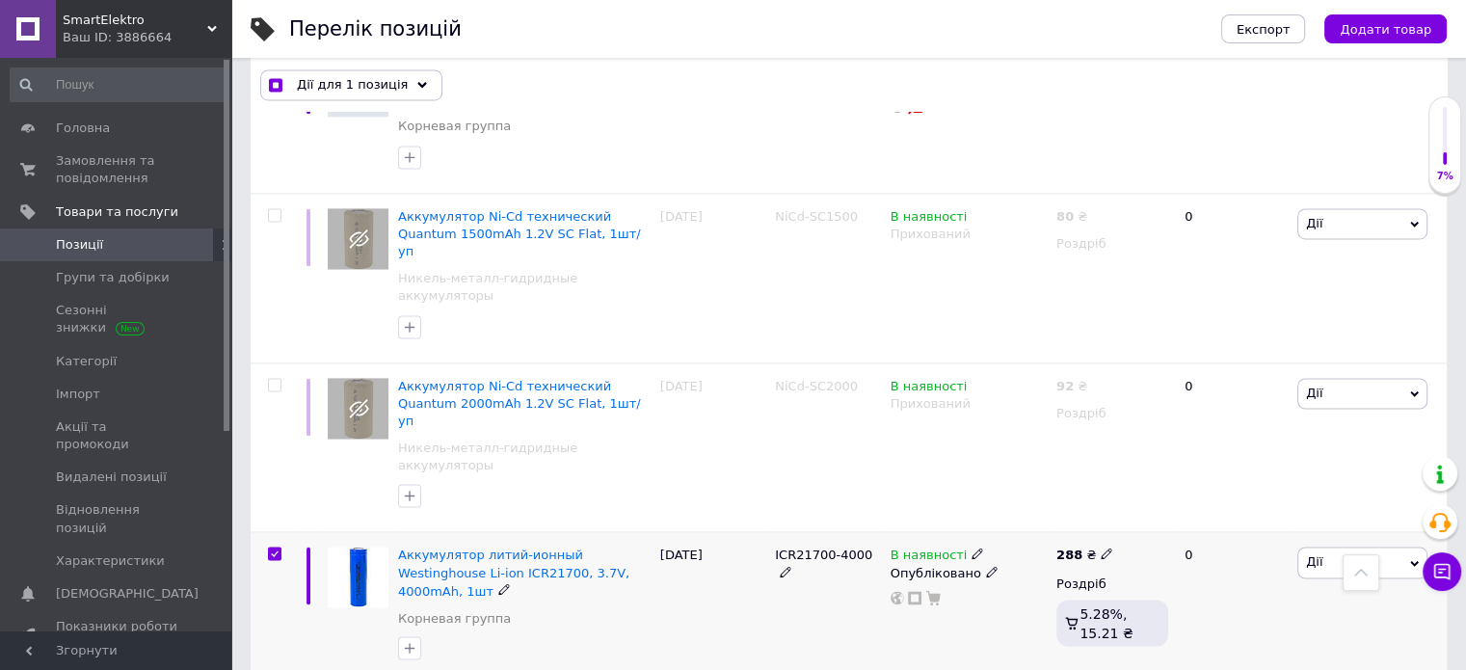
scroll to position [2602, 0]
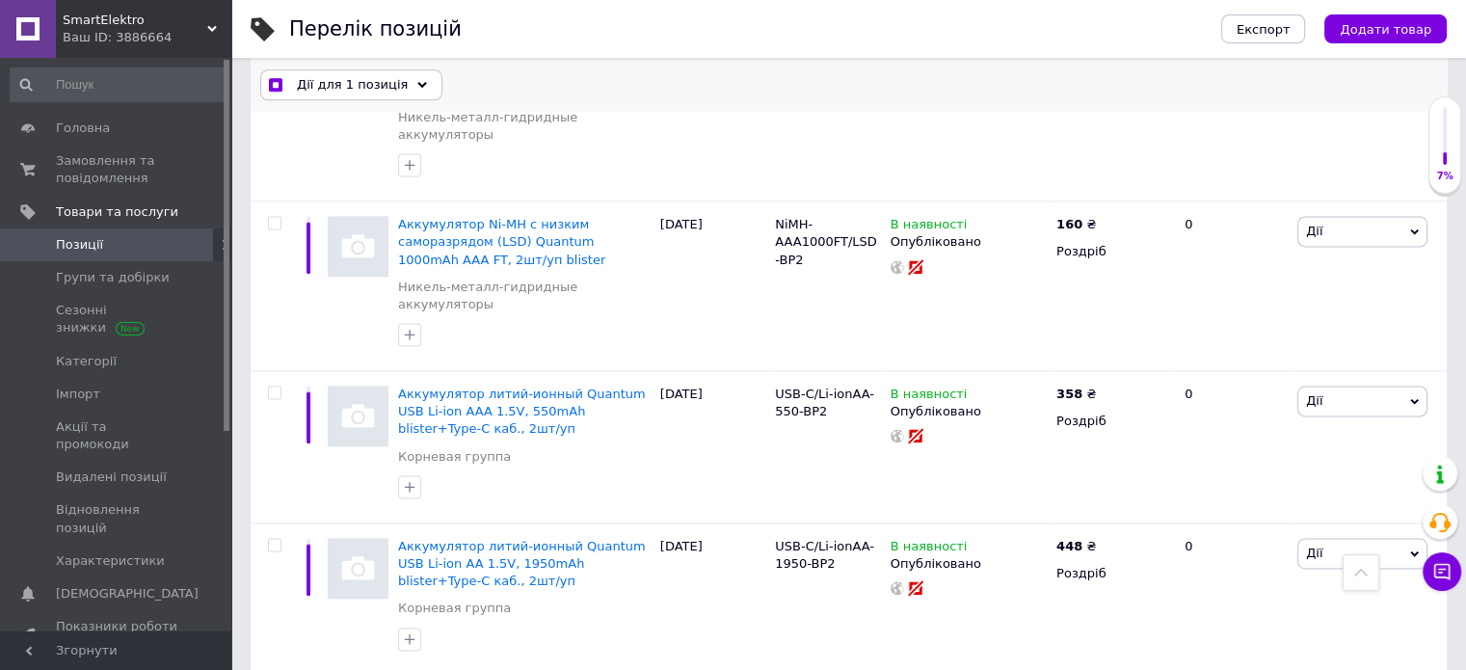
click at [332, 91] on span "Дії для 1 позиція" at bounding box center [352, 84] width 111 height 17
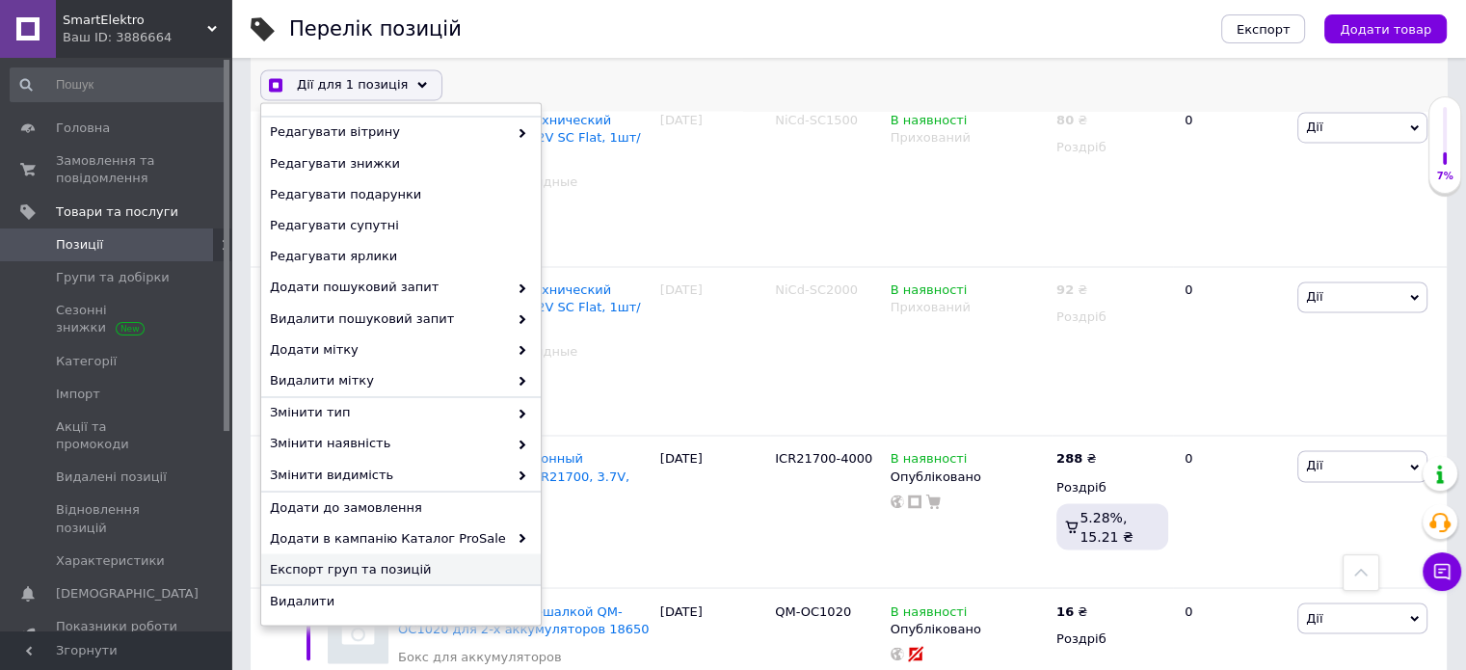
scroll to position [3276, 0]
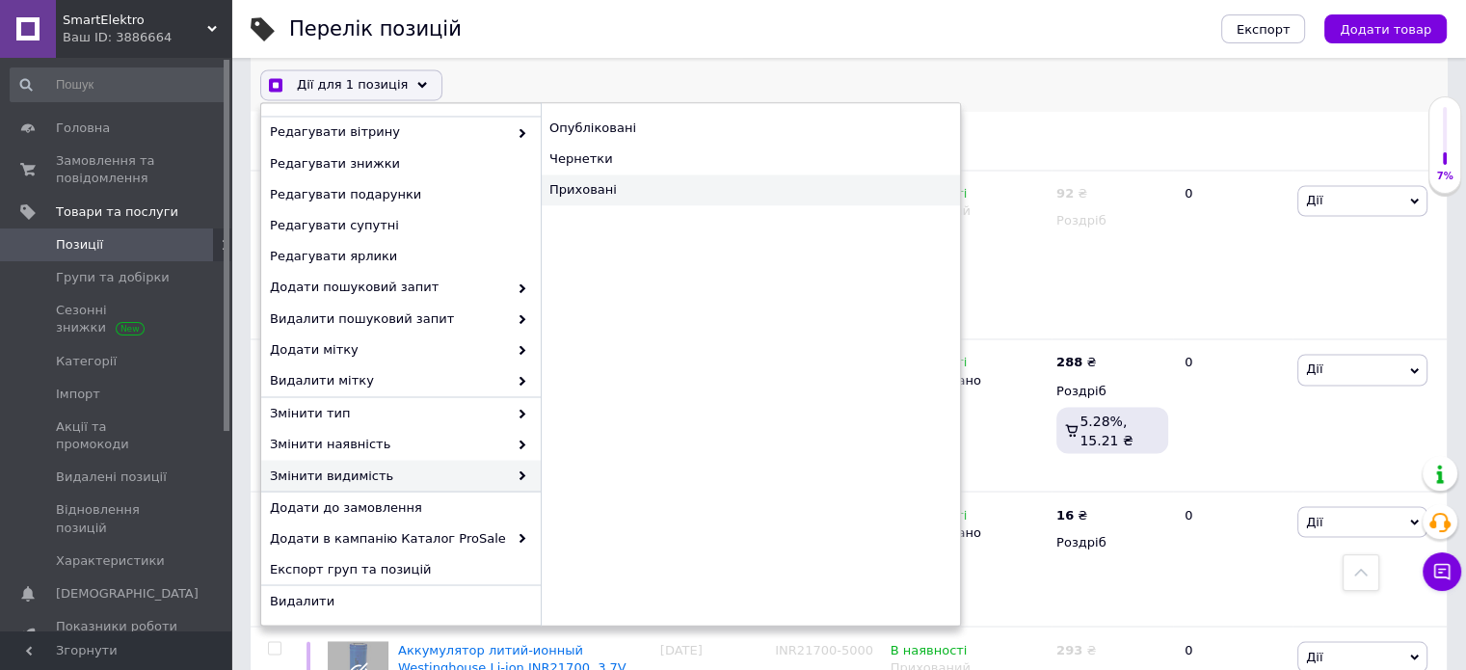
click at [613, 195] on div "Приховані" at bounding box center [750, 189] width 419 height 31
checkbox input "true"
checkbox input "false"
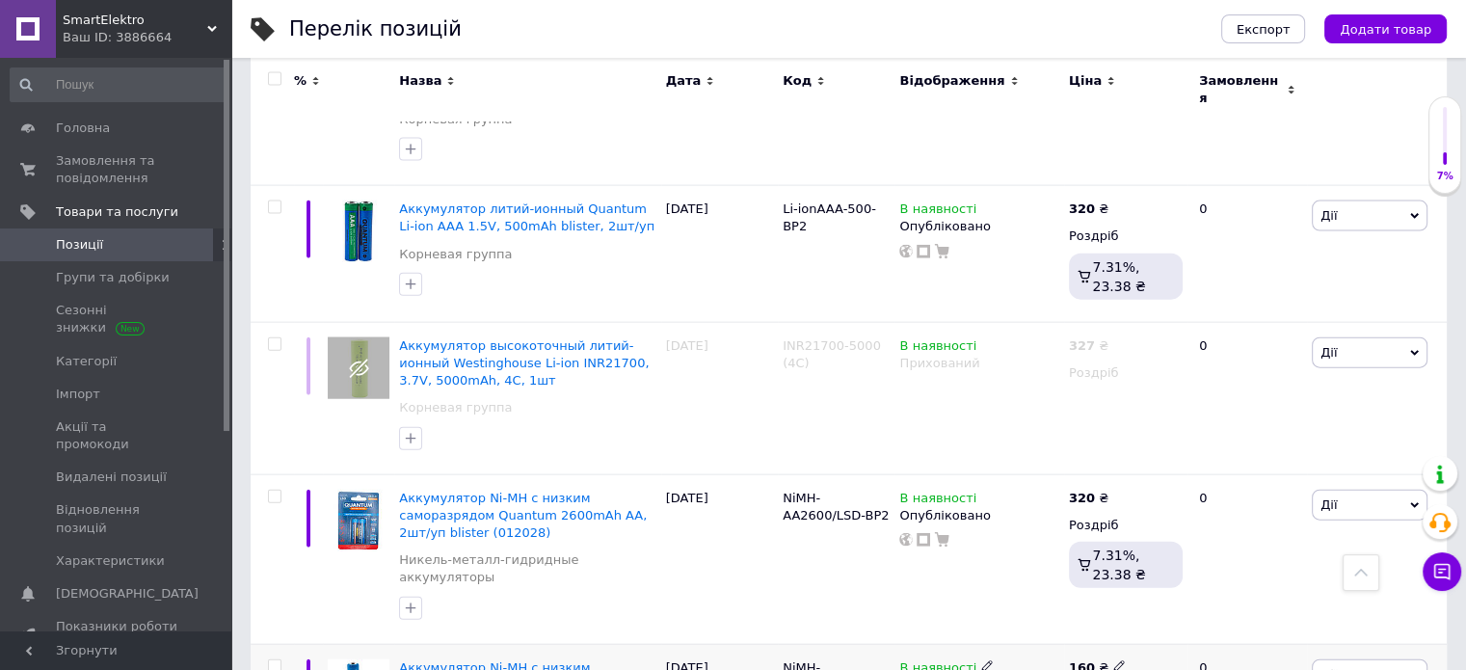
scroll to position [4433, 0]
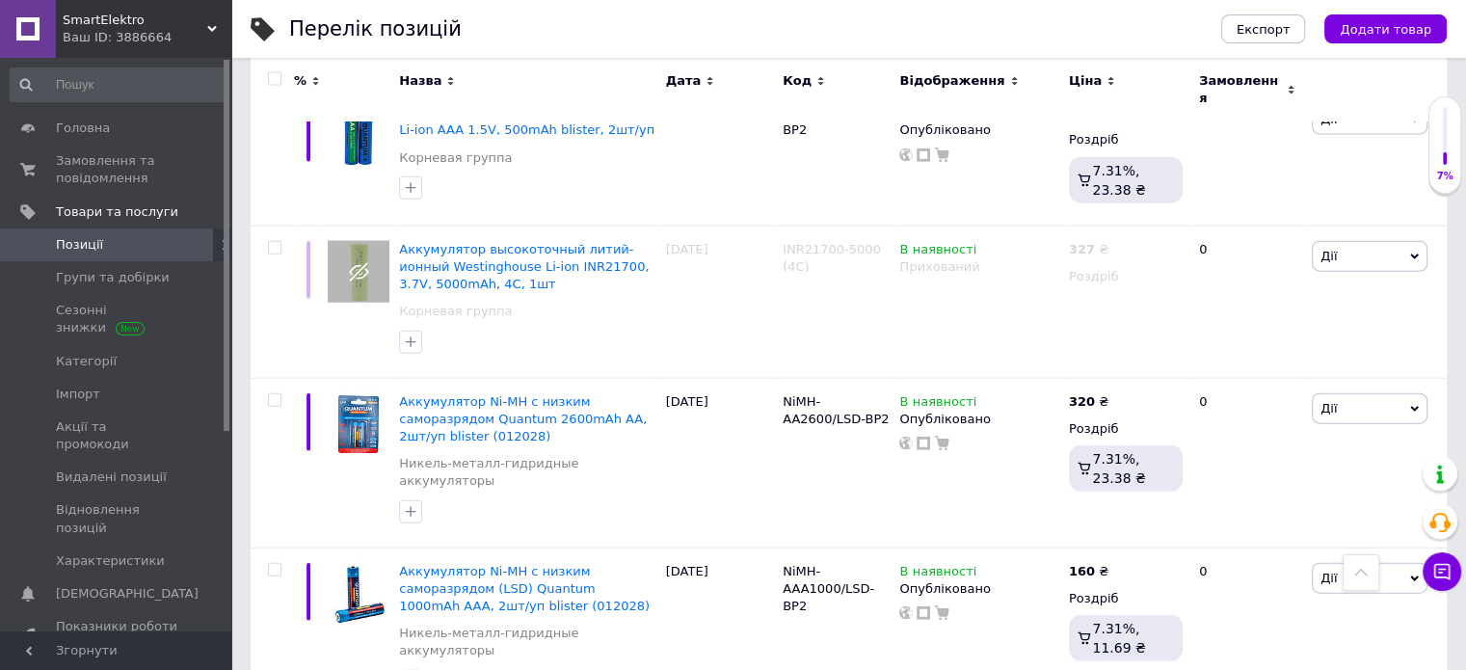
checkbox input "true"
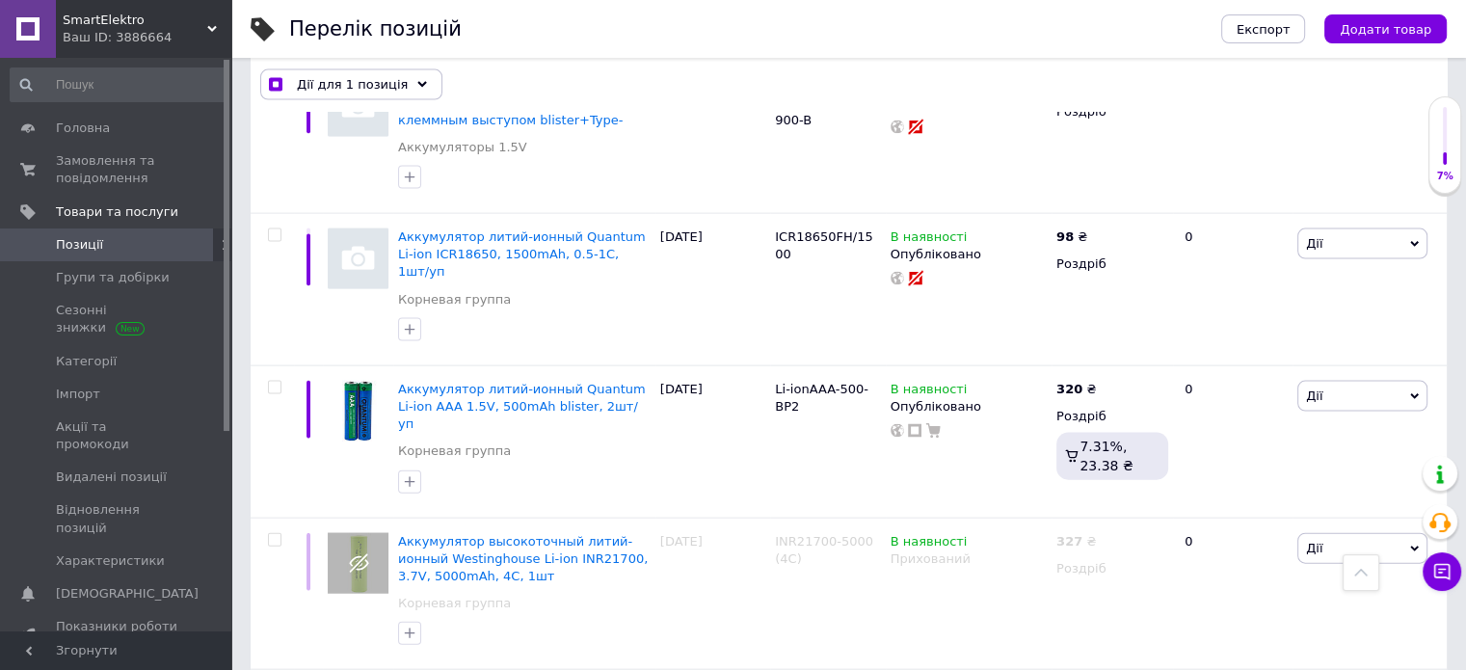
scroll to position [4241, 0]
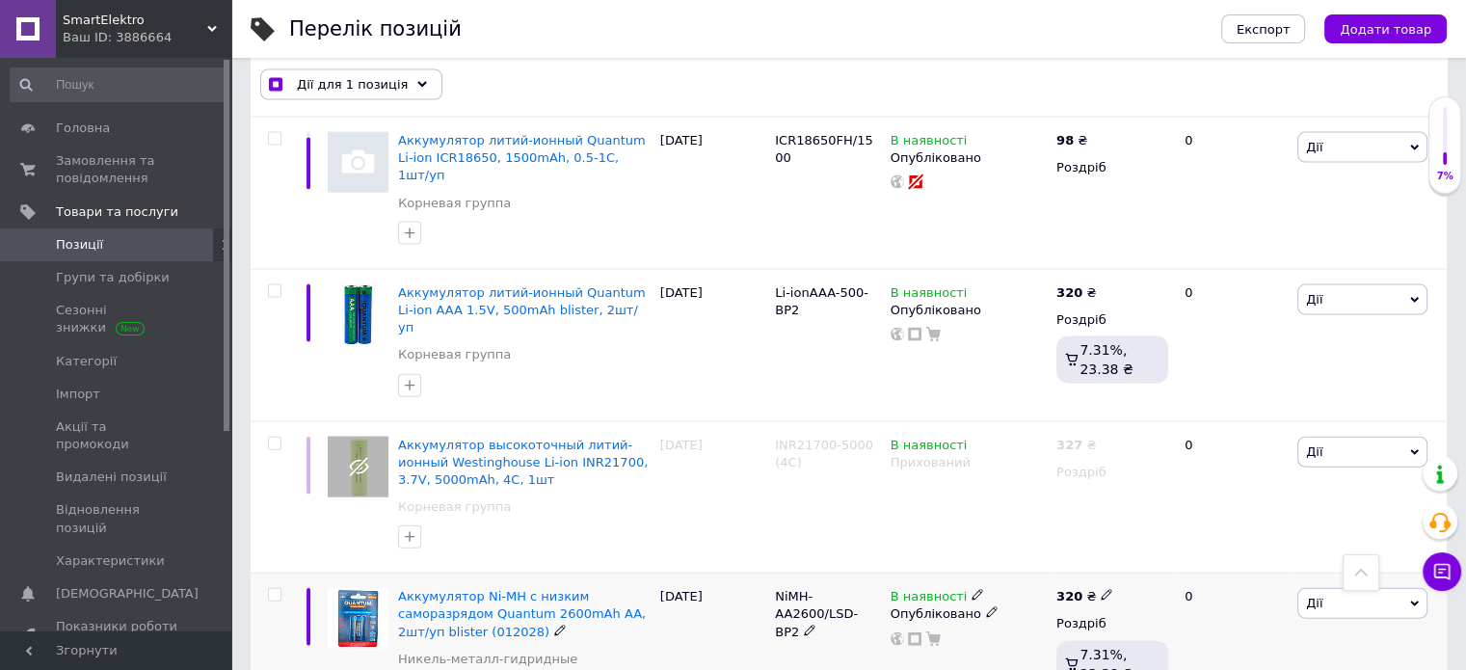
click at [274, 589] on input "checkbox" at bounding box center [274, 595] width 13 height 13
checkbox input "true"
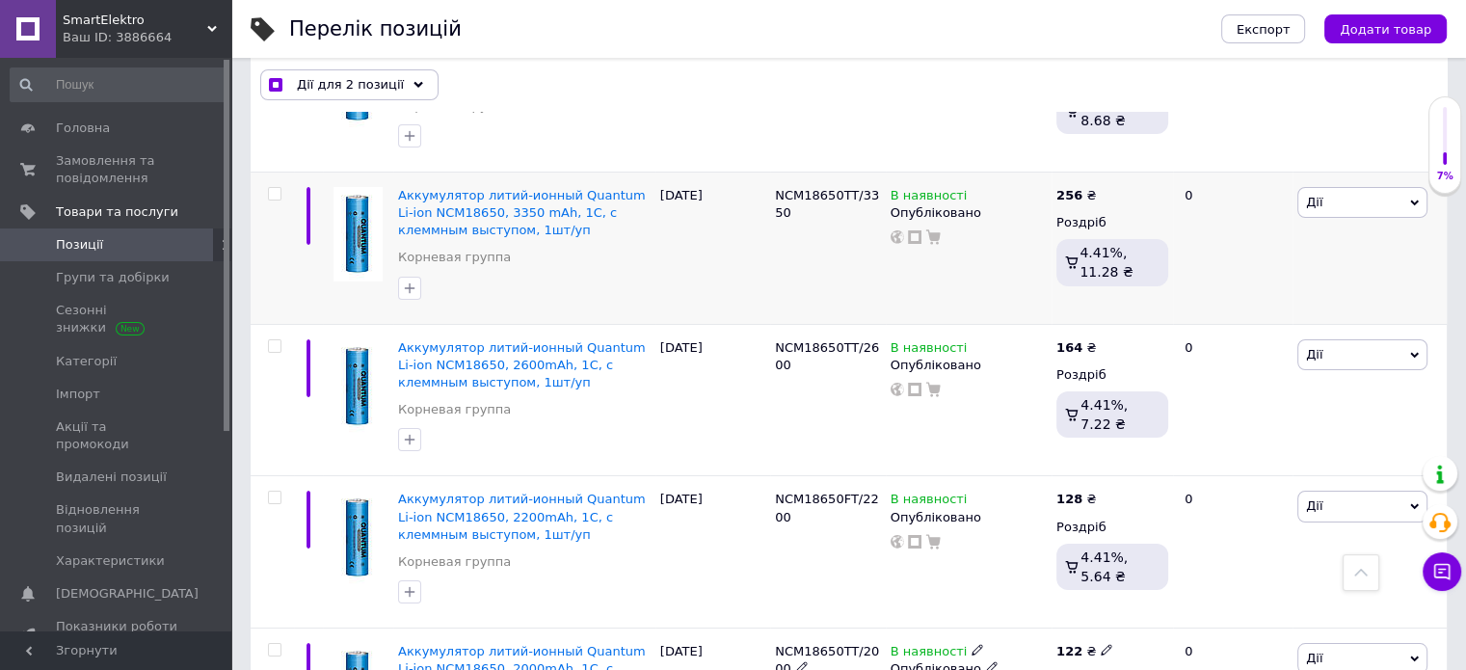
scroll to position [6452, 0]
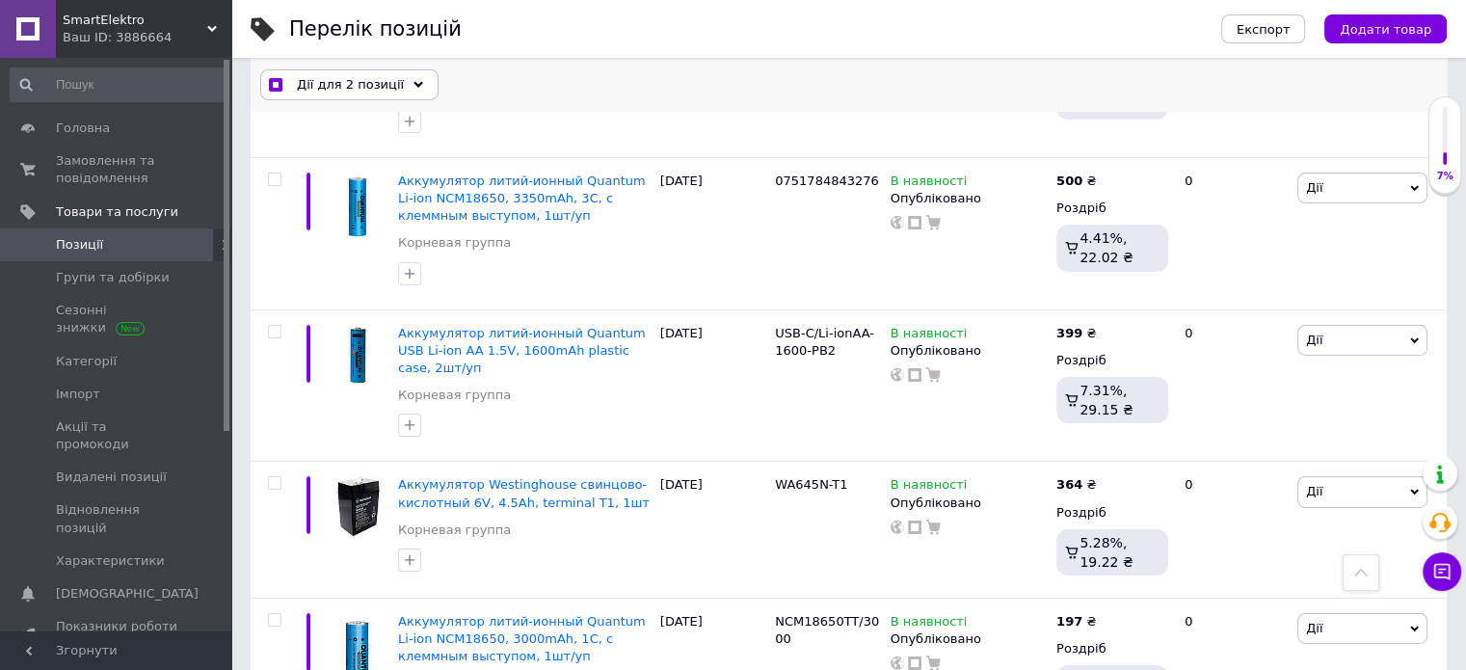
click at [375, 81] on span "Дії для 2 позиції" at bounding box center [350, 84] width 107 height 17
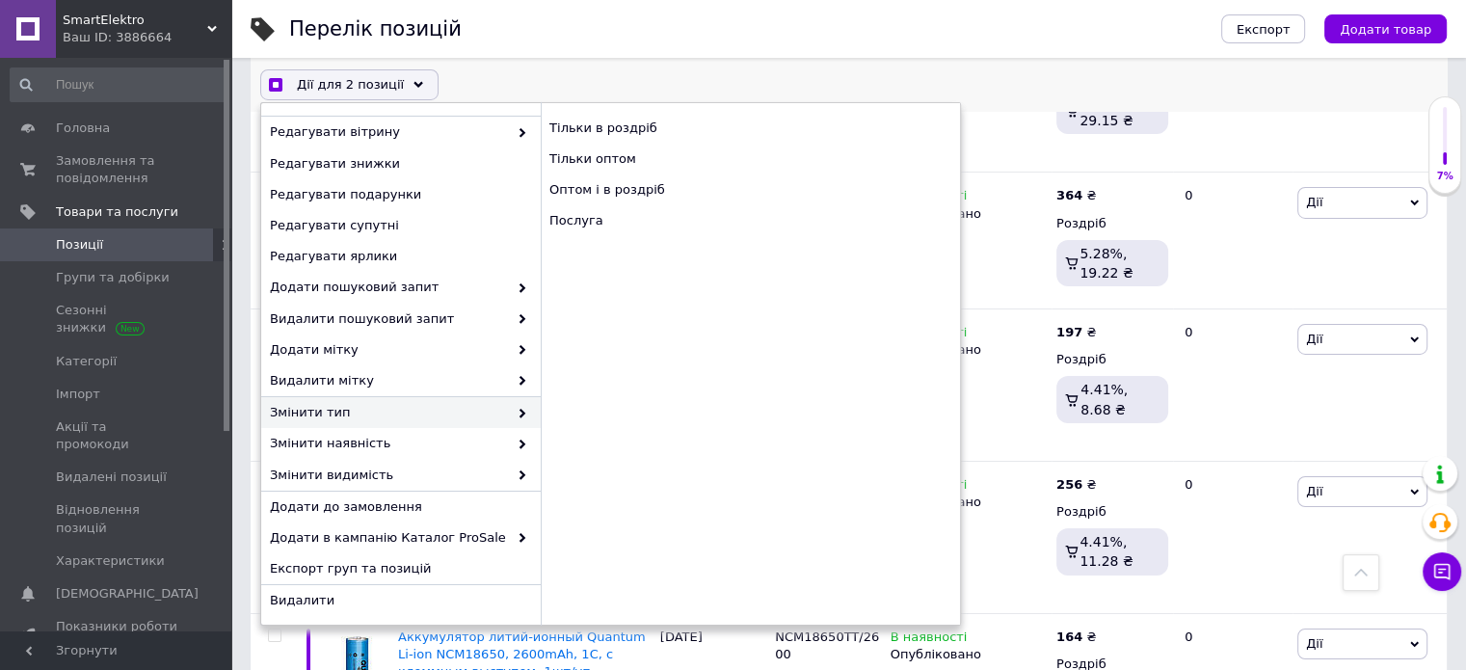
scroll to position [6163, 0]
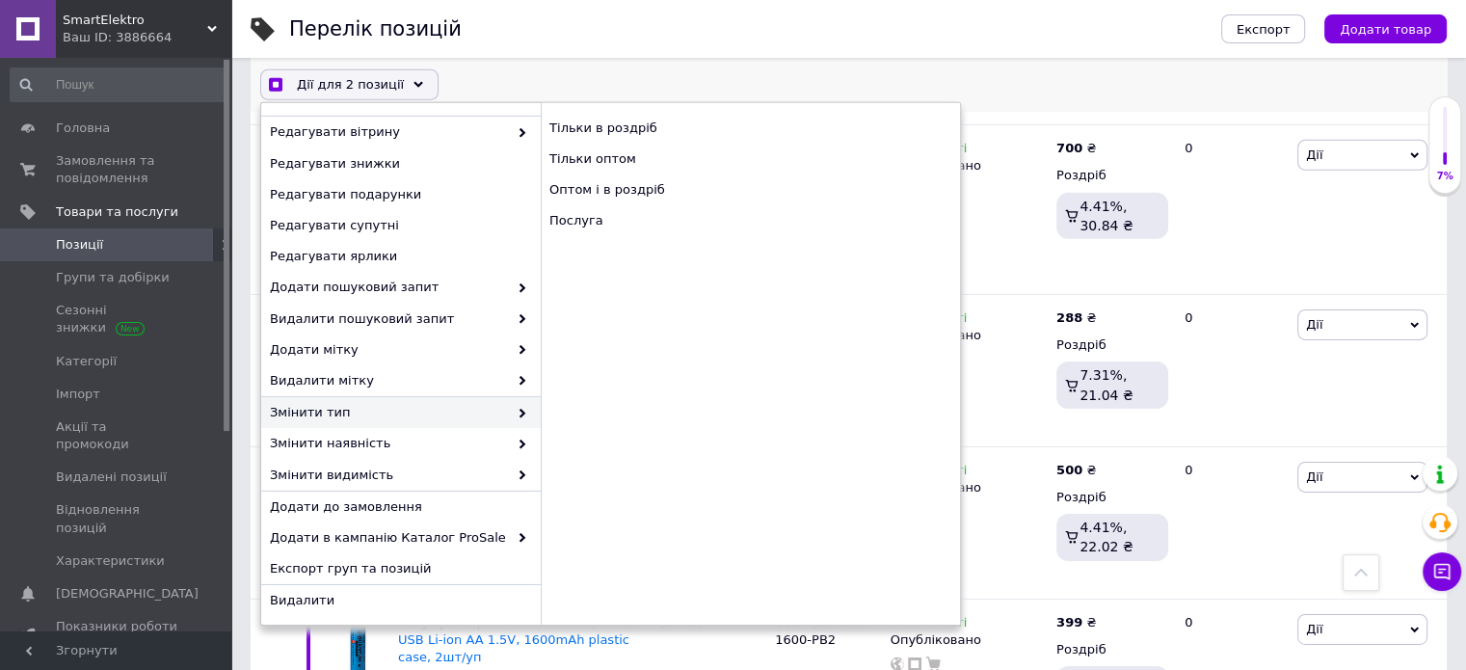
click at [581, 88] on div "Дії для 2 позиції Вибрати усі 7549 позицій Вибрані всі 7549 позицій Скасувати о…" at bounding box center [849, 85] width 1196 height 50
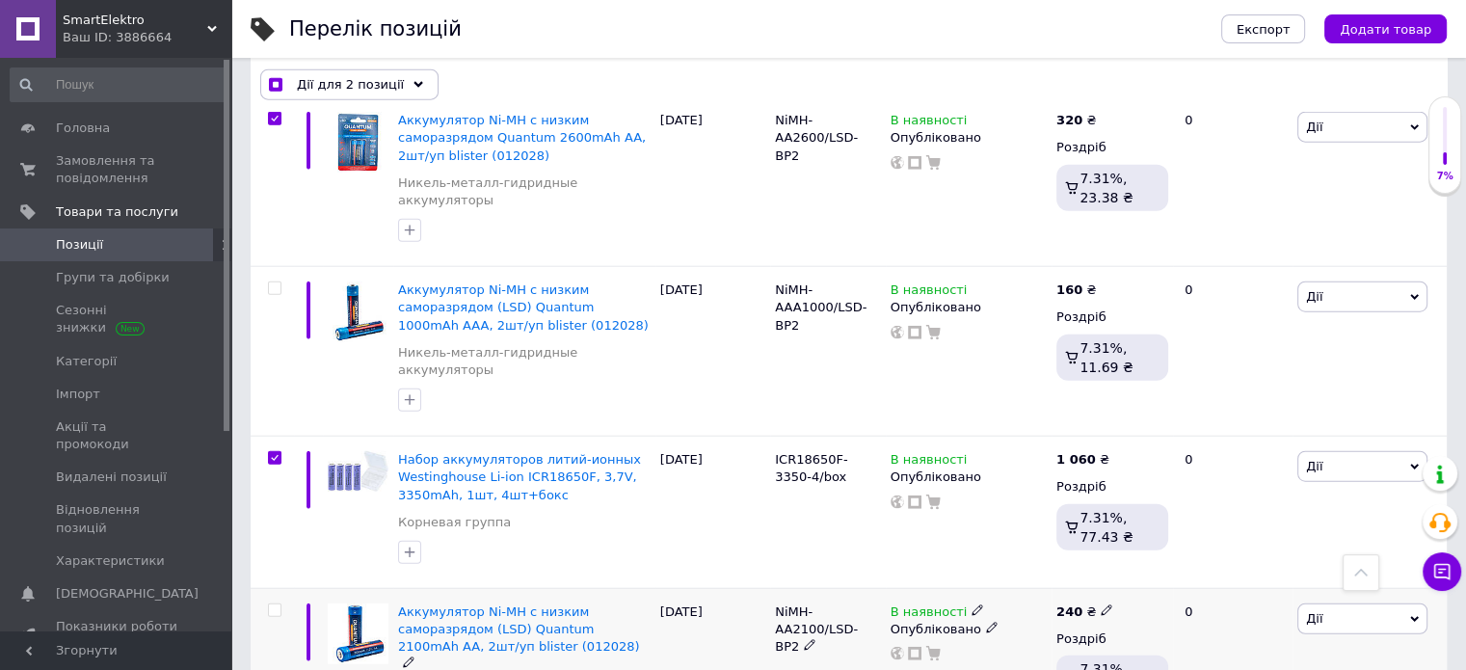
scroll to position [4332, 0]
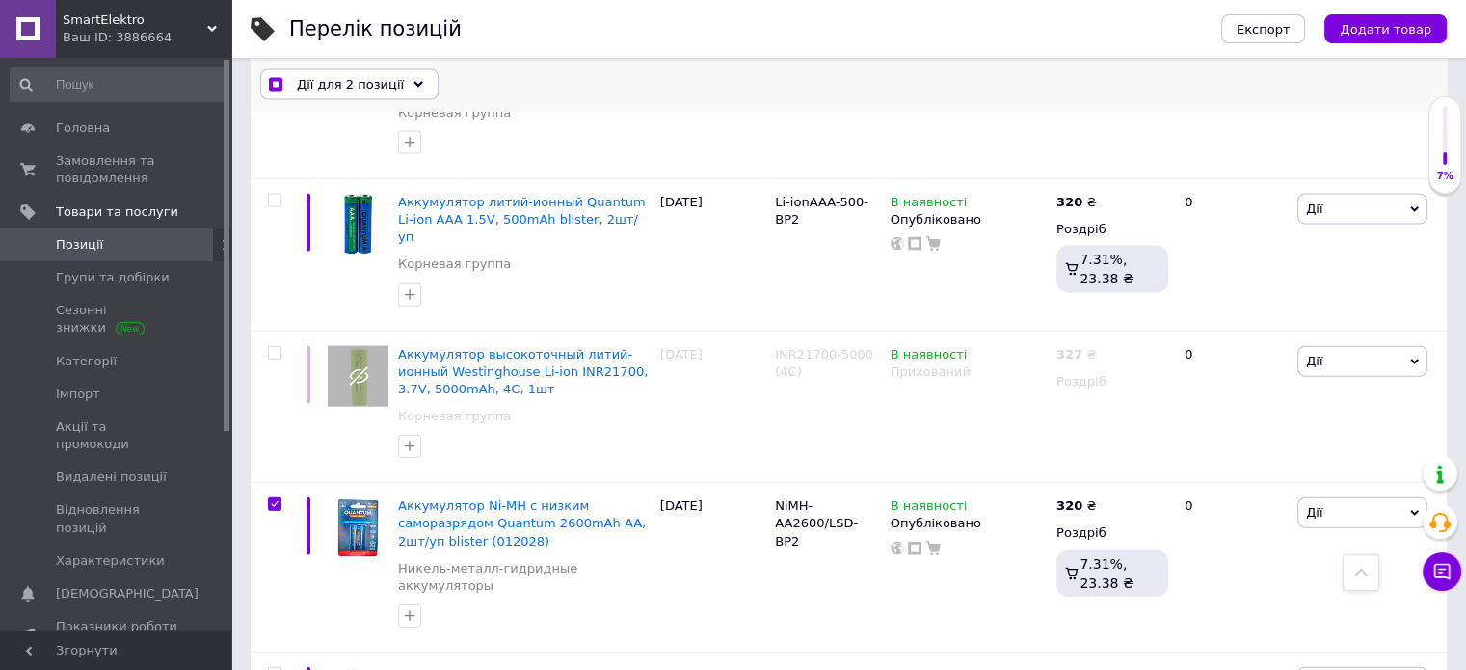
click at [383, 73] on div "Дії для 2 позиції" at bounding box center [349, 84] width 178 height 31
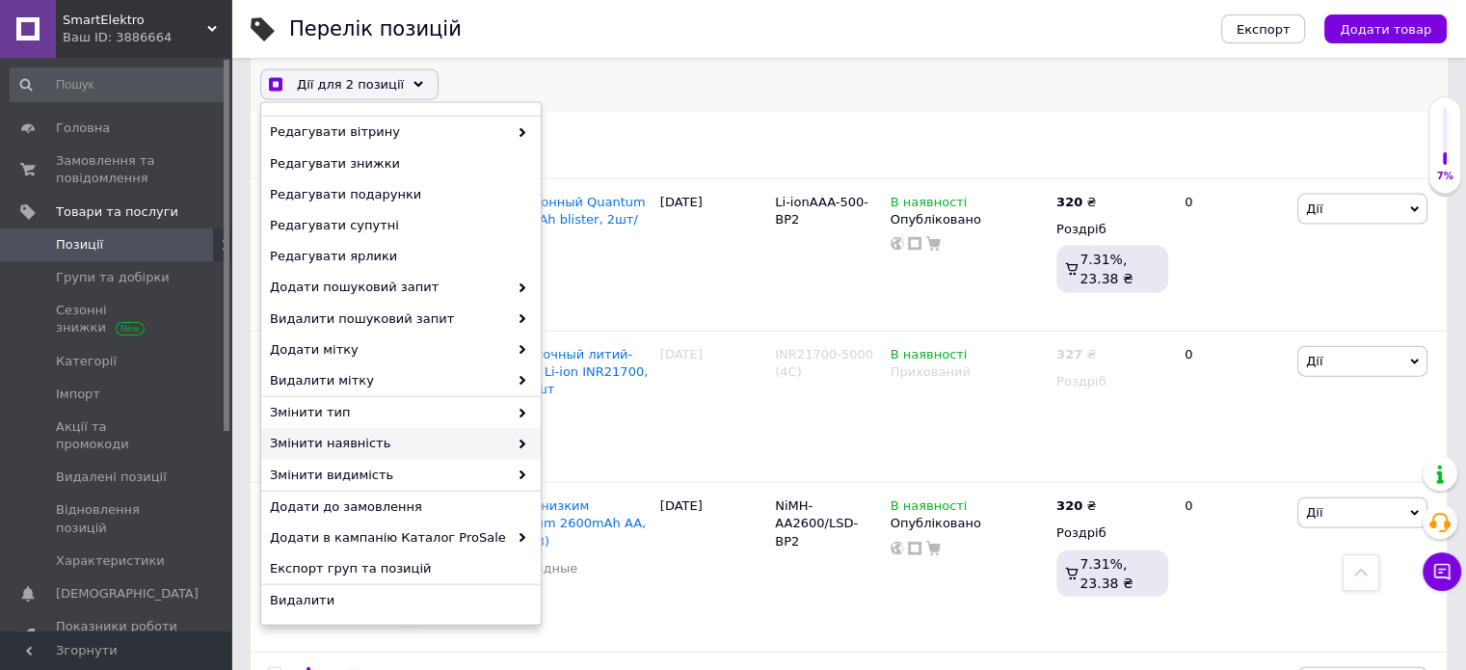
scroll to position [4428, 0]
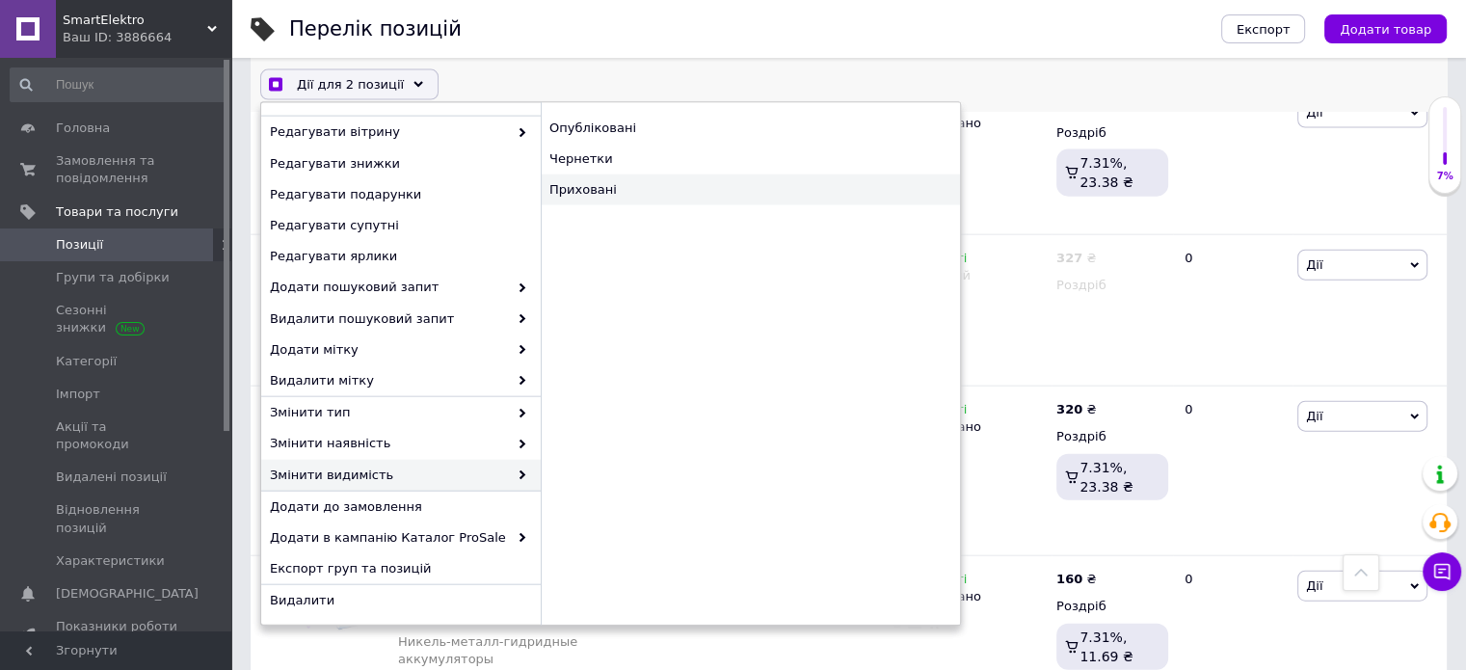
checkbox input "true"
click at [583, 199] on div "Приховані" at bounding box center [750, 189] width 419 height 31
checkbox input "false"
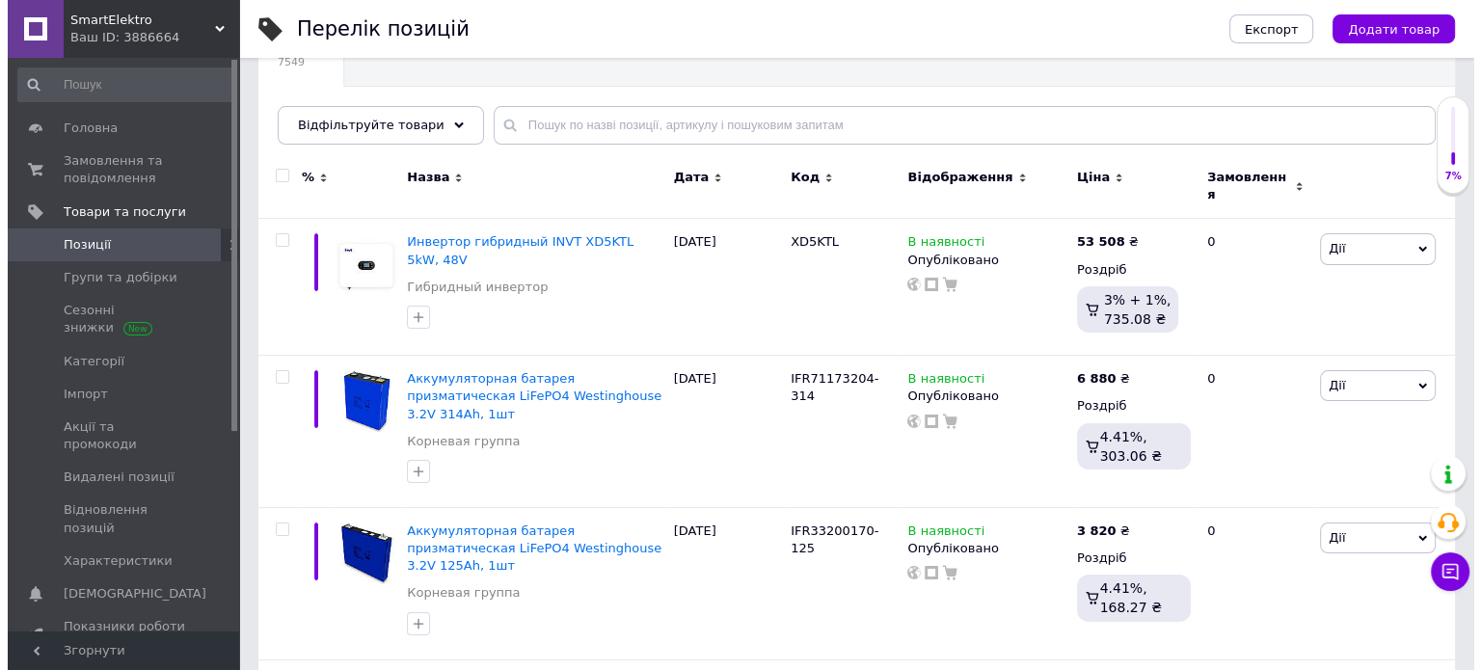
scroll to position [0, 0]
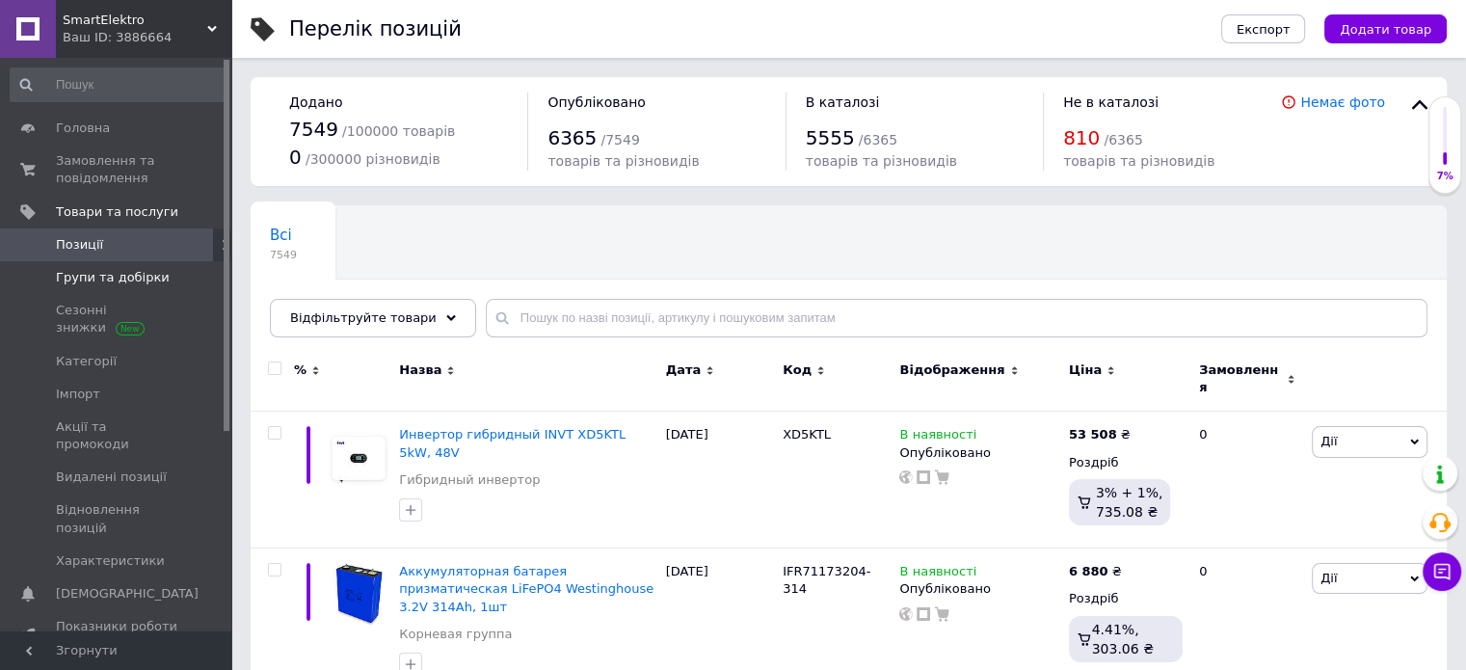
click at [115, 281] on span "Групи та добірки" at bounding box center [113, 277] width 114 height 17
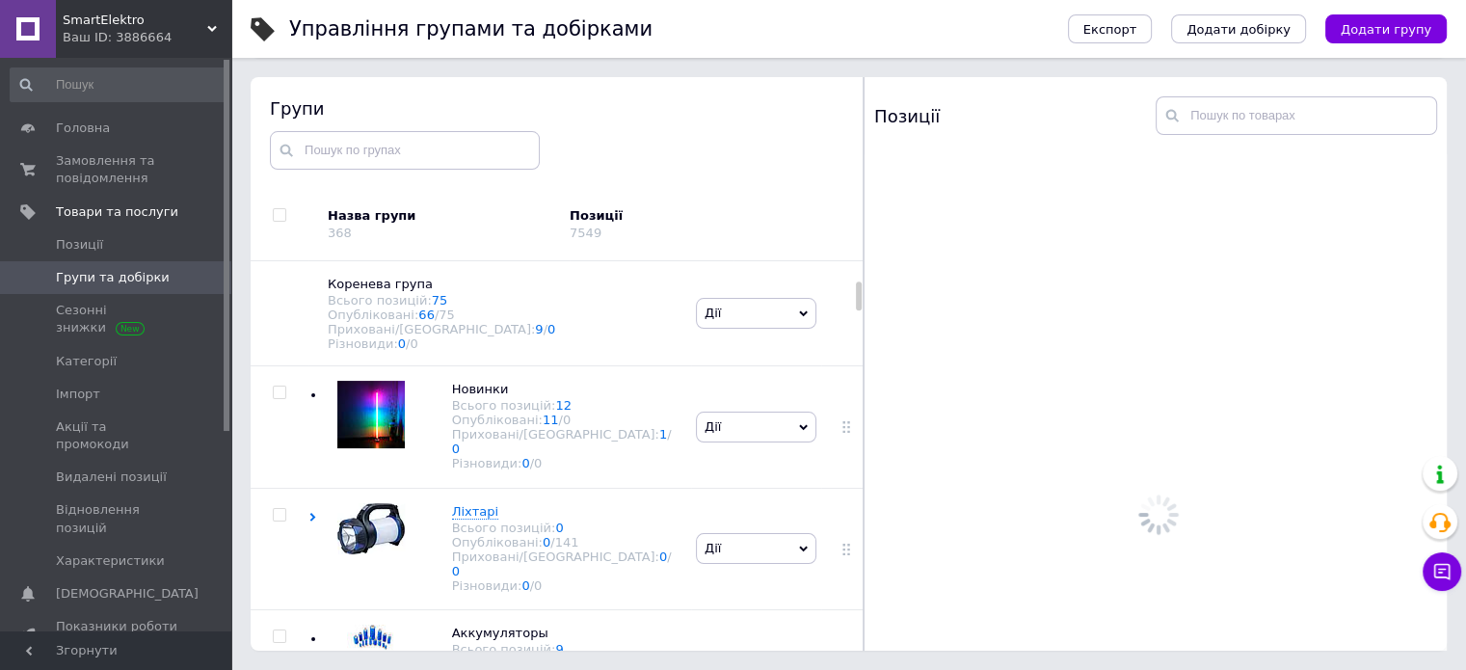
scroll to position [109, 0]
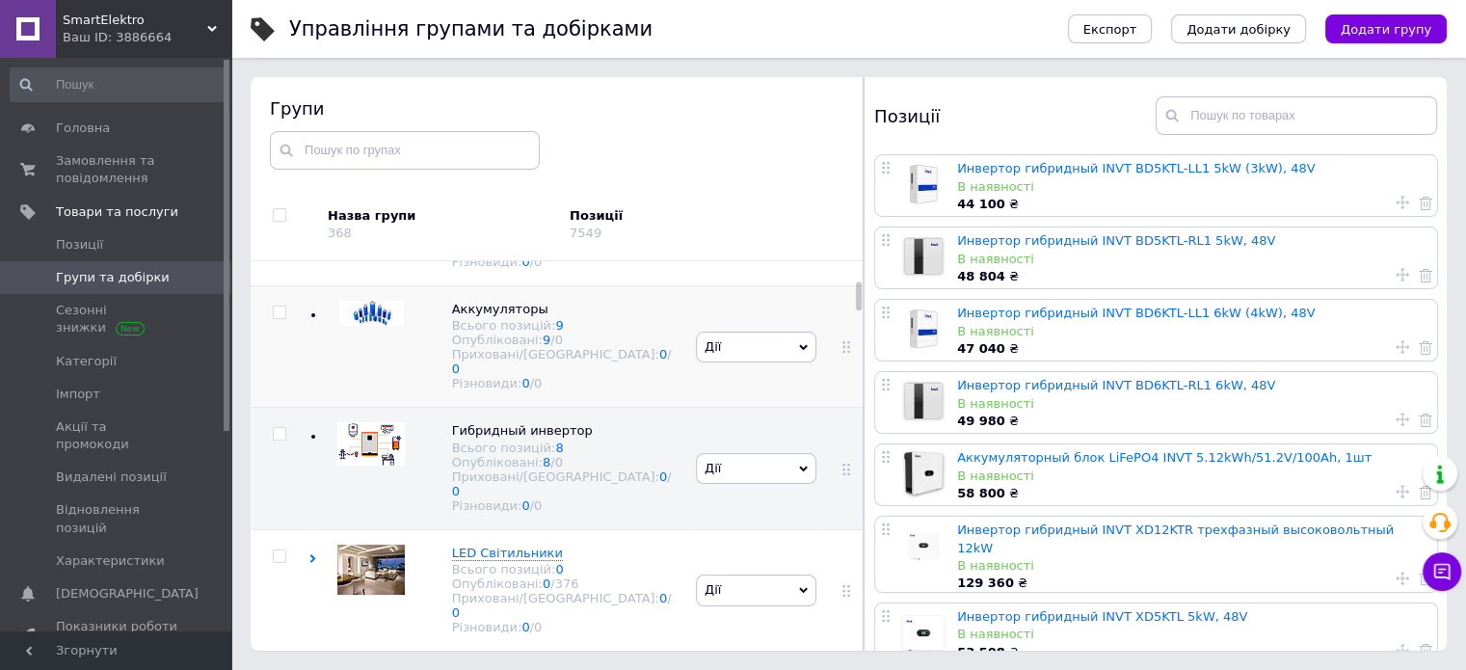
click at [761, 350] on span "Дії" at bounding box center [756, 347] width 120 height 31
click at [777, 460] on li "Додати підгрупу" at bounding box center [756, 482] width 119 height 44
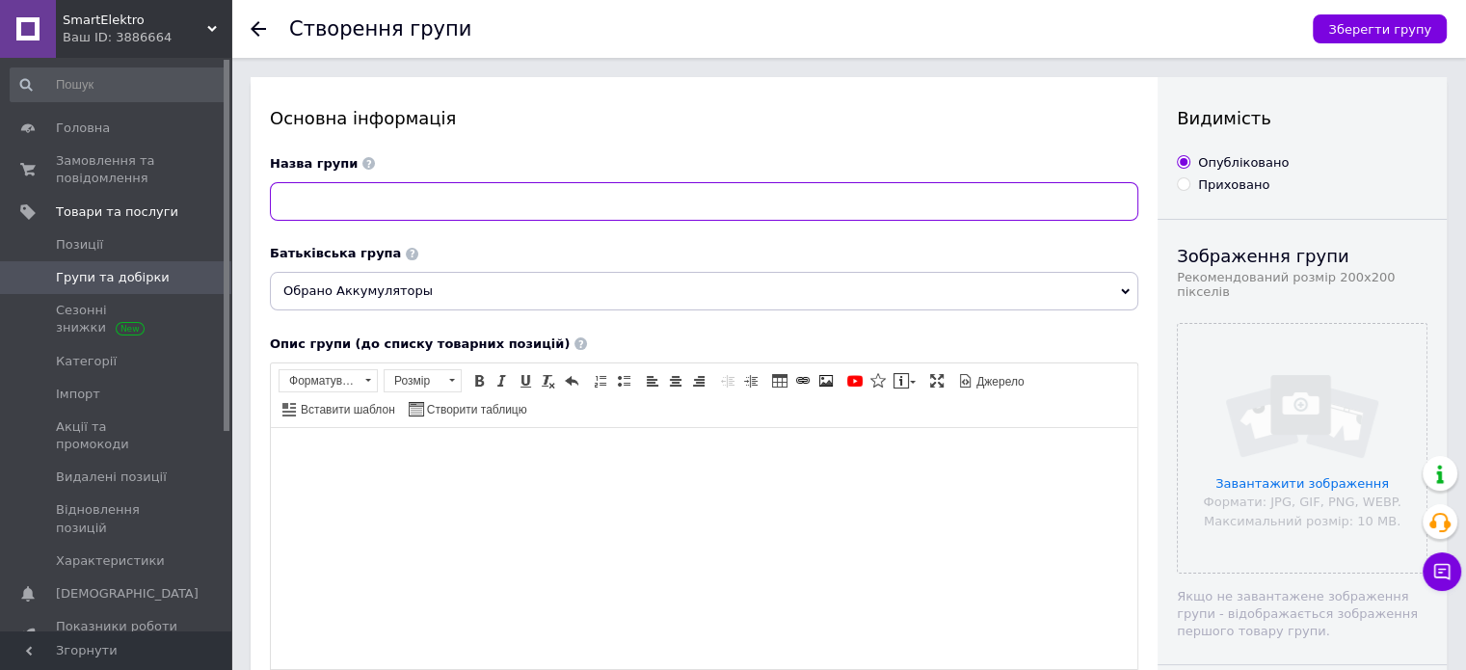
click at [447, 202] on input at bounding box center [704, 201] width 868 height 39
paste input "Свинцово-кислотный аккумуляторы"
type input "Свинцово-кислотный аккумуляторы"
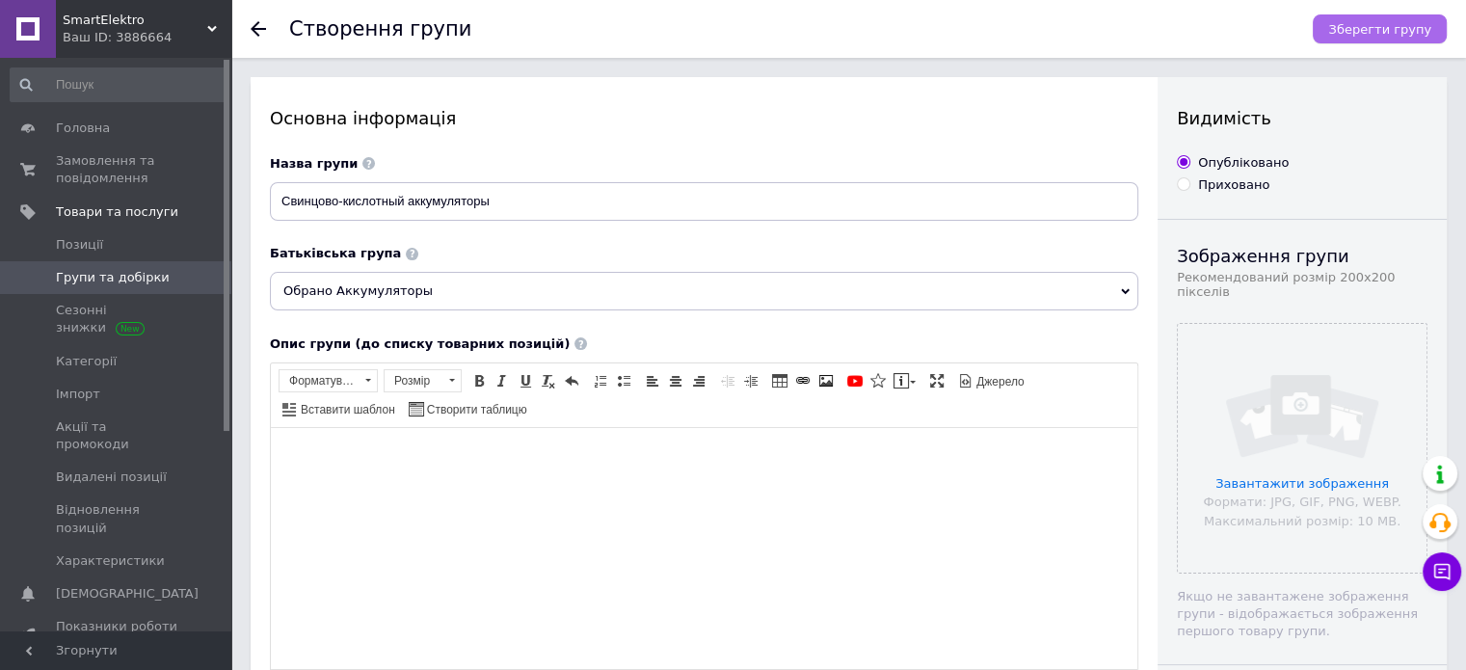
click at [1363, 34] on span "Зберегти групу" at bounding box center [1379, 29] width 103 height 14
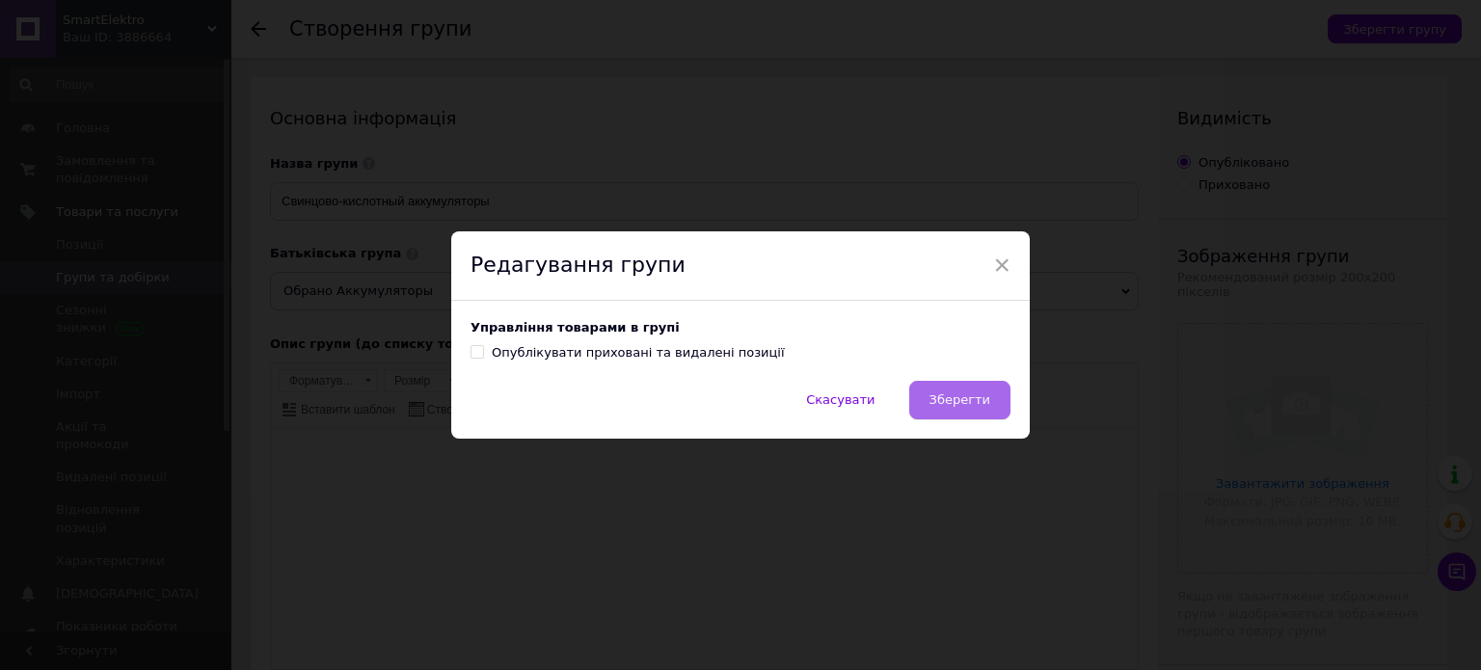
click at [983, 407] on span "Зберегти" at bounding box center [959, 399] width 61 height 14
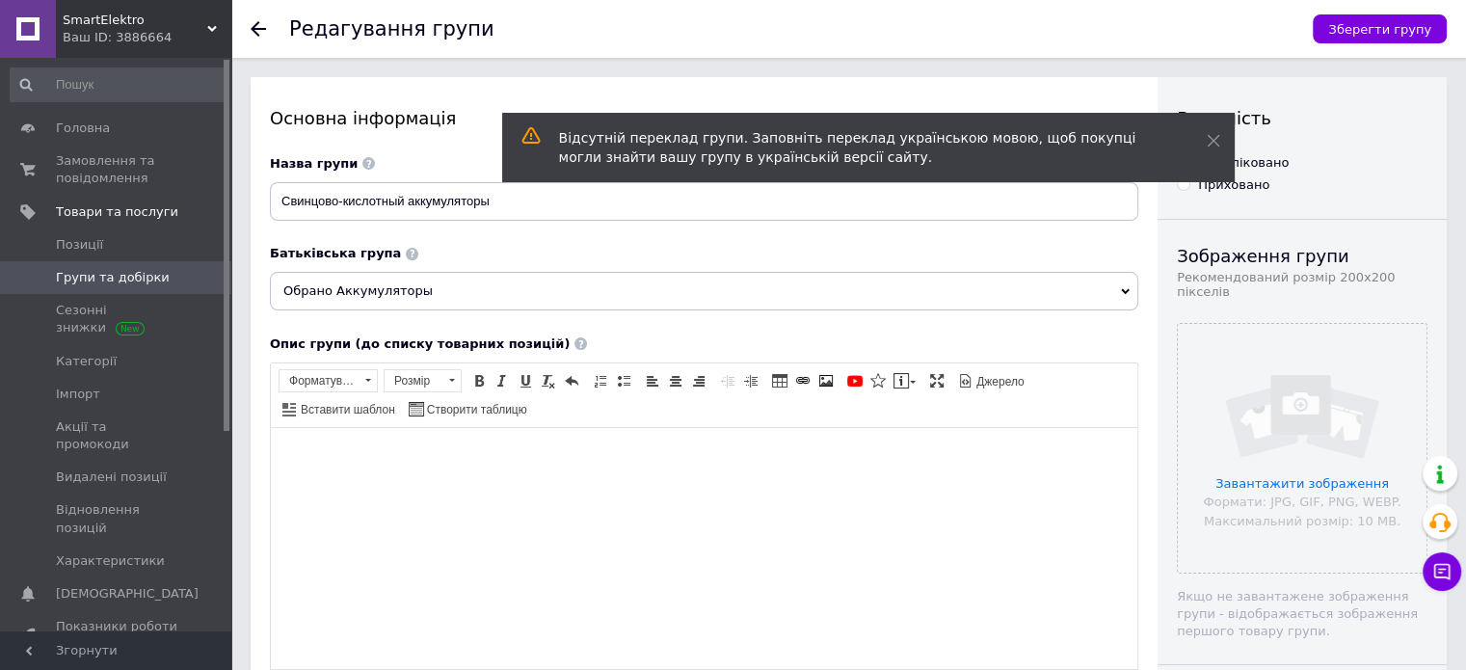
click at [102, 284] on span "Групи та добірки" at bounding box center [113, 277] width 114 height 17
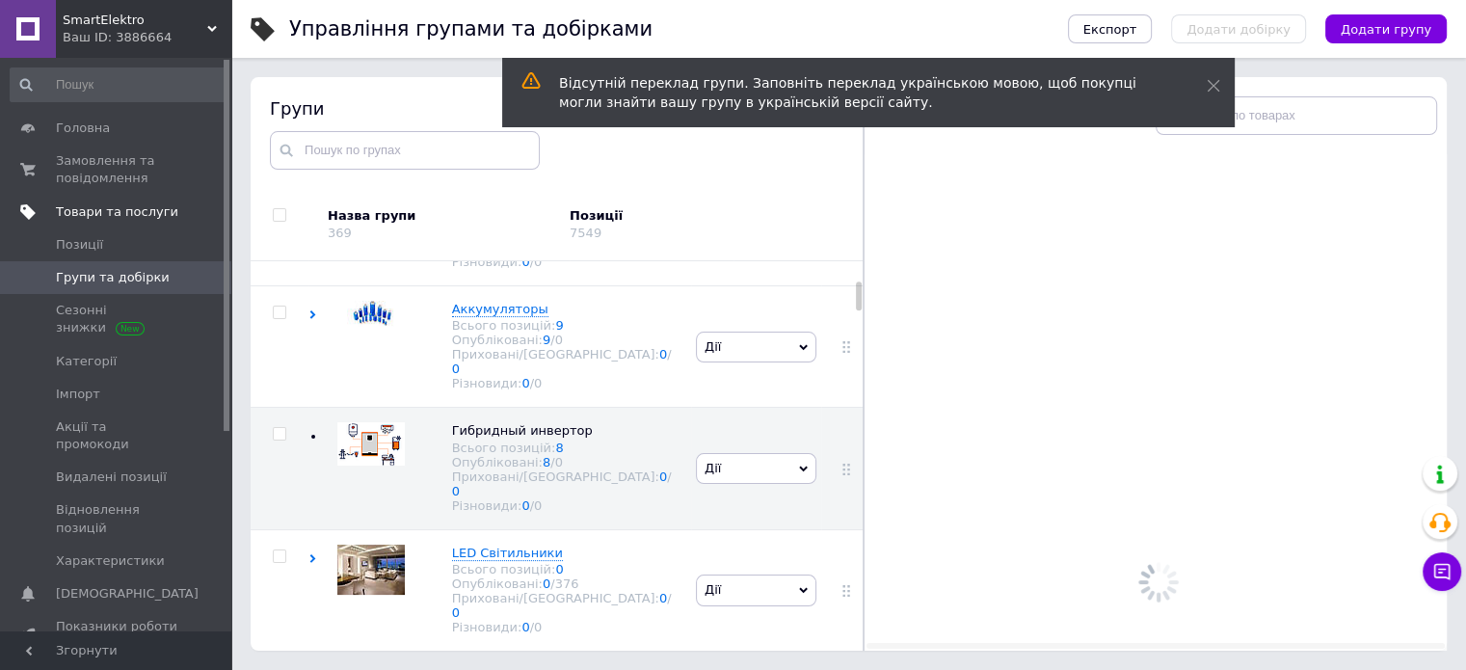
scroll to position [109, 0]
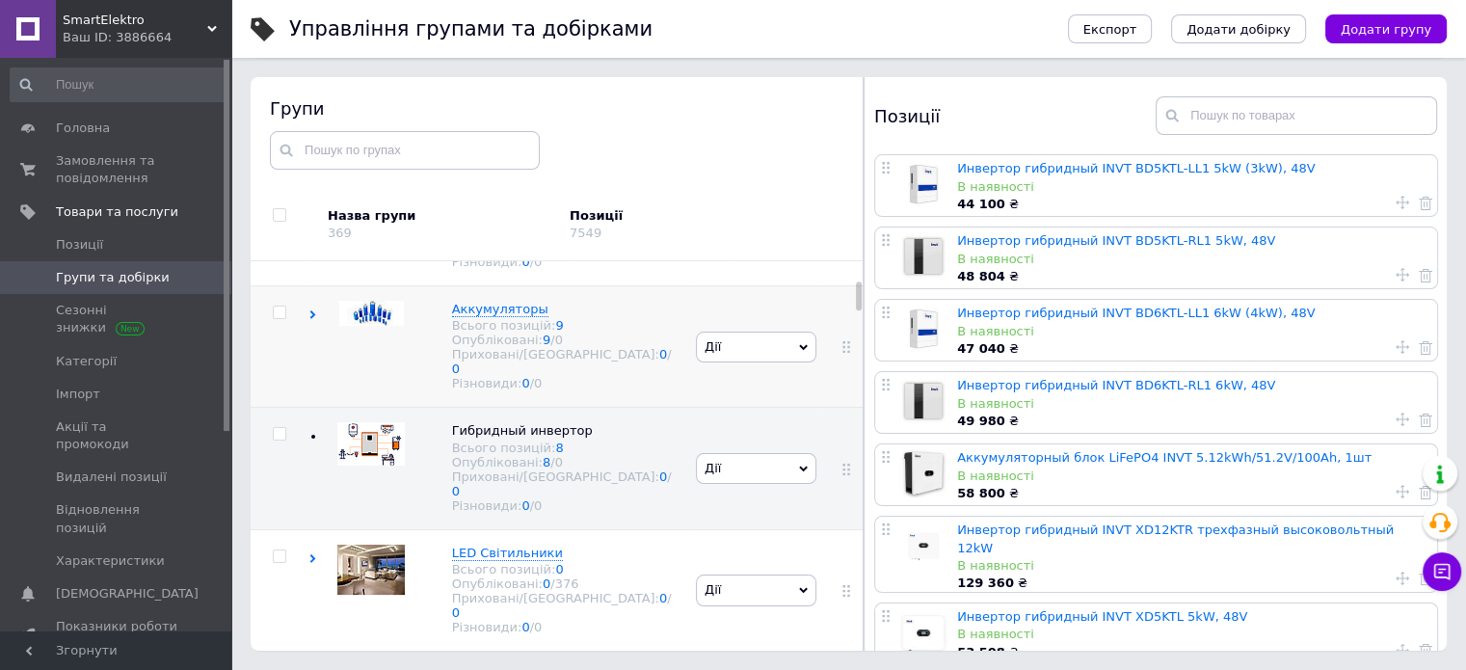
click at [313, 313] on icon at bounding box center [312, 314] width 9 height 9
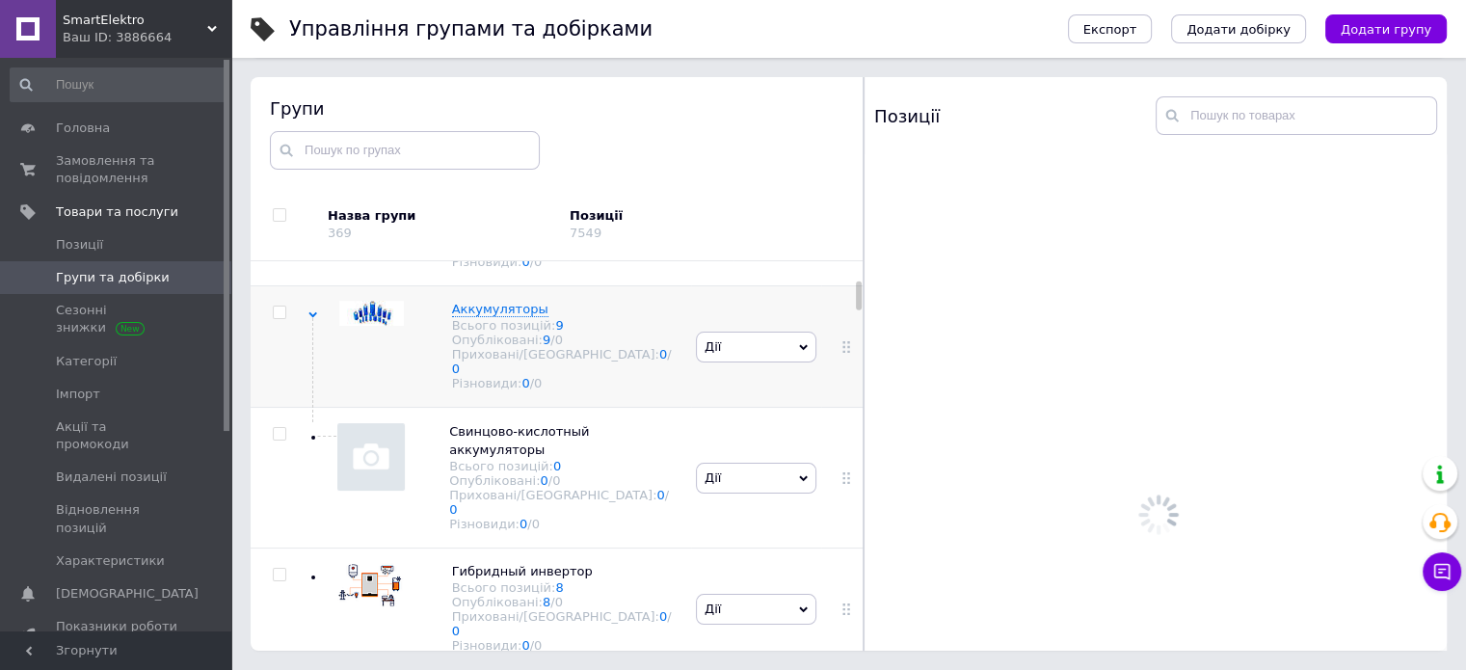
click at [313, 312] on icon at bounding box center [312, 314] width 9 height 9
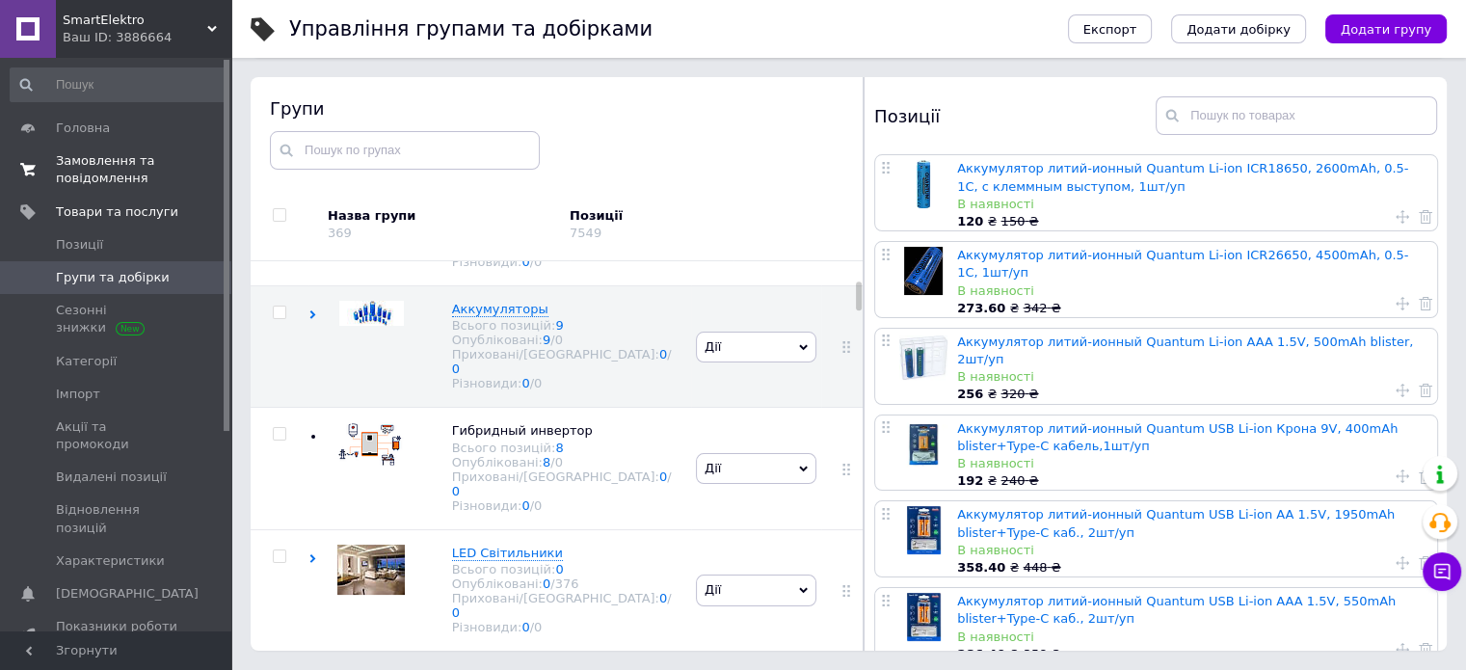
click at [147, 174] on span "Замовлення та повідомлення" at bounding box center [117, 169] width 122 height 35
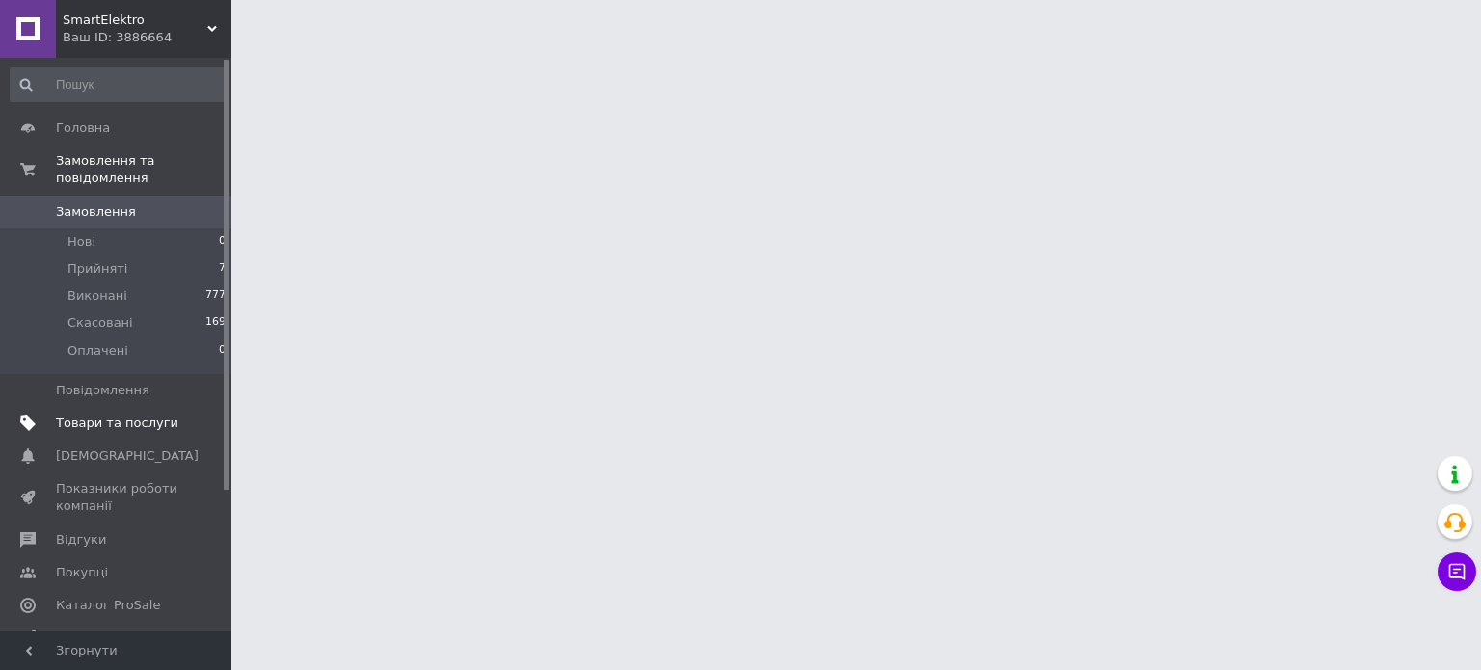
click at [132, 414] on span "Товари та послуги" at bounding box center [117, 422] width 122 height 17
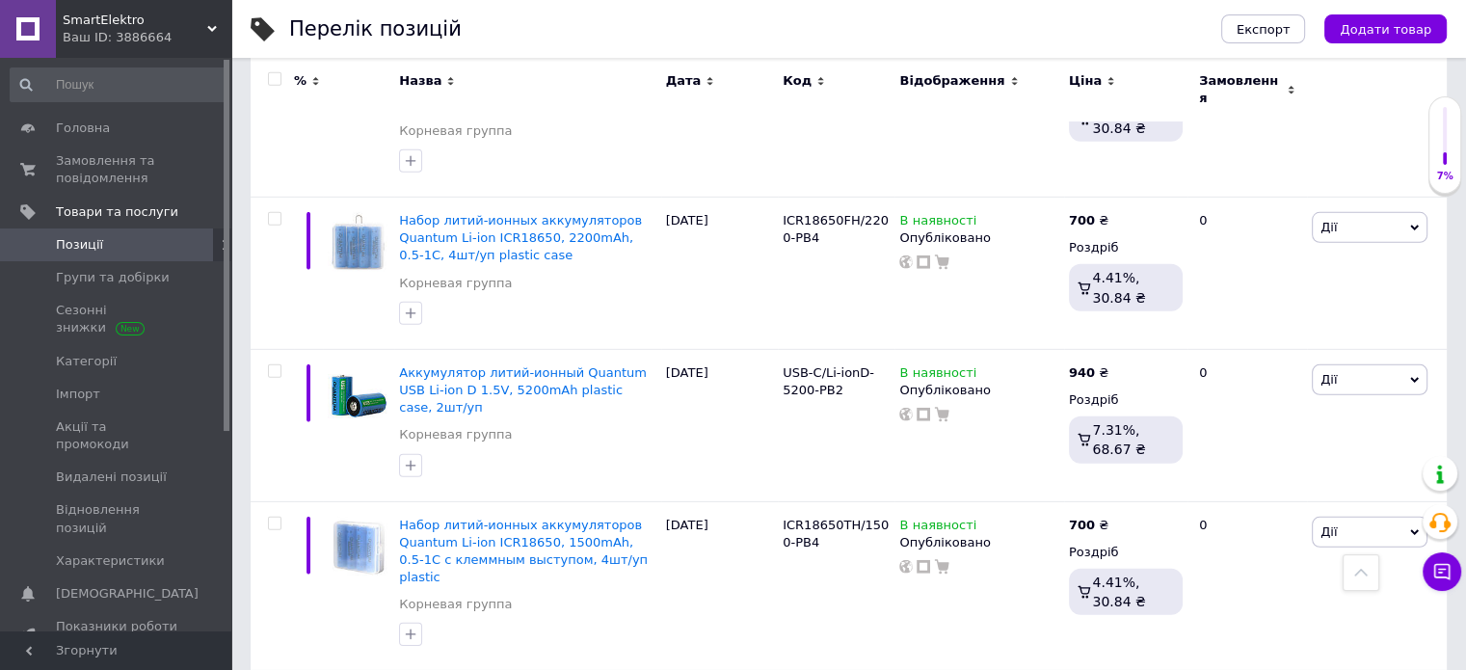
scroll to position [6169, 0]
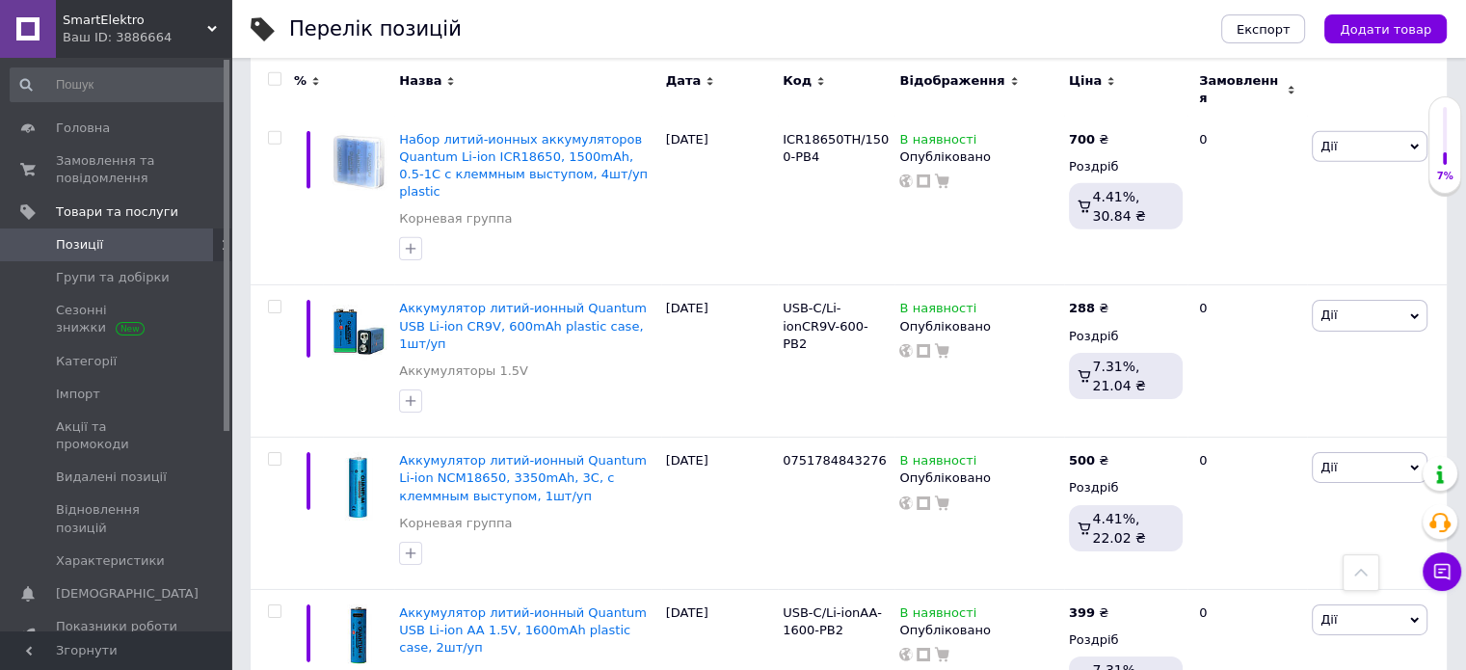
checkbox input "true"
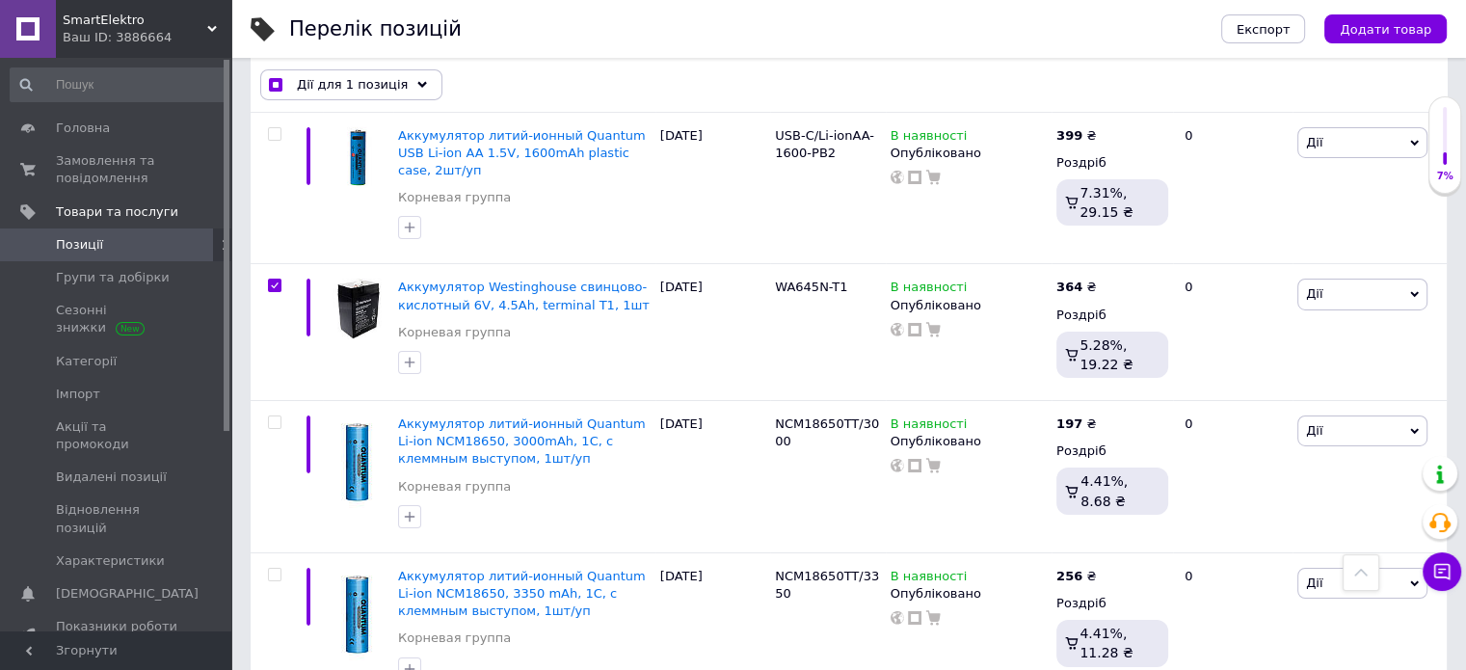
scroll to position [7029, 0]
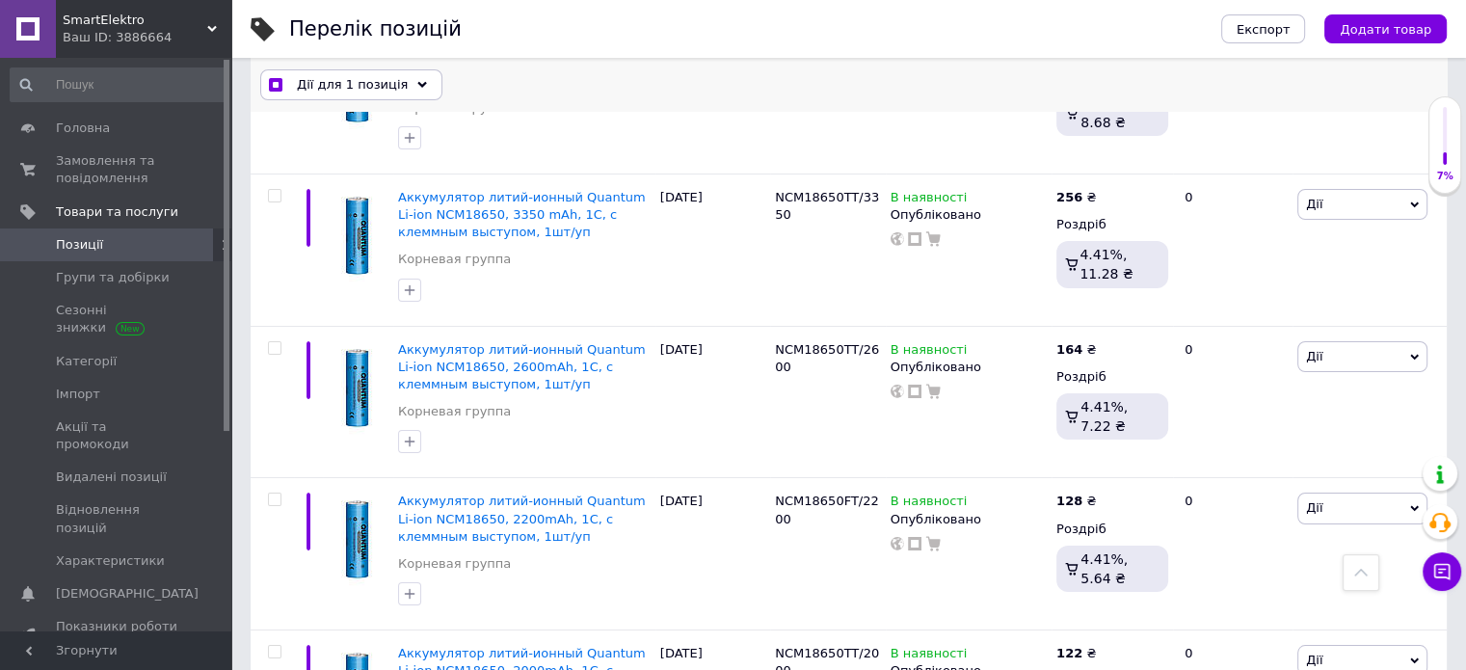
click at [360, 79] on span "Дії для 1 позиція" at bounding box center [352, 84] width 111 height 17
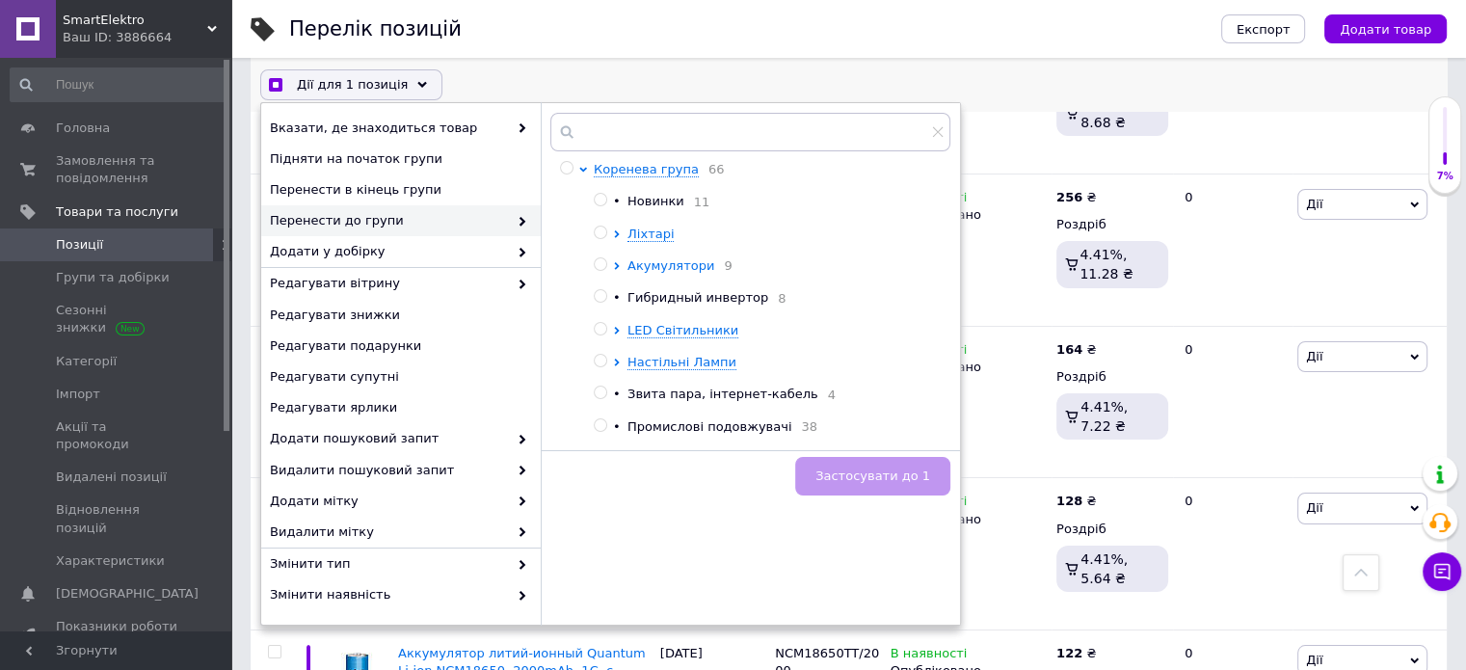
click at [616, 264] on icon at bounding box center [617, 266] width 8 height 8
checkbox input "true"
click at [634, 302] on input "radio" at bounding box center [633, 296] width 13 height 13
radio input "true"
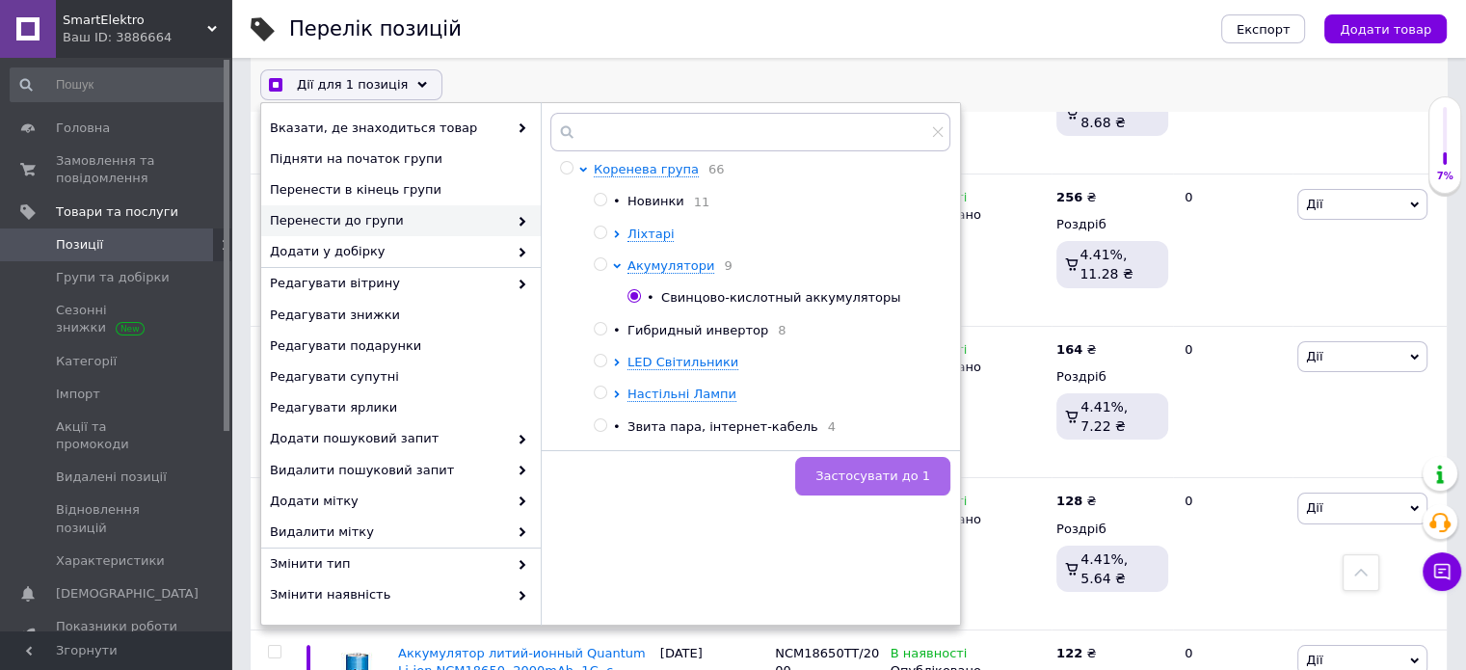
click at [865, 477] on span "Застосувати до 1" at bounding box center [872, 475] width 115 height 14
checkbox input "true"
checkbox input "false"
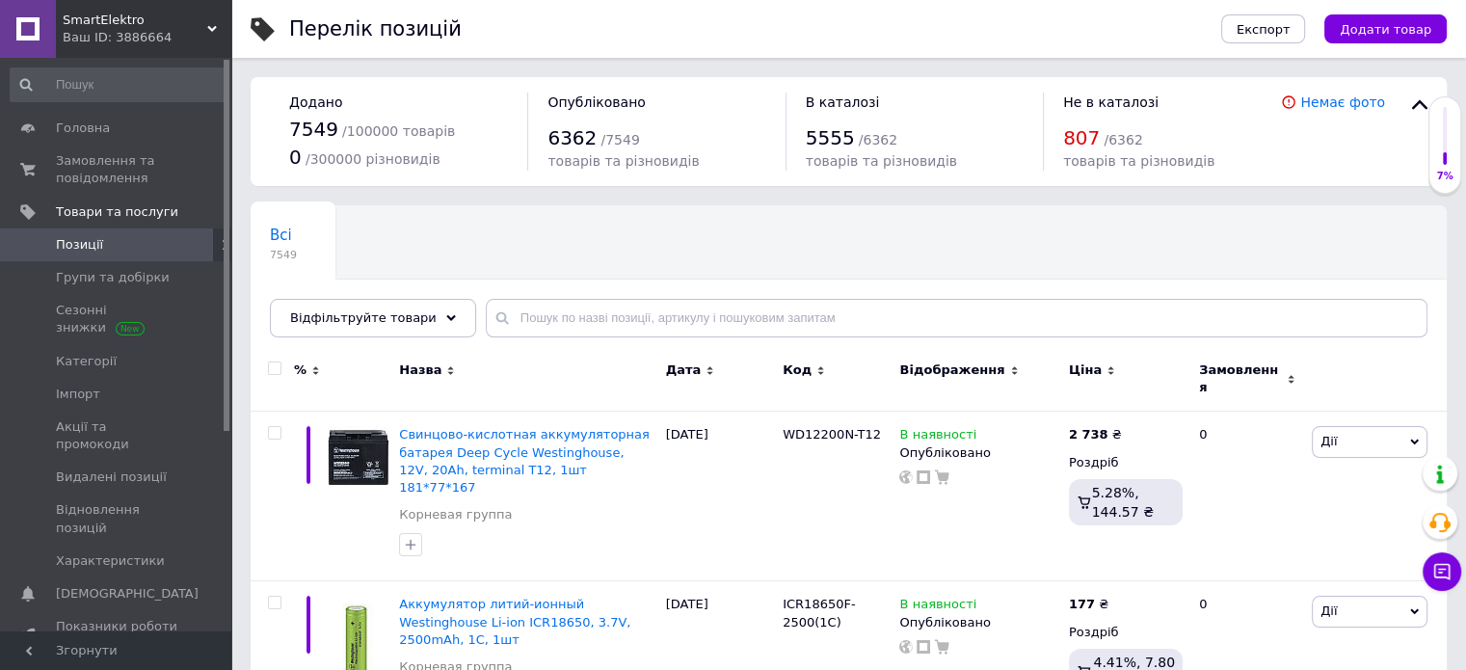
scroll to position [96, 0]
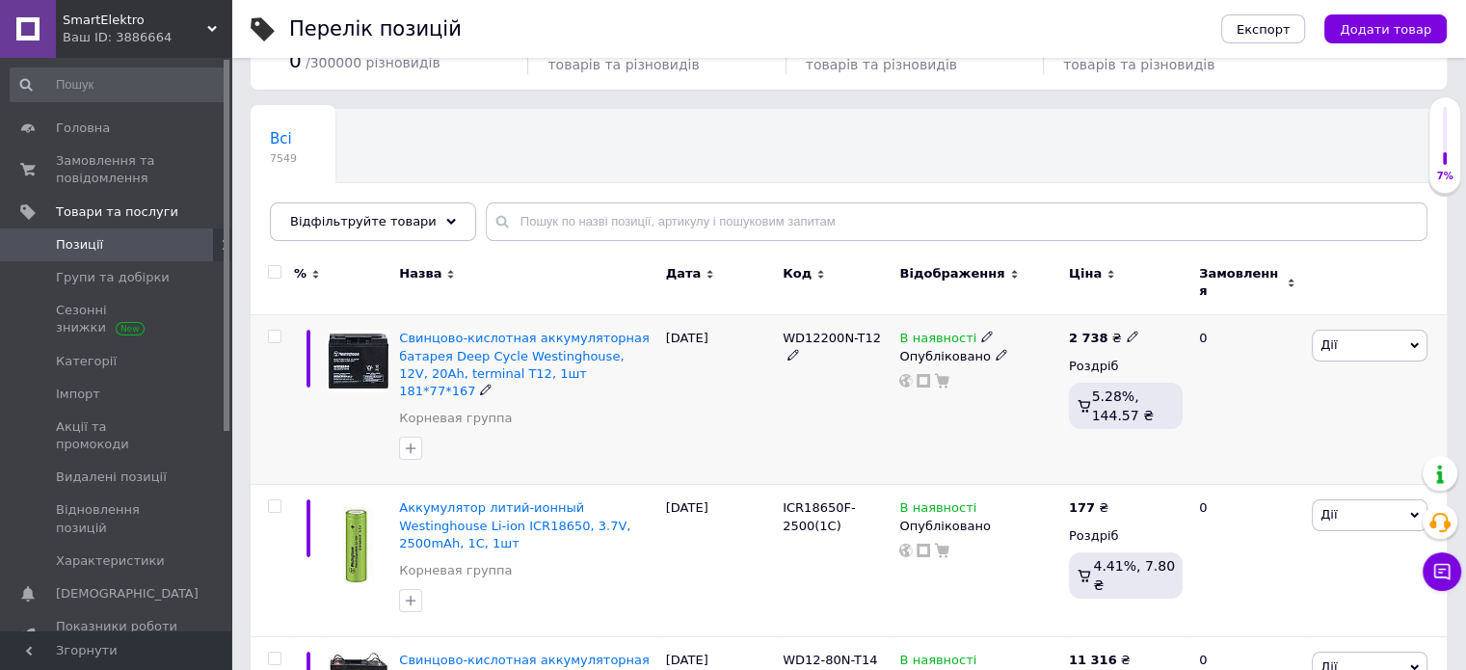
click at [276, 331] on input "checkbox" at bounding box center [274, 337] width 13 height 13
checkbox input "true"
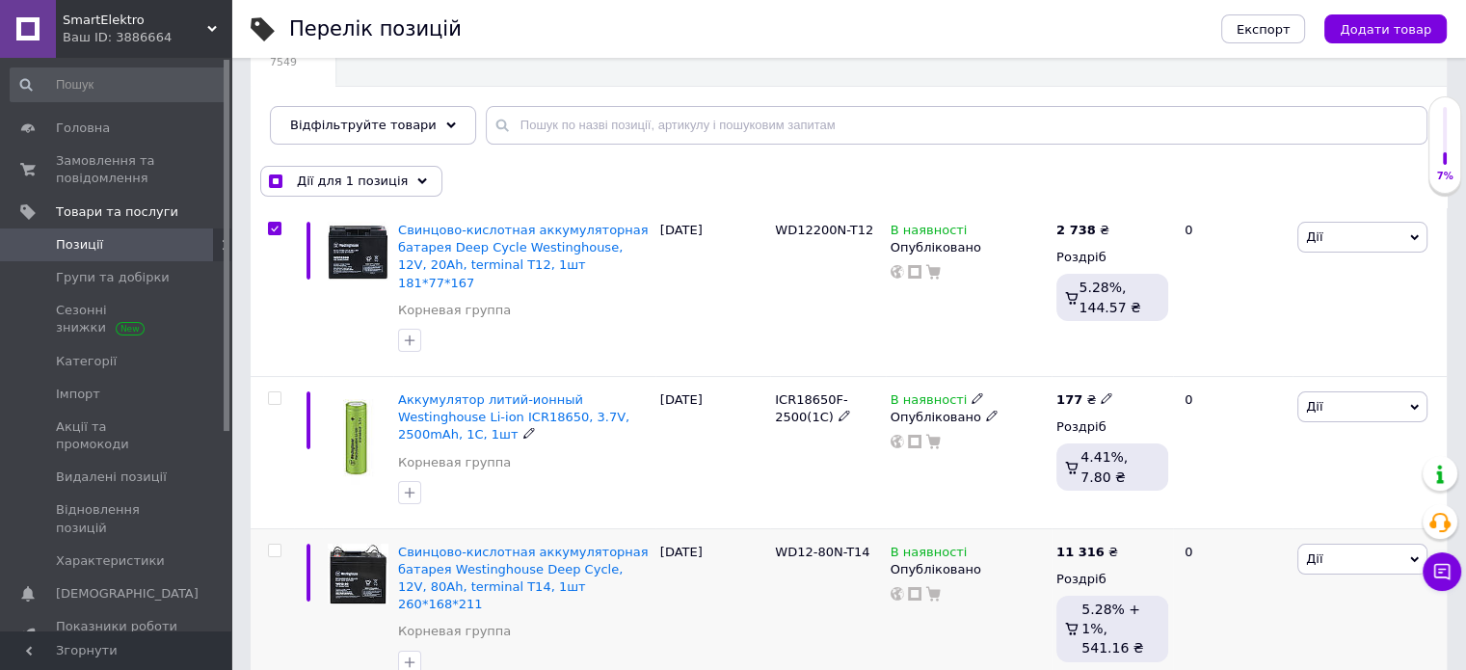
scroll to position [289, 0]
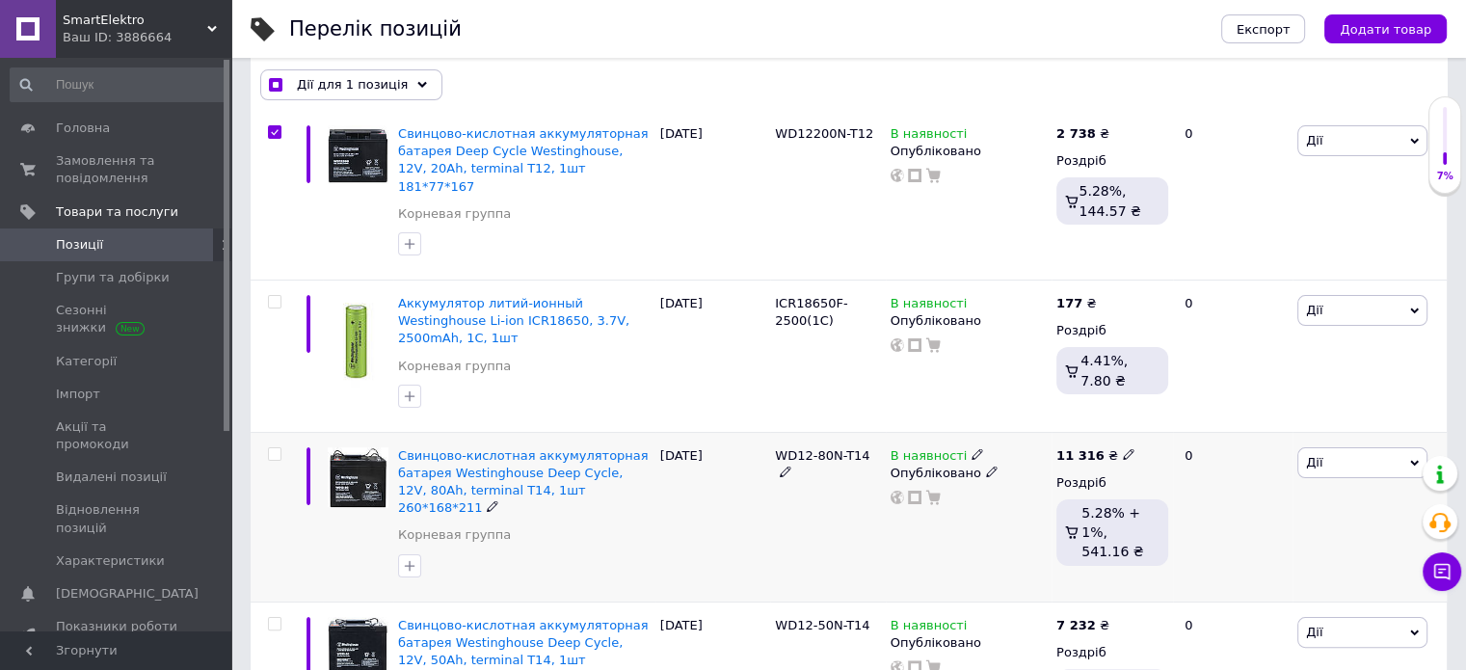
click at [278, 448] on input "checkbox" at bounding box center [274, 454] width 13 height 13
checkbox input "true"
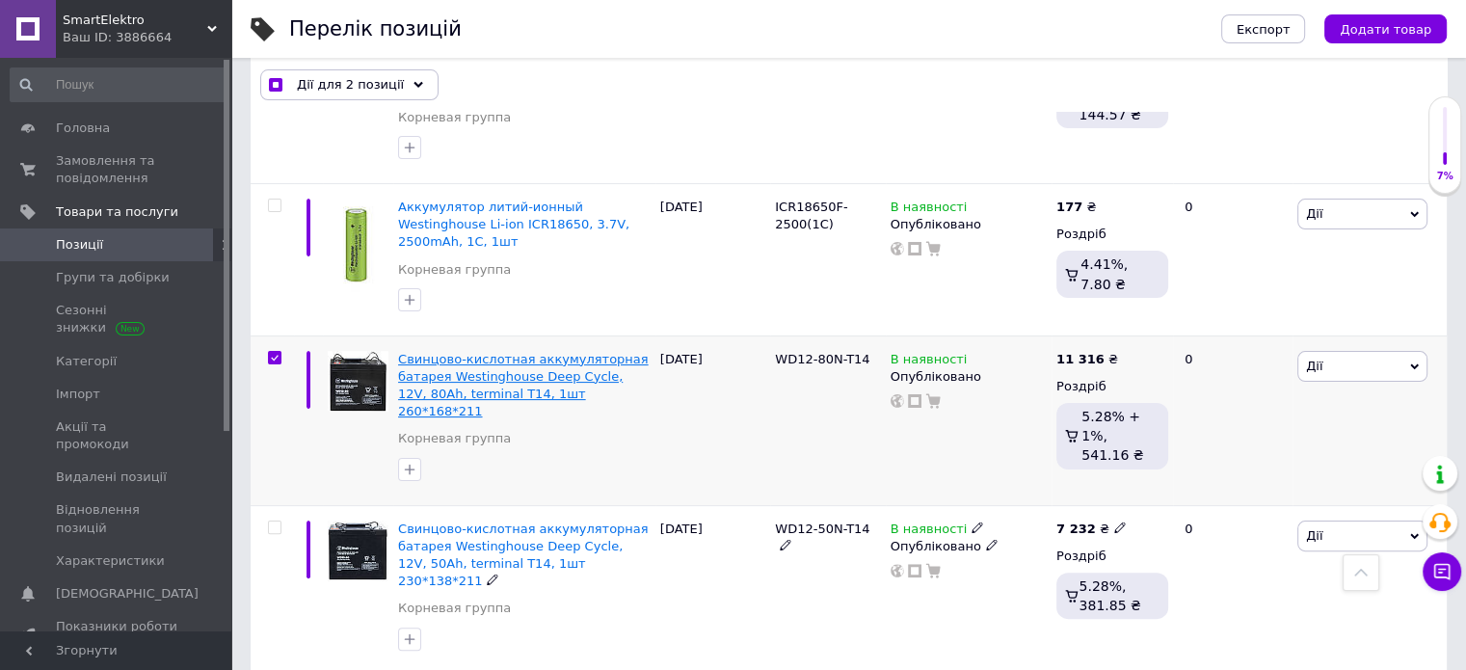
scroll to position [482, 0]
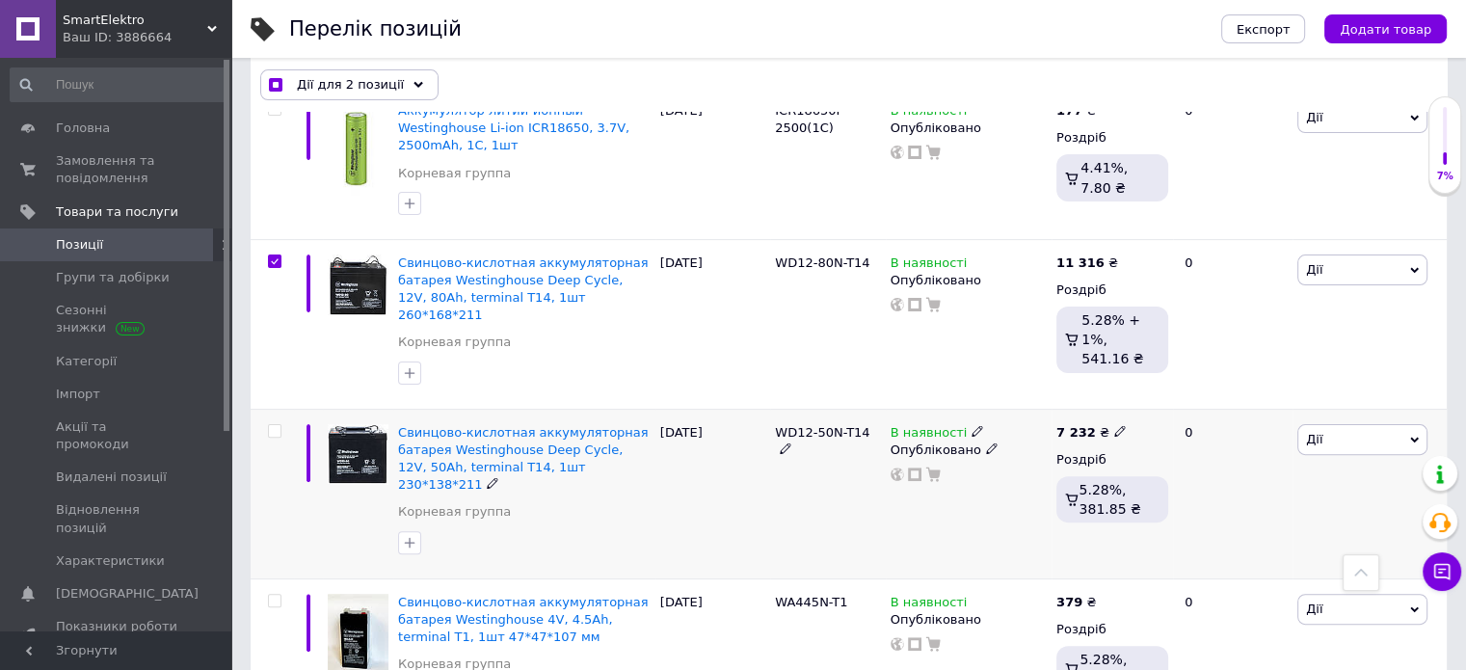
click at [276, 425] on input "checkbox" at bounding box center [274, 431] width 13 height 13
checkbox input "true"
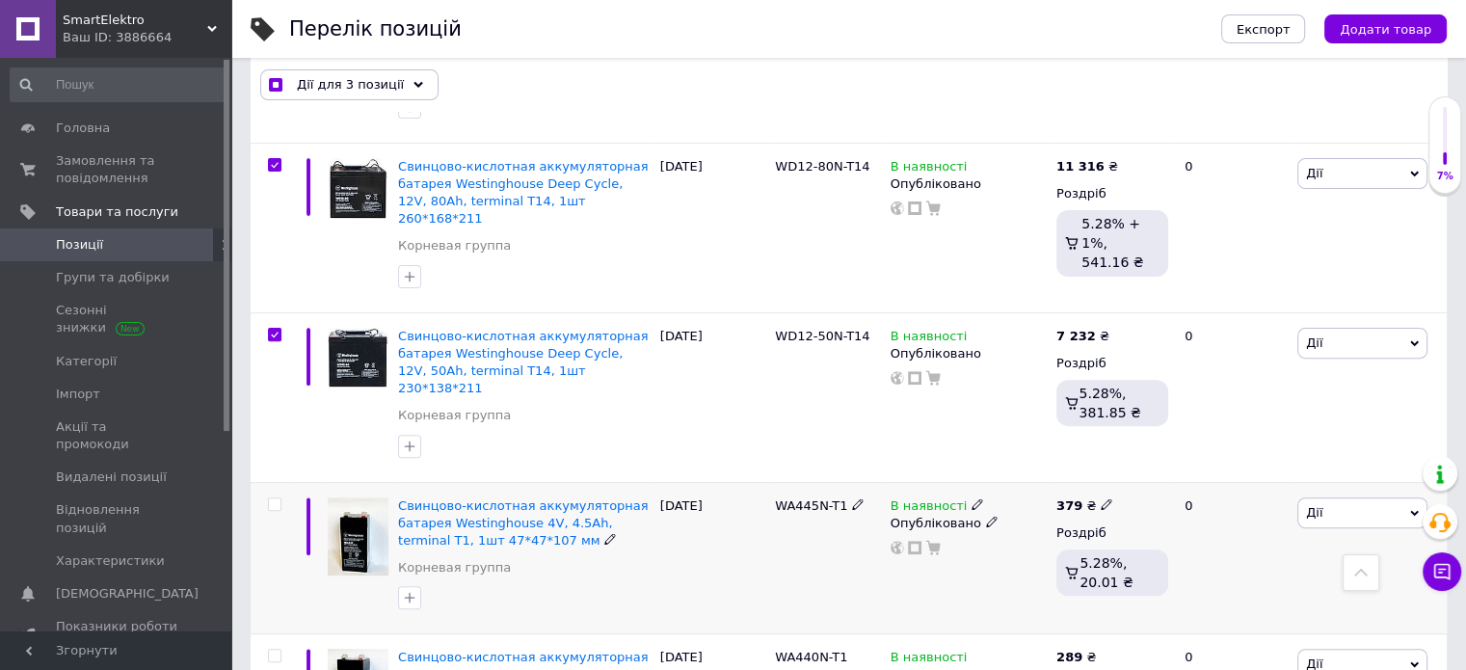
click at [272, 498] on input "checkbox" at bounding box center [274, 504] width 13 height 13
checkbox input "true"
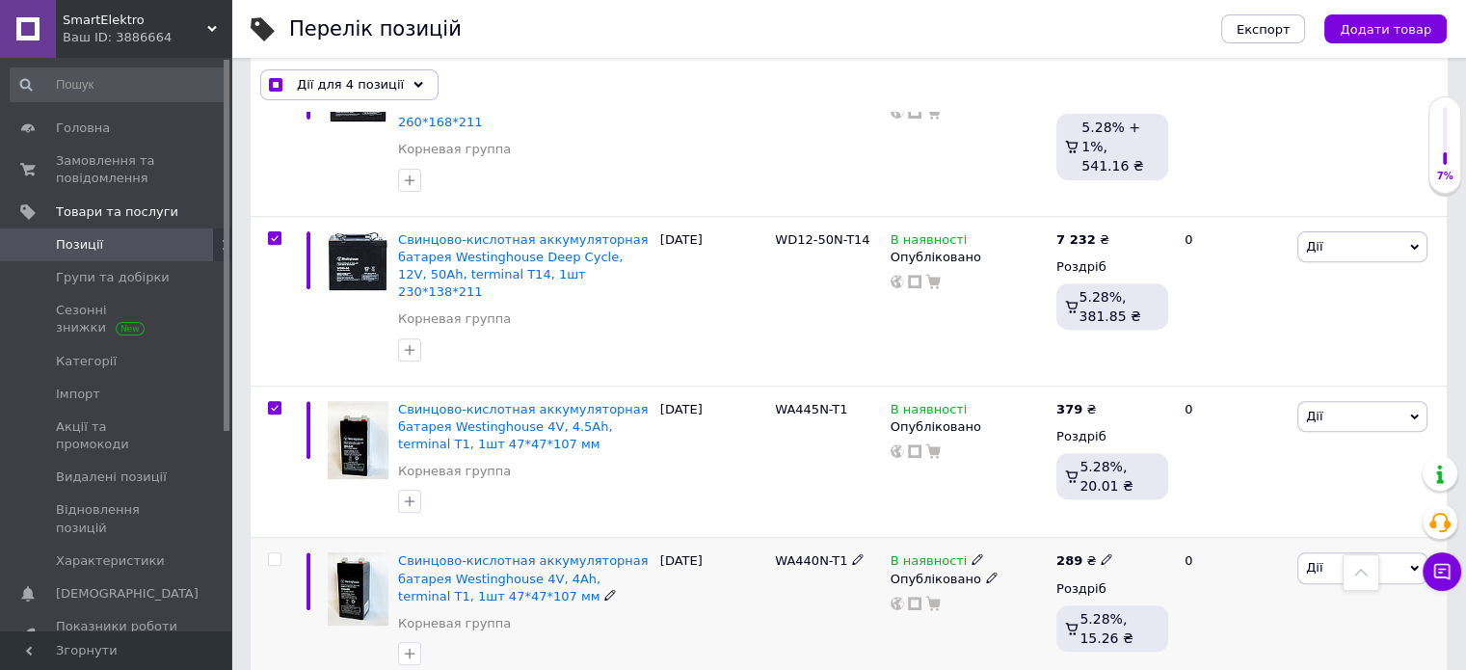
click at [278, 553] on input "checkbox" at bounding box center [274, 559] width 13 height 13
checkbox input "true"
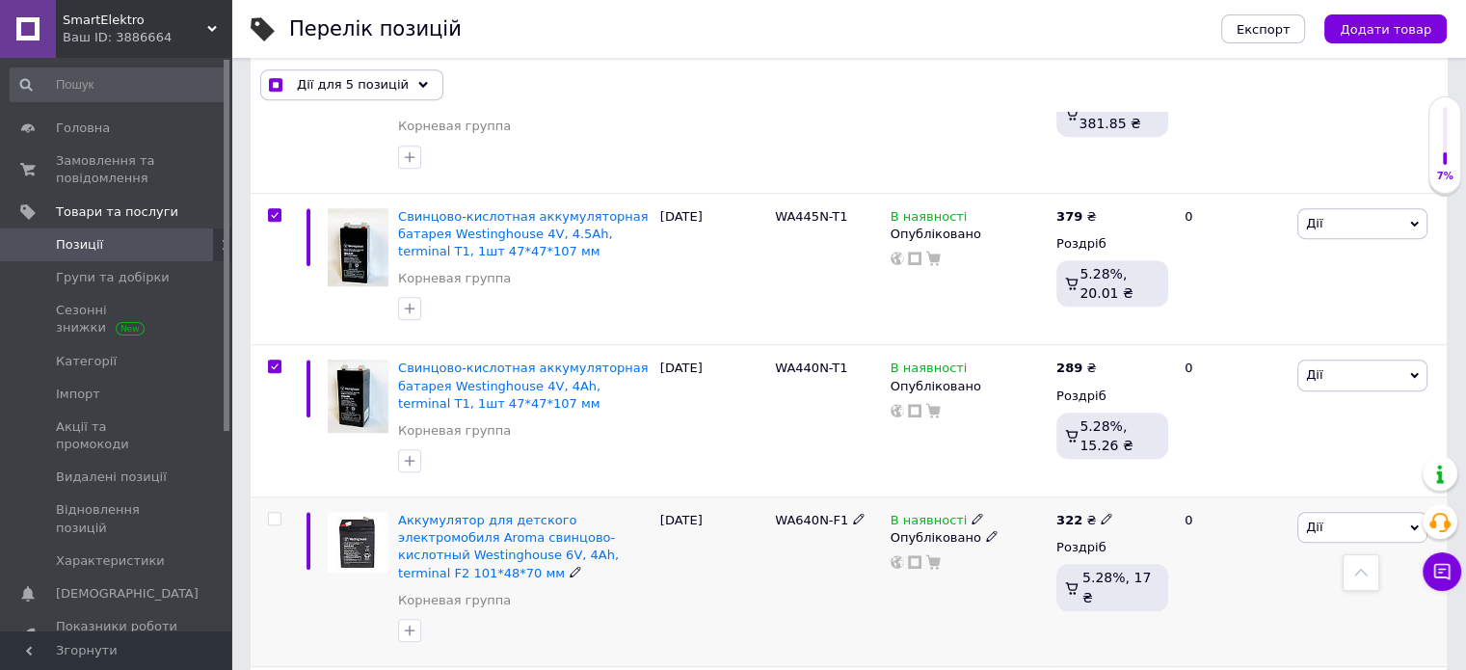
click at [278, 513] on input "checkbox" at bounding box center [274, 519] width 13 height 13
checkbox input "true"
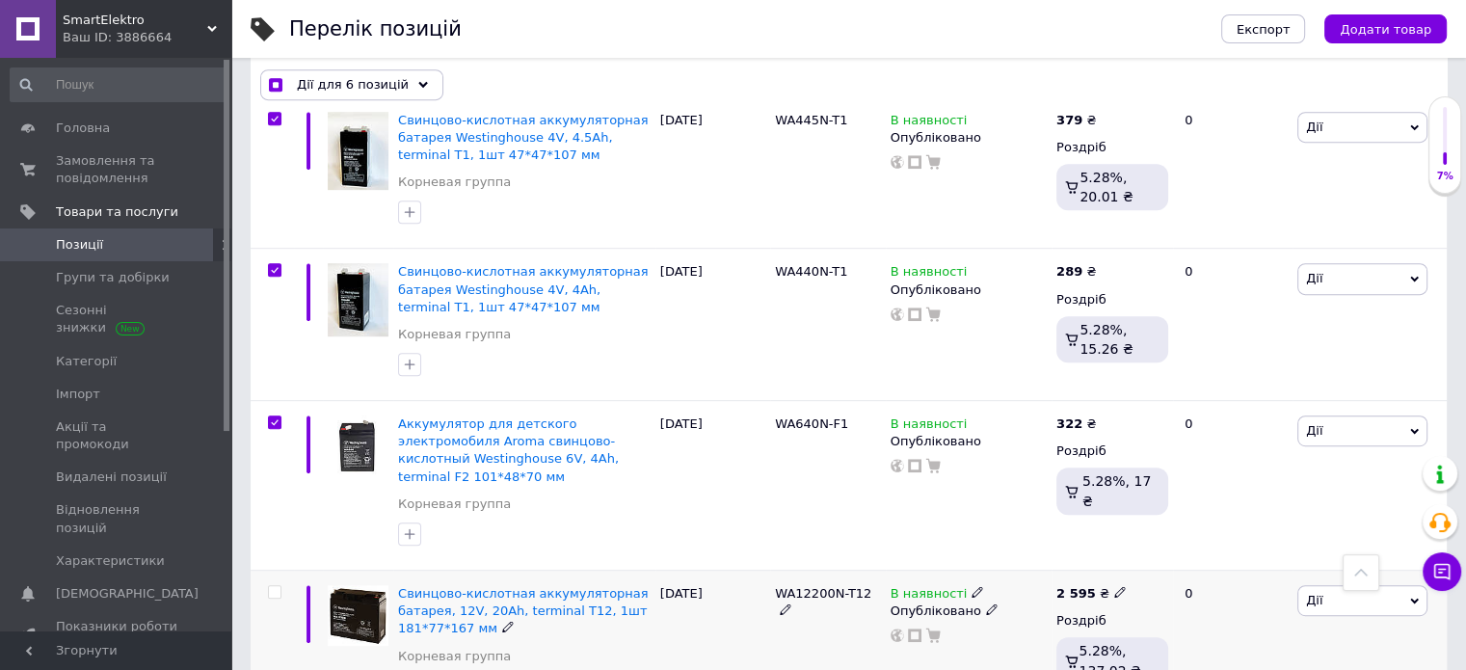
click at [272, 586] on input "checkbox" at bounding box center [274, 592] width 13 height 13
checkbox input "true"
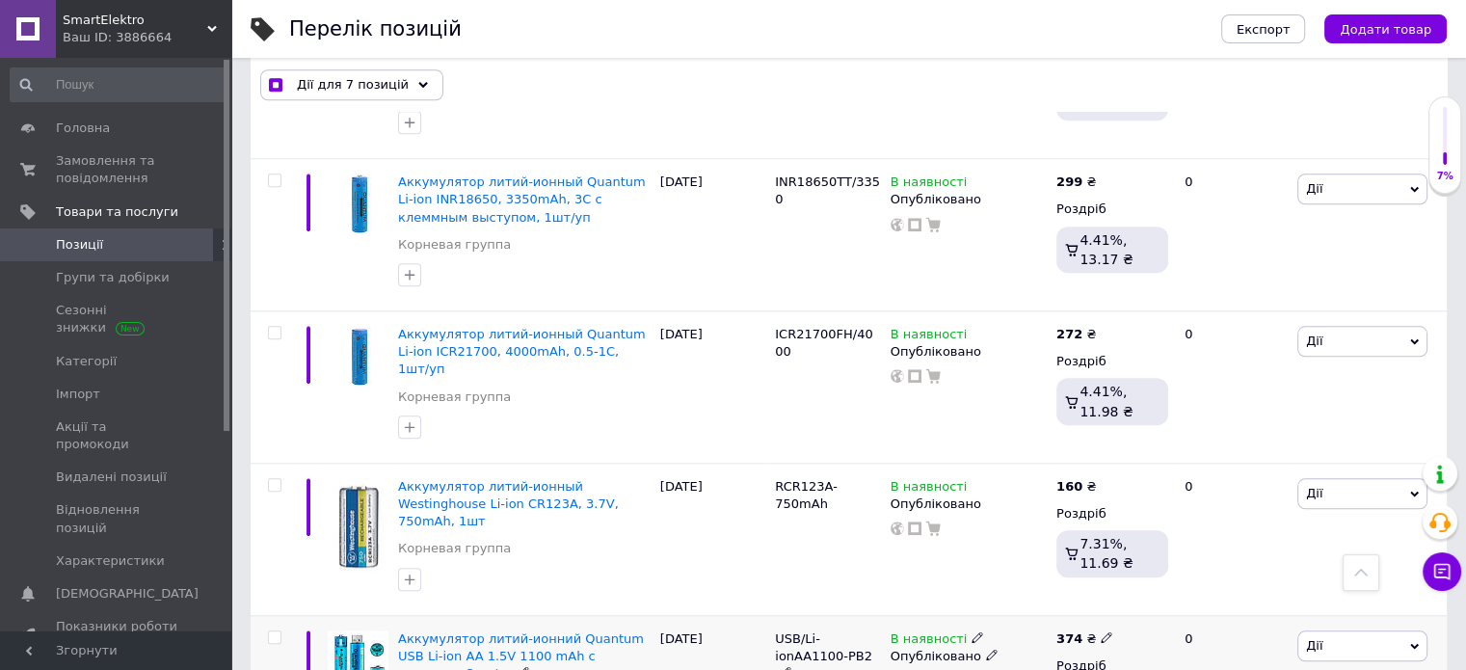
scroll to position [2024, 0]
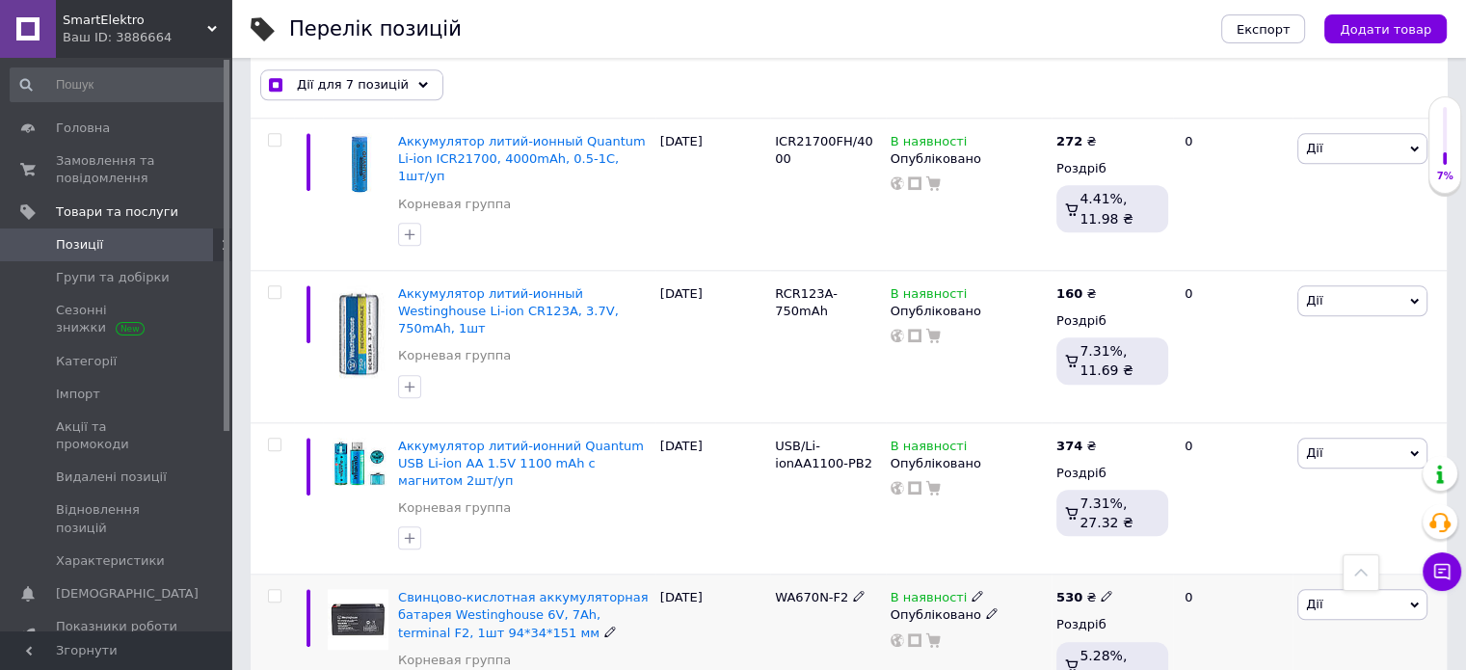
click at [278, 590] on input "checkbox" at bounding box center [274, 596] width 13 height 13
checkbox input "true"
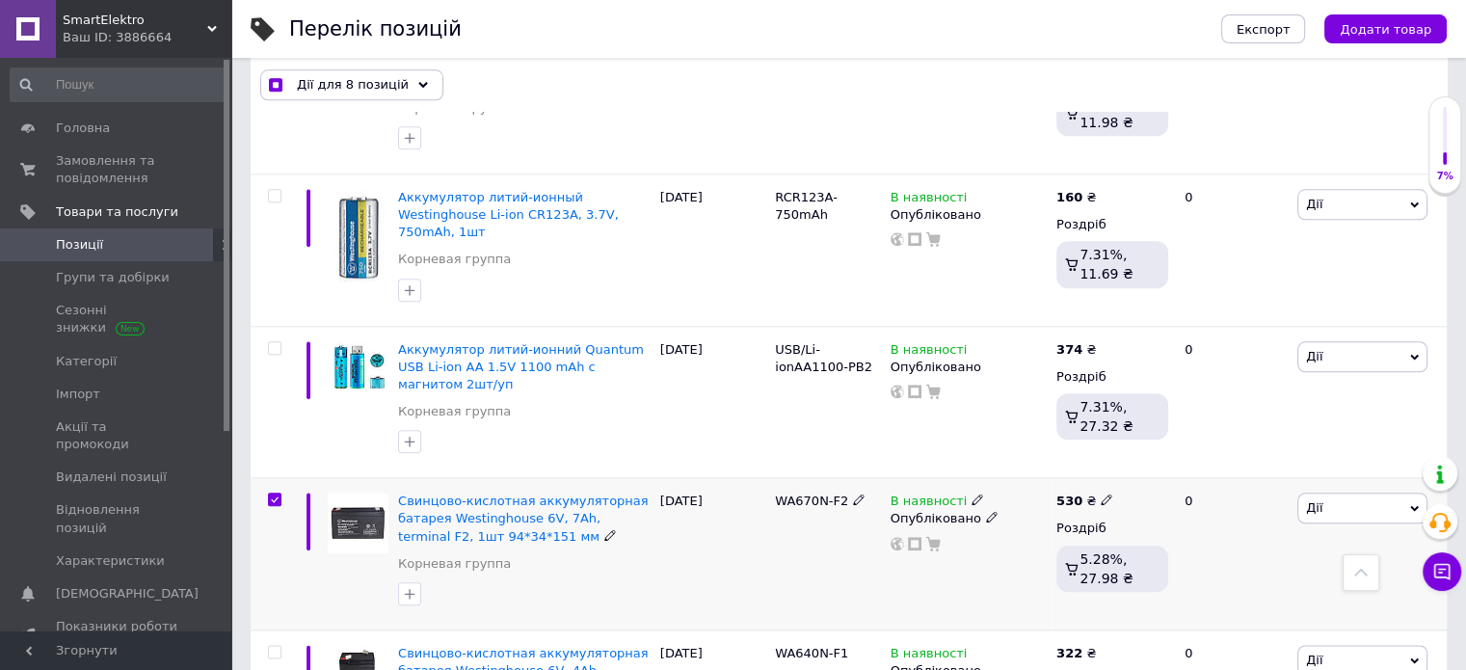
scroll to position [2217, 0]
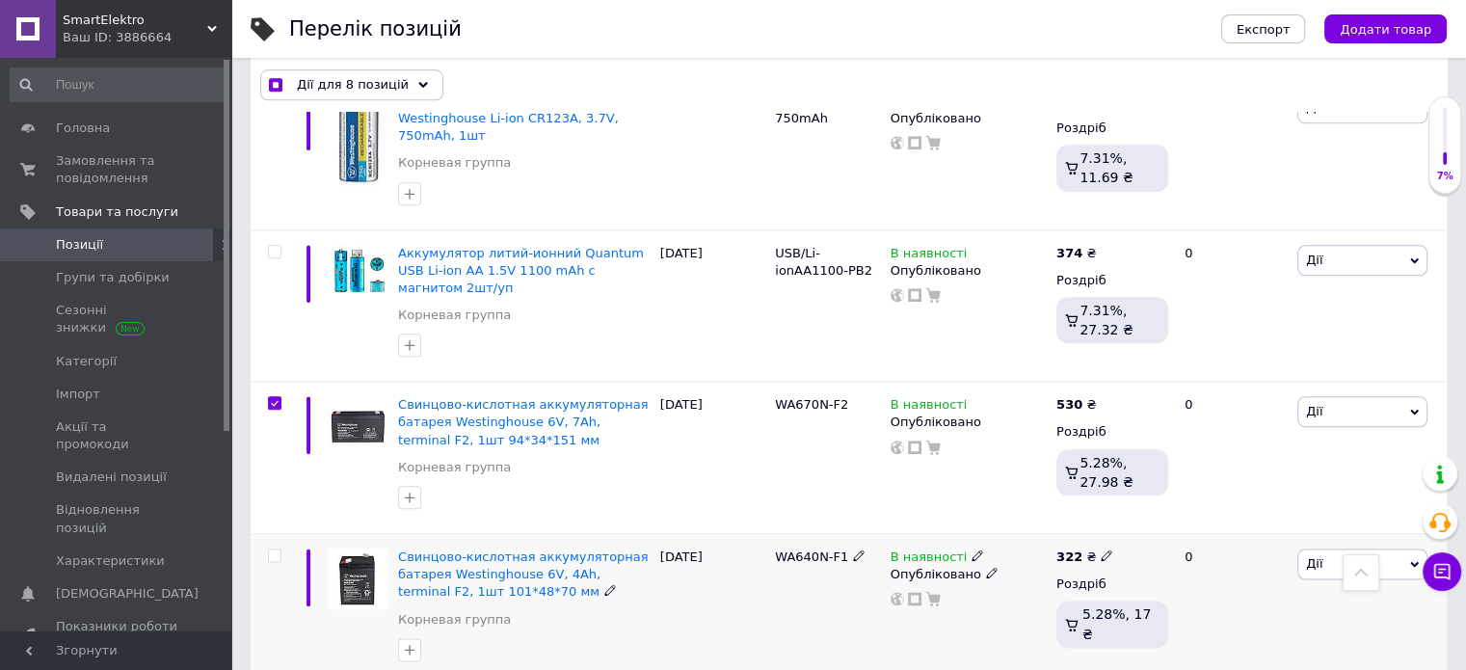
click at [270, 549] on input "checkbox" at bounding box center [274, 555] width 13 height 13
checkbox input "true"
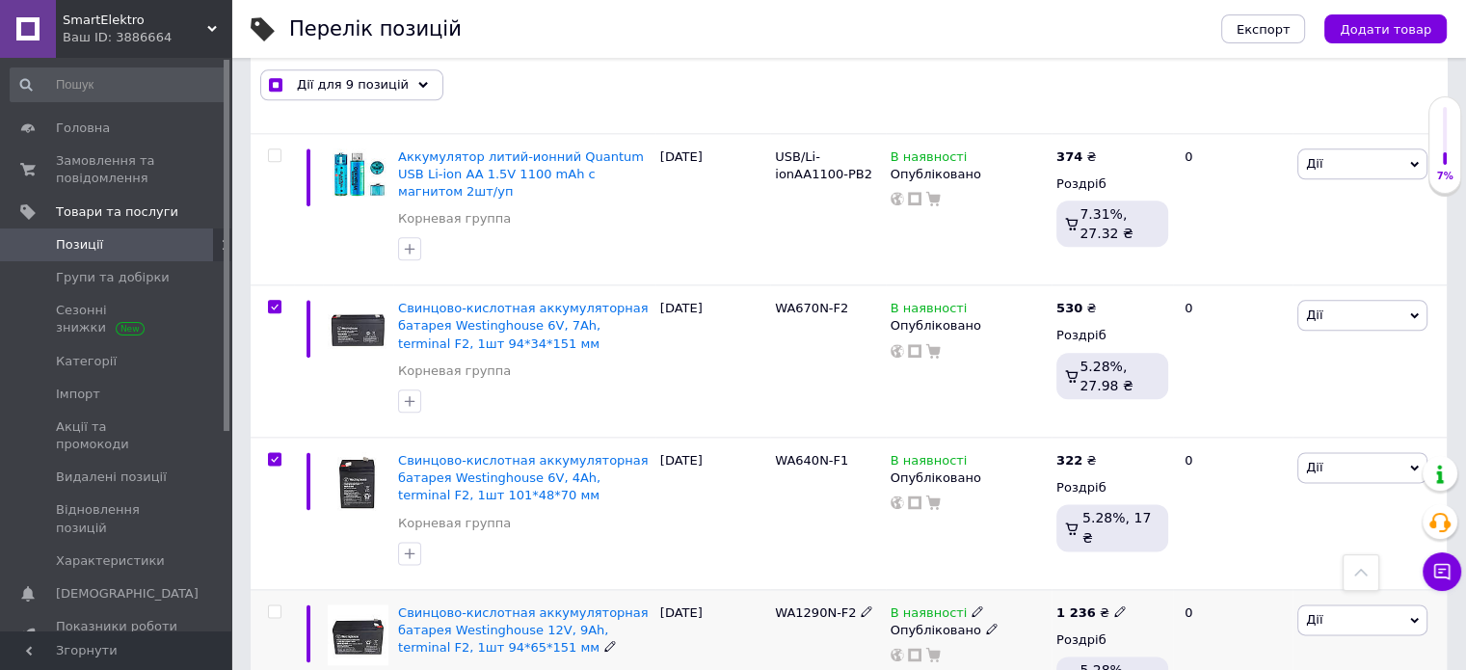
click at [273, 605] on input "checkbox" at bounding box center [274, 611] width 13 height 13
checkbox input "true"
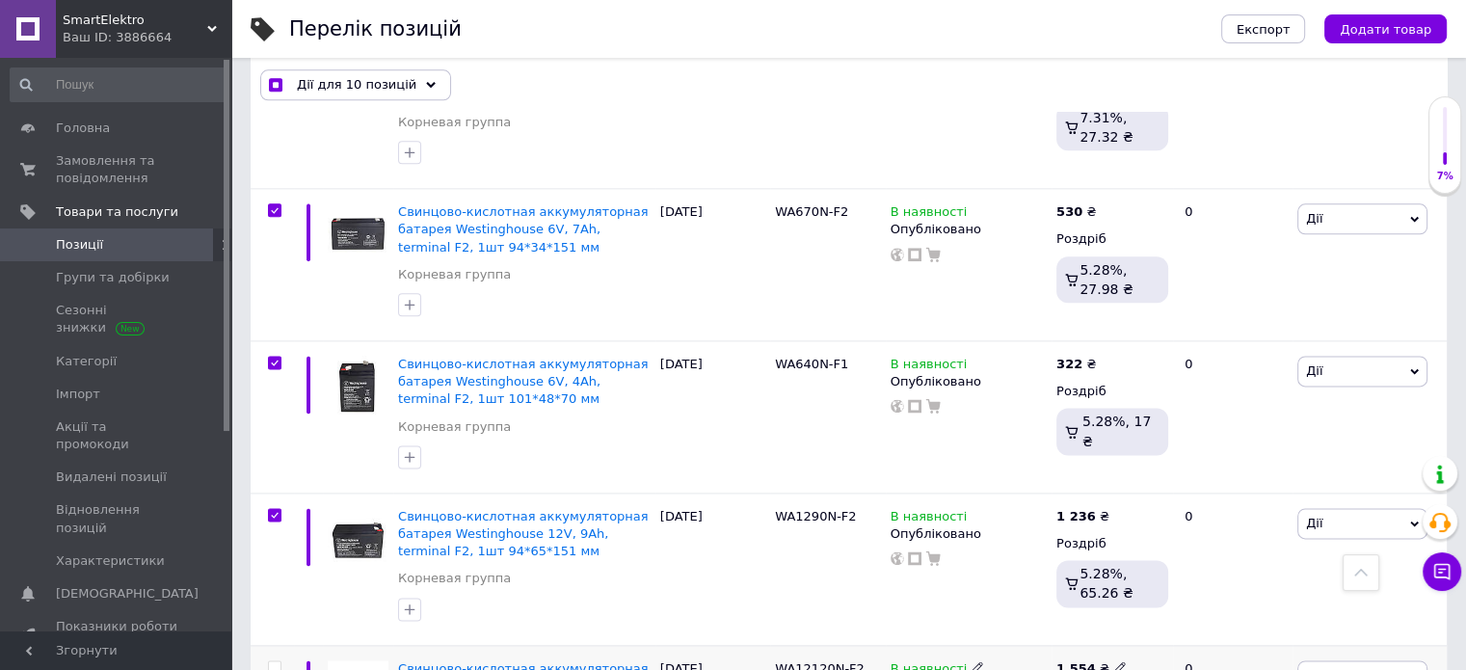
click at [275, 661] on input "checkbox" at bounding box center [274, 667] width 13 height 13
checkbox input "true"
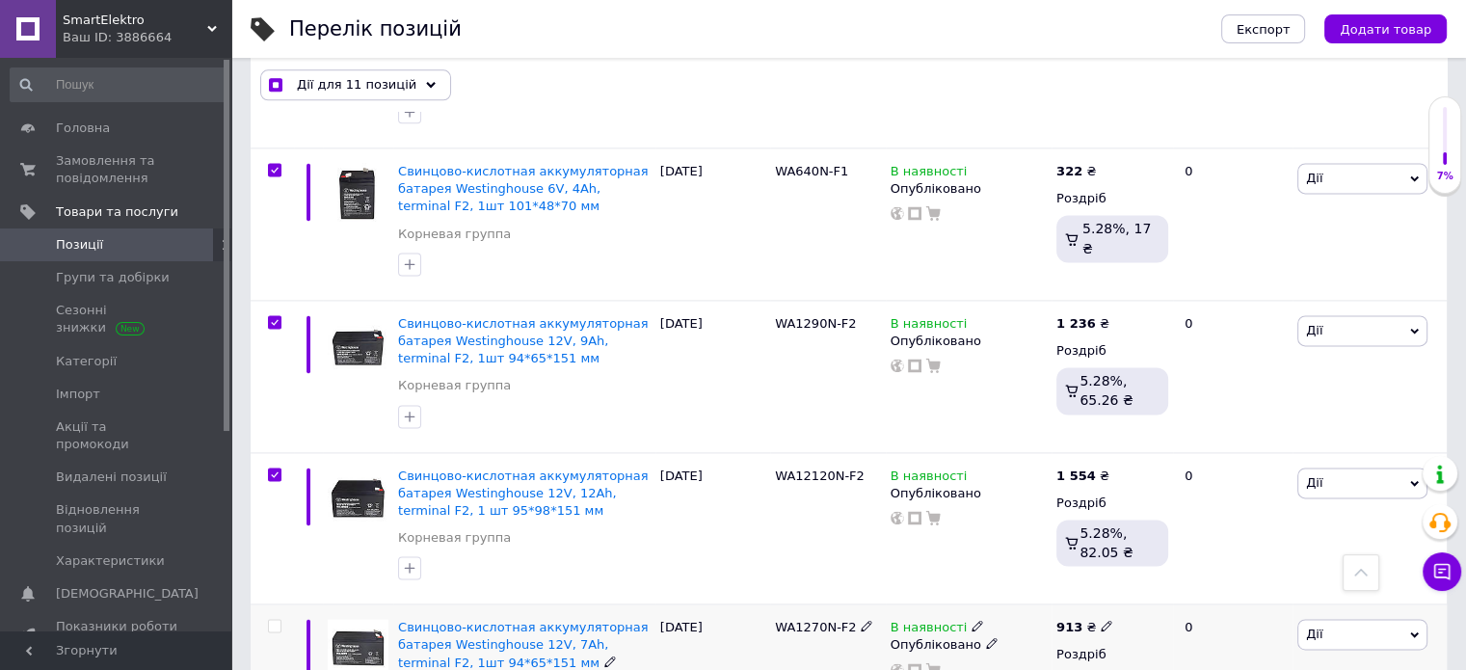
click at [273, 620] on input "checkbox" at bounding box center [274, 626] width 13 height 13
checkbox input "true"
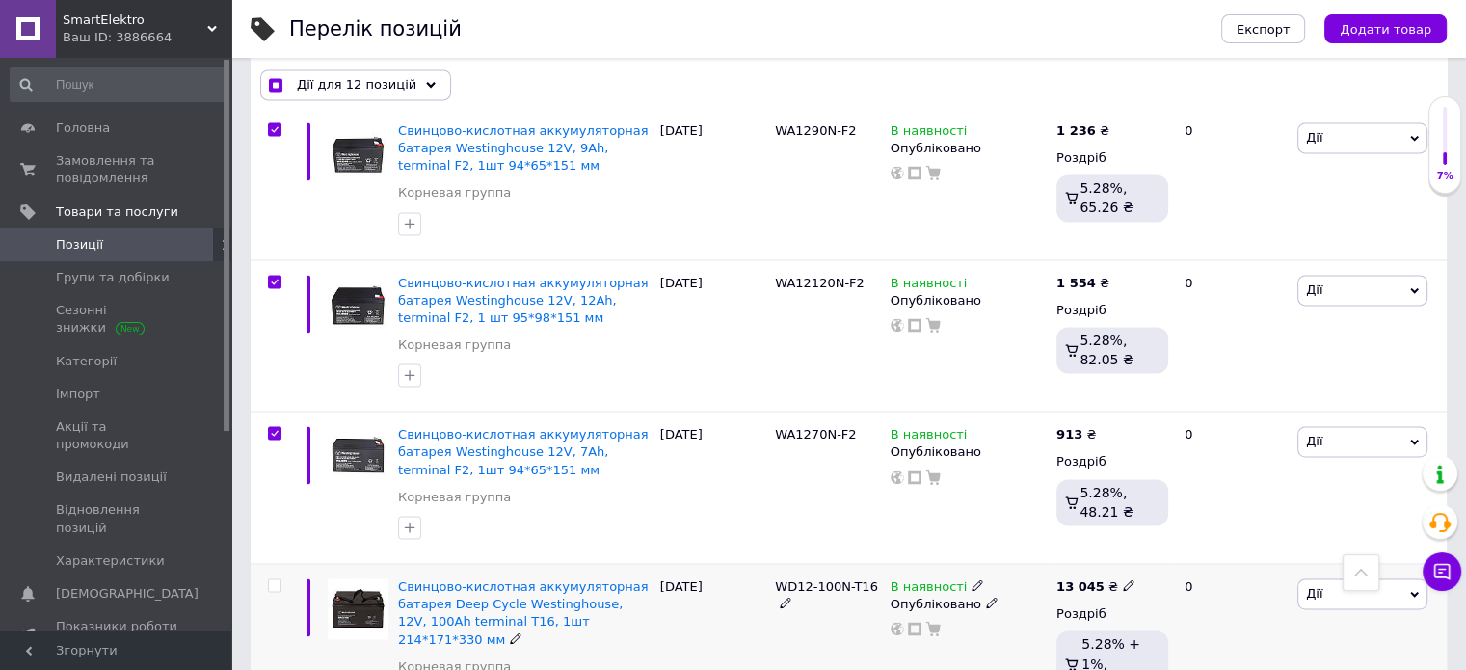
click at [270, 579] on input "checkbox" at bounding box center [274, 585] width 13 height 13
checkbox input "true"
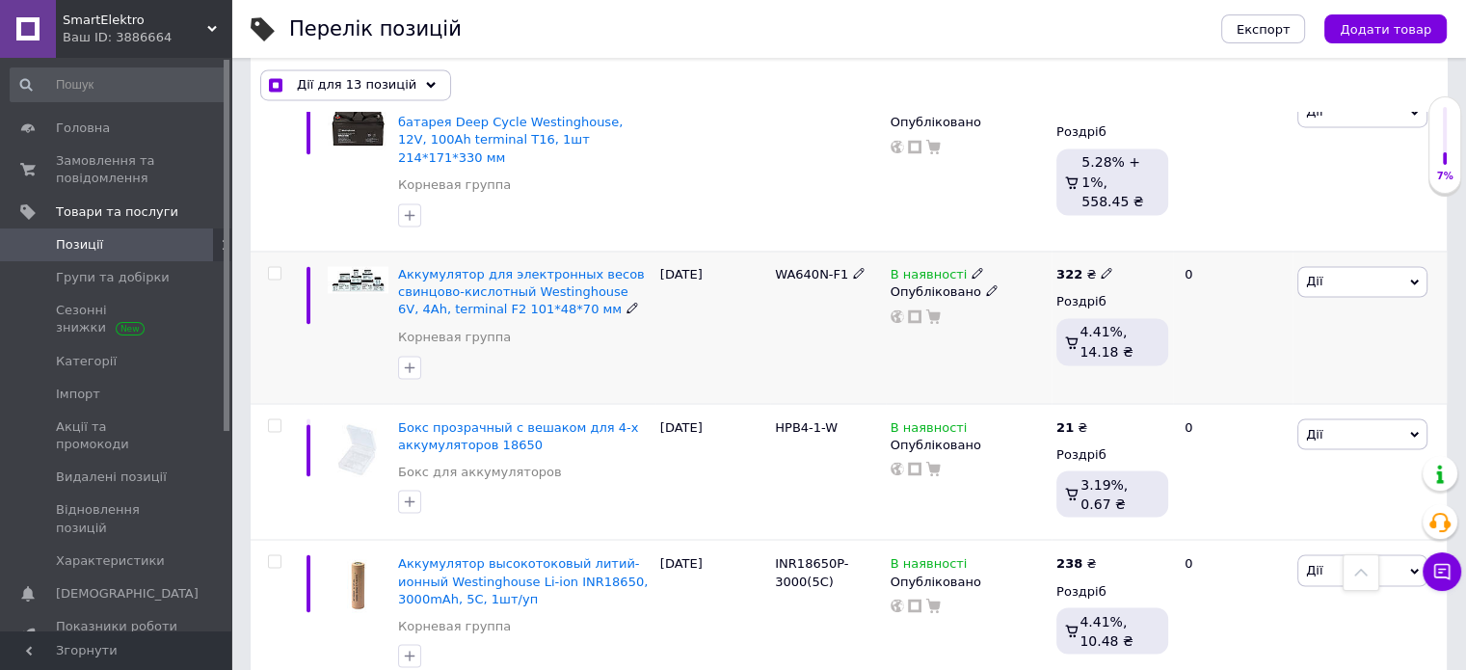
scroll to position [2988, 0]
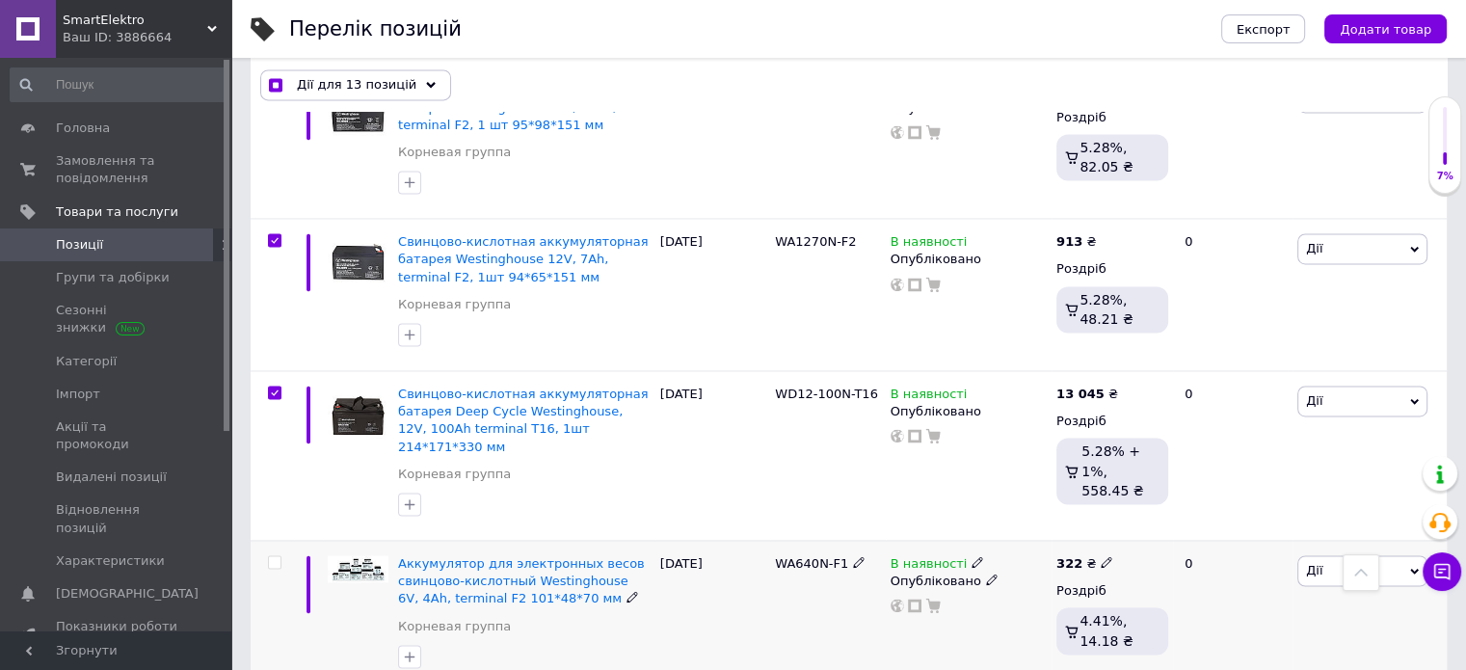
click at [274, 556] on input "checkbox" at bounding box center [274, 562] width 13 height 13
checkbox input "true"
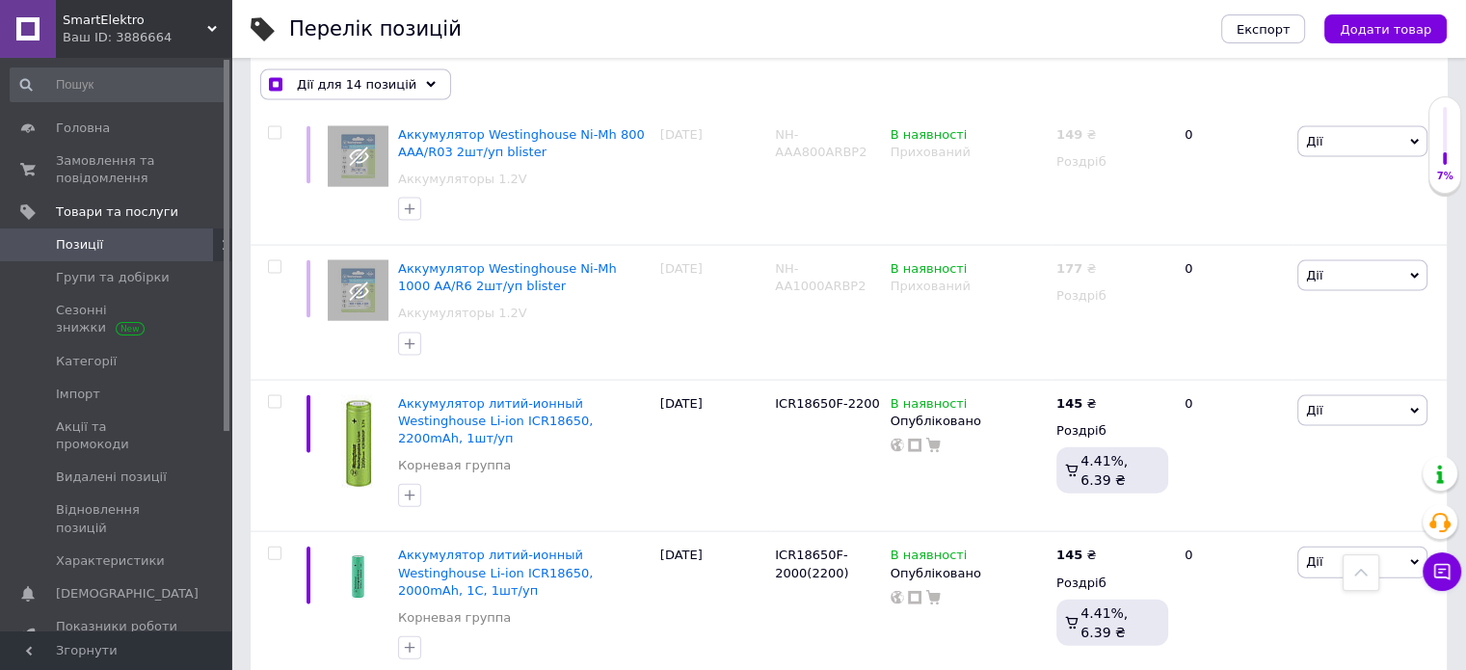
scroll to position [3566, 0]
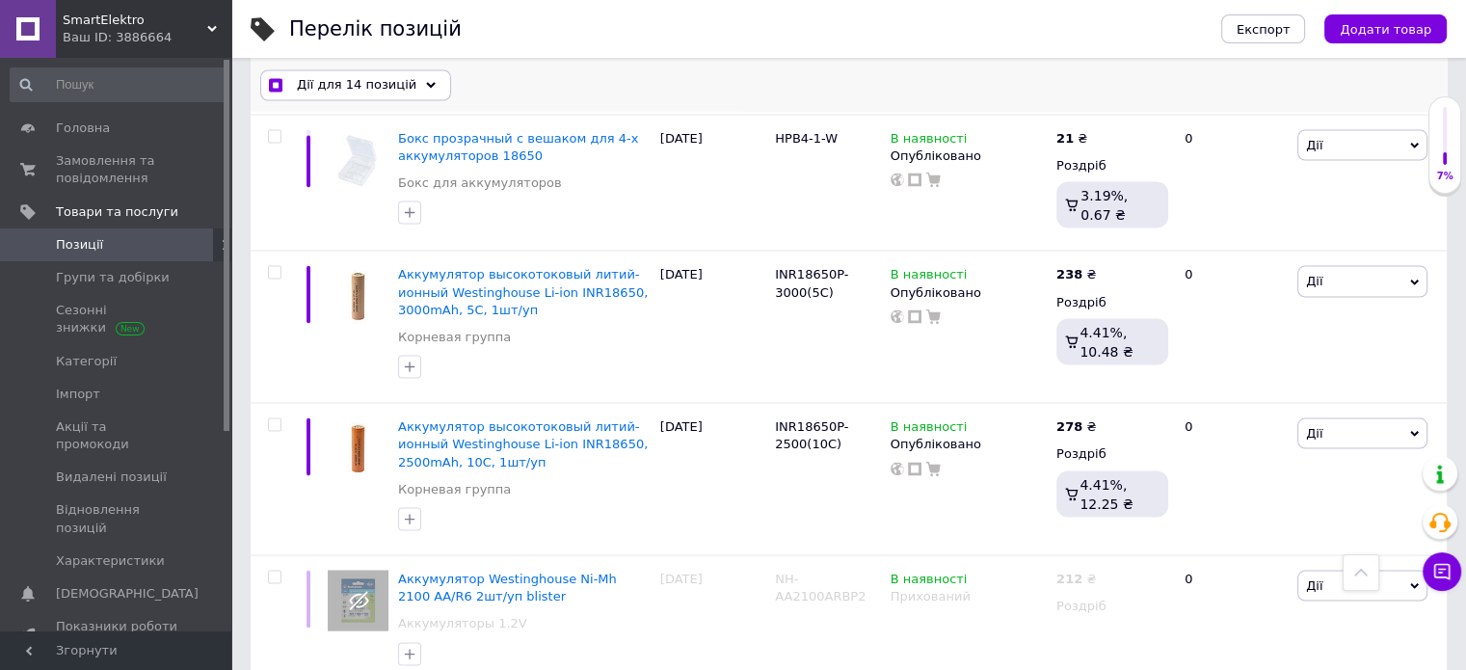
click at [379, 84] on span "Дії для 14 позицій" at bounding box center [357, 84] width 120 height 17
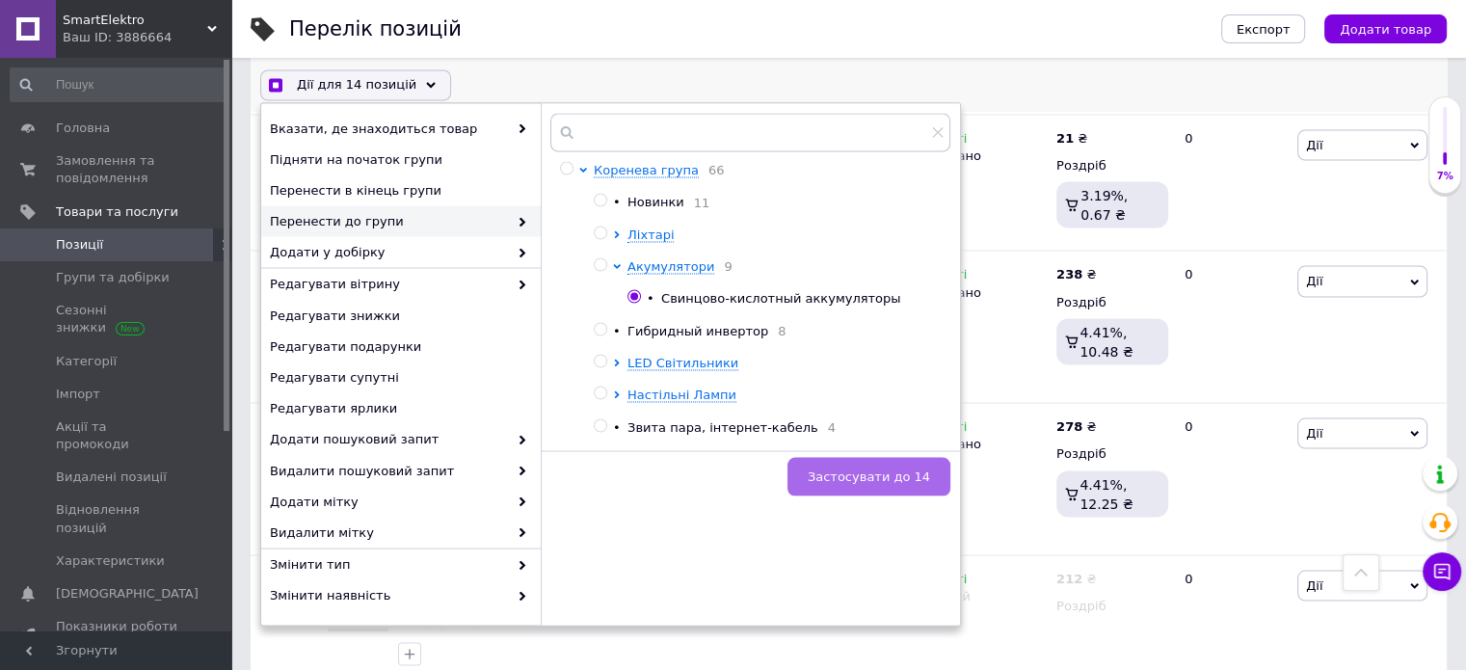
checkbox input "true"
click at [887, 474] on span "Застосувати до 14" at bounding box center [869, 475] width 122 height 14
checkbox input "false"
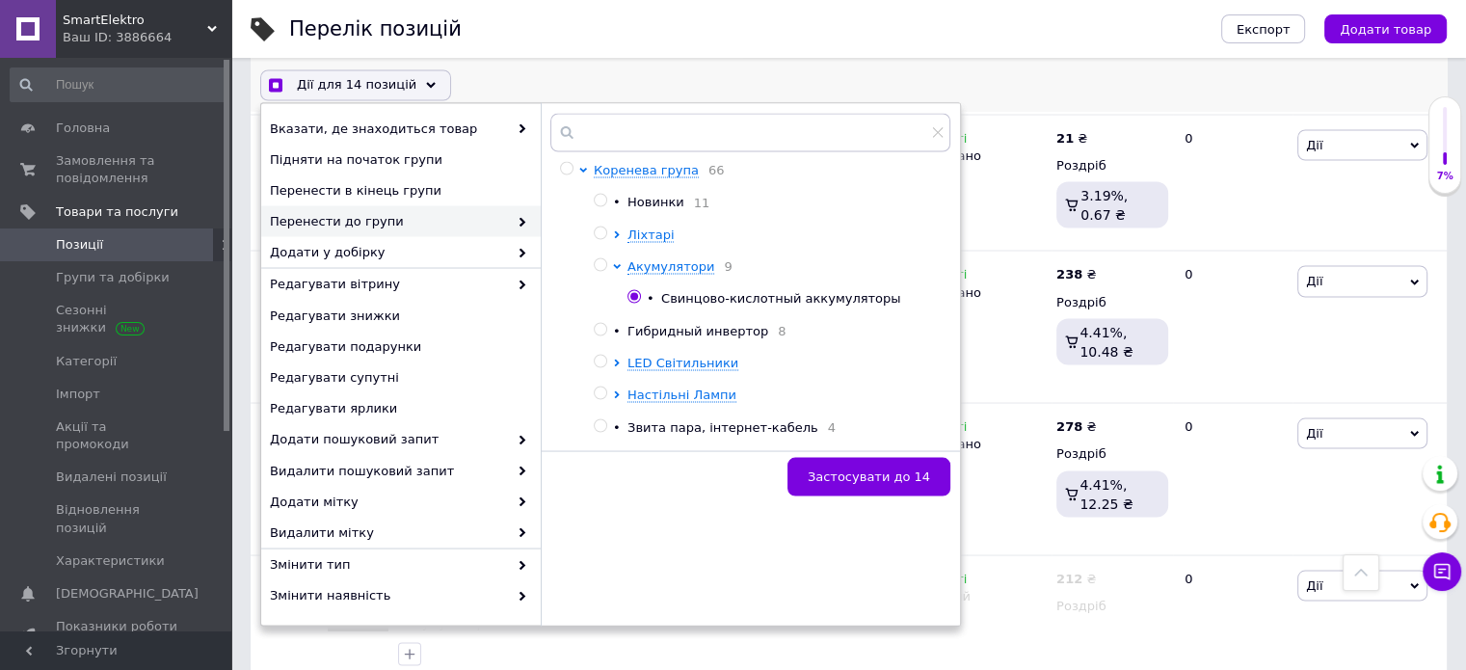
checkbox input "false"
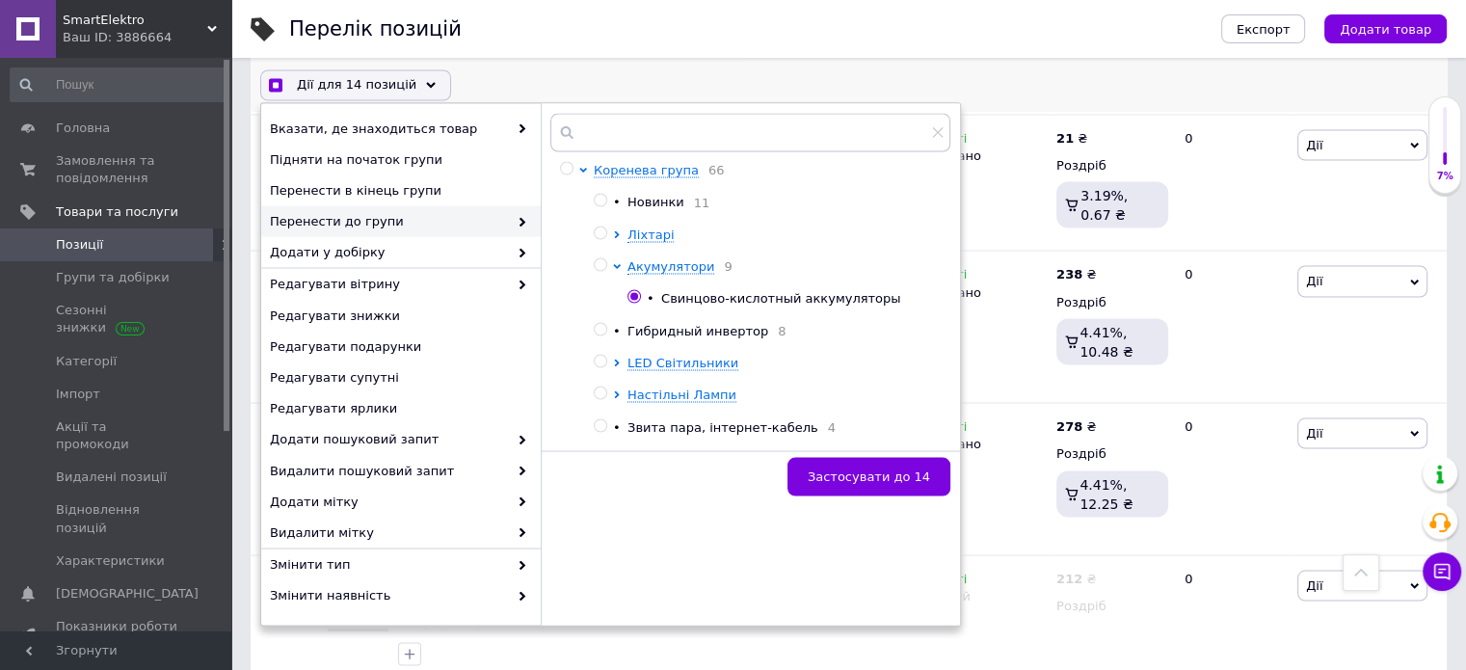
checkbox input "false"
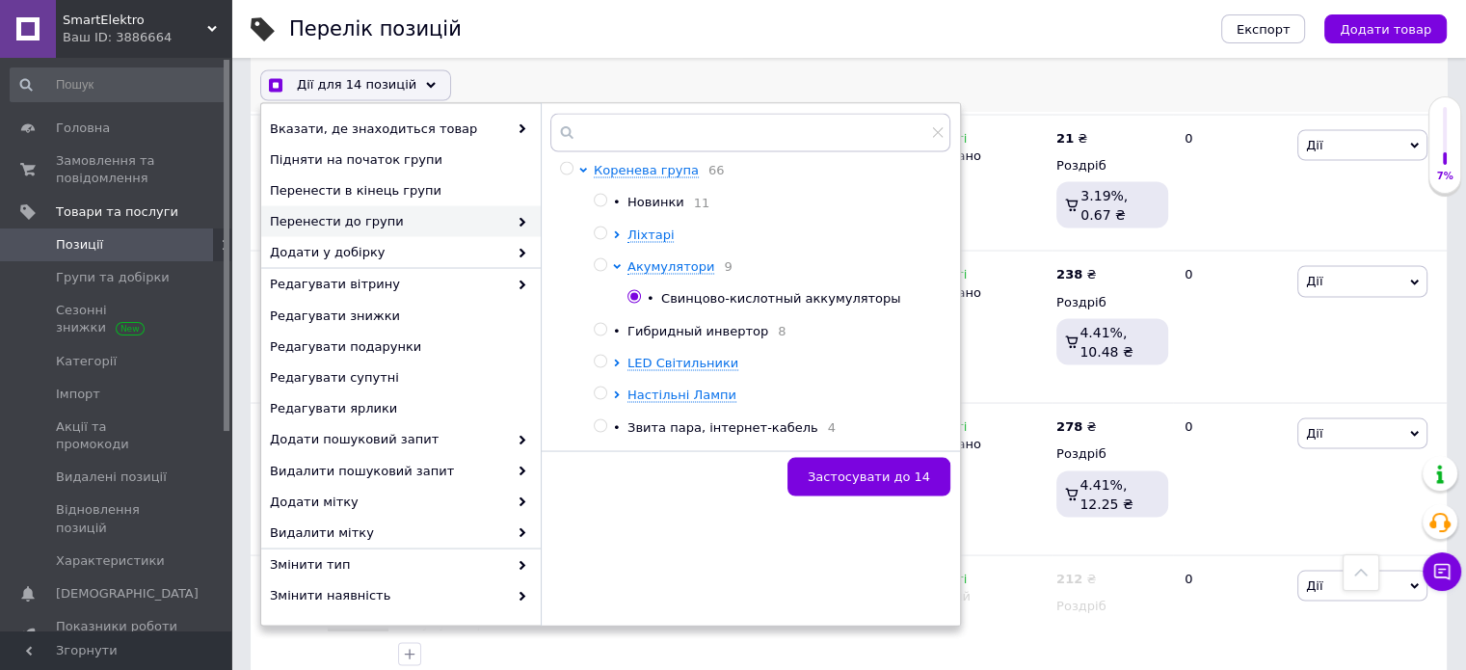
checkbox input "false"
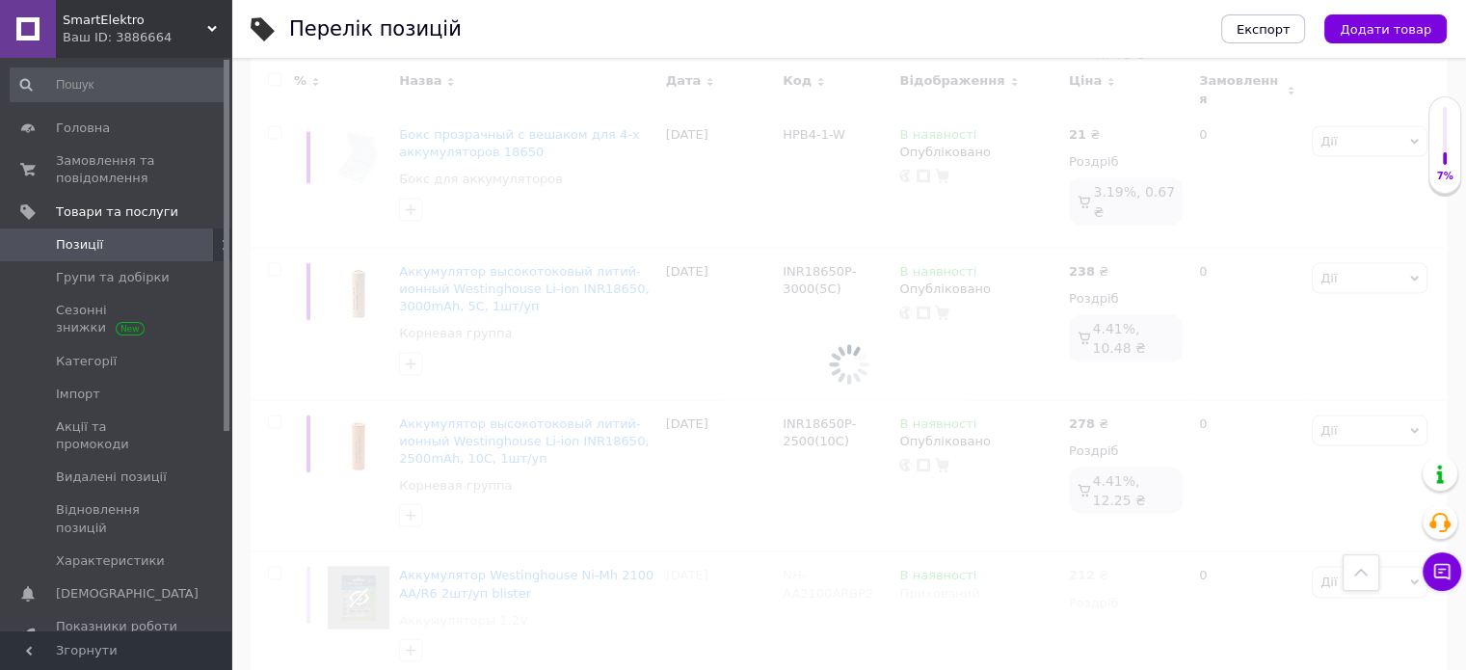
scroll to position [3563, 0]
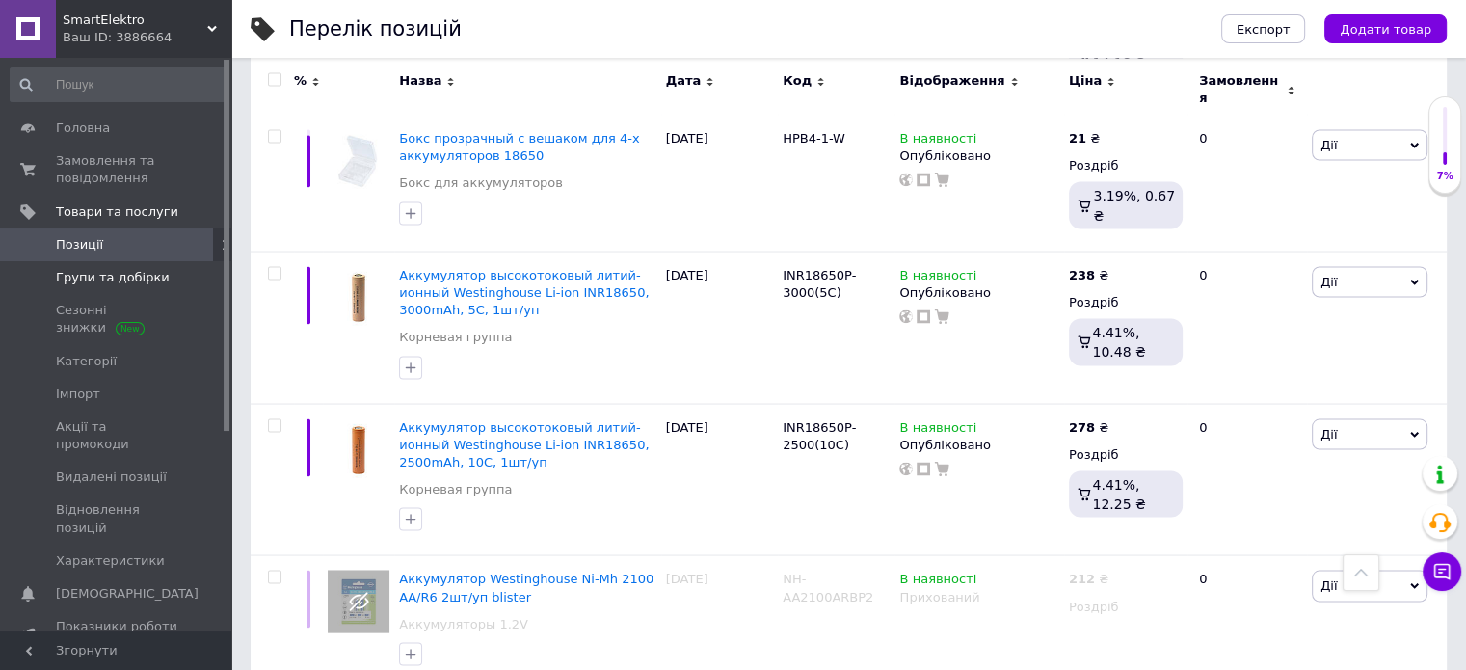
click at [156, 278] on span "Групи та добірки" at bounding box center [117, 277] width 122 height 17
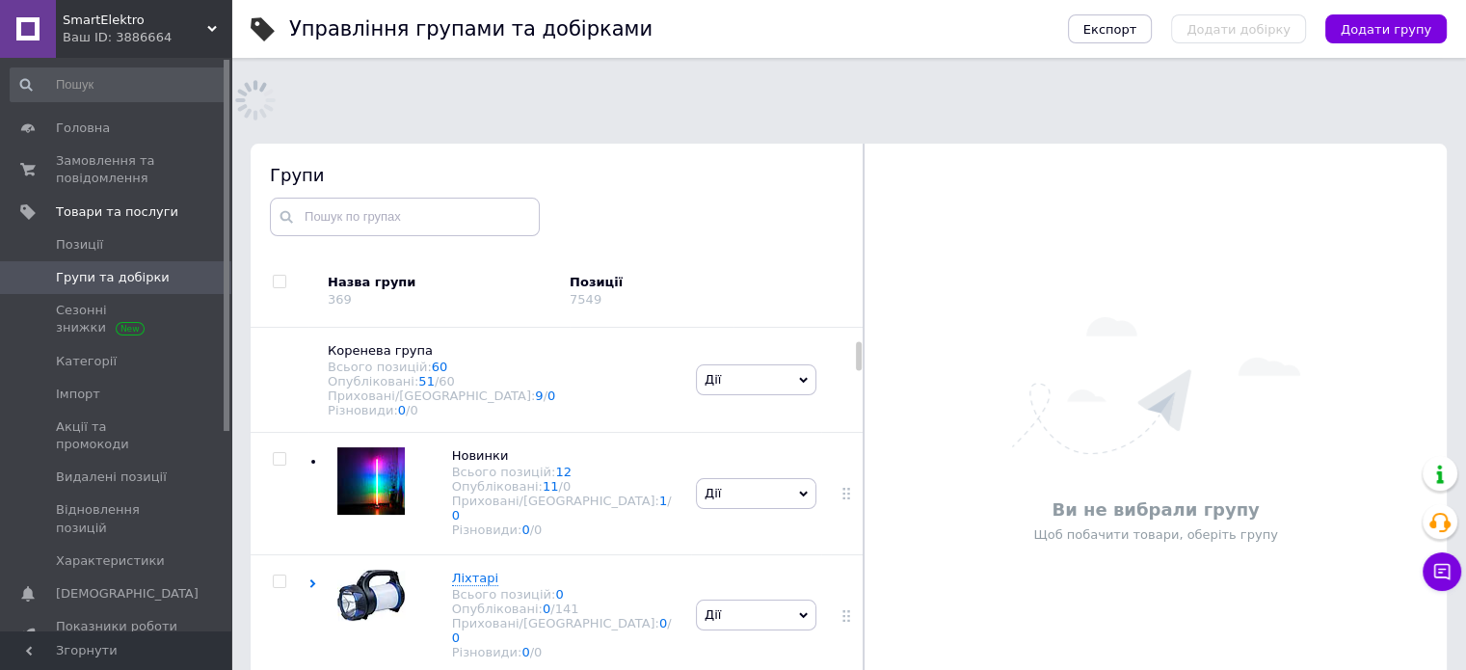
scroll to position [208, 0]
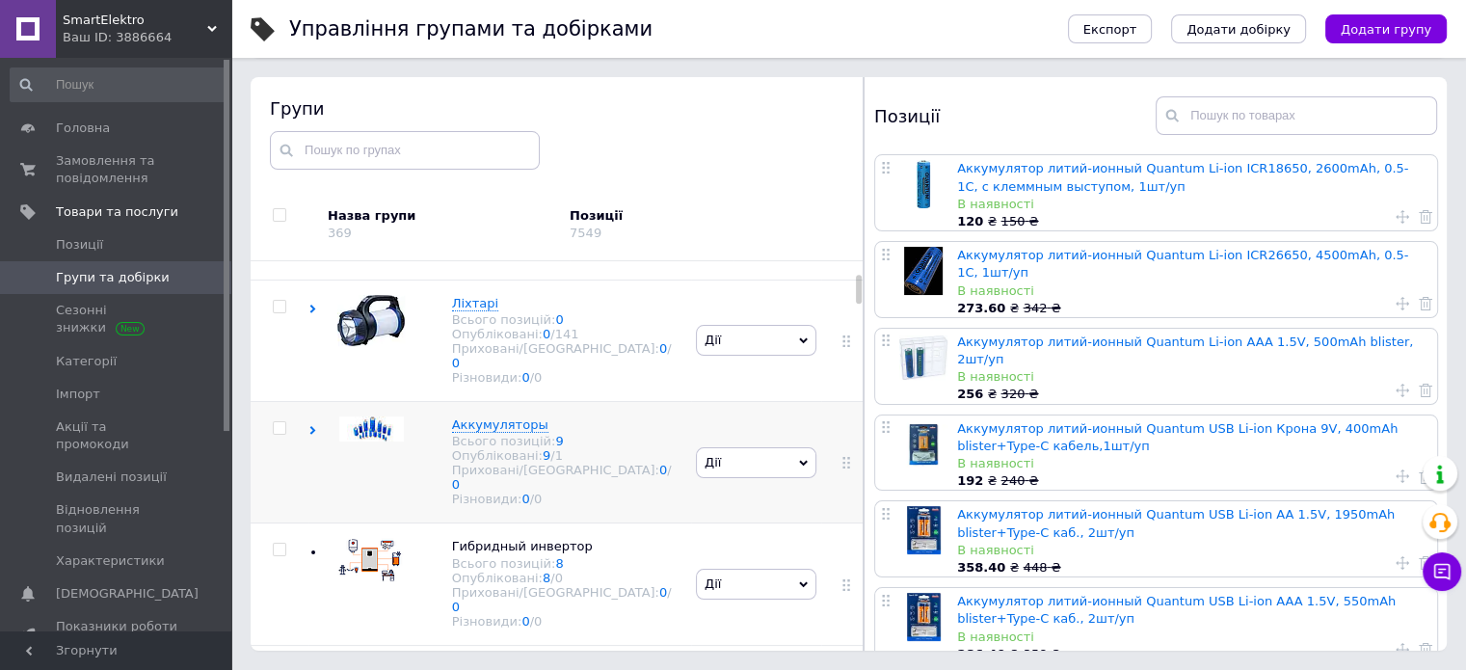
click at [312, 428] on icon at bounding box center [312, 430] width 9 height 9
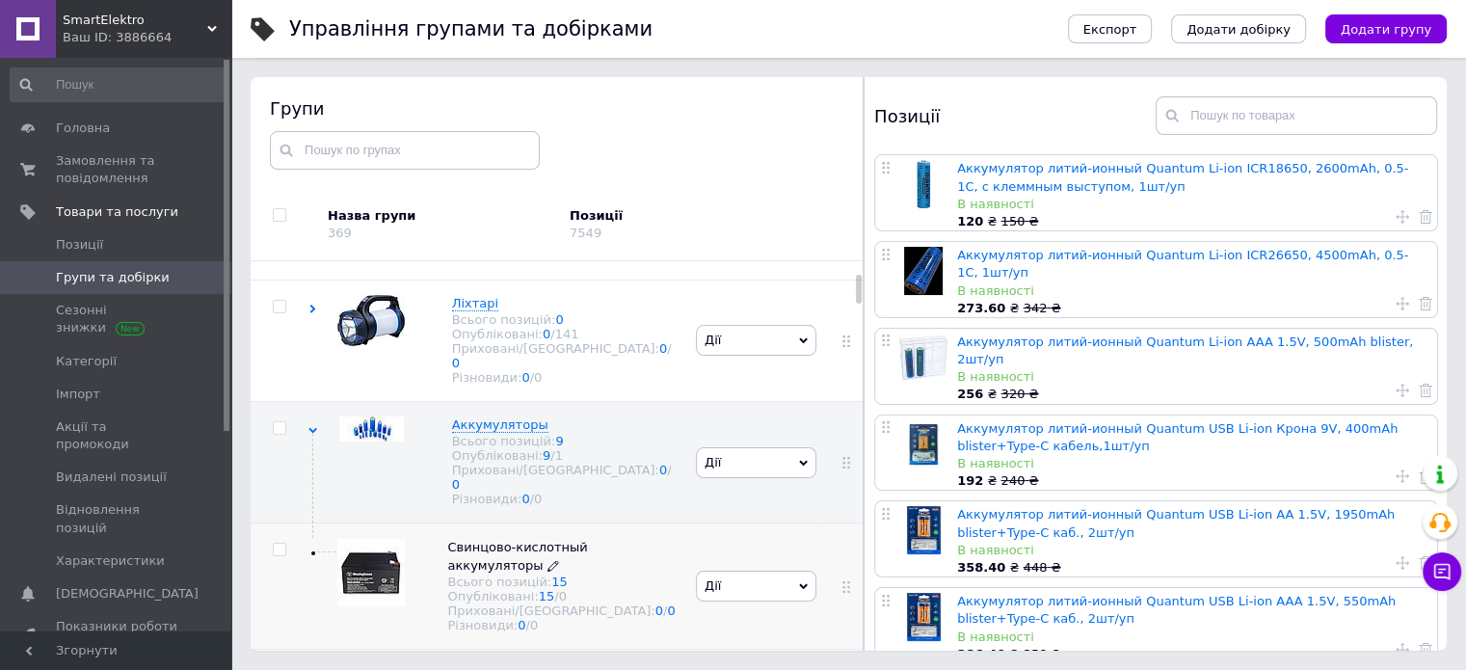
click at [534, 574] on div "Всього позицій: 15" at bounding box center [561, 581] width 229 height 14
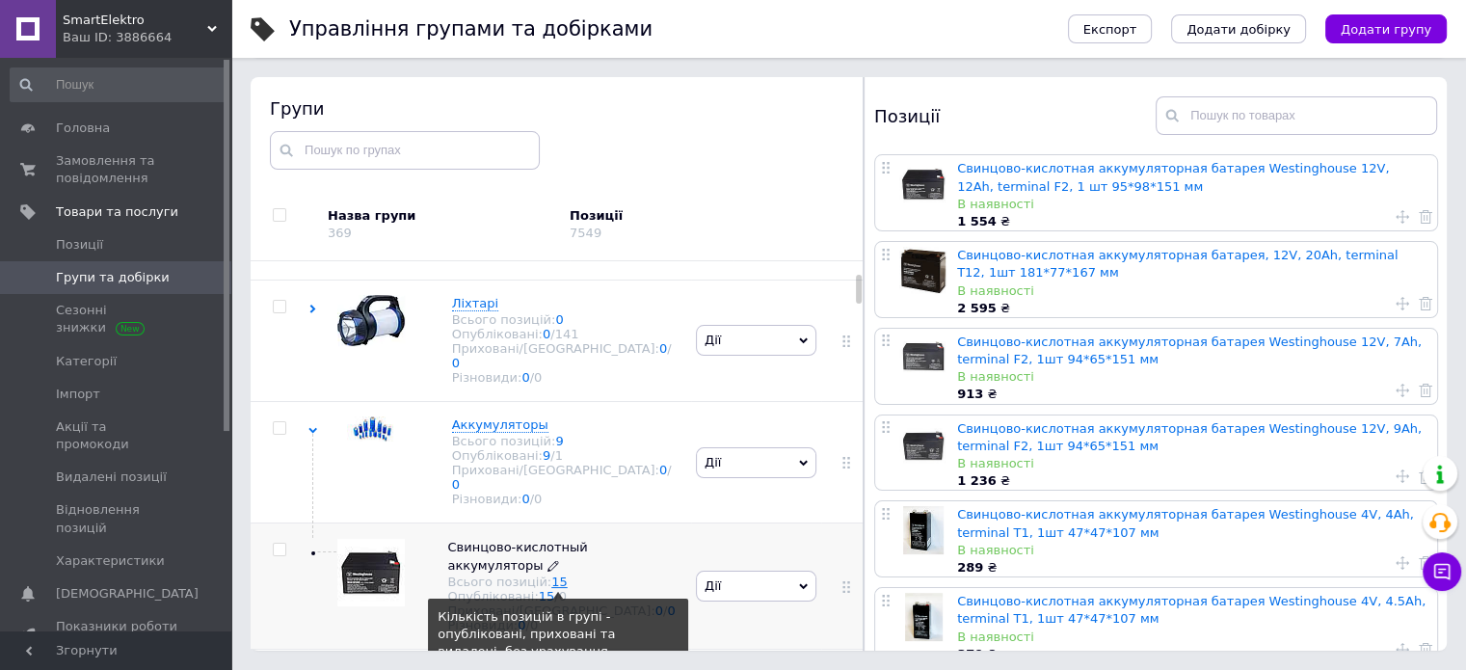
click at [568, 577] on link "15" at bounding box center [559, 581] width 16 height 14
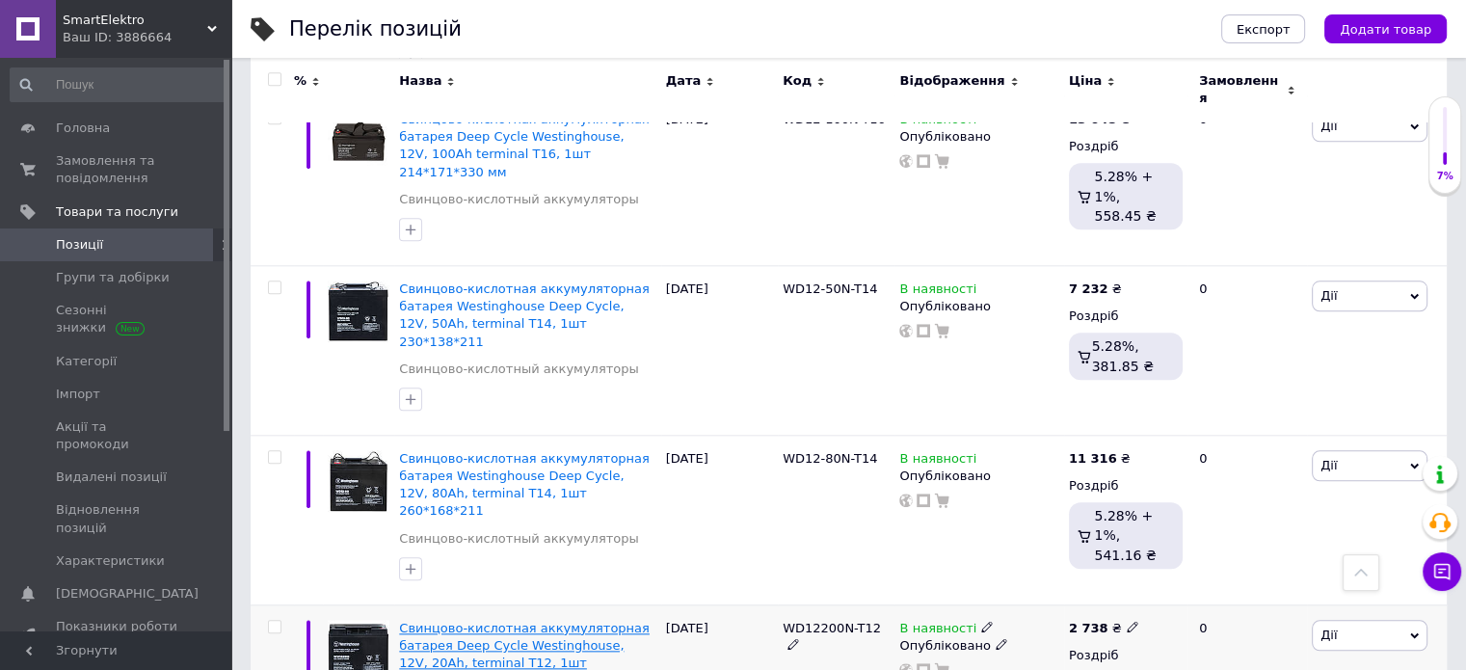
scroll to position [2044, 0]
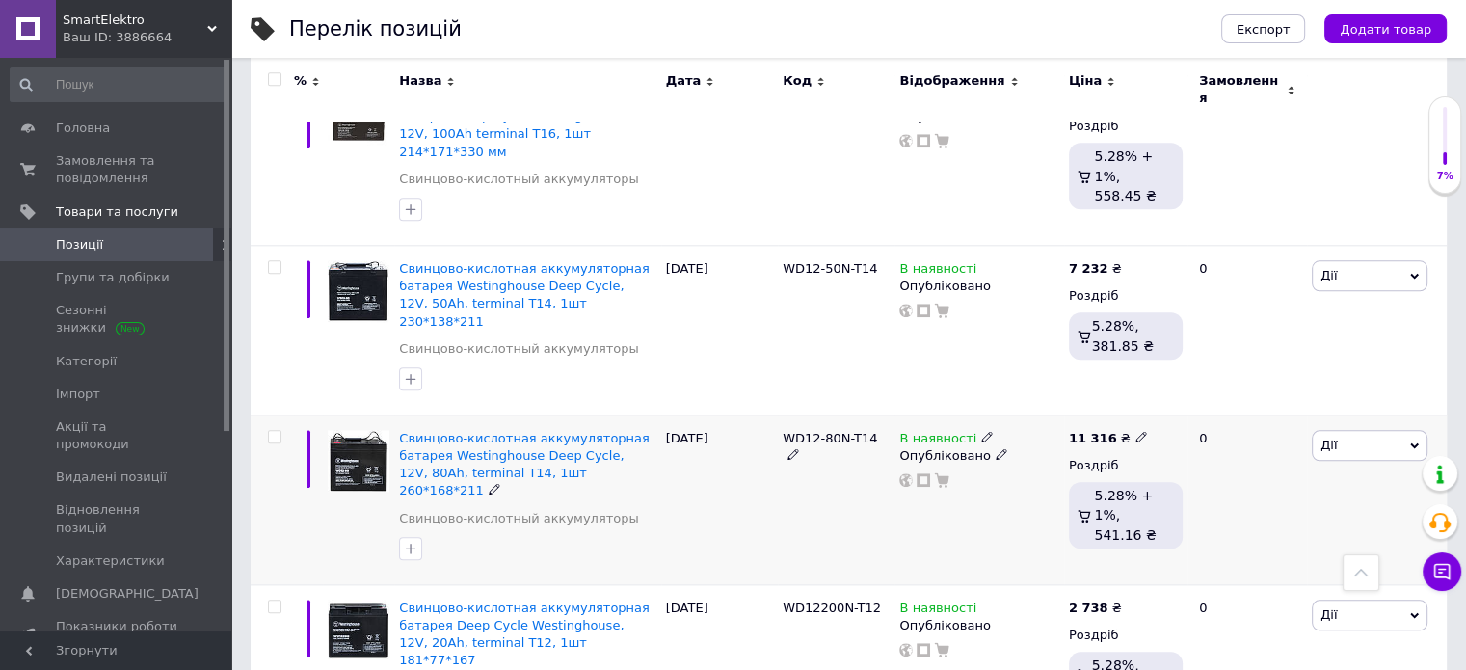
click at [272, 431] on input "checkbox" at bounding box center [274, 437] width 13 height 13
checkbox input "true"
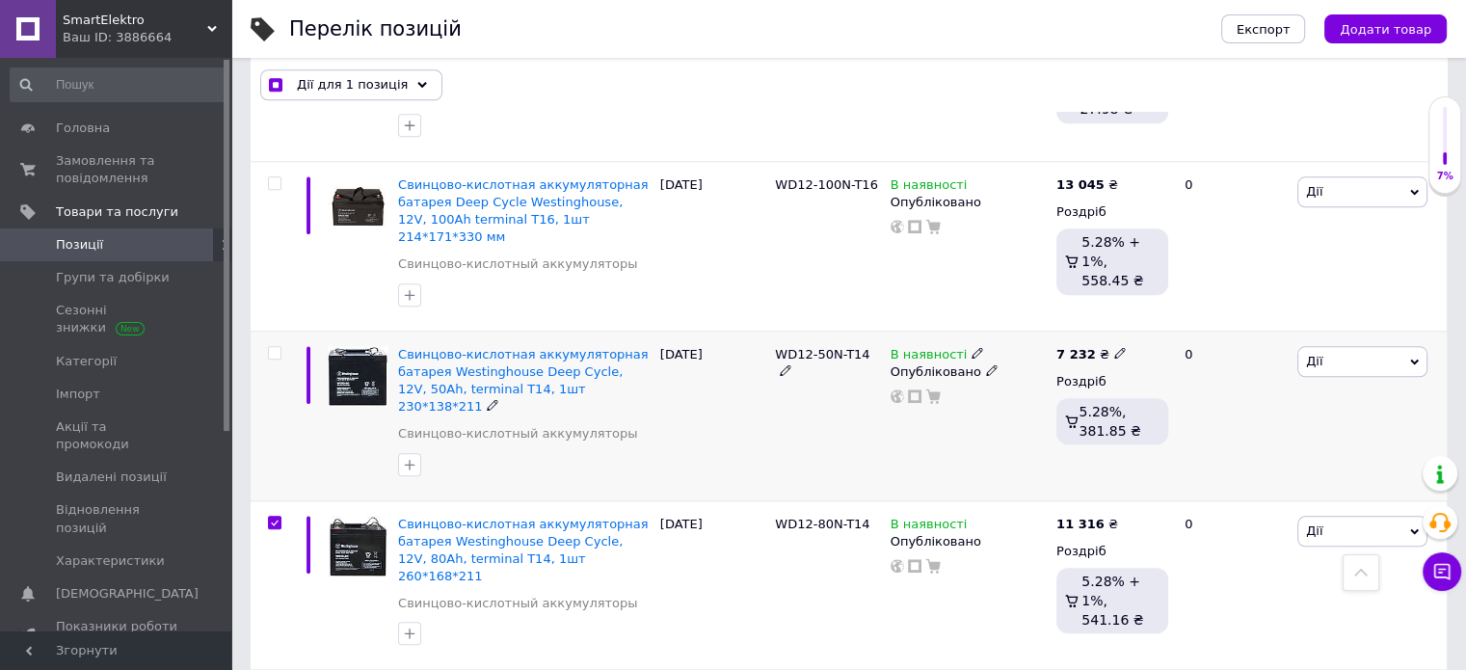
scroll to position [1851, 0]
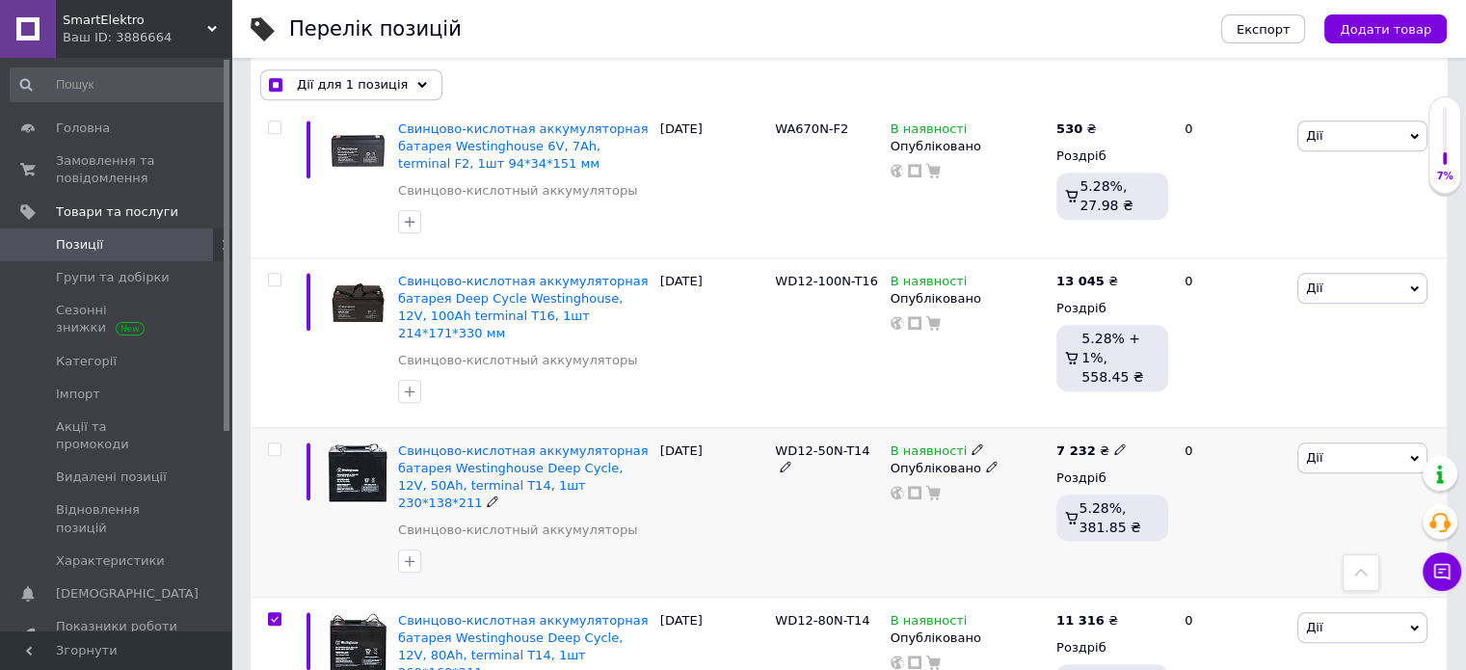
click at [278, 443] on input "checkbox" at bounding box center [274, 449] width 13 height 13
checkbox input "true"
click at [272, 274] on input "checkbox" at bounding box center [274, 280] width 13 height 13
checkbox input "true"
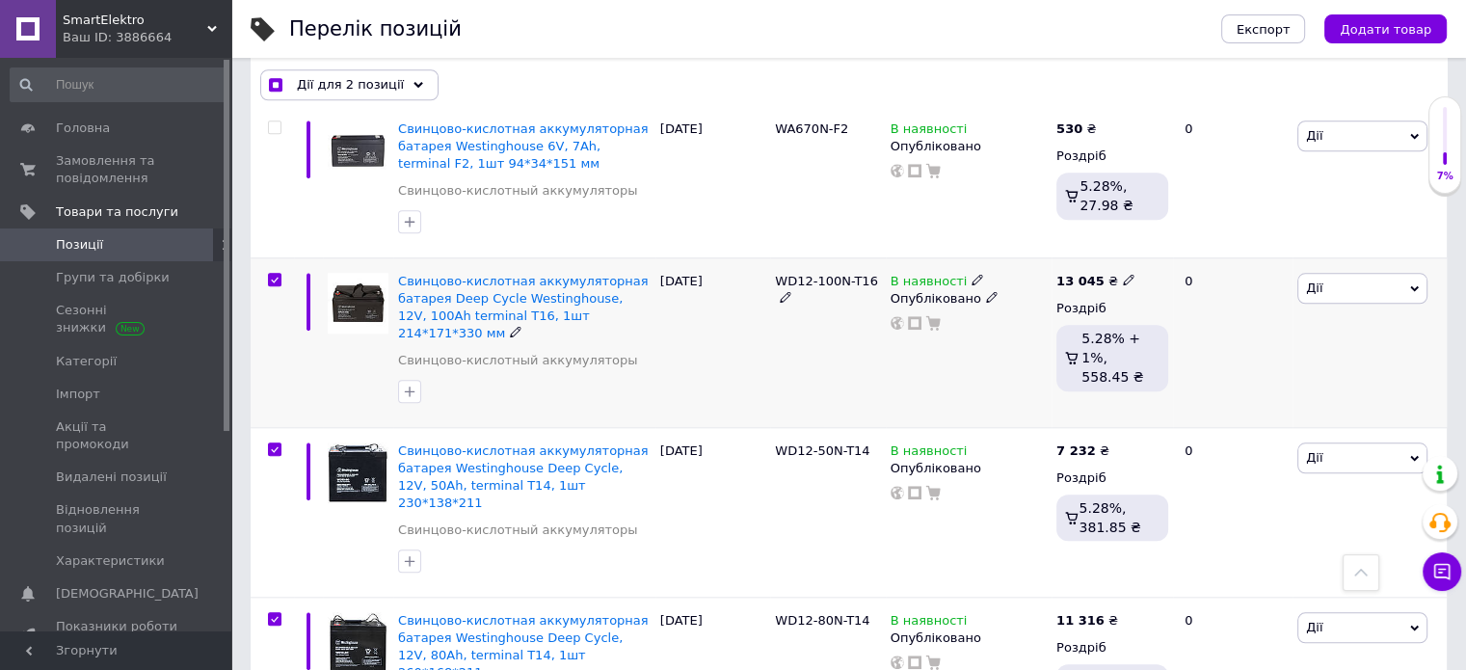
checkbox input "true"
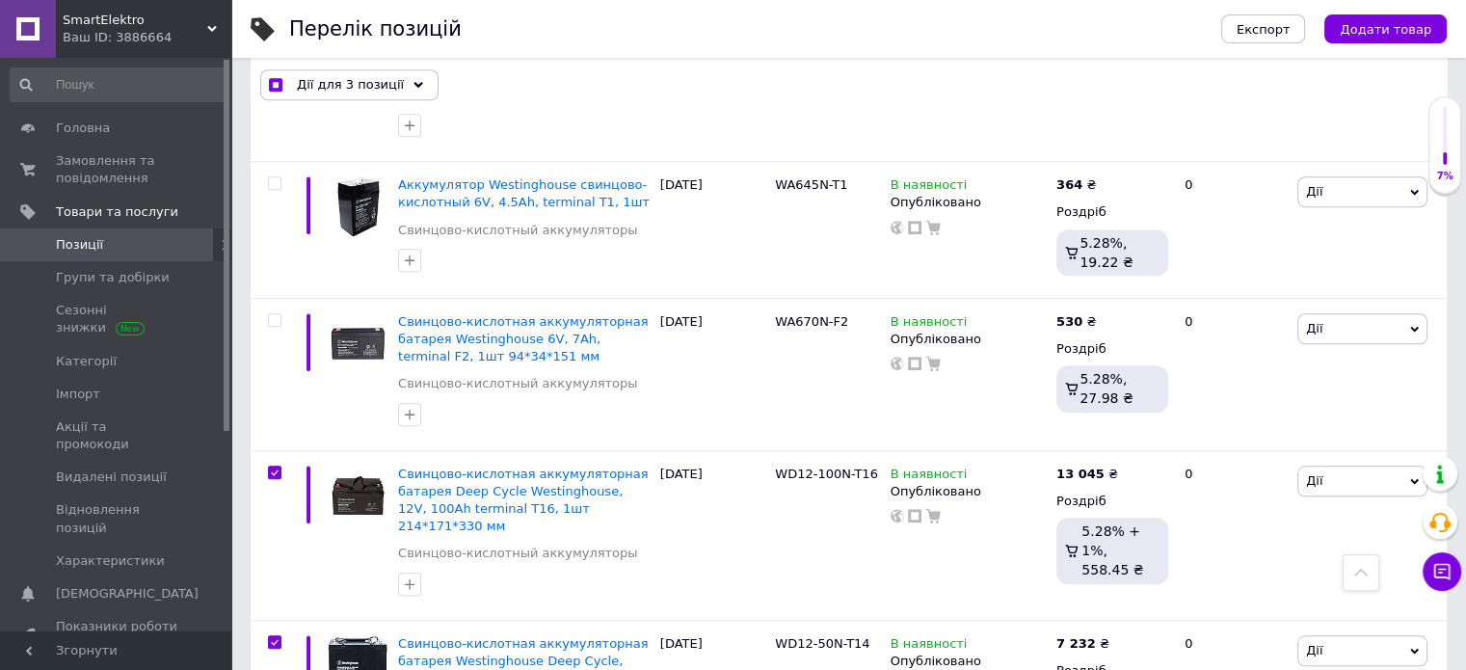
scroll to position [2043, 0]
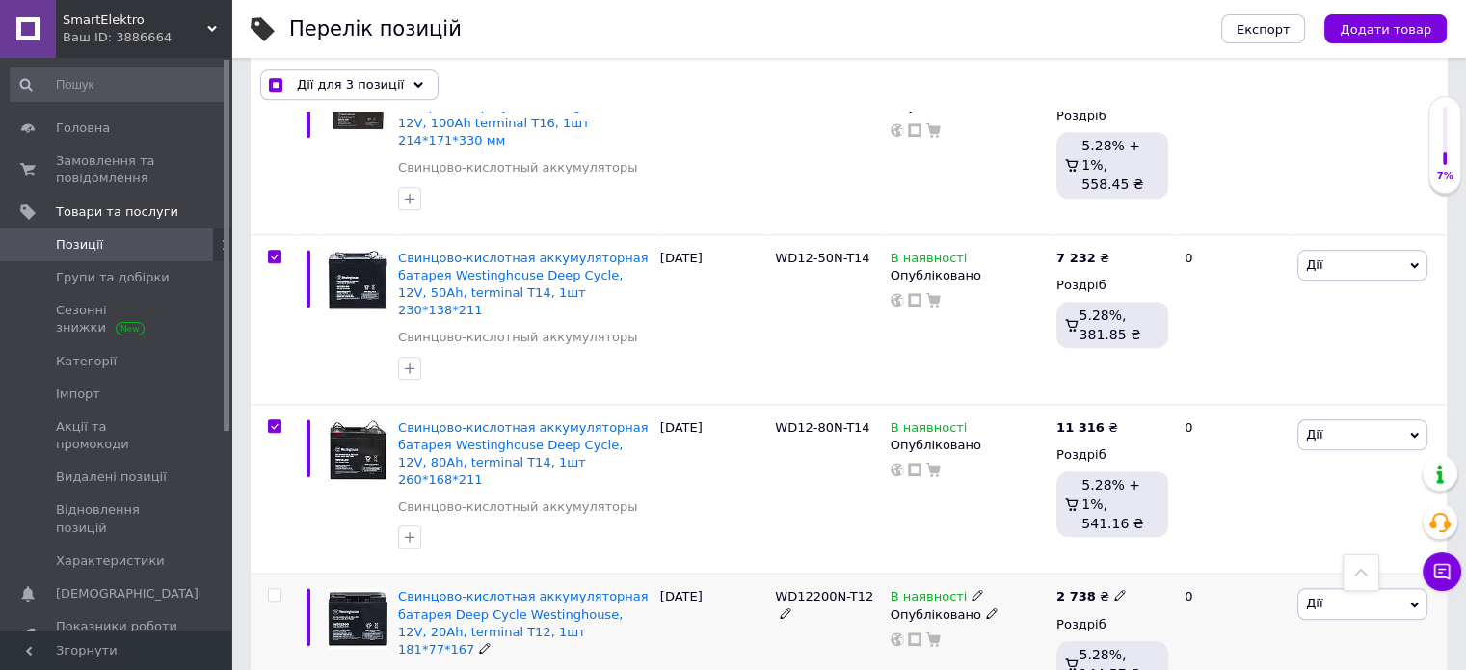
click at [279, 589] on input "checkbox" at bounding box center [274, 595] width 13 height 13
checkbox input "true"
click at [385, 89] on span "Дії для 4 позиції" at bounding box center [350, 84] width 107 height 17
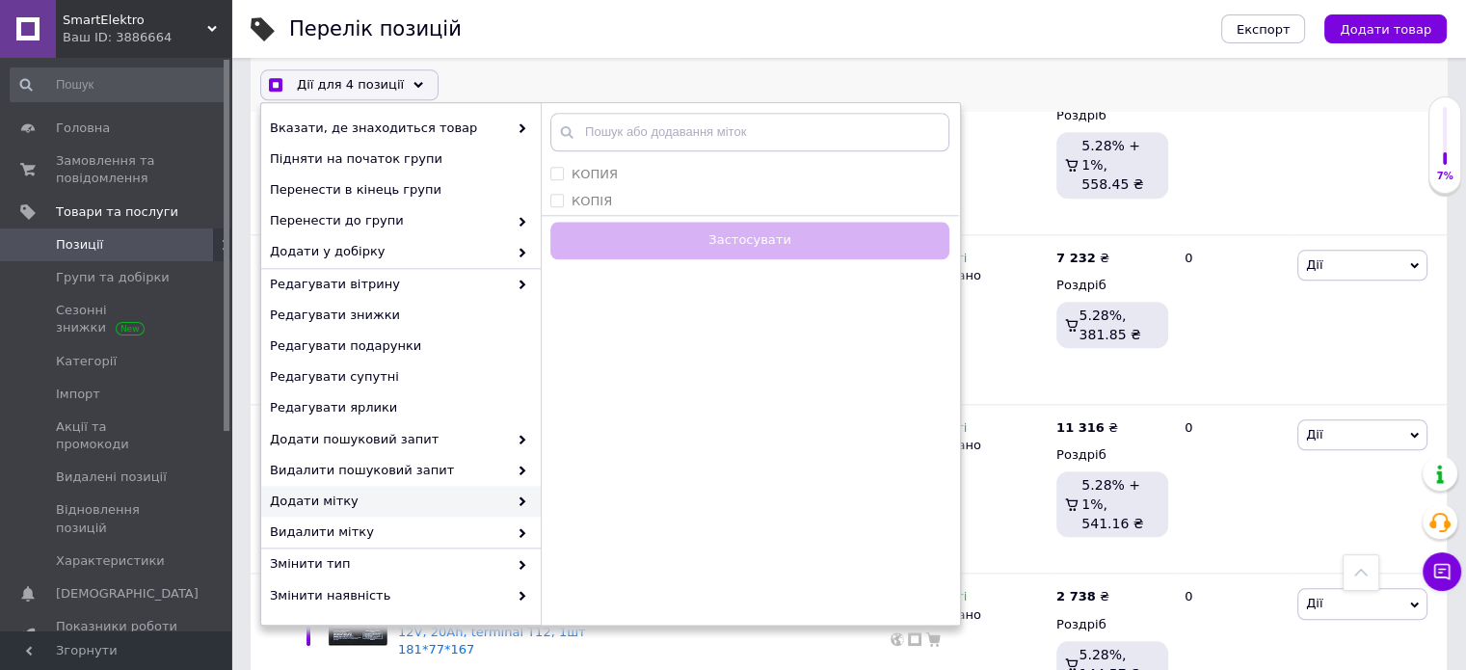
scroll to position [151, 0]
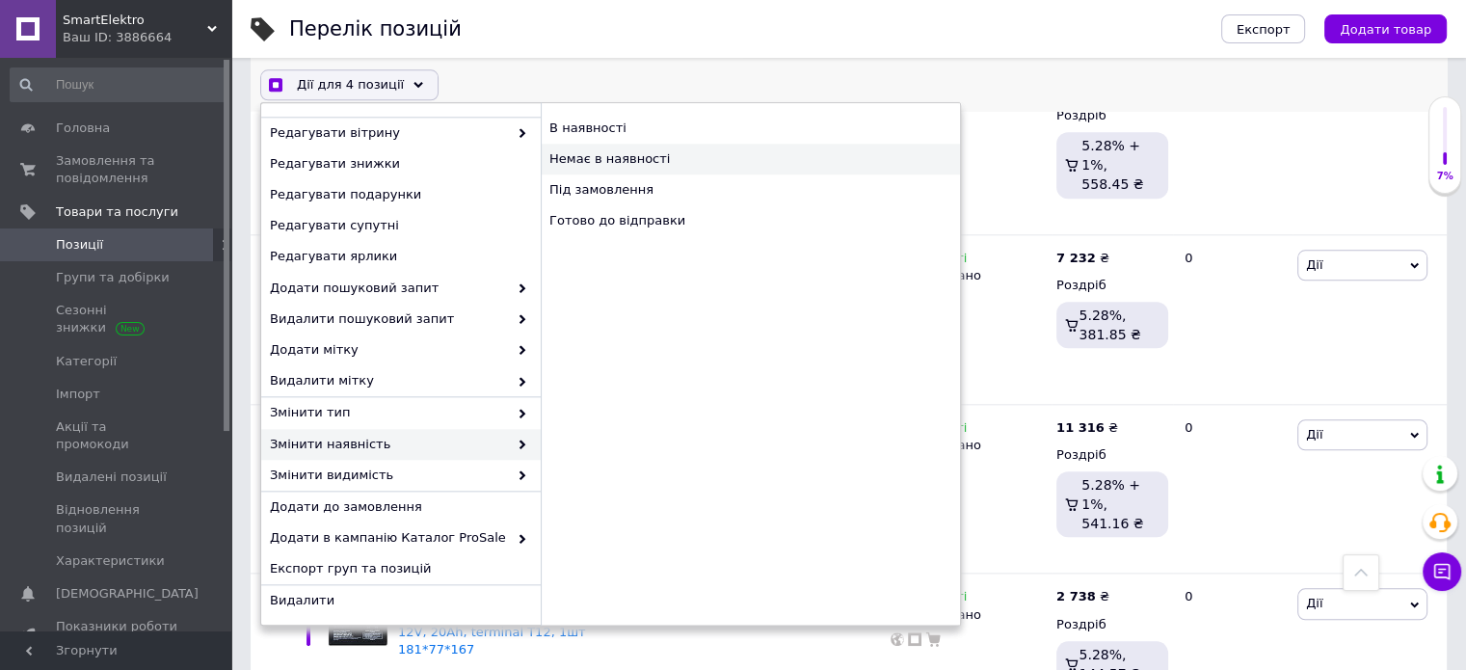
checkbox input "true"
click at [634, 154] on div "Немає в наявності" at bounding box center [750, 159] width 419 height 31
checkbox input "false"
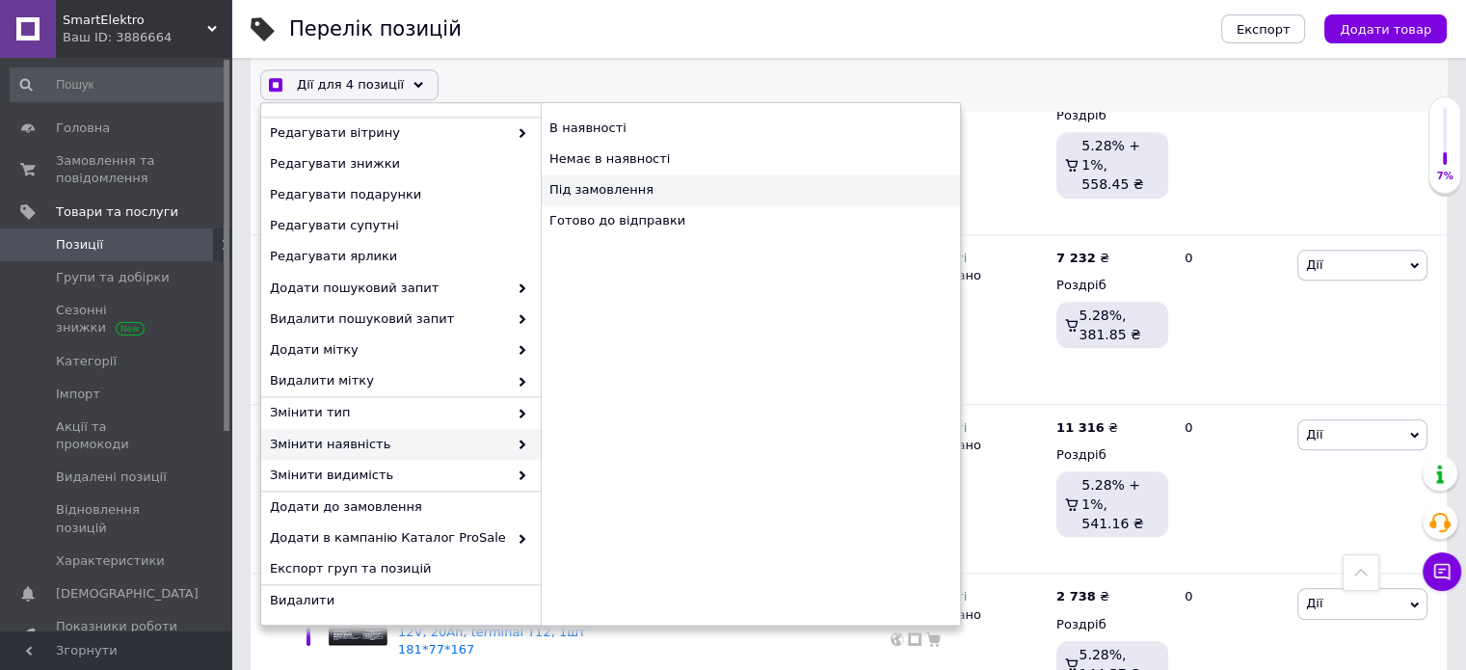
checkbox input "false"
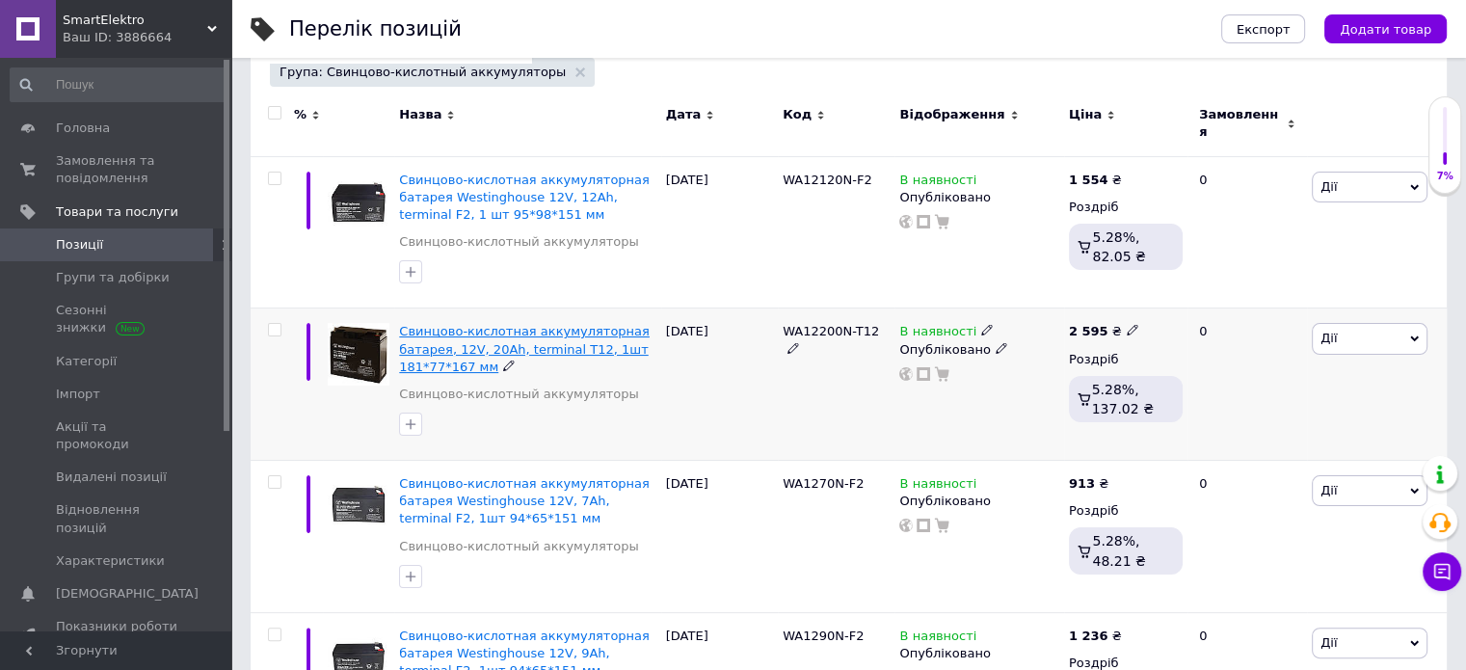
scroll to position [96, 0]
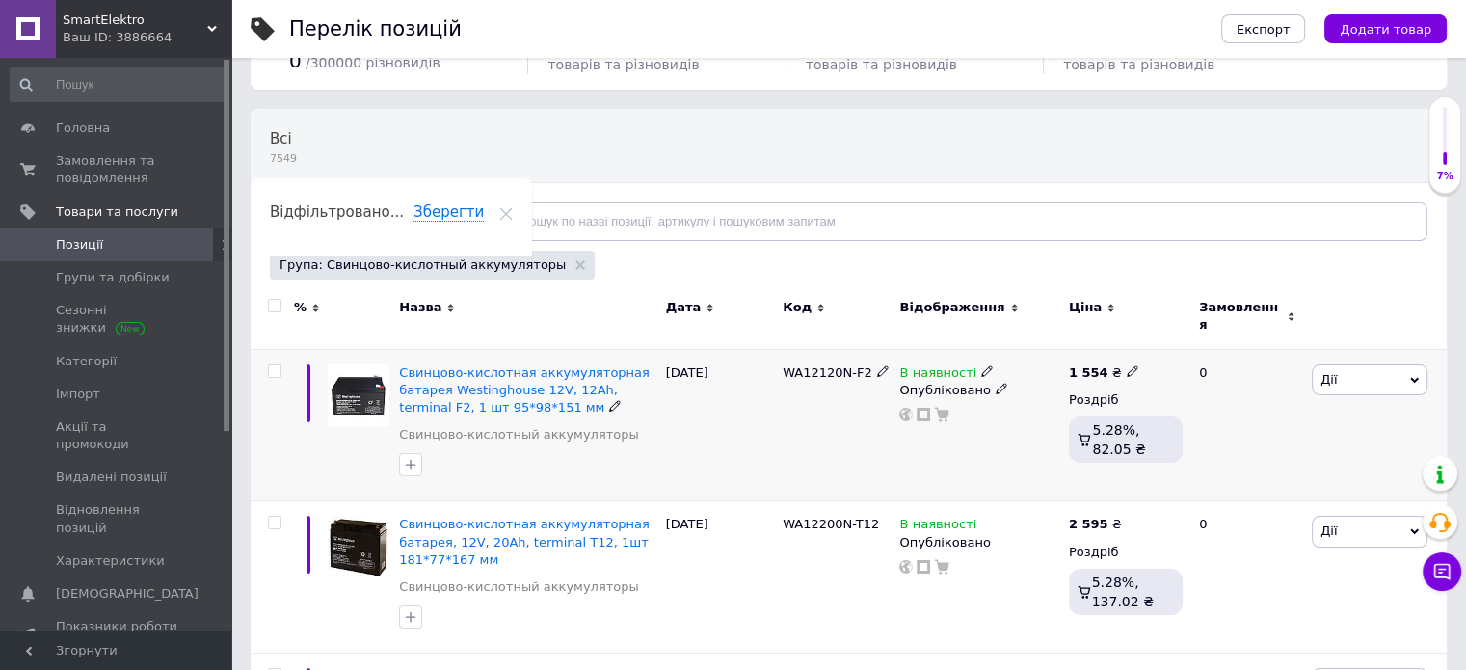
click at [981, 365] on icon at bounding box center [987, 371] width 12 height 12
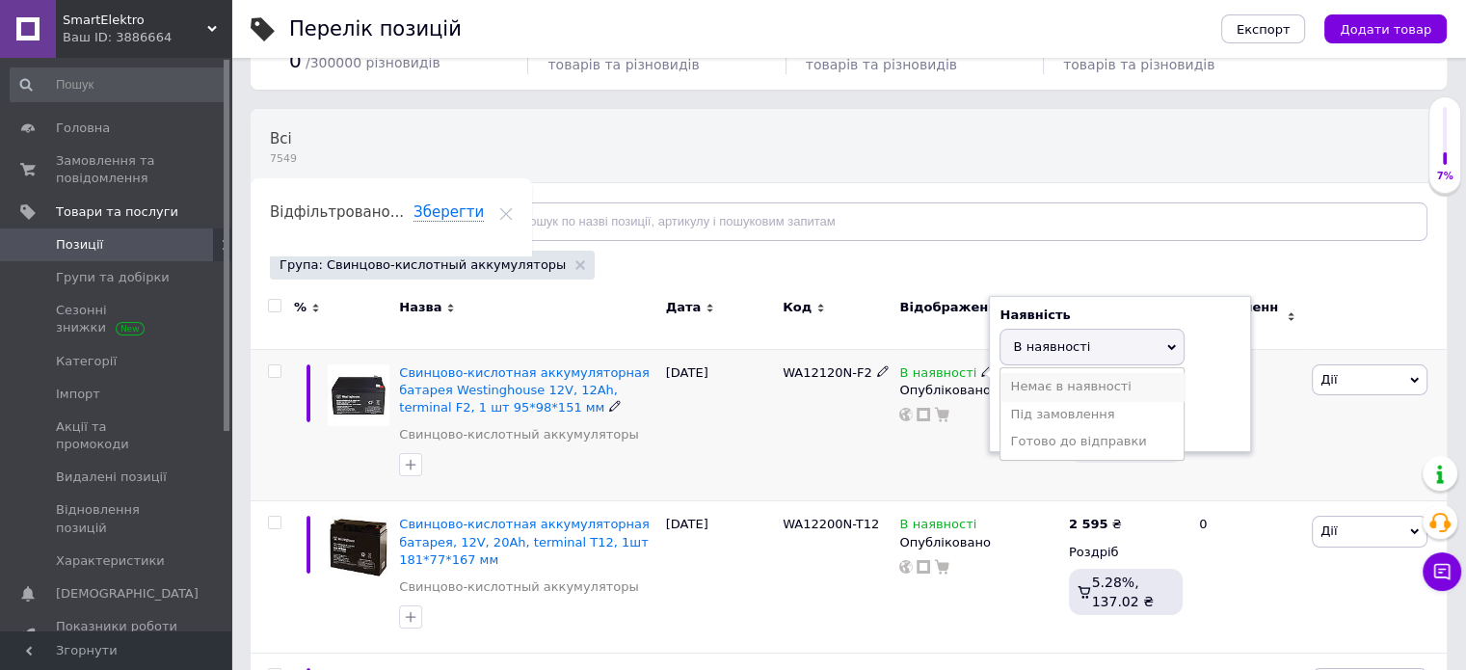
click at [1028, 382] on li "Немає в наявності" at bounding box center [1092, 386] width 183 height 27
click at [776, 432] on div "[DATE]" at bounding box center [719, 425] width 117 height 152
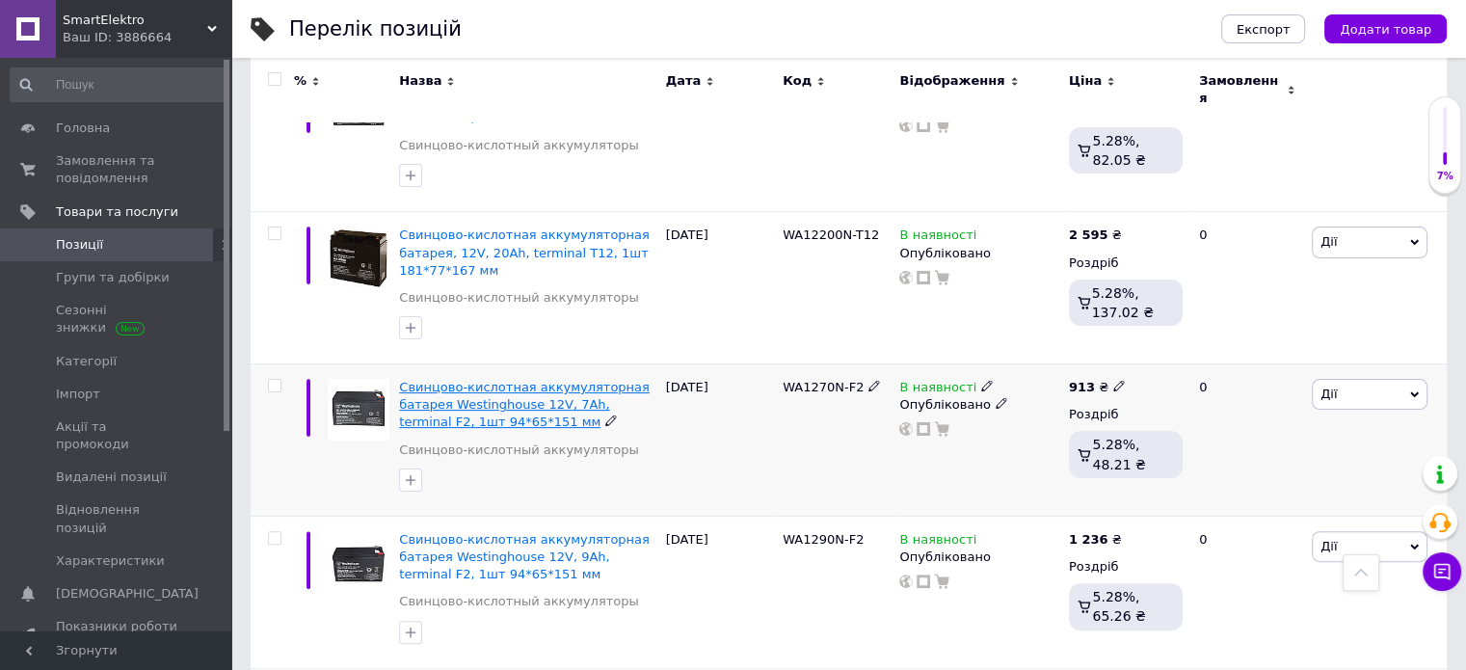
scroll to position [482, 0]
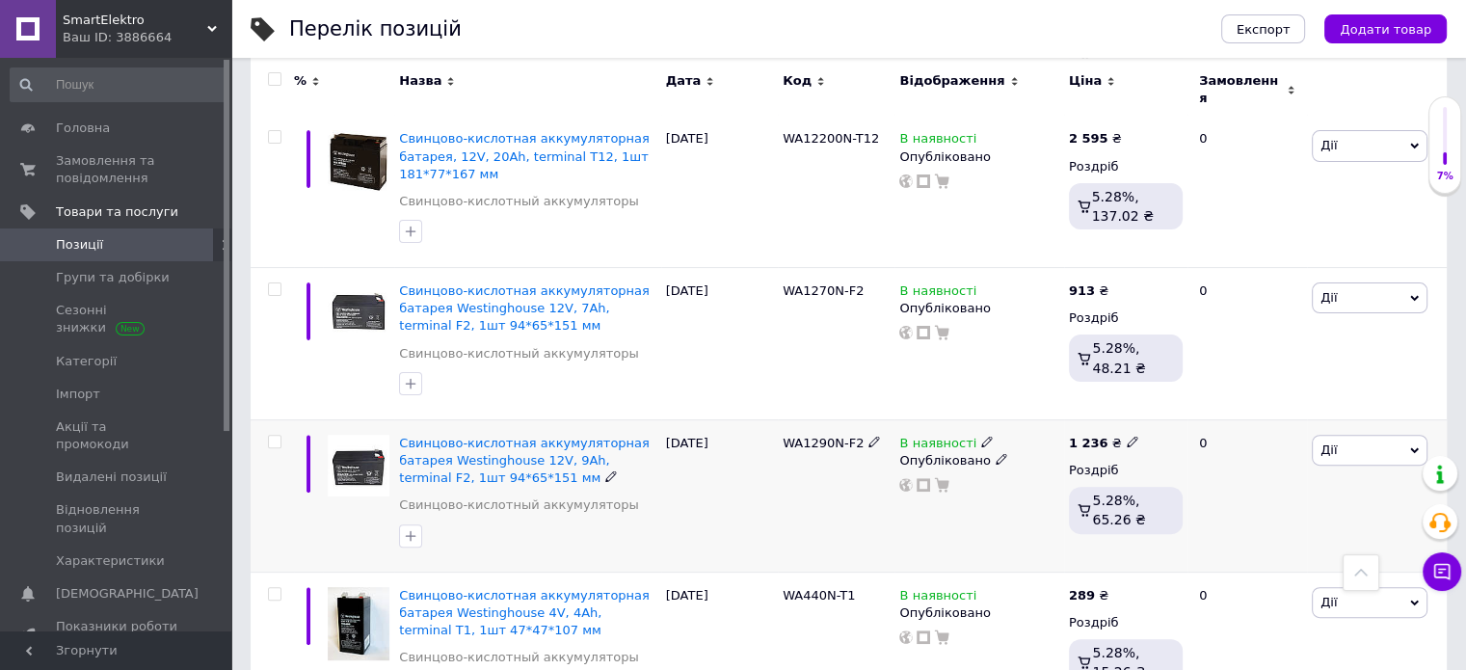
click at [981, 436] on icon at bounding box center [987, 442] width 12 height 12
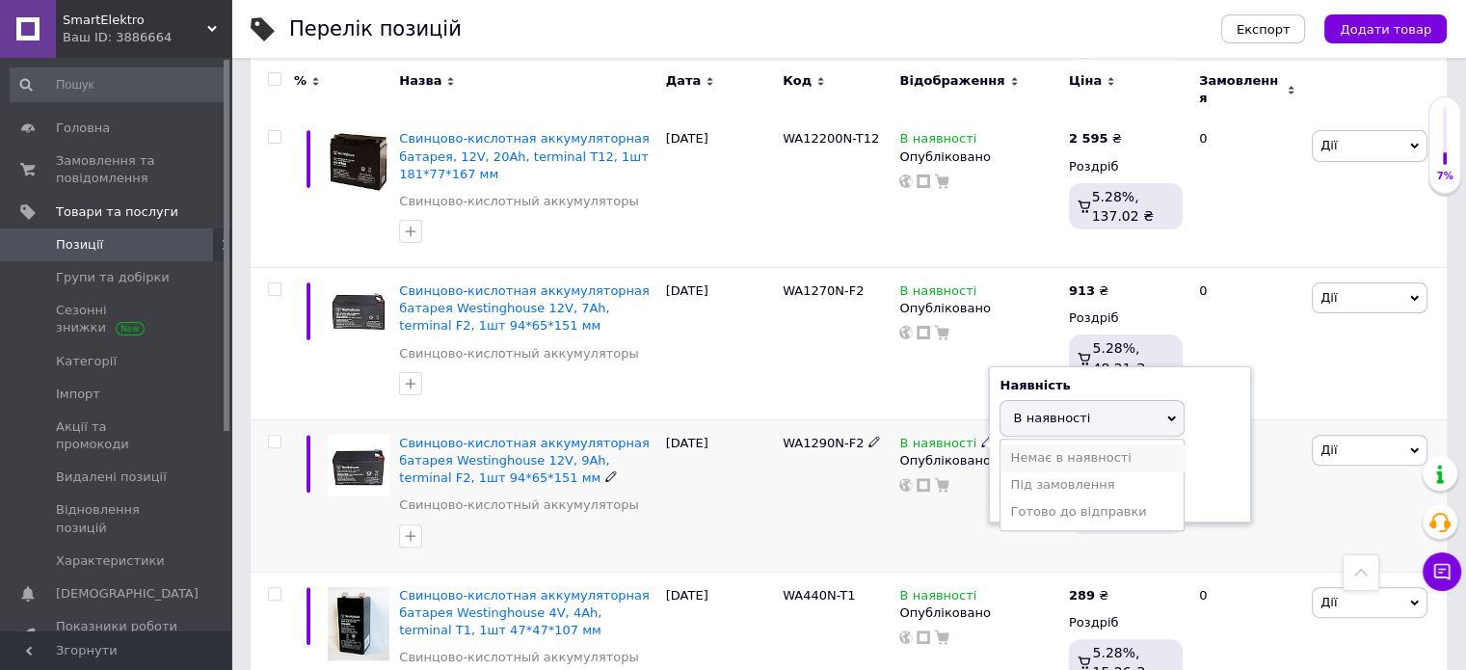
click at [1032, 445] on li "Немає в наявності" at bounding box center [1092, 457] width 183 height 27
click at [818, 509] on div "WA1290N-F2" at bounding box center [836, 495] width 117 height 152
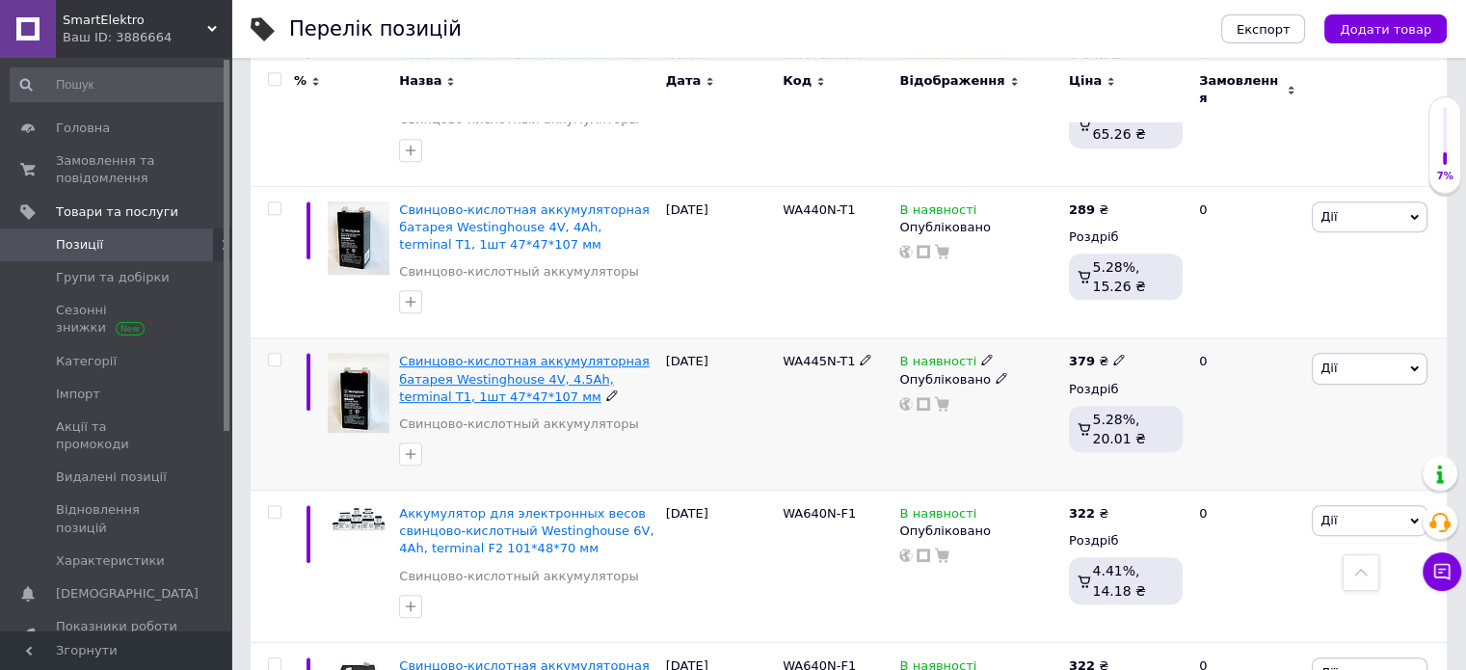
scroll to position [964, 0]
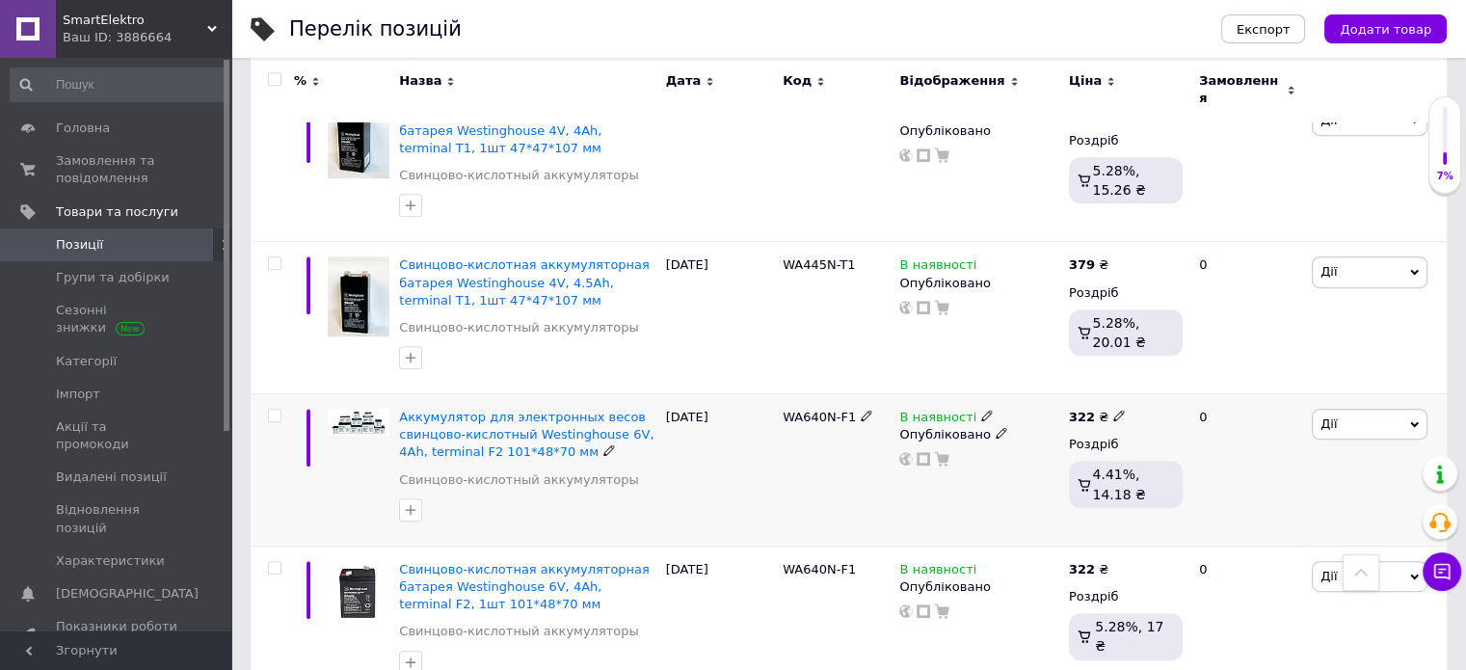
click at [277, 410] on input "checkbox" at bounding box center [274, 416] width 13 height 13
checkbox input "true"
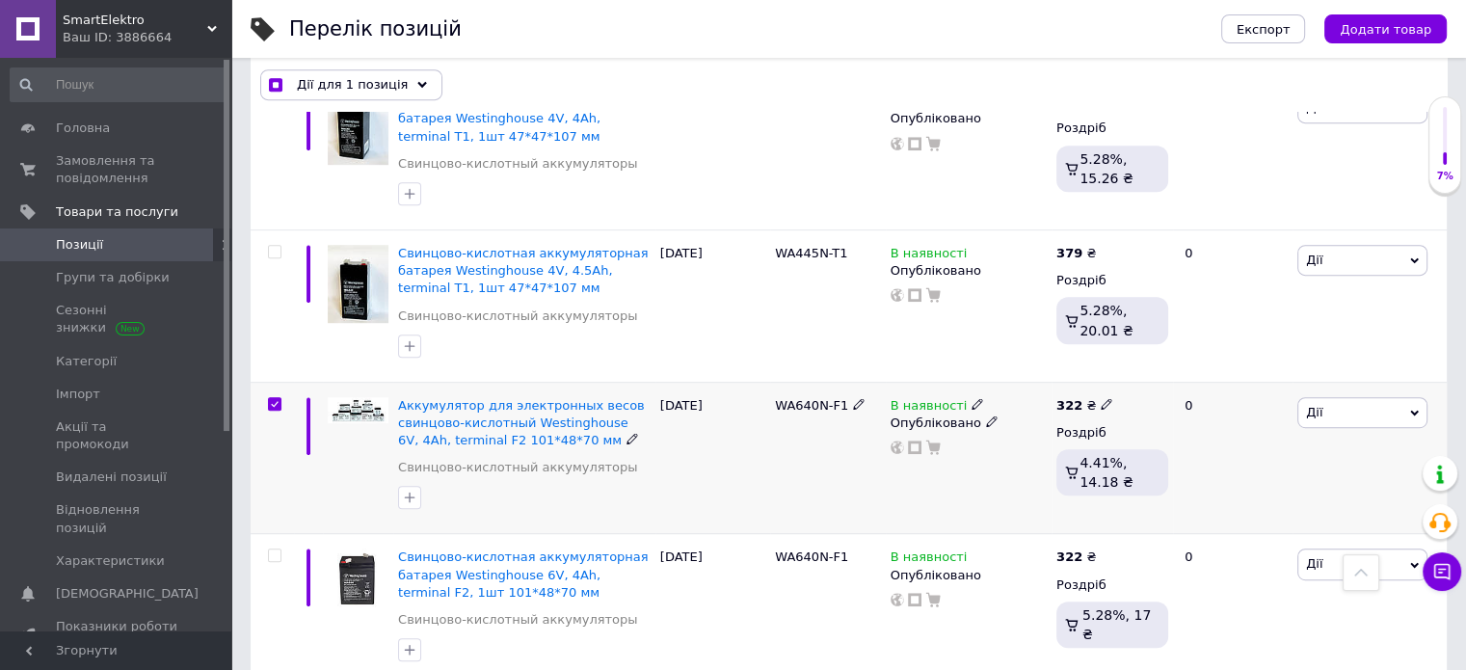
scroll to position [963, 0]
click at [355, 76] on span "Дії для 1 позиція" at bounding box center [352, 84] width 111 height 17
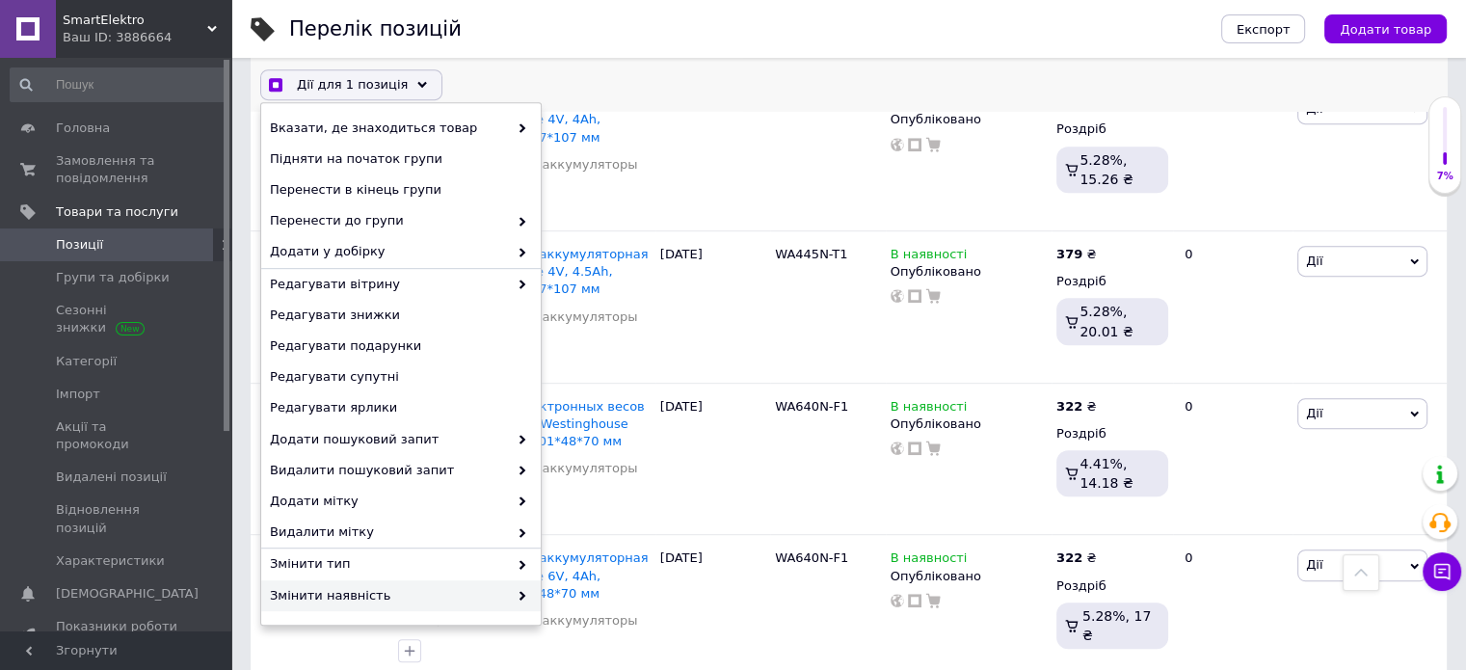
scroll to position [151, 0]
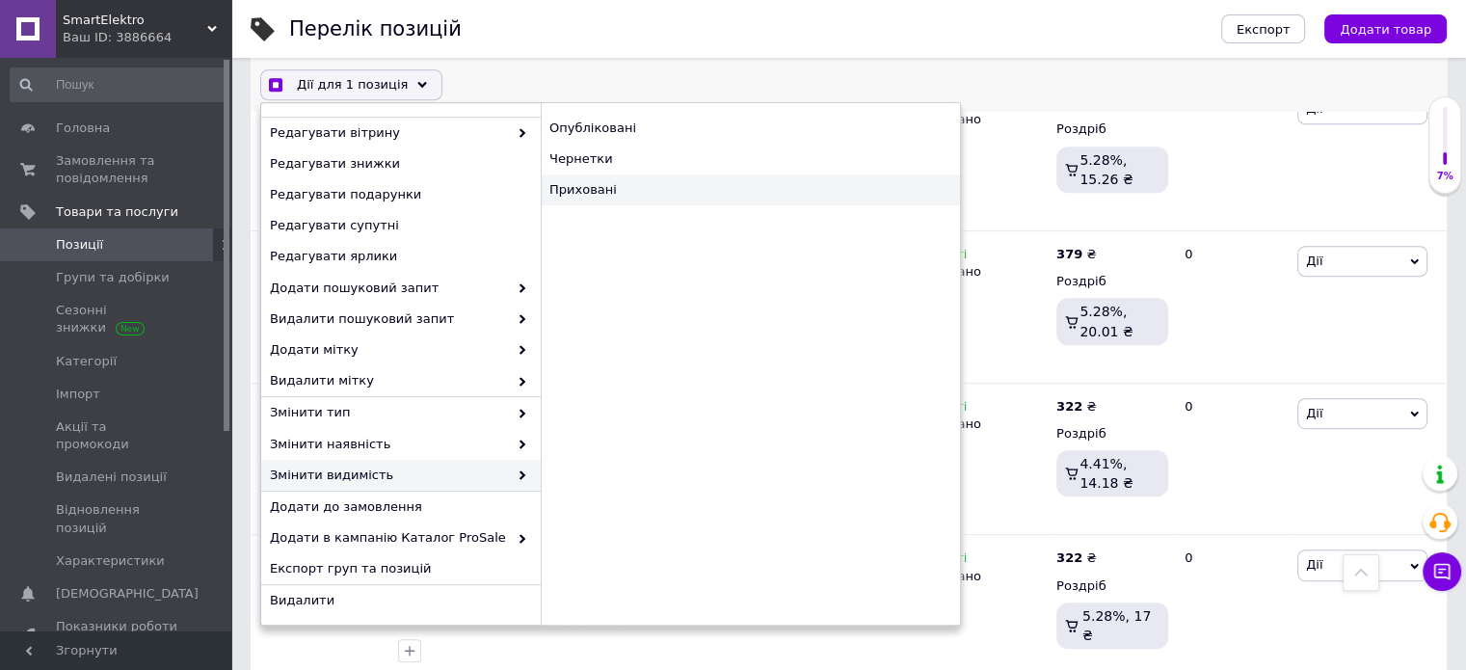
click at [629, 194] on div "Приховані" at bounding box center [750, 189] width 419 height 31
checkbox input "true"
checkbox input "false"
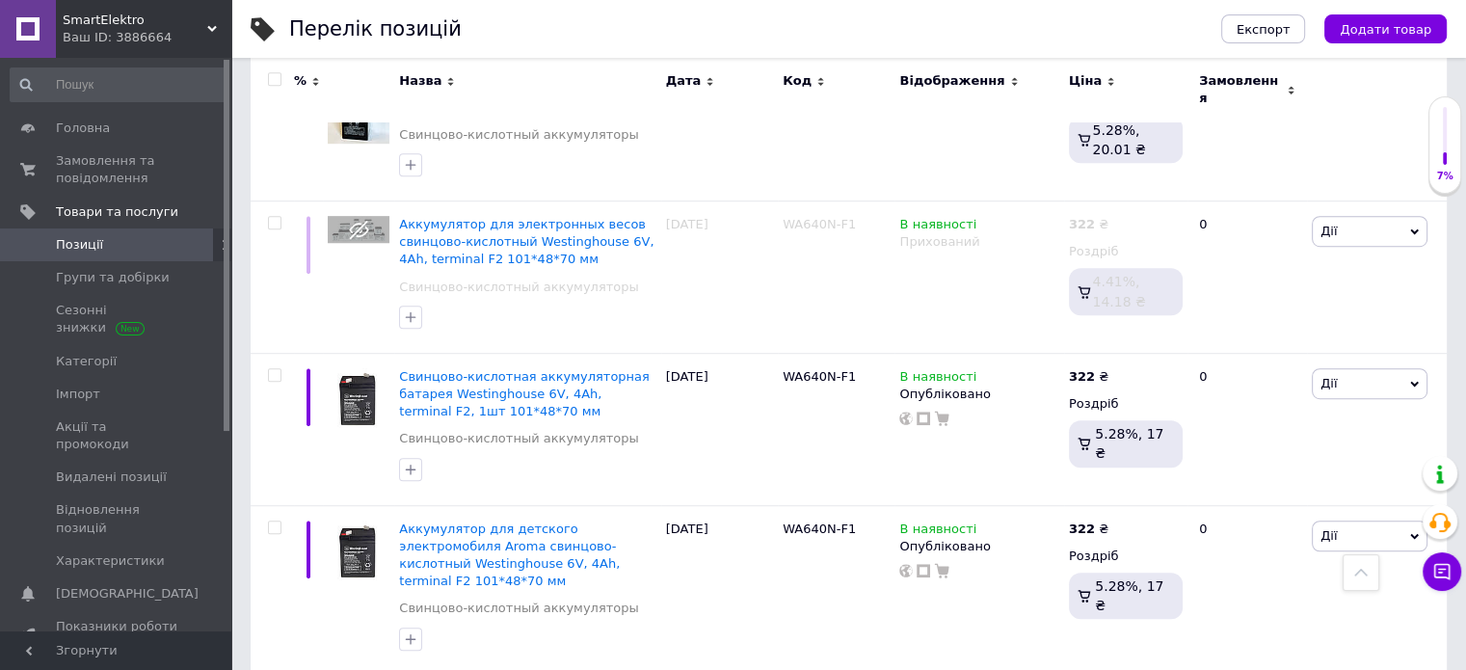
scroll to position [1253, 0]
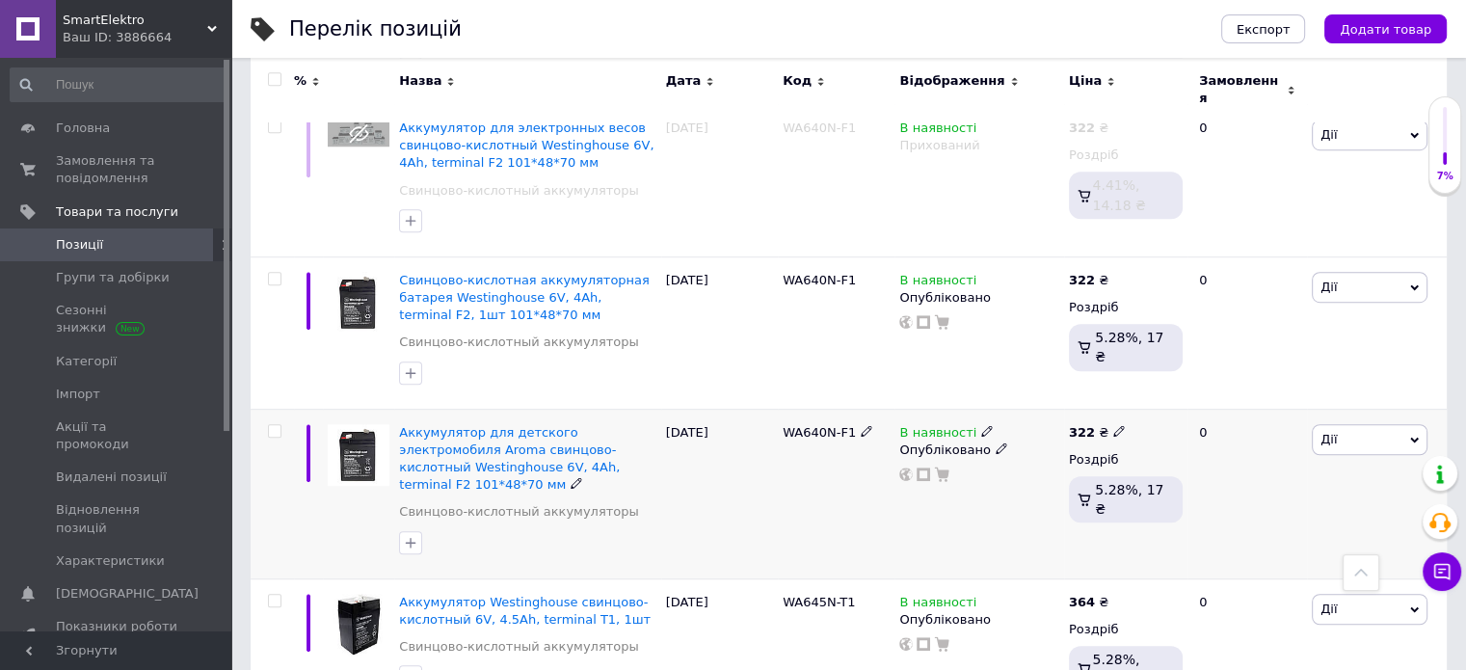
click at [274, 425] on input "checkbox" at bounding box center [274, 431] width 13 height 13
checkbox input "true"
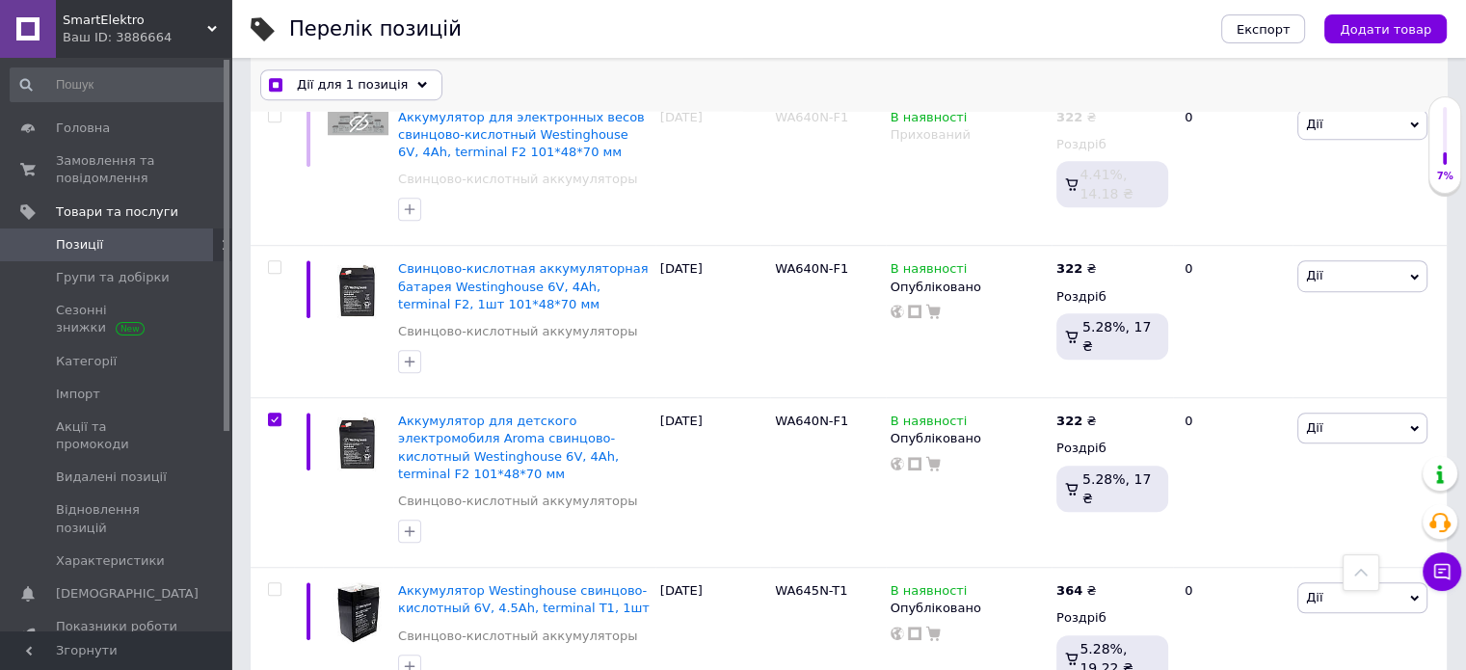
click at [386, 84] on span "Дії для 1 позиція" at bounding box center [352, 84] width 111 height 17
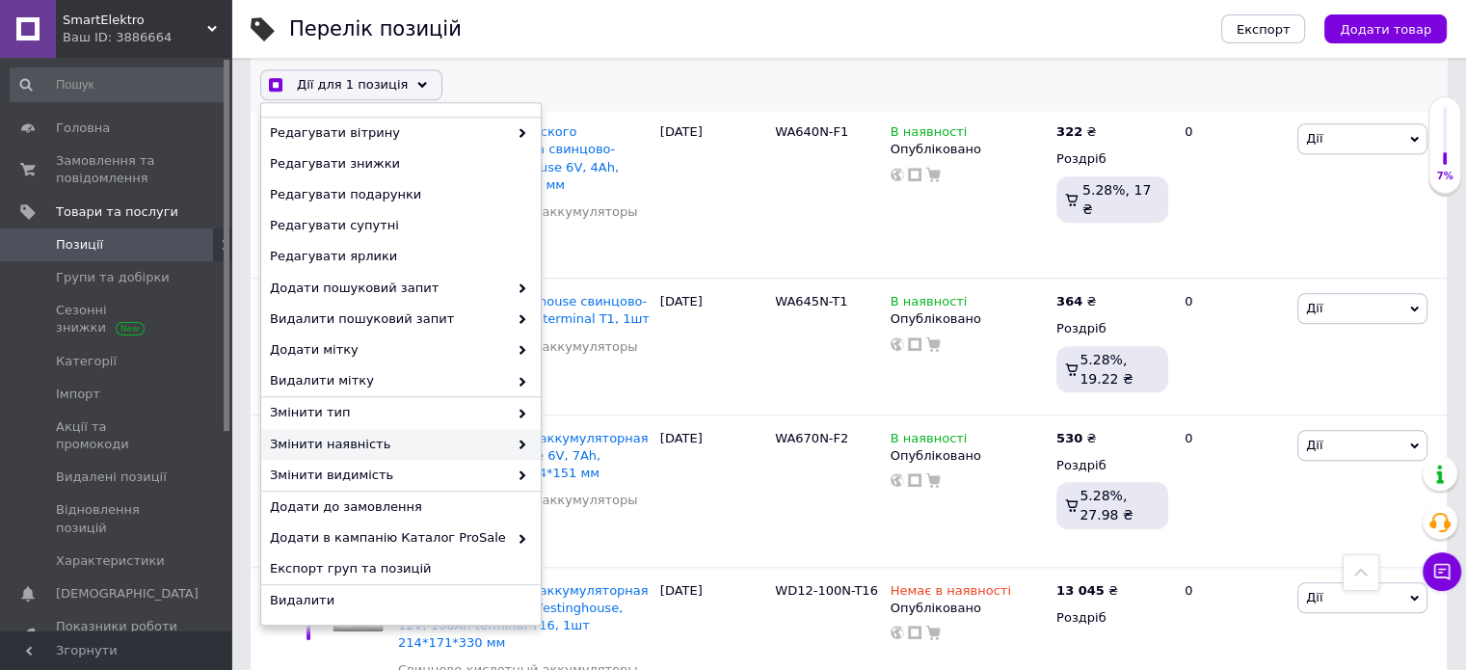
scroll to position [1638, 0]
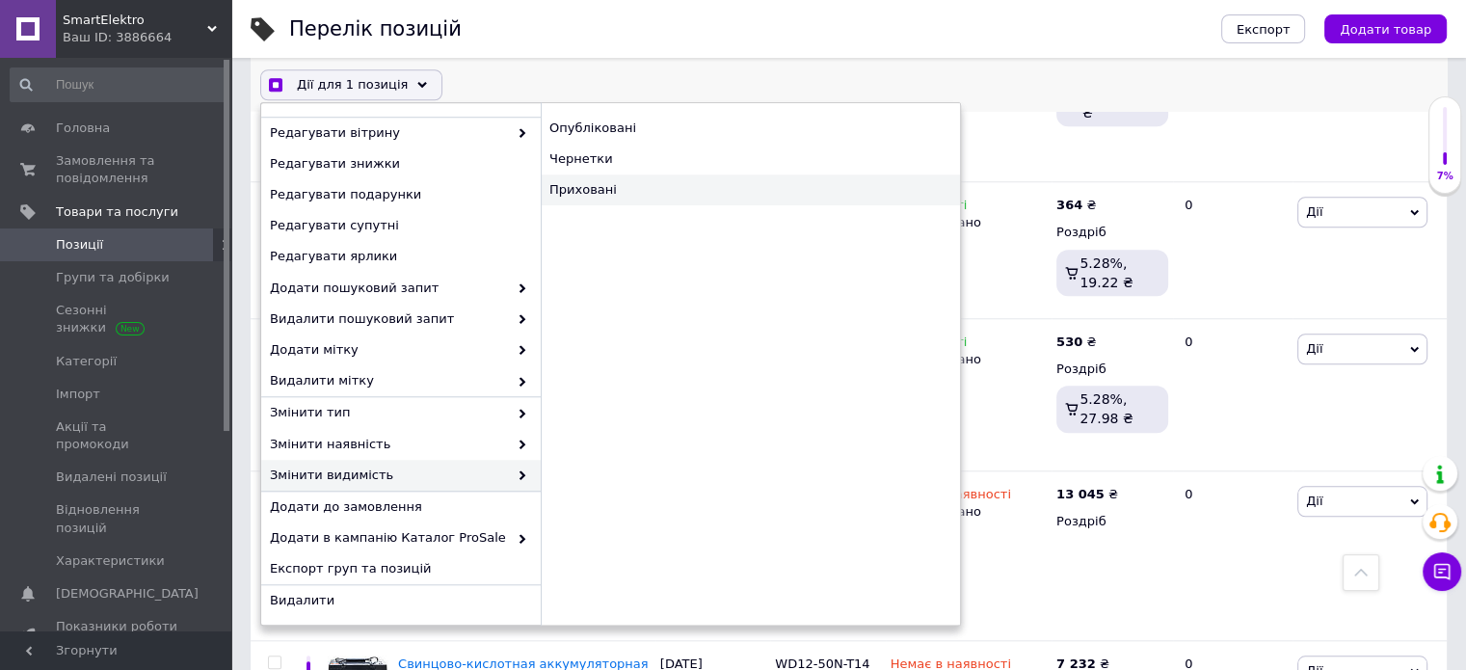
checkbox input "true"
click at [596, 197] on div "Приховані" at bounding box center [750, 189] width 419 height 31
checkbox input "false"
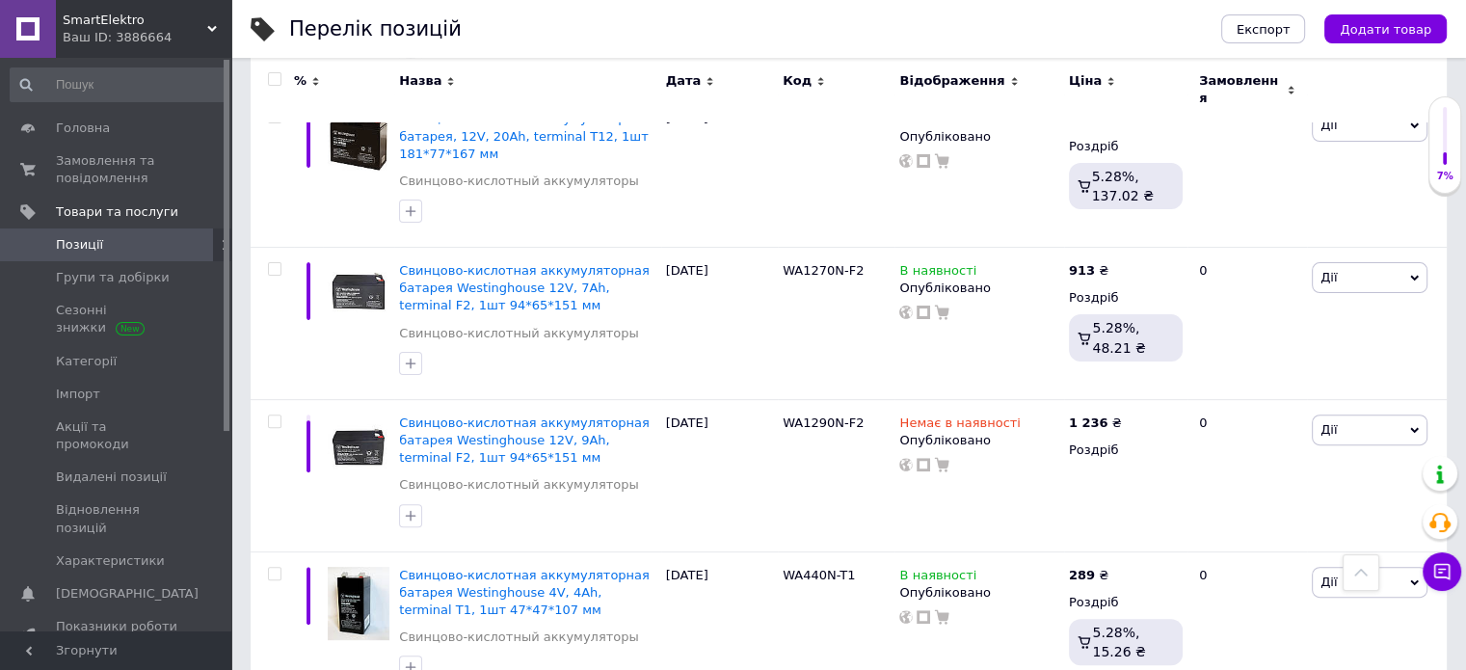
scroll to position [117, 0]
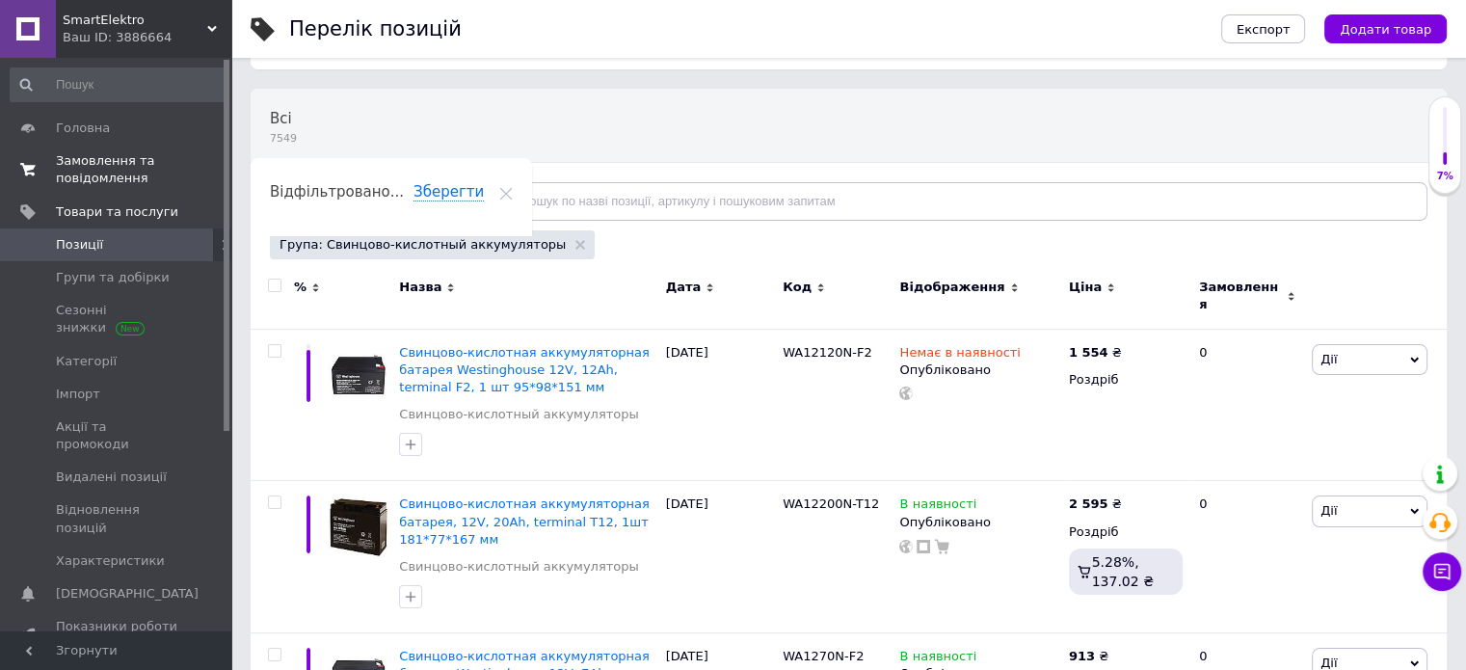
click at [142, 172] on span "Замовлення та повідомлення" at bounding box center [117, 169] width 122 height 35
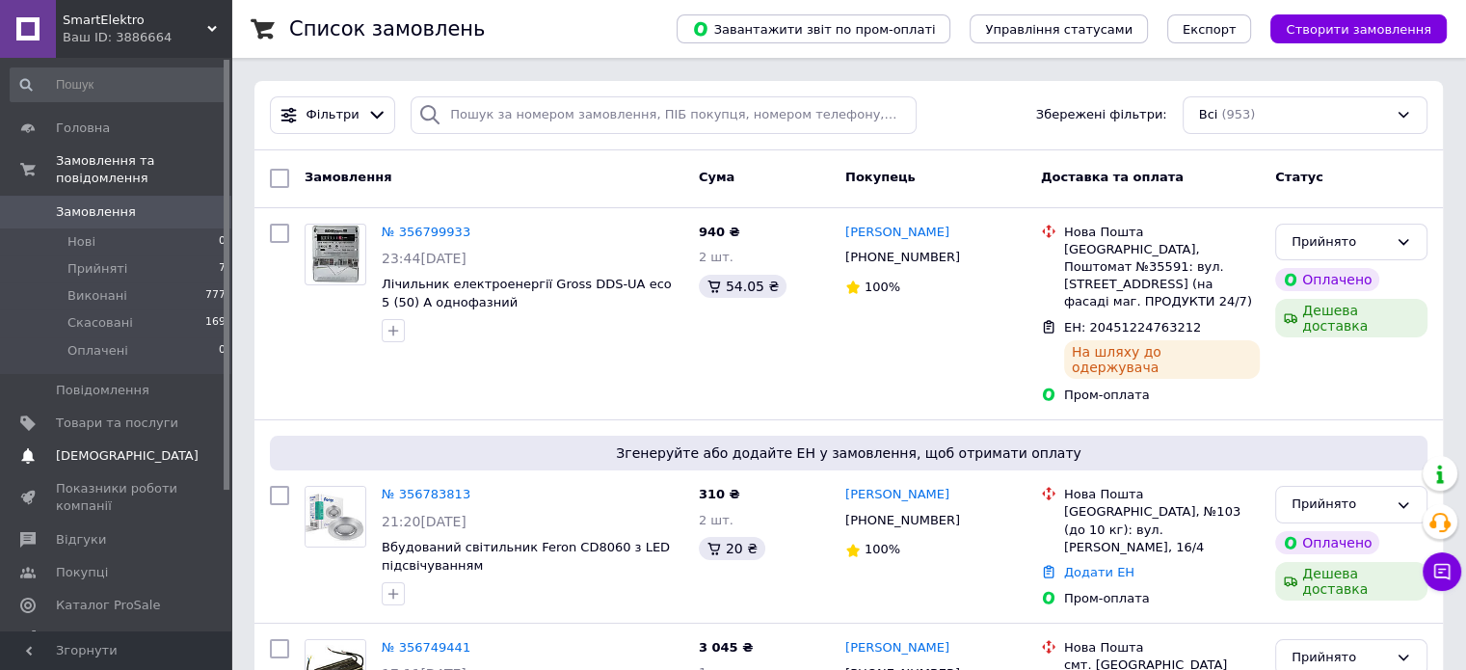
scroll to position [187, 0]
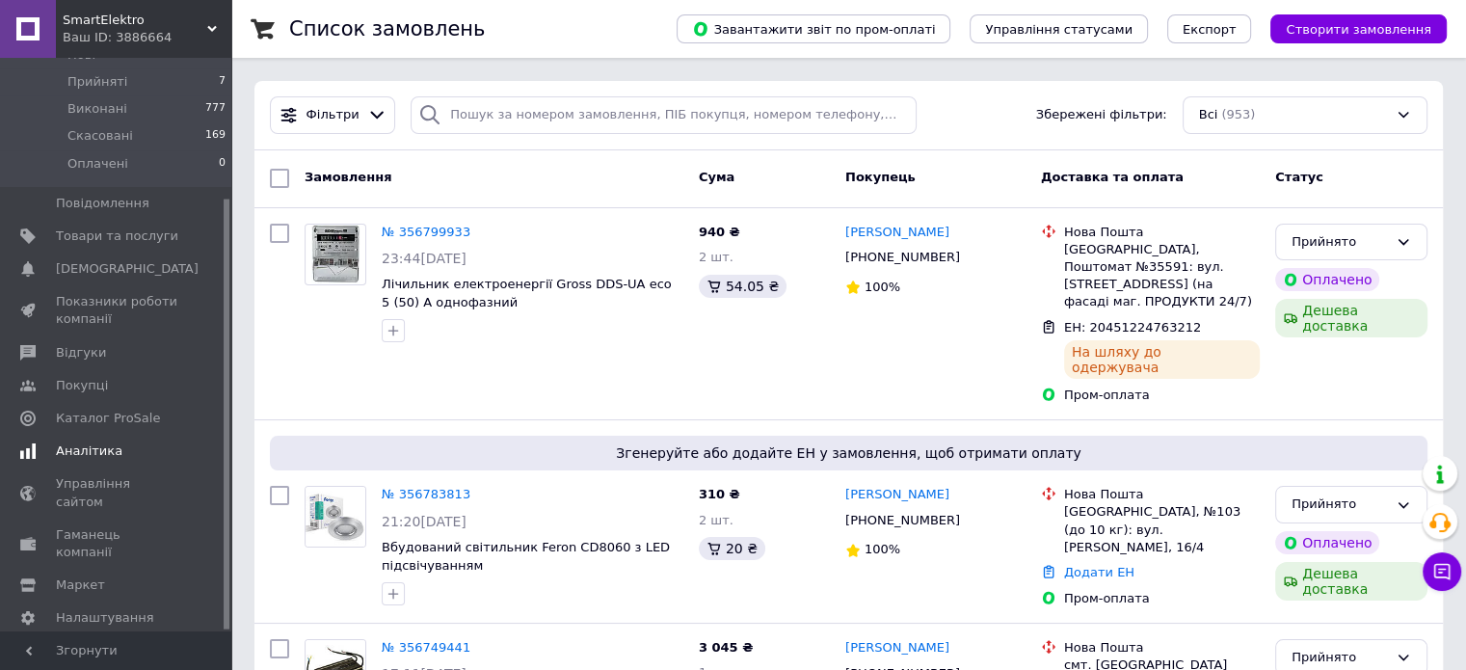
click at [92, 442] on span "Аналітика" at bounding box center [89, 450] width 67 height 17
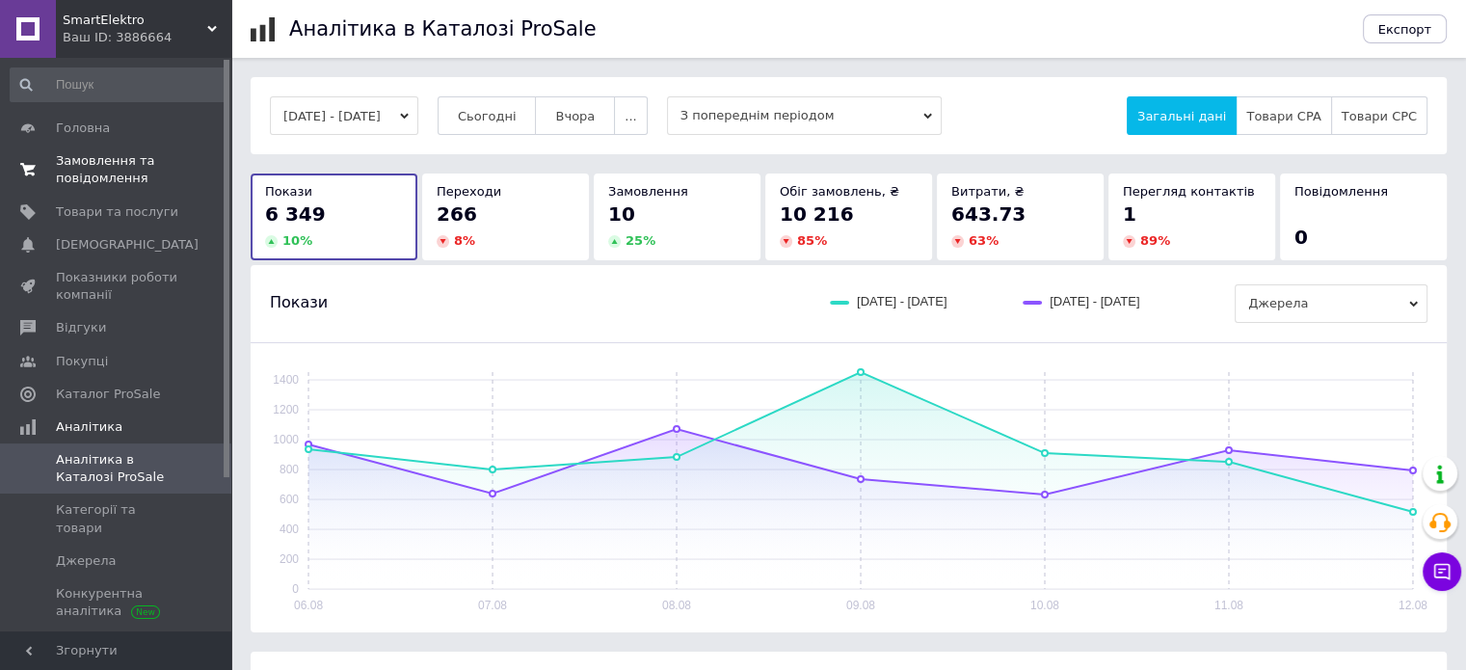
click at [89, 174] on span "Замовлення та повідомлення" at bounding box center [117, 169] width 122 height 35
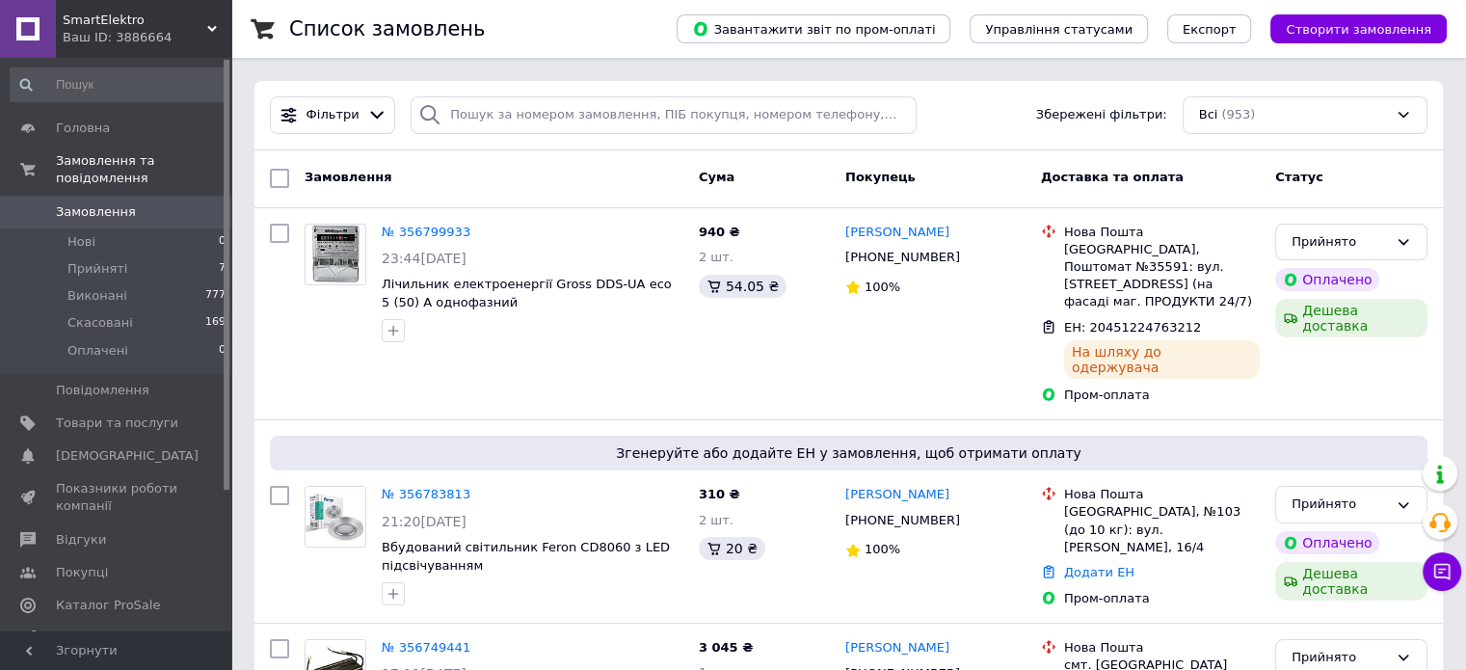
click at [112, 203] on span "Замовлення" at bounding box center [96, 211] width 80 height 17
click at [140, 414] on span "Товари та послуги" at bounding box center [117, 422] width 122 height 17
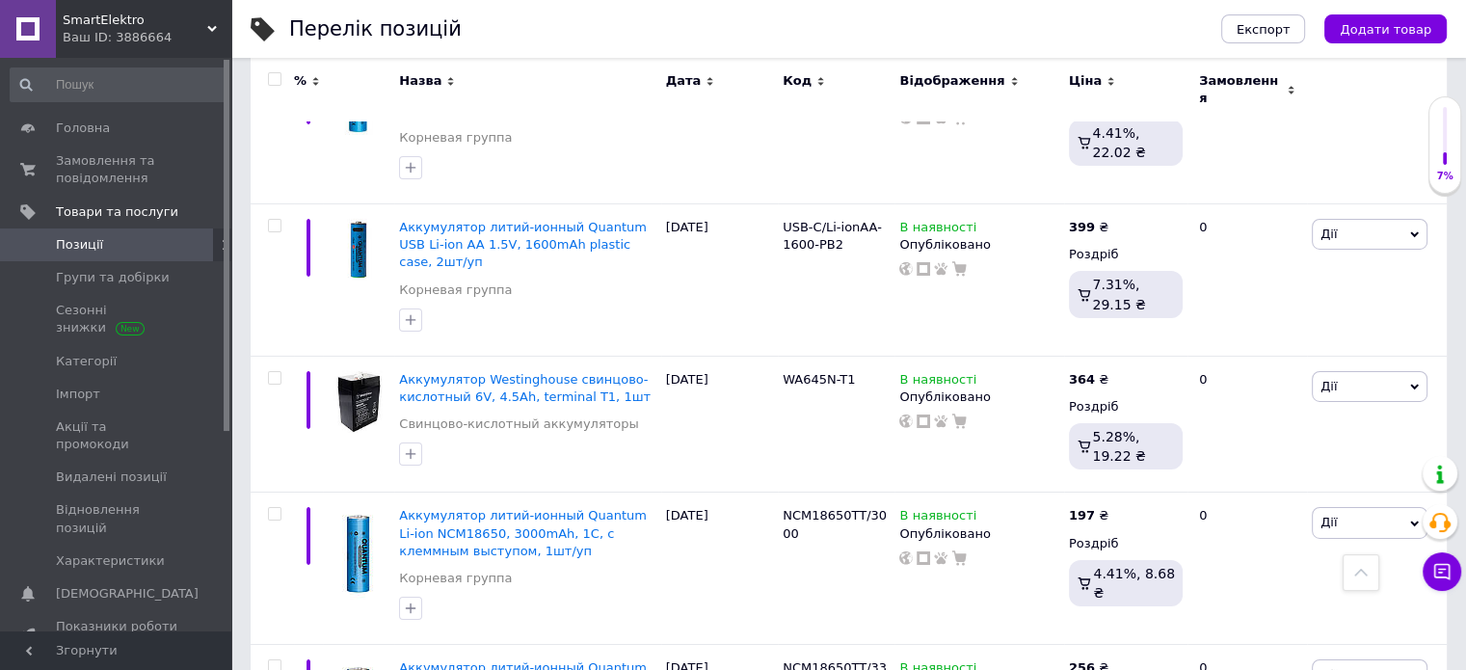
scroll to position [7030, 0]
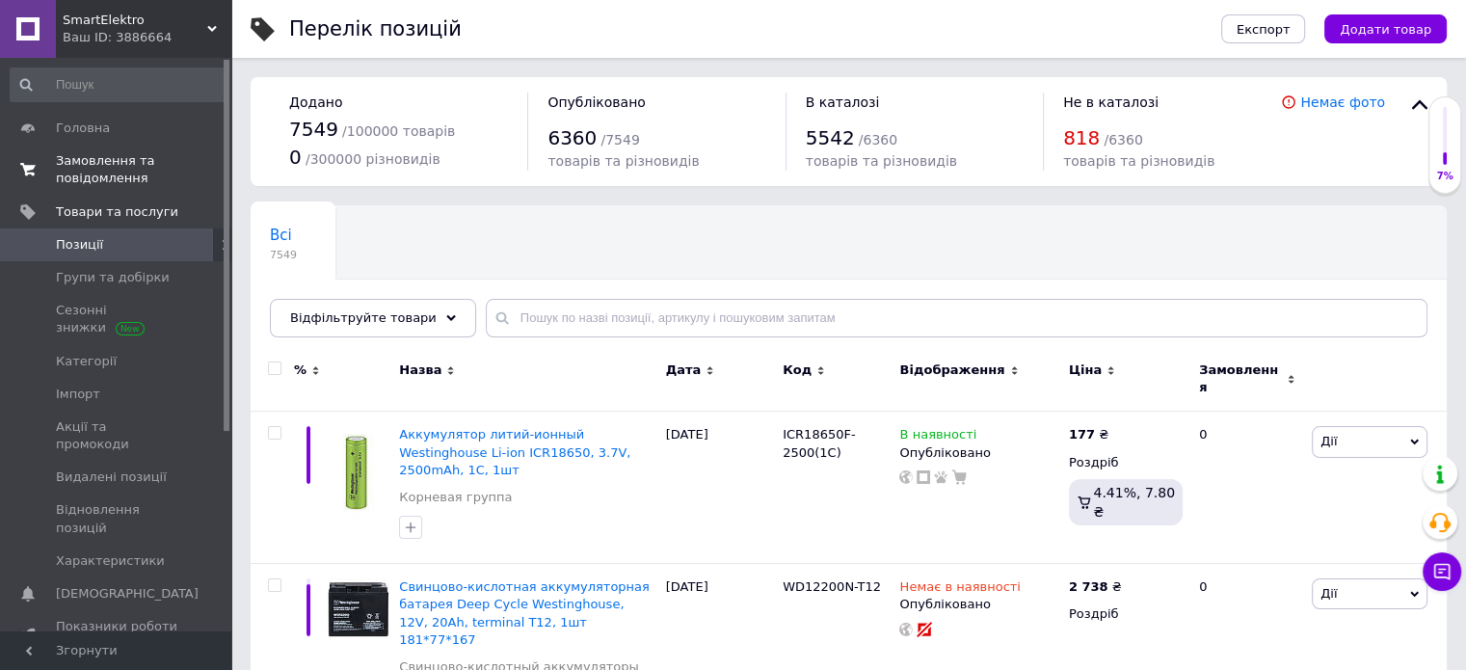
click at [88, 177] on span "Замовлення та повідомлення" at bounding box center [117, 169] width 122 height 35
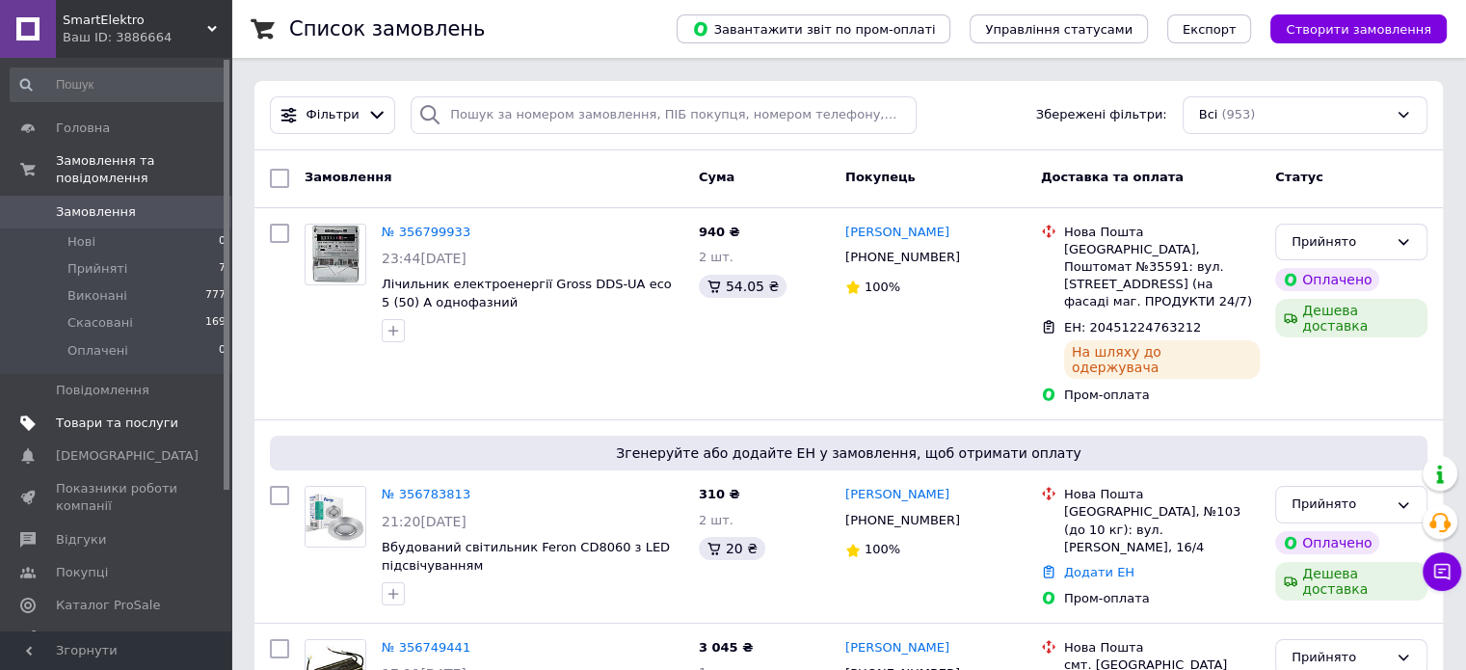
click at [112, 414] on span "Товари та послуги" at bounding box center [117, 422] width 122 height 17
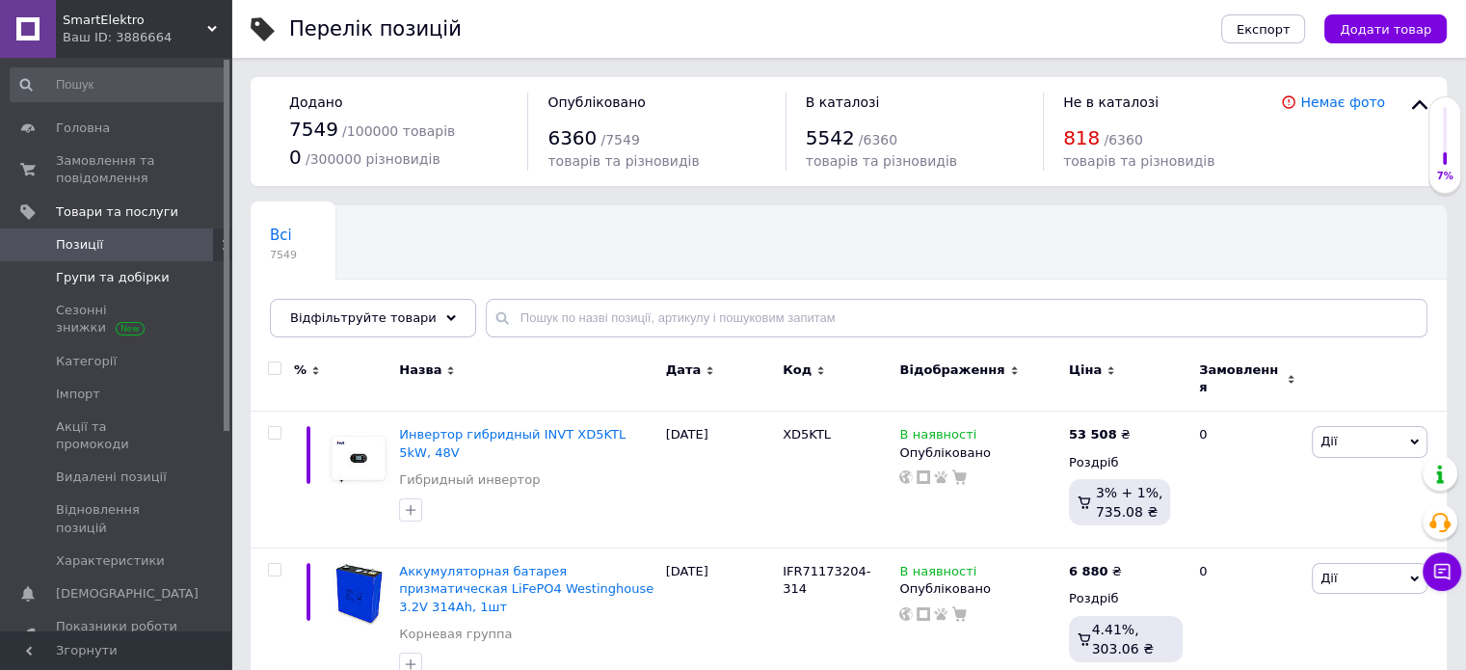
click at [140, 283] on span "Групи та добірки" at bounding box center [113, 277] width 114 height 17
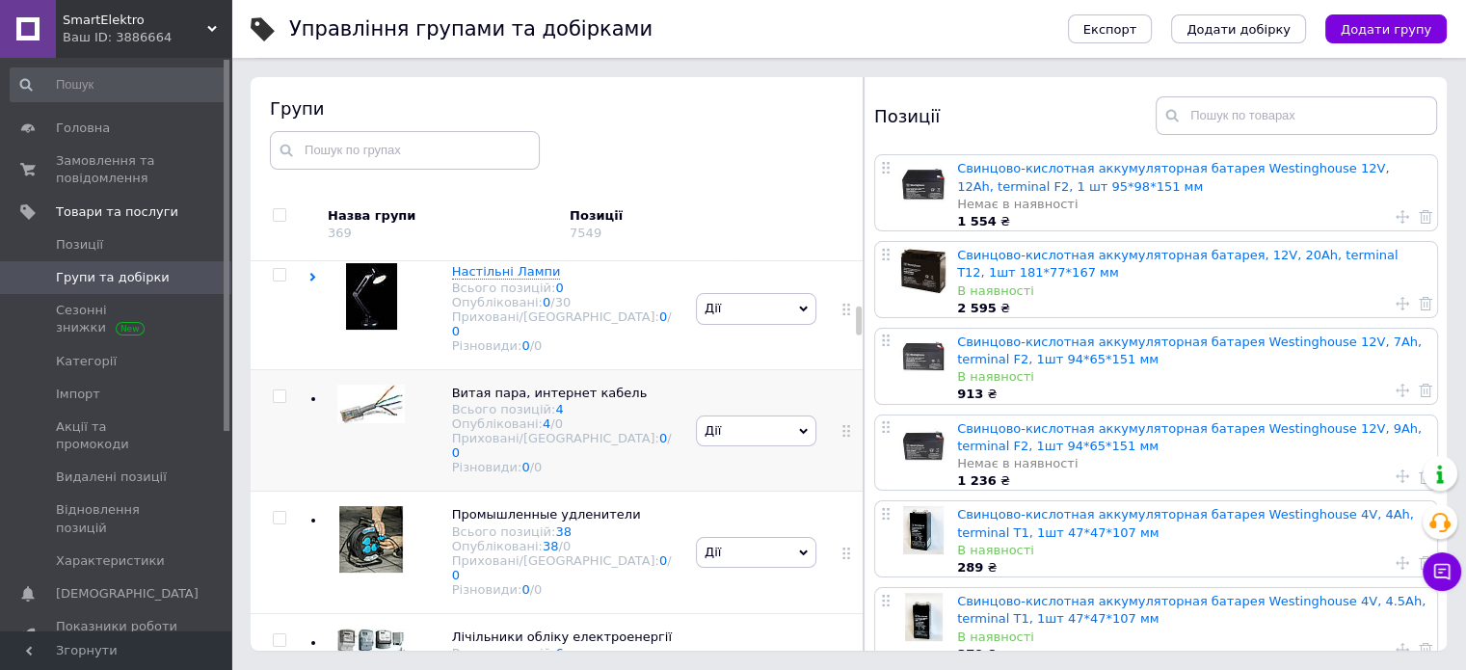
scroll to position [675, 0]
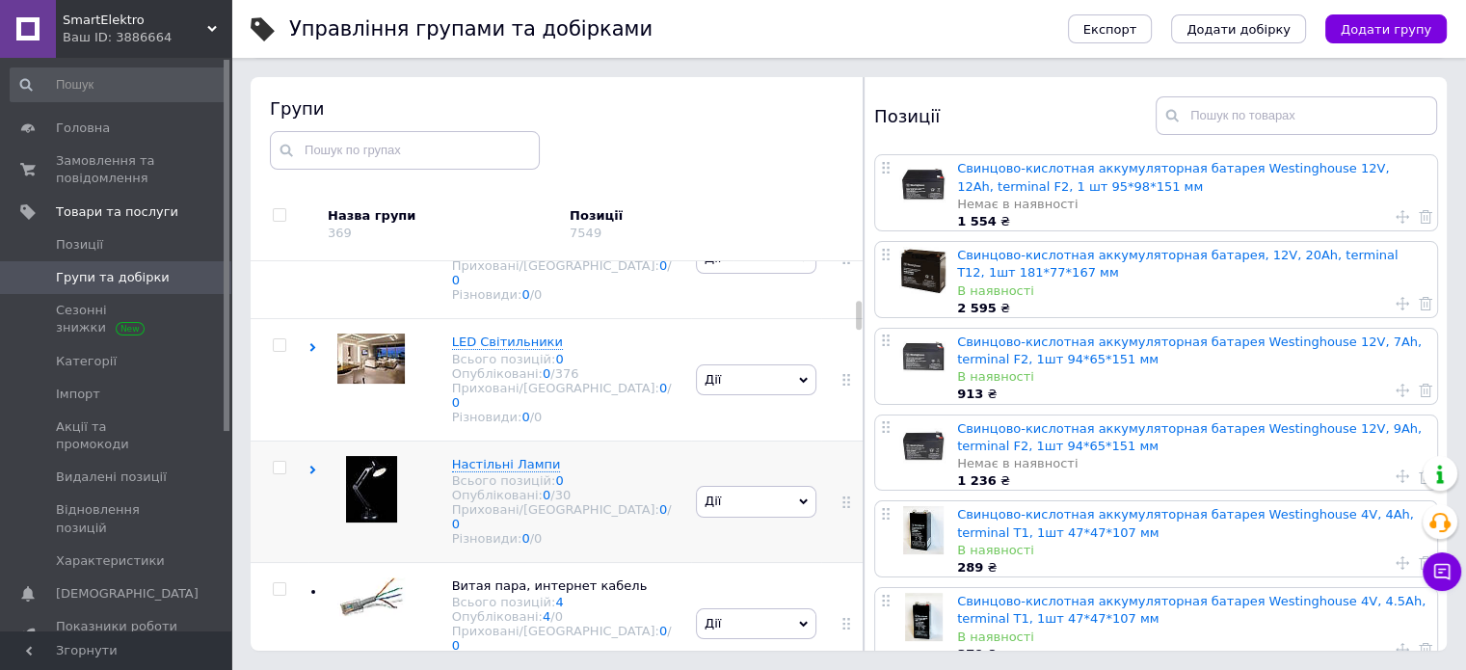
click at [308, 466] on icon at bounding box center [312, 470] width 9 height 9
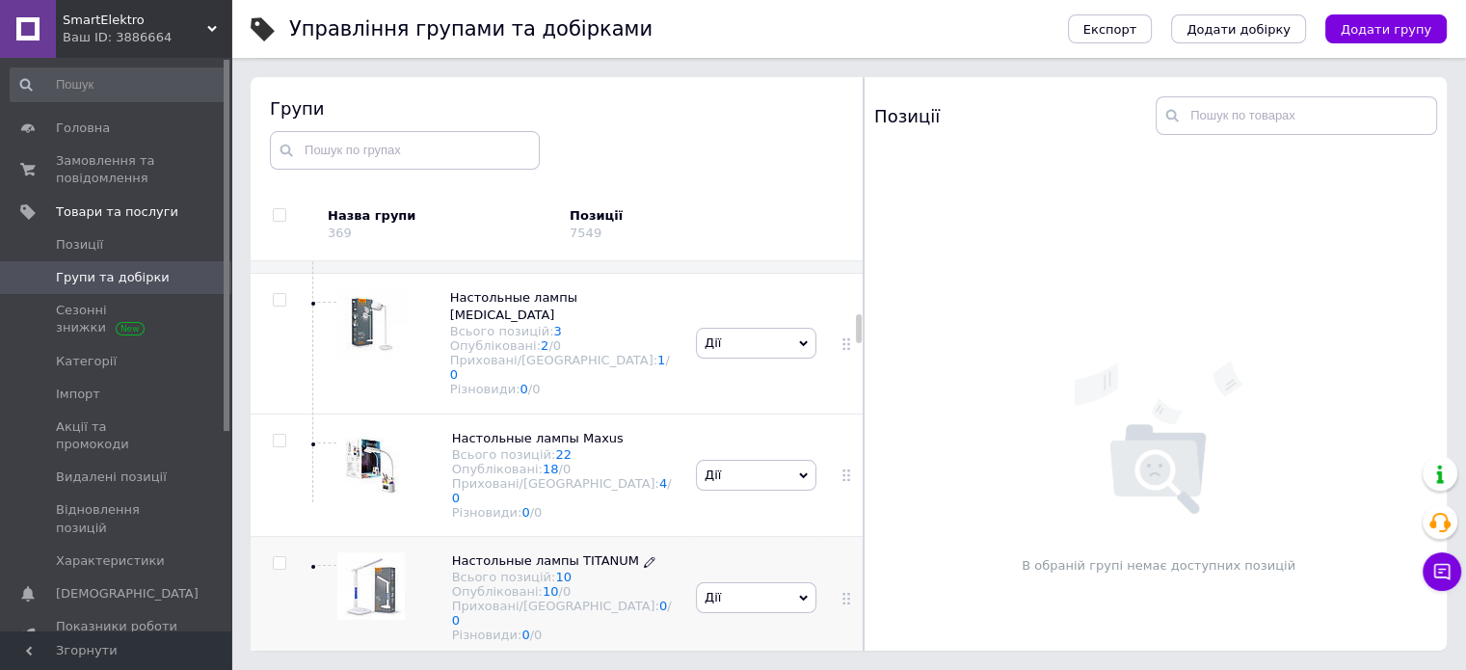
scroll to position [868, 0]
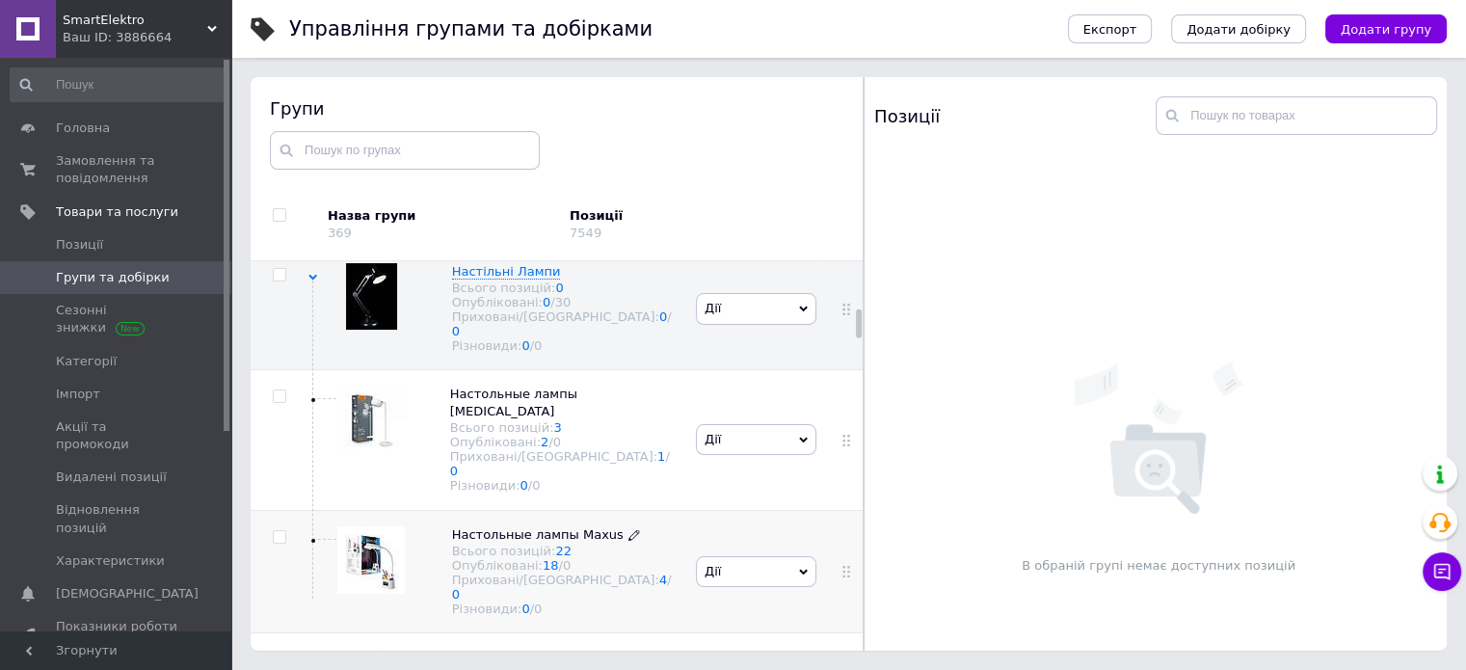
click at [539, 544] on div "Всього позицій: 22" at bounding box center [564, 551] width 225 height 14
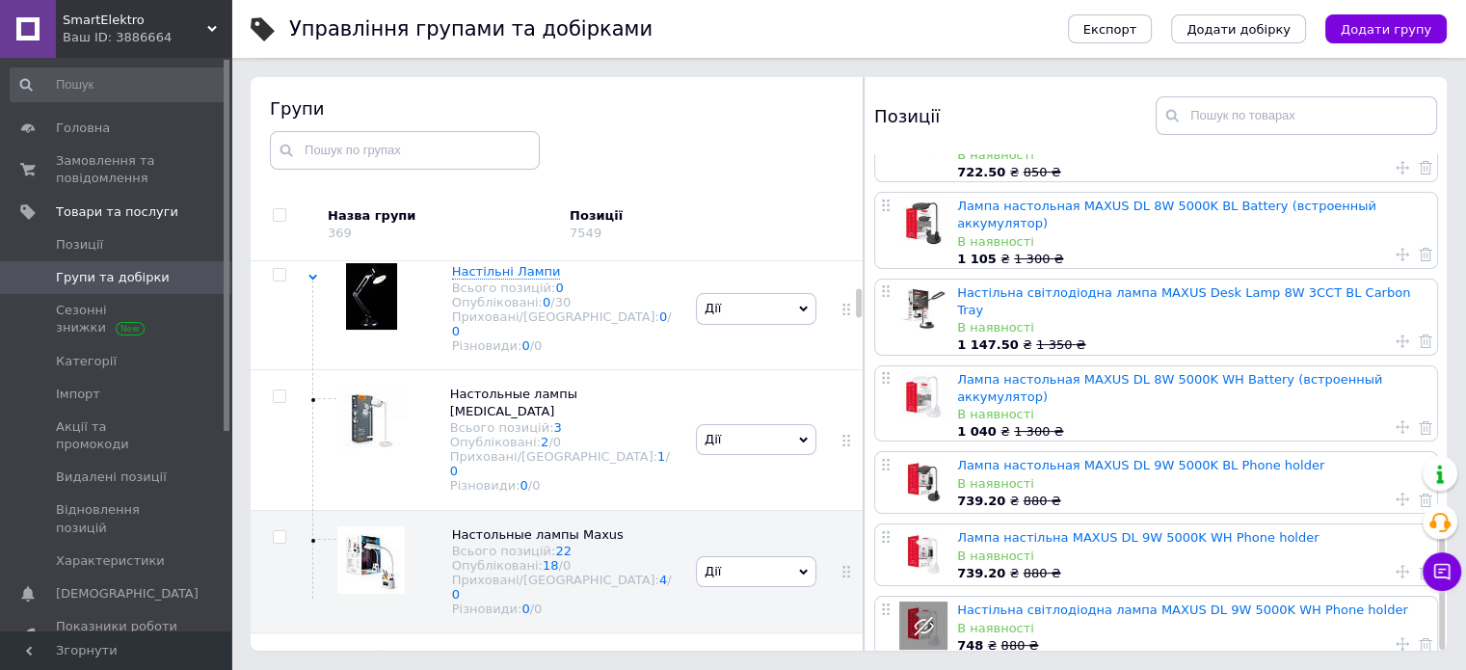
scroll to position [386, 0]
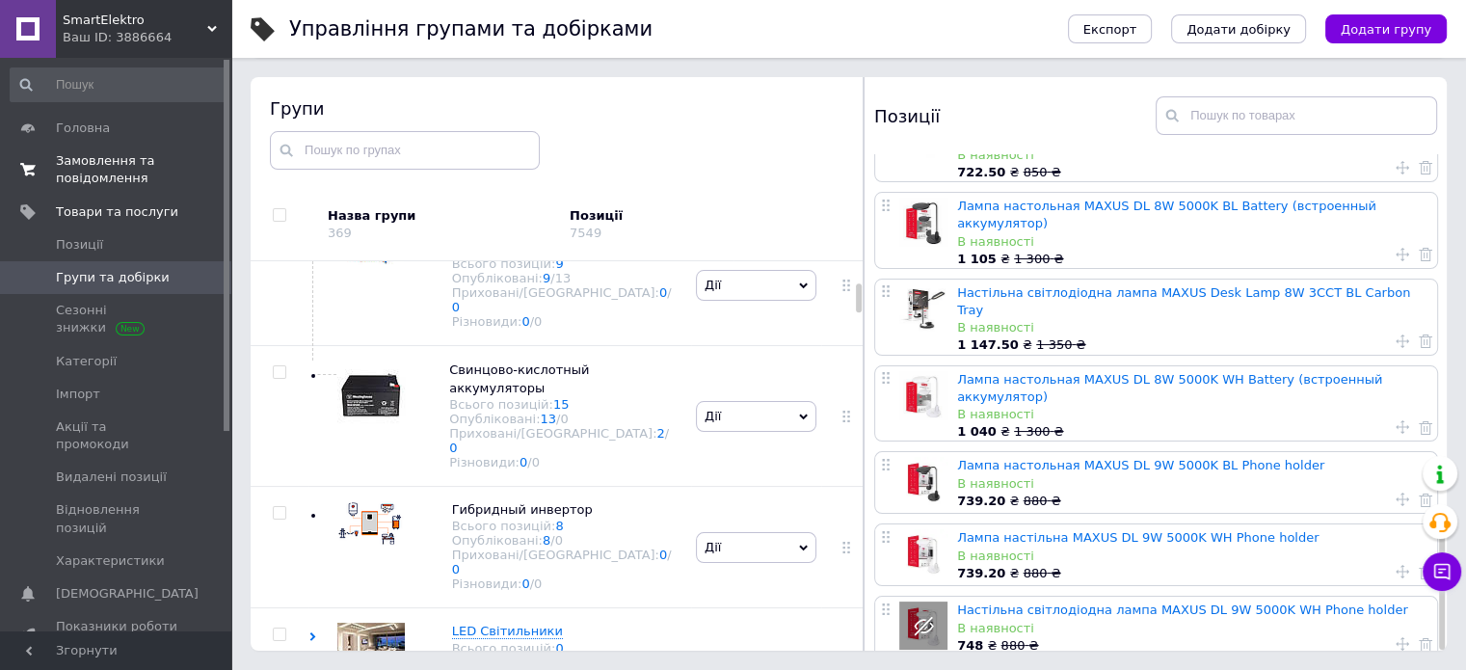
click at [125, 169] on span "Замовлення та повідомлення" at bounding box center [117, 169] width 122 height 35
